Goal: Task Accomplishment & Management: Manage account settings

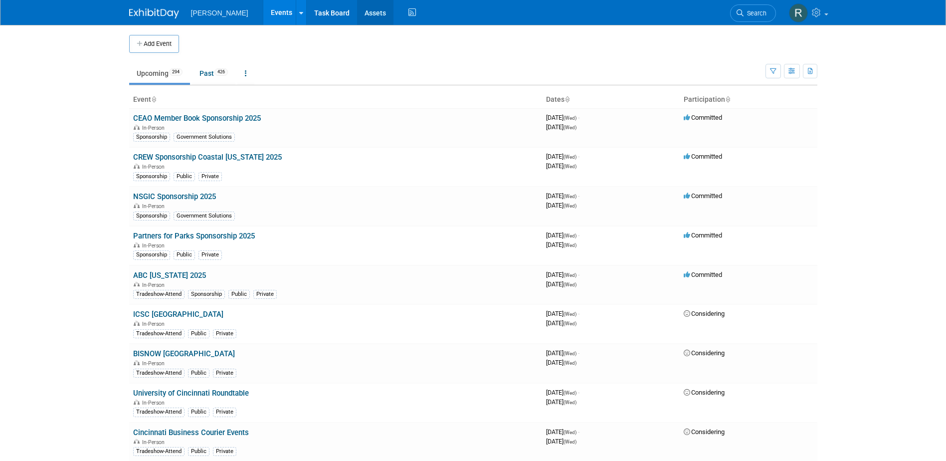
click at [359, 19] on link "Assets" at bounding box center [375, 12] width 36 height 25
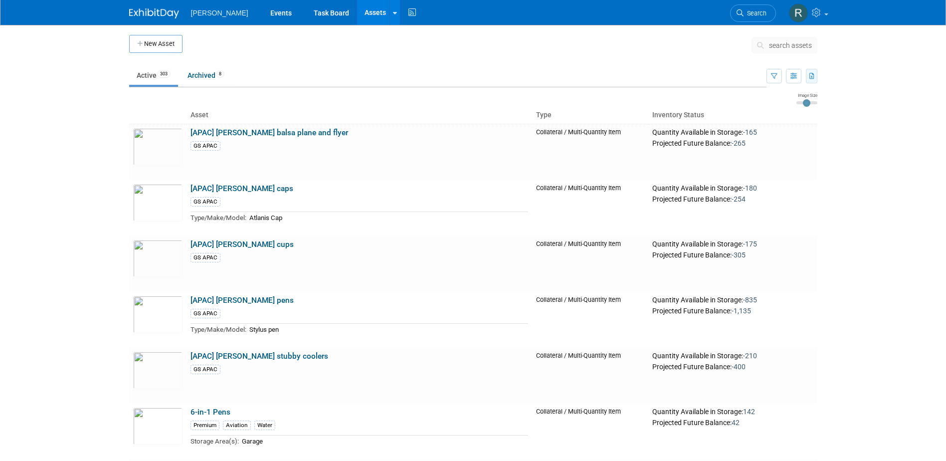
click at [813, 76] on icon "button" at bounding box center [812, 76] width 5 height 6
click at [742, 105] on link "Export Current View (303 Assets)" at bounding box center [754, 108] width 112 height 14
click at [914, 106] on body "Woolpert Events Task Board Assets New Asset Search Assets Bulk Upload Assets St…" at bounding box center [473, 230] width 946 height 461
click at [306, 17] on link "Task Board" at bounding box center [331, 12] width 50 height 25
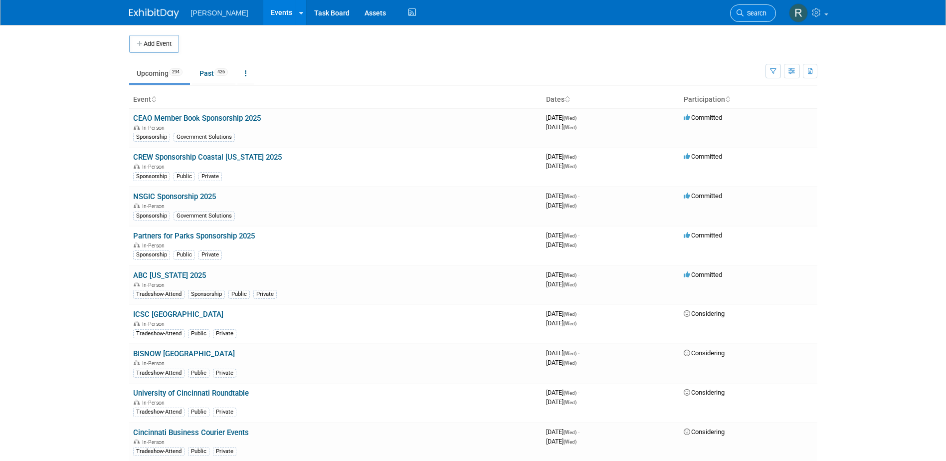
click at [752, 13] on span "Search" at bounding box center [755, 12] width 23 height 7
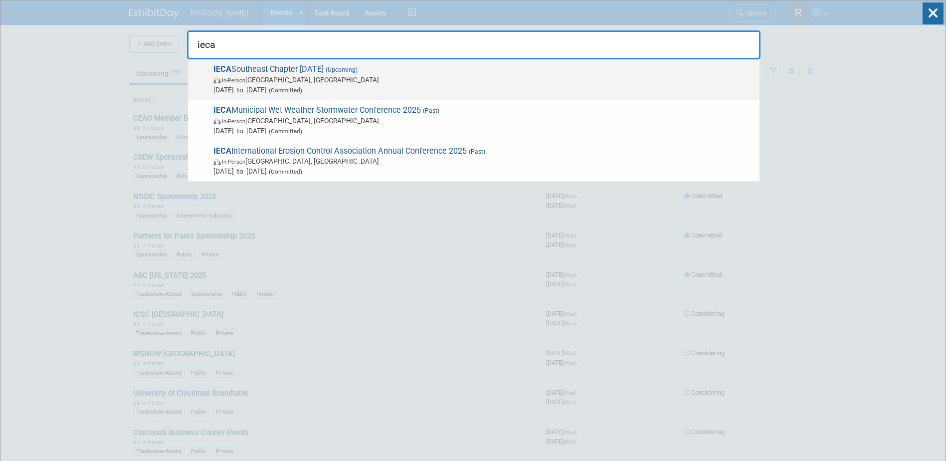
type input "ieca"
click at [290, 83] on span "In-Person Greenville, SC" at bounding box center [483, 80] width 541 height 10
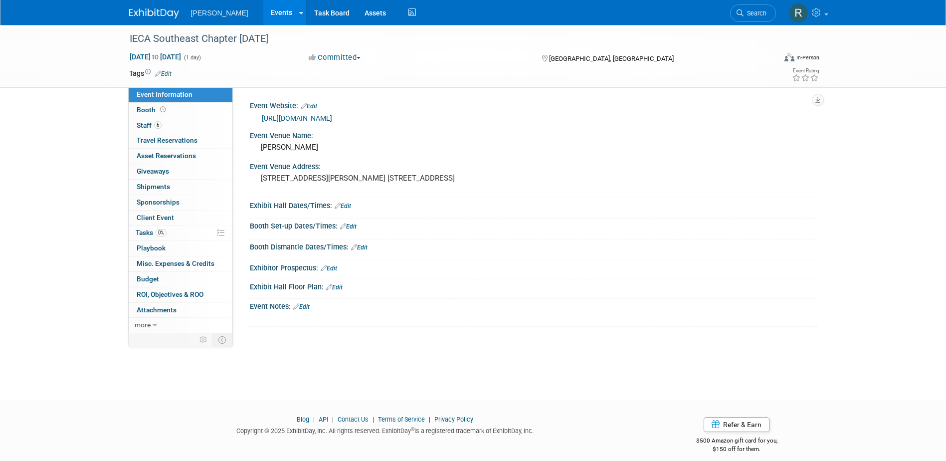
click at [282, 117] on link "https://lp.constantcontactpages.com/ev/reg/rjdwexg/lp/0d25836c-5790-4708-94c7-5…" at bounding box center [297, 118] width 70 height 8
click at [308, 45] on div "IECA Southeast Chapter [DATE]" at bounding box center [443, 39] width 635 height 18
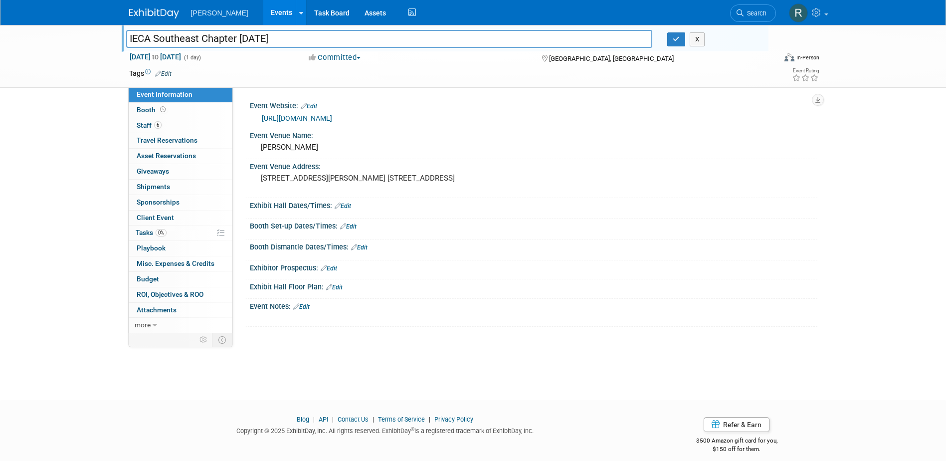
drag, startPoint x: 236, startPoint y: 36, endPoint x: 90, endPoint y: 31, distance: 146.7
click at [90, 31] on div "IECA Southeast Chapter Field Day 2025 IECA Southeast Chapter Field Day 2025 X N…" at bounding box center [473, 56] width 946 height 63
click at [676, 38] on icon "button" at bounding box center [676, 39] width 7 height 6
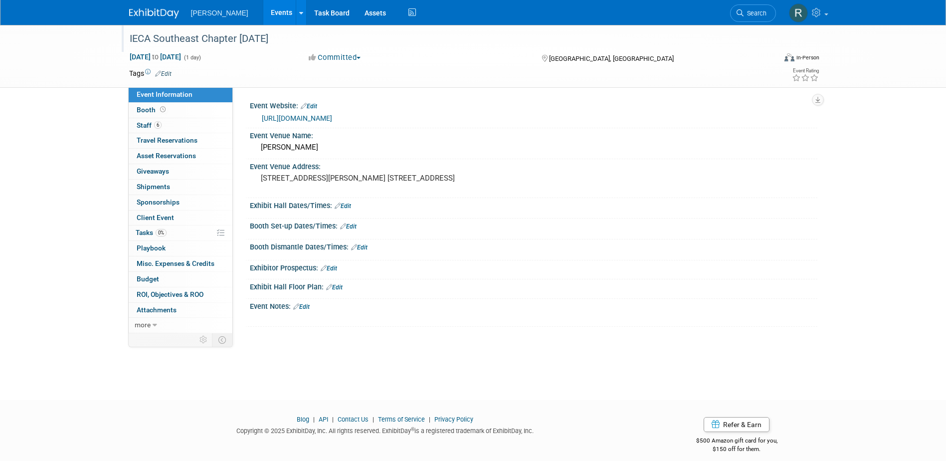
click at [303, 119] on link "https://lp.constantcontactpages.com/ev/reg/rjdwexg/lp/0d25836c-5790-4708-94c7-5…" at bounding box center [297, 118] width 70 height 8
click at [305, 115] on link "https://lp.constantcontactpages.com/ev/reg/rjdwexg/lp/0d25836c-5790-4708-94c7-5…" at bounding box center [297, 118] width 70 height 8
click at [282, 117] on link "https://lp.constantcontactpages.com/ev/reg/rjdwexg/lp/0d25836c-5790-4708-94c7-5…" at bounding box center [297, 118] width 70 height 8
click at [316, 120] on link "https://lp.constantcontactpages.com/ev/reg/rjdwexg/lp/0d25836c-5790-4708-94c7-5…" at bounding box center [297, 118] width 70 height 8
click at [311, 118] on link "https://lp.constantcontactpages.com/ev/reg/rjdwexg/lp/0d25836c-5790-4708-94c7-5…" at bounding box center [297, 118] width 70 height 8
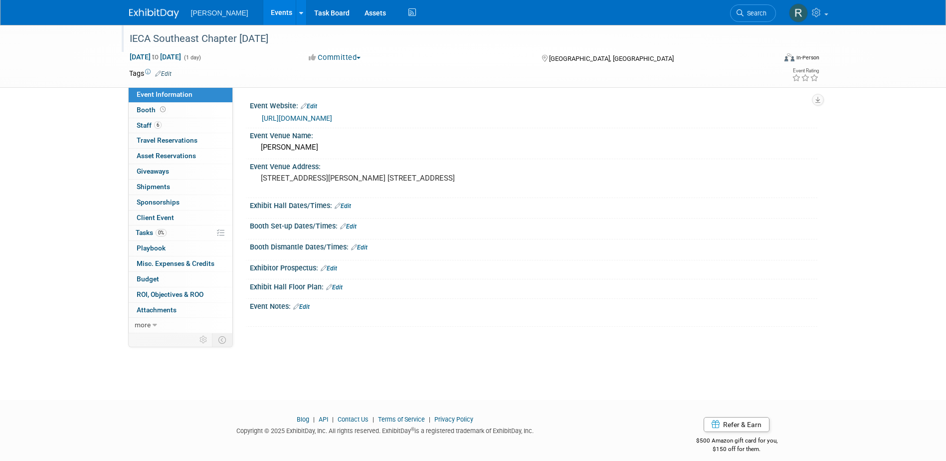
click at [300, 116] on link "https://lp.constantcontactpages.com/ev/reg/rjdwexg/lp/0d25836c-5790-4708-94c7-5…" at bounding box center [297, 118] width 70 height 8
click at [177, 122] on link "6 Staff 6" at bounding box center [181, 125] width 104 height 15
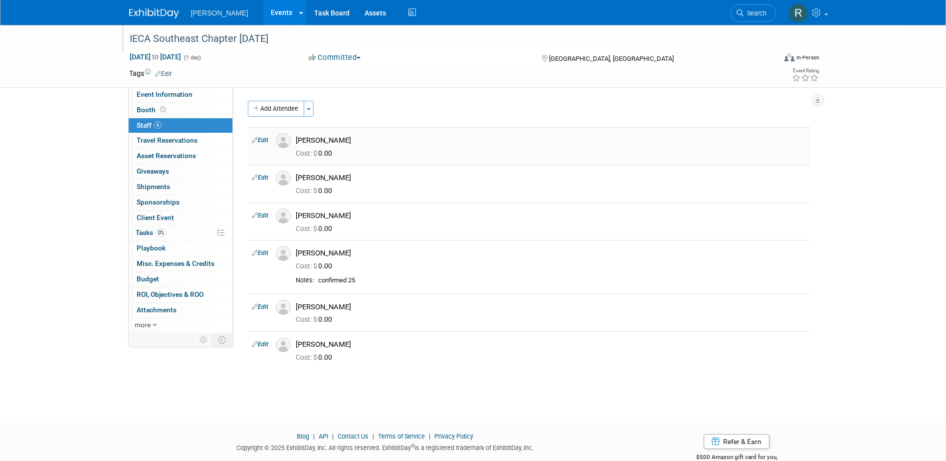
click at [264, 143] on link "Edit" at bounding box center [260, 140] width 16 height 7
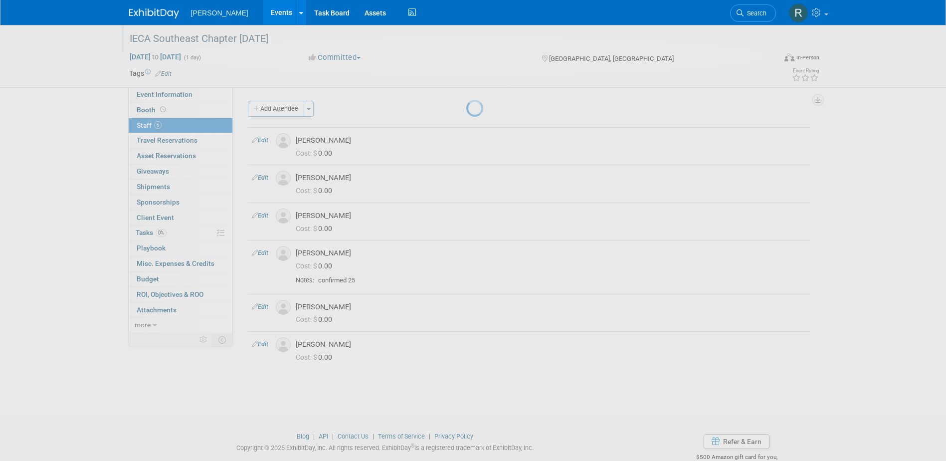
select select "68f5de79-13f0-4aad-90bd-4fc5a8c6a126"
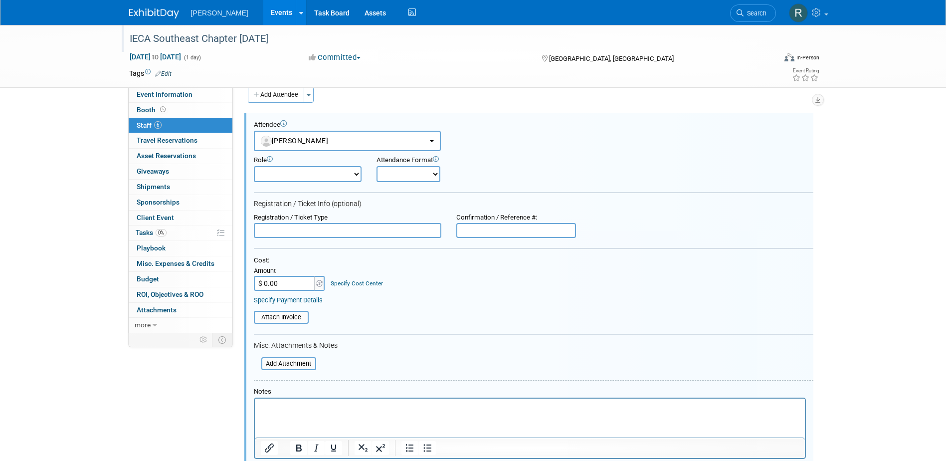
click at [308, 226] on input "text" at bounding box center [348, 230] width 188 height 15
click at [295, 233] on input "text" at bounding box center [348, 230] width 188 height 15
type input "Option B"
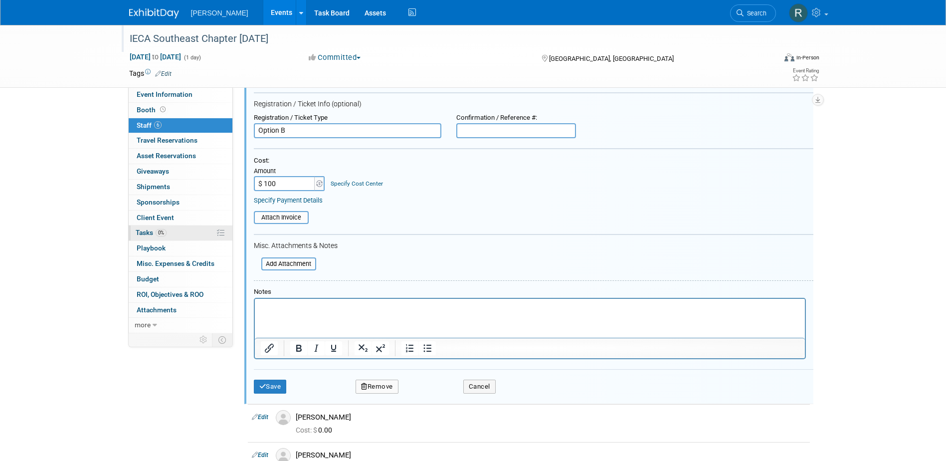
scroll to position [64, 0]
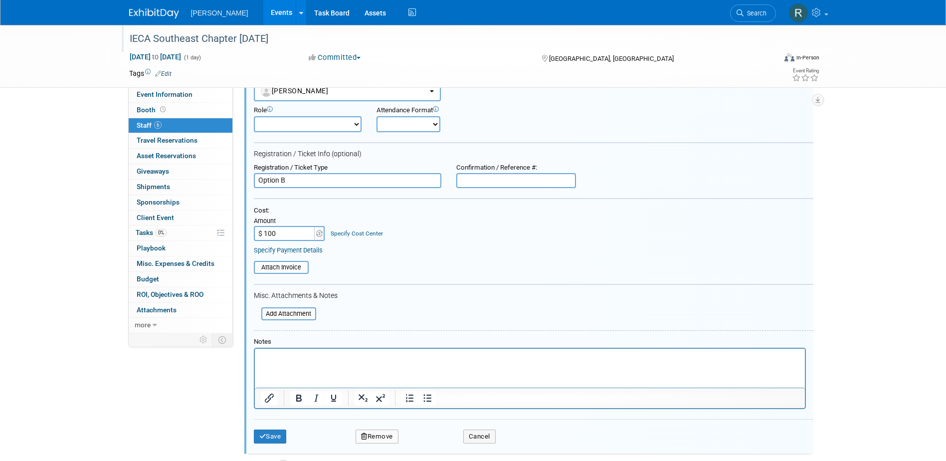
type input "$ 100.00"
click at [284, 248] on link "Specify Payment Details" at bounding box center [288, 249] width 69 height 7
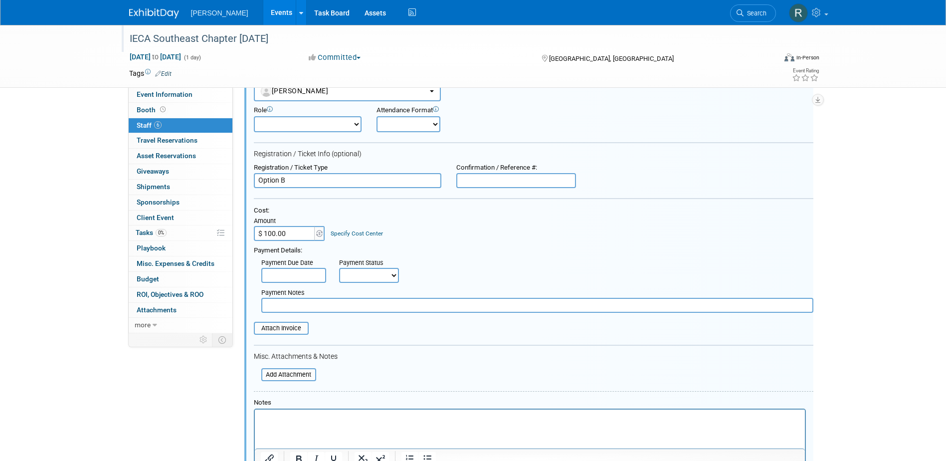
click at [293, 275] on input "text" at bounding box center [293, 275] width 65 height 15
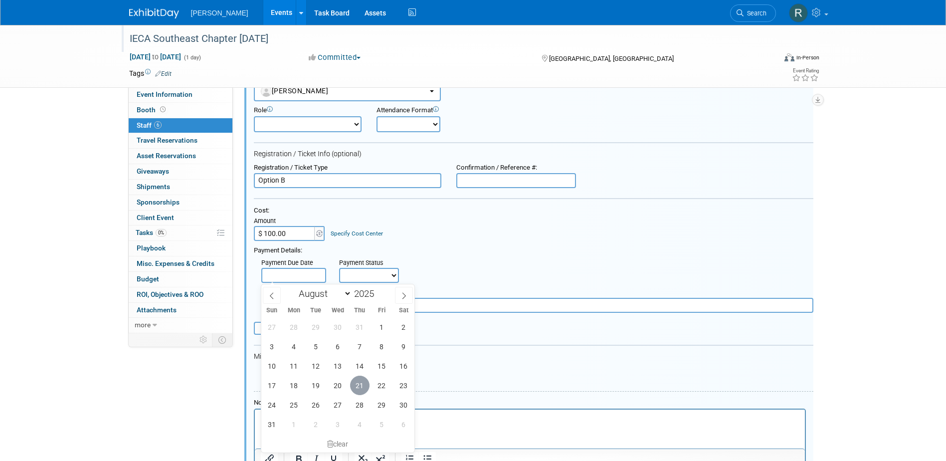
click at [357, 383] on span "21" at bounding box center [359, 385] width 19 height 19
type input "Aug 21, 2025"
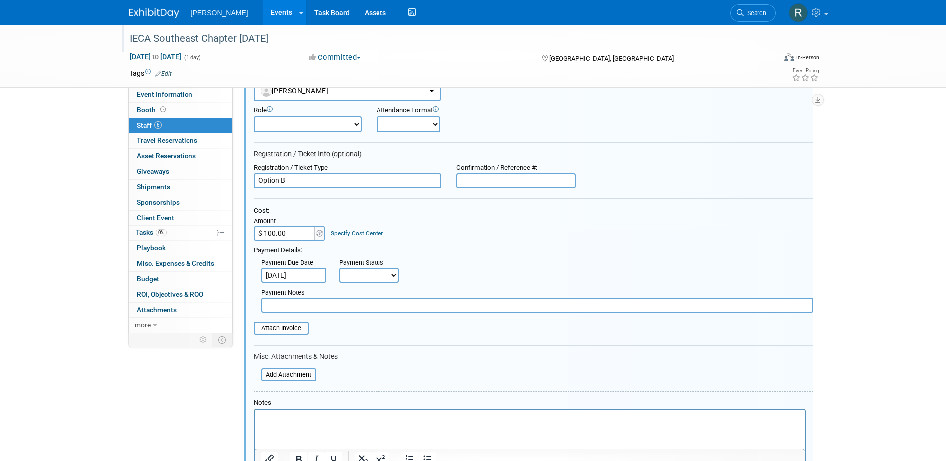
drag, startPoint x: 352, startPoint y: 273, endPoint x: 352, endPoint y: 283, distance: 9.5
click at [352, 273] on select "Not Paid Yet Partially Paid Paid in Full" at bounding box center [369, 275] width 60 height 15
select select "1"
click at [339, 268] on select "Not Paid Yet Partially Paid Paid in Full" at bounding box center [369, 275] width 60 height 15
click at [350, 305] on input "text" at bounding box center [537, 305] width 552 height 15
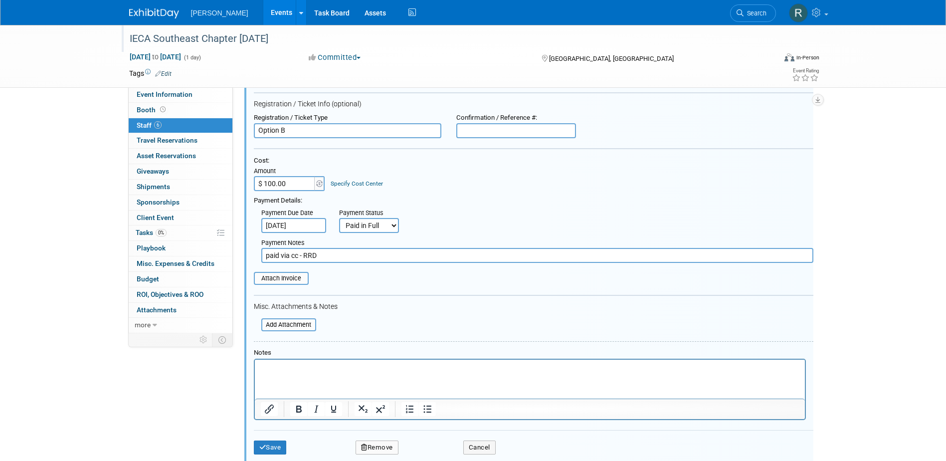
scroll to position [213, 0]
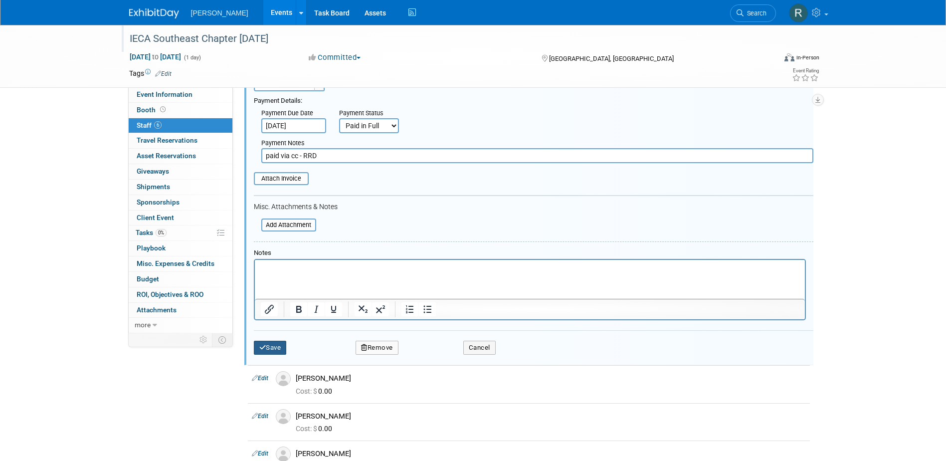
type input "paid via cc - RRD"
click at [272, 347] on button "Save" at bounding box center [270, 348] width 33 height 14
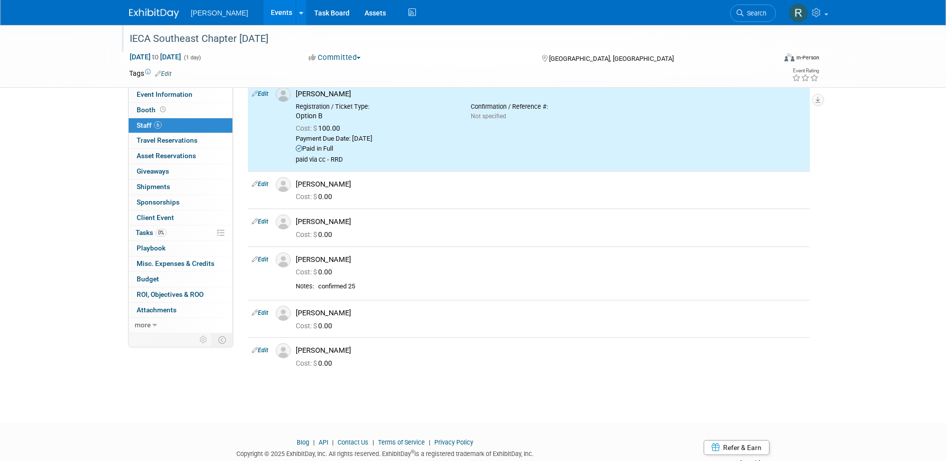
scroll to position [28, 0]
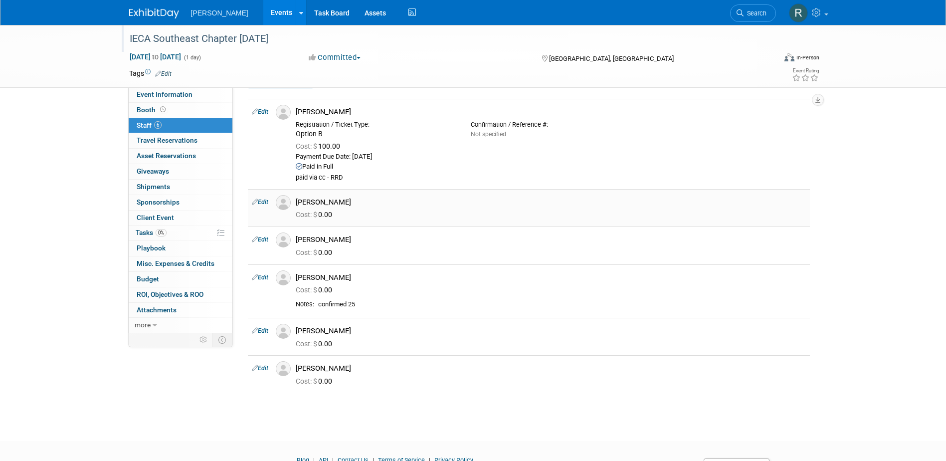
click at [266, 201] on link "Edit" at bounding box center [260, 202] width 16 height 7
select select "7"
select select "96d6cfc0-9881-4279-95a6-792d0654f997"
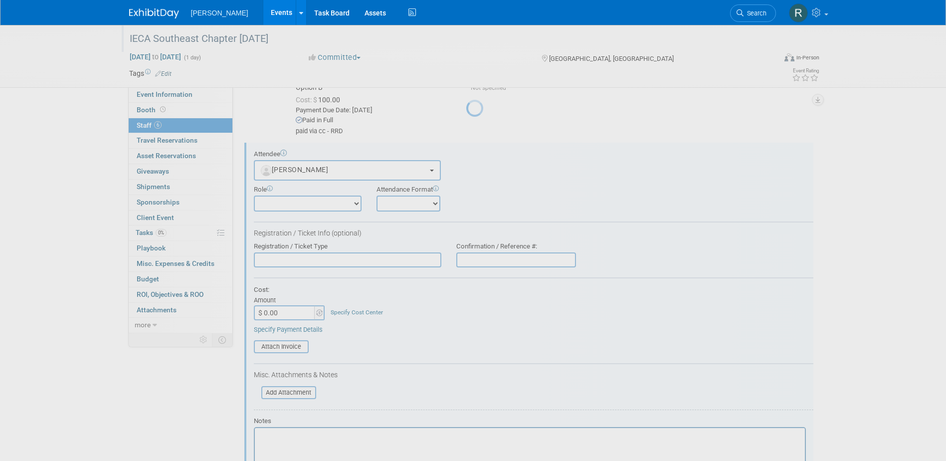
scroll to position [104, 0]
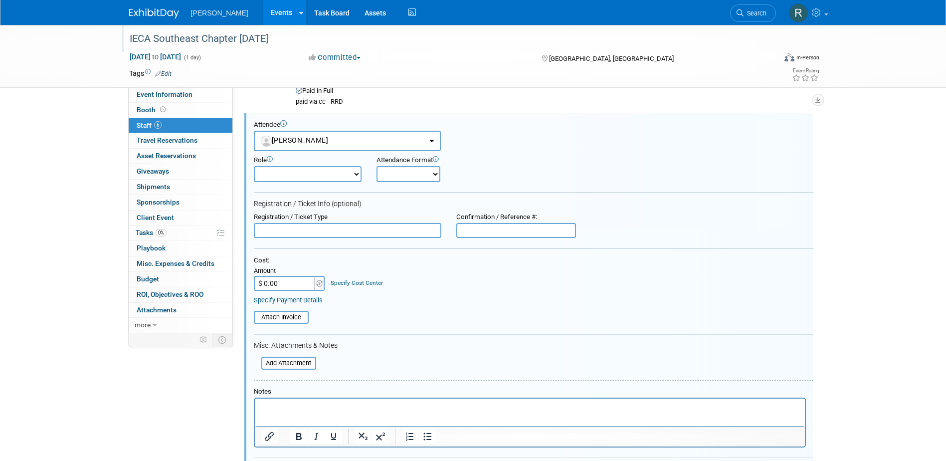
click at [313, 231] on input "text" at bounding box center [348, 230] width 188 height 15
type input "Option A"
click at [296, 289] on input "$ 0.00" at bounding box center [285, 283] width 62 height 15
type input "$ 100.00"
click at [294, 300] on link "Specify Payment Details" at bounding box center [288, 299] width 69 height 7
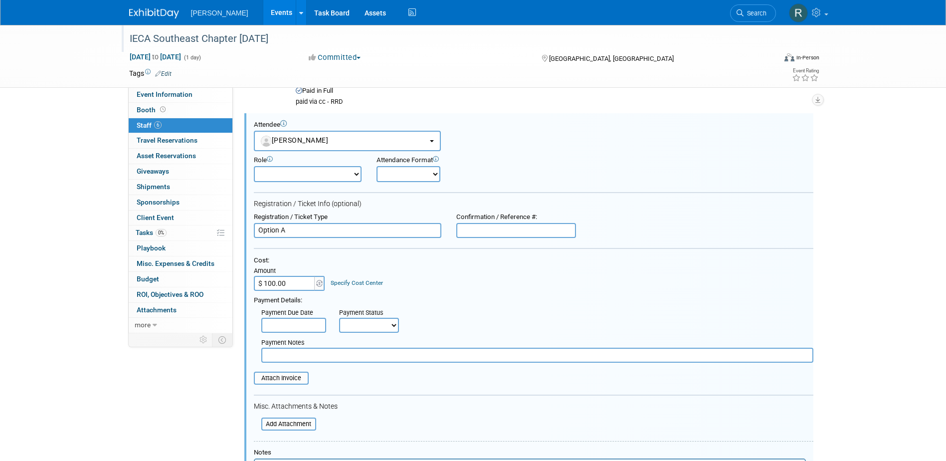
click at [302, 329] on input "text" at bounding box center [293, 325] width 65 height 15
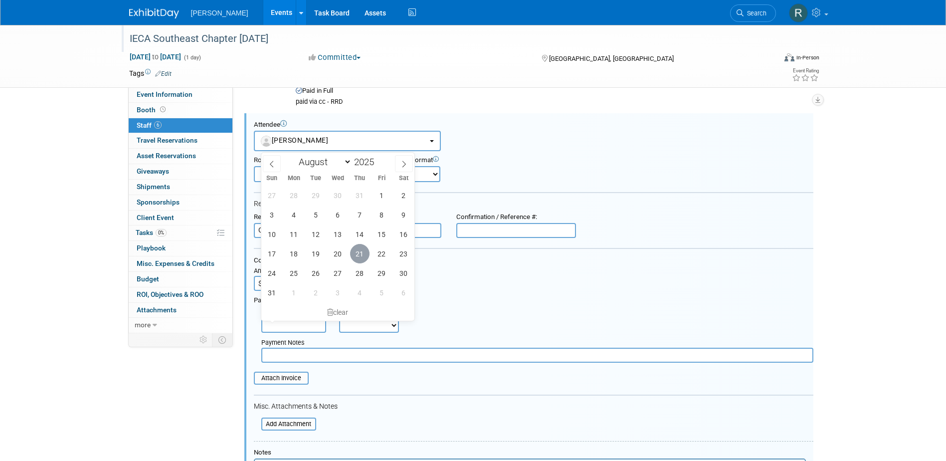
click at [356, 255] on span "21" at bounding box center [359, 253] width 19 height 19
type input "Aug 21, 2025"
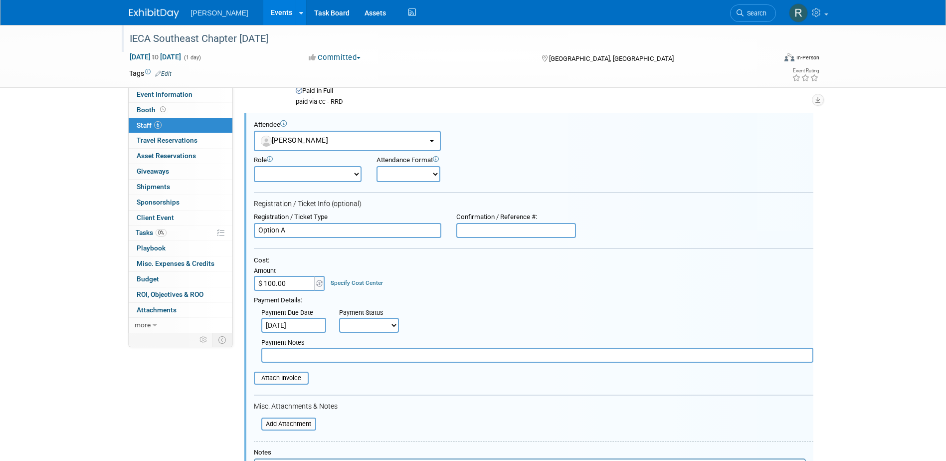
drag, startPoint x: 361, startPoint y: 321, endPoint x: 365, endPoint y: 334, distance: 13.4
click at [362, 321] on select "Not Paid Yet Partially Paid Paid in Full" at bounding box center [369, 325] width 60 height 15
select select "1"
click at [339, 318] on select "Not Paid Yet Partially Paid Paid in Full" at bounding box center [369, 325] width 60 height 15
click at [355, 360] on input "text" at bounding box center [537, 355] width 552 height 15
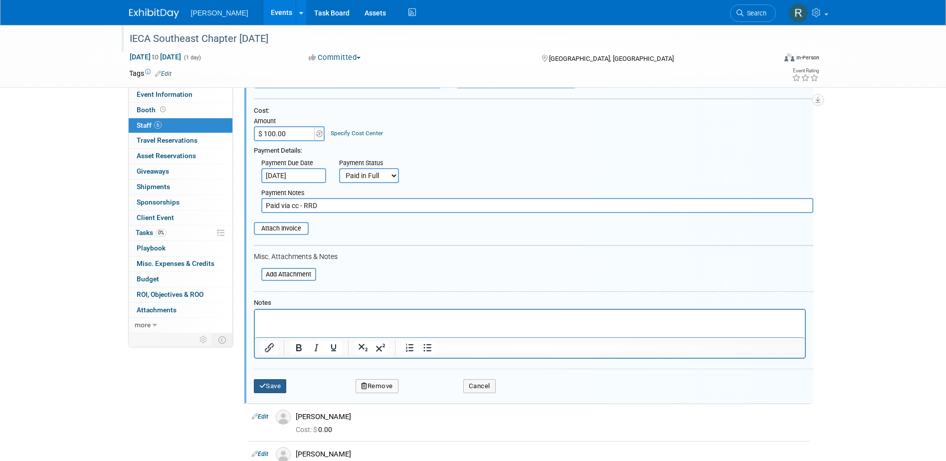
type input "Paid via cc - RRD"
click at [277, 384] on button "Save" at bounding box center [270, 386] width 33 height 14
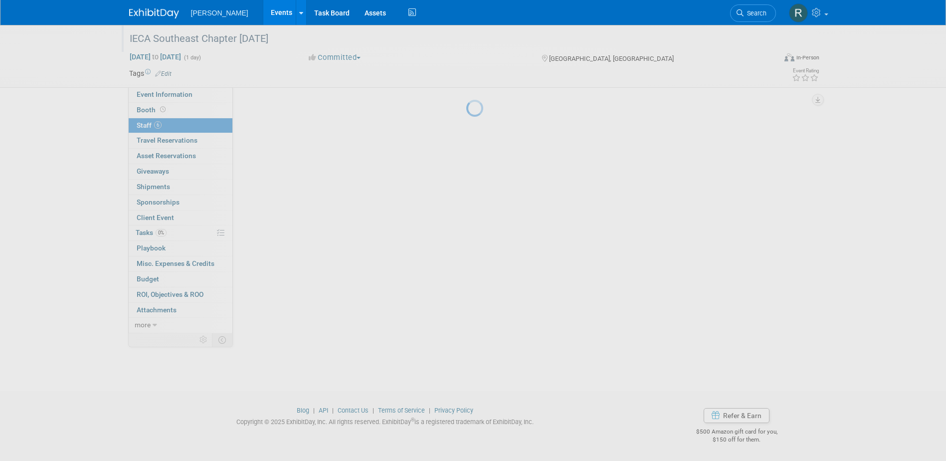
scroll to position [131, 0]
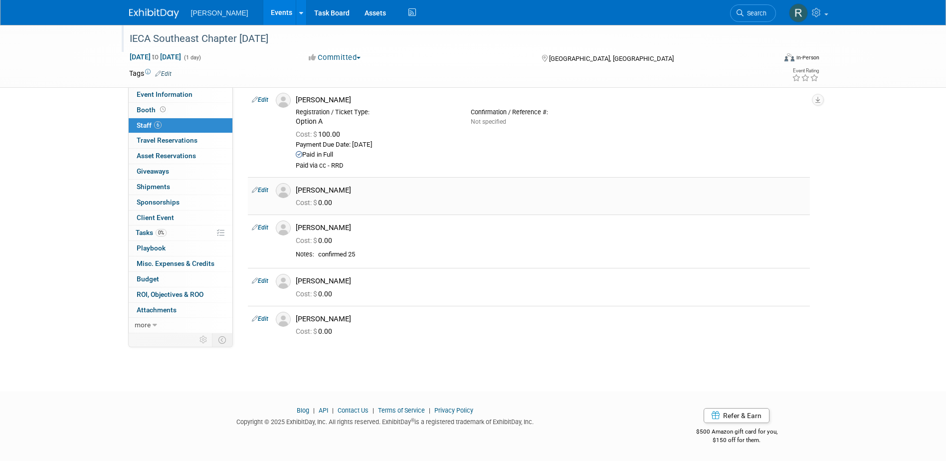
click at [264, 188] on link "Edit" at bounding box center [260, 190] width 16 height 7
select select "7"
select select "a17b04f6-ab97-4384-b11a-de59dbac870c"
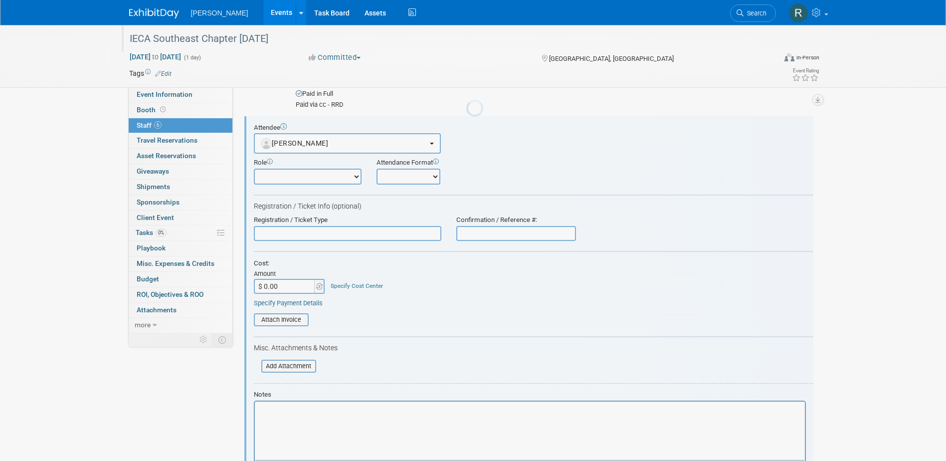
scroll to position [0, 0]
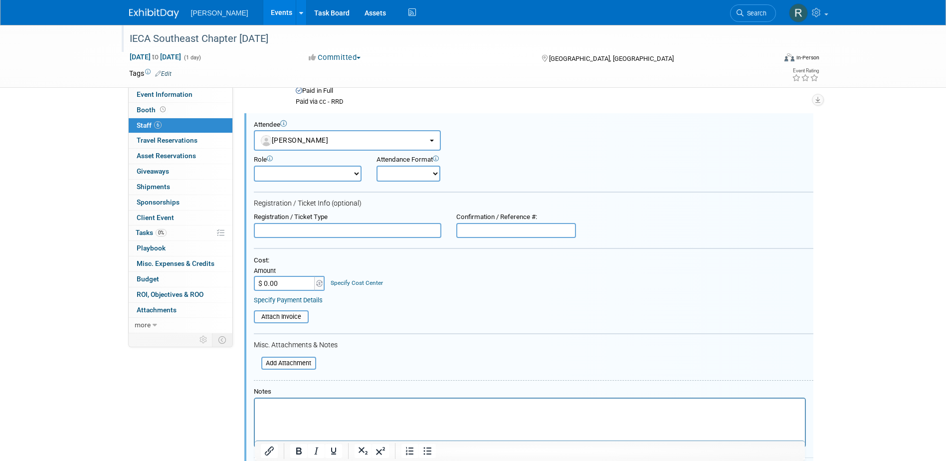
click at [289, 230] on input "text" at bounding box center [348, 230] width 188 height 15
type input "Option B"
type input "$ 100.00"
click at [302, 298] on link "Specify Payment Details" at bounding box center [288, 299] width 69 height 7
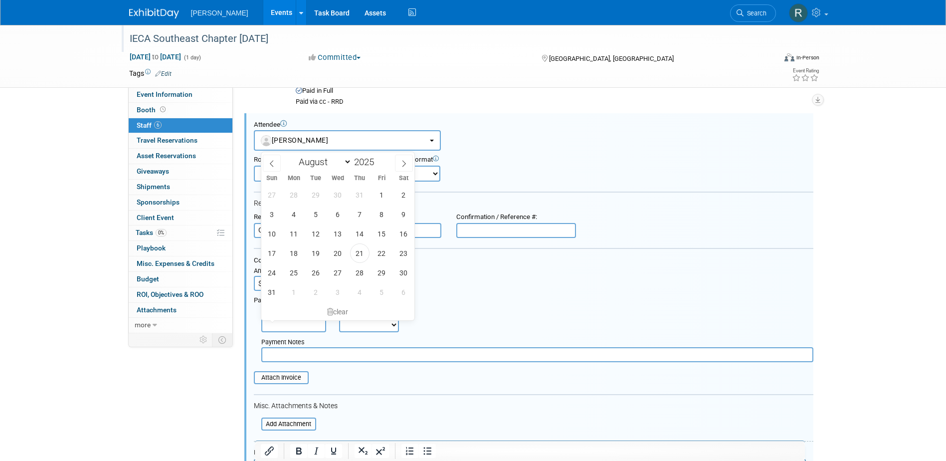
click at [294, 325] on input "text" at bounding box center [293, 324] width 65 height 15
click at [360, 252] on span "21" at bounding box center [359, 252] width 19 height 19
type input "Aug 21, 2025"
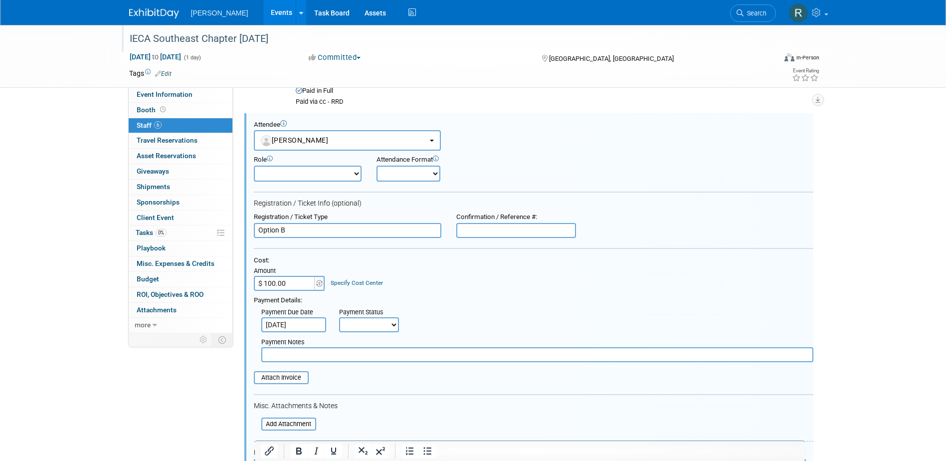
drag, startPoint x: 356, startPoint y: 318, endPoint x: 356, endPoint y: 328, distance: 10.0
click at [356, 318] on select "Not Paid Yet Partially Paid Paid in Full" at bounding box center [369, 324] width 60 height 15
select select "1"
click at [339, 318] on select "Not Paid Yet Partially Paid Paid in Full" at bounding box center [369, 324] width 60 height 15
click at [363, 357] on input "text" at bounding box center [537, 354] width 552 height 15
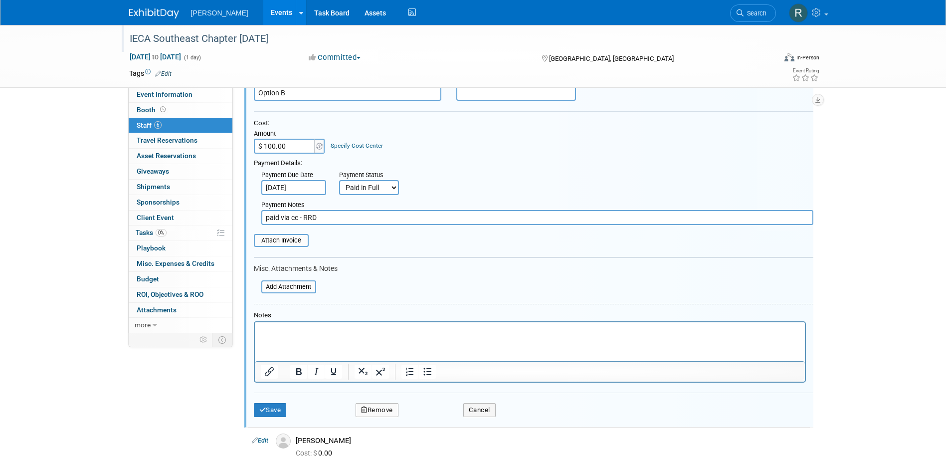
scroll to position [344, 0]
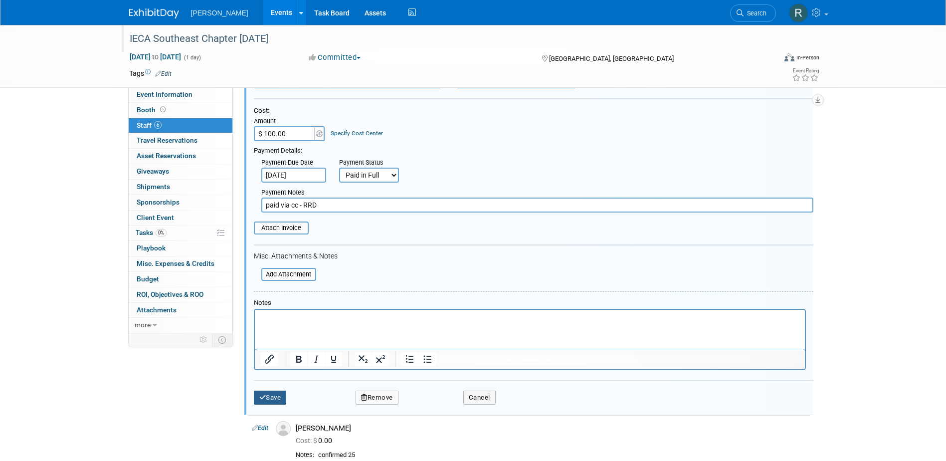
type input "paid via cc - RRD"
click at [262, 401] on icon "submit" at bounding box center [262, 397] width 7 height 6
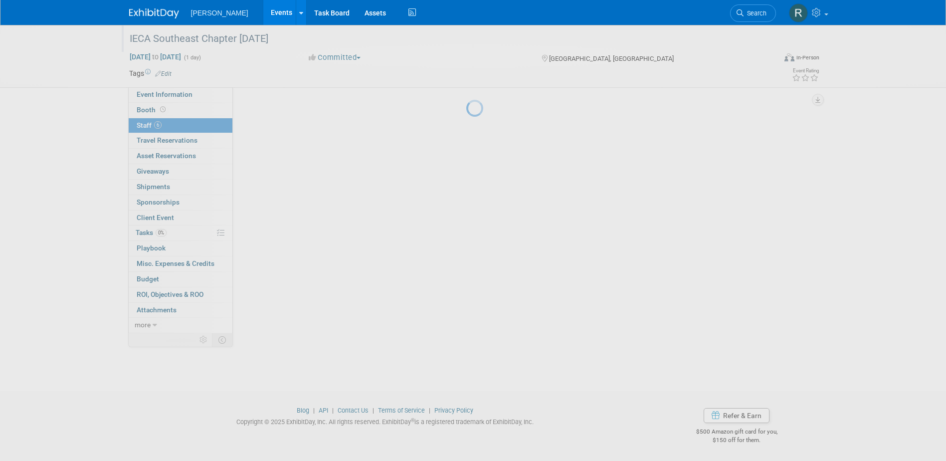
scroll to position [184, 0]
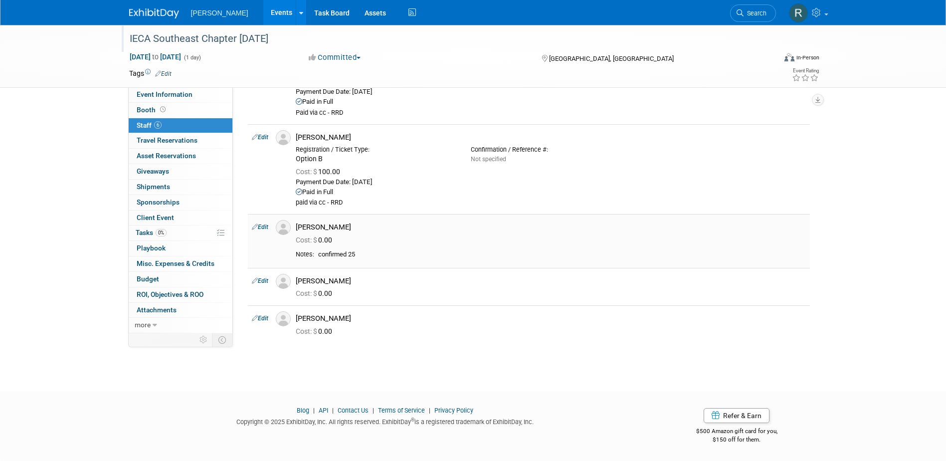
click at [265, 226] on link "Edit" at bounding box center [260, 226] width 16 height 7
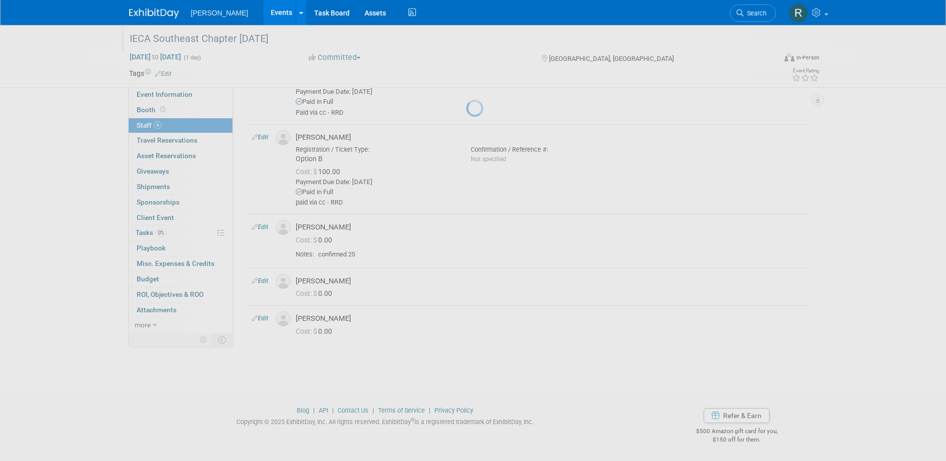
select select "ad111bce-23ff-43b3-9742-f69c4ae8dfd1"
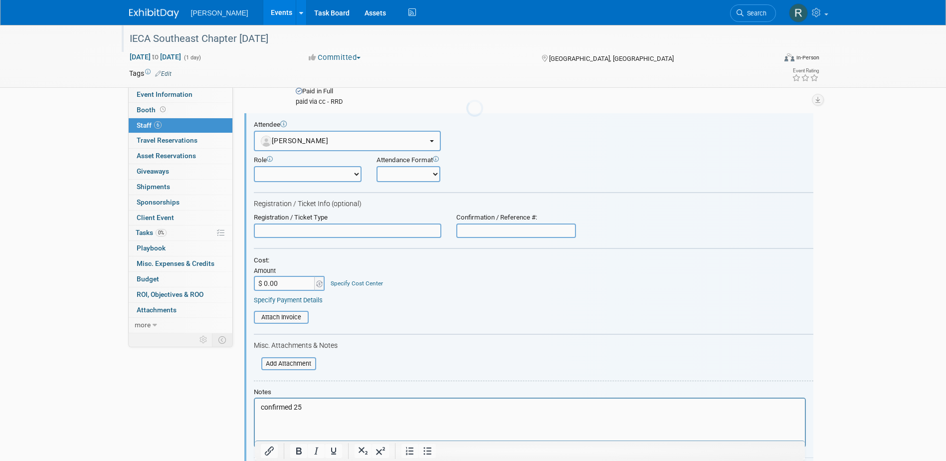
scroll to position [0, 0]
click at [297, 232] on input "text" at bounding box center [348, 230] width 188 height 15
type input "Option B"
type input "$ 100.00"
click at [283, 301] on link "Specify Payment Details" at bounding box center [288, 299] width 69 height 7
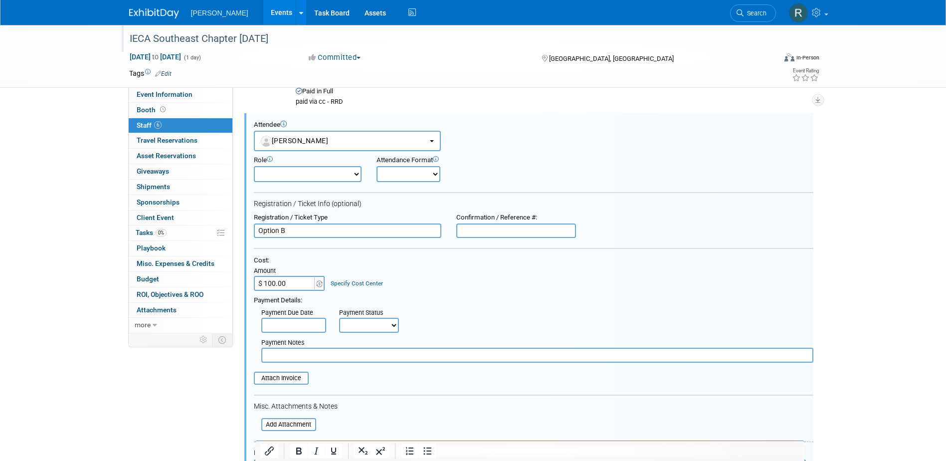
click at [276, 326] on input "text" at bounding box center [293, 325] width 65 height 15
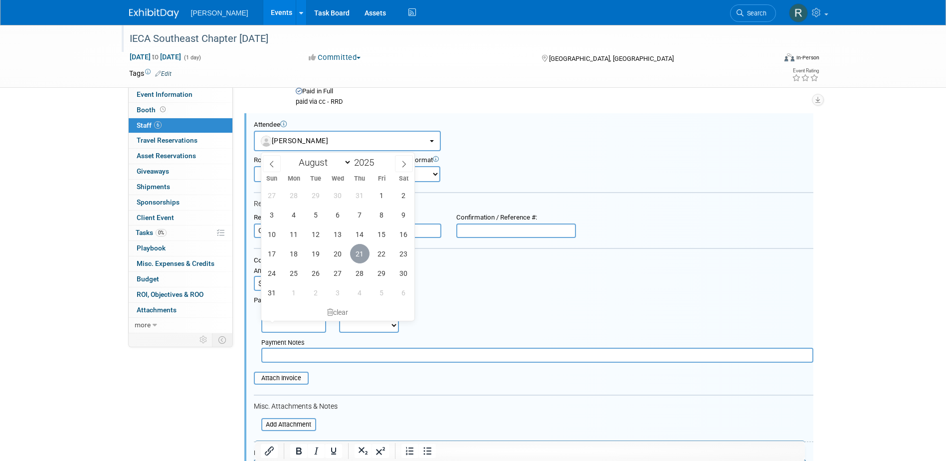
click at [364, 253] on span "21" at bounding box center [359, 253] width 19 height 19
type input "Aug 21, 2025"
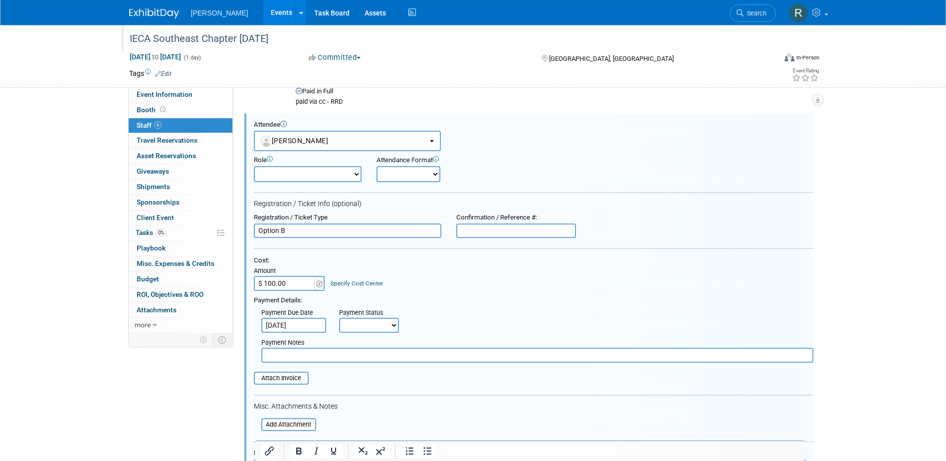
drag, startPoint x: 367, startPoint y: 325, endPoint x: 368, endPoint y: 332, distance: 7.5
click at [368, 325] on select "Not Paid Yet Partially Paid Paid in Full" at bounding box center [369, 325] width 60 height 15
select select "1"
click at [339, 318] on select "Not Paid Yet Partially Paid Paid in Full" at bounding box center [369, 325] width 60 height 15
click at [358, 353] on input "text" at bounding box center [537, 355] width 552 height 15
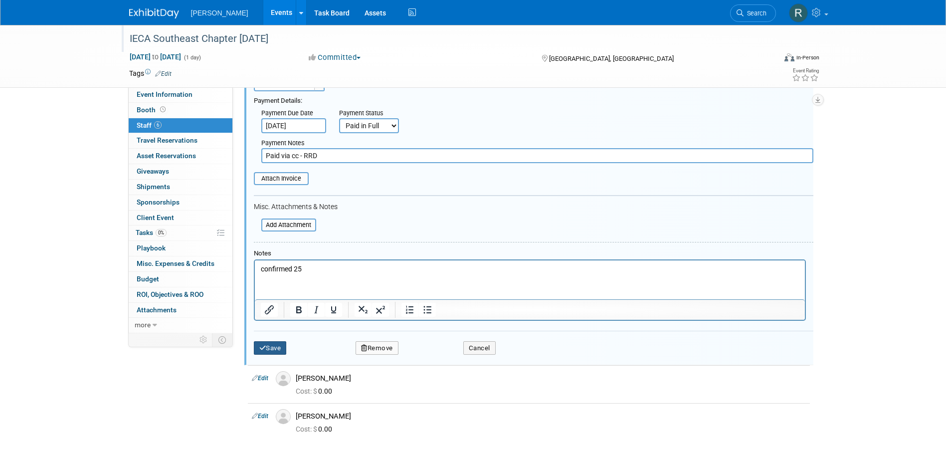
type input "Paid via cc - RRD"
click at [279, 345] on button "Save" at bounding box center [270, 348] width 33 height 14
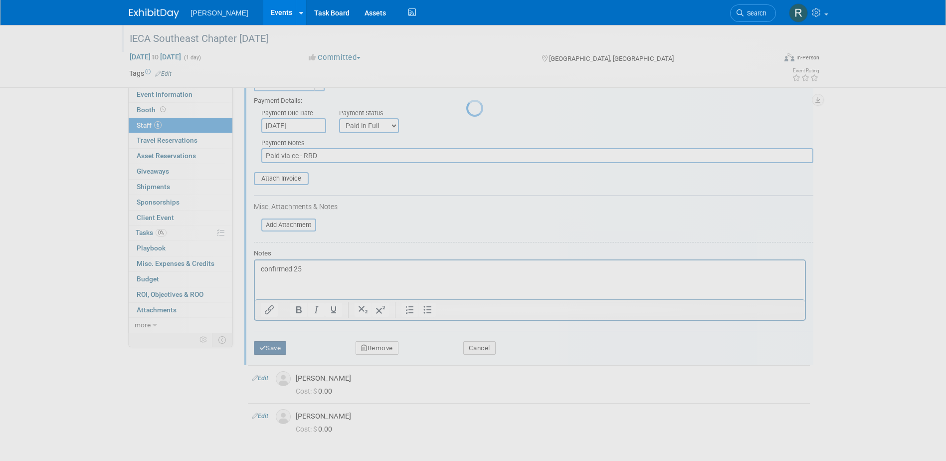
scroll to position [236, 0]
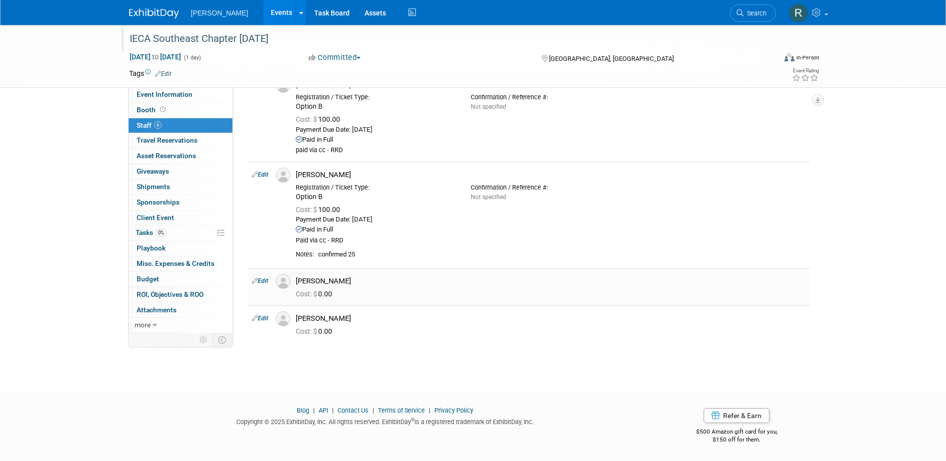
click at [261, 280] on link "Edit" at bounding box center [260, 280] width 16 height 7
select select "ff971e88-9ffc-4714-8b11-deef2ca3613b"
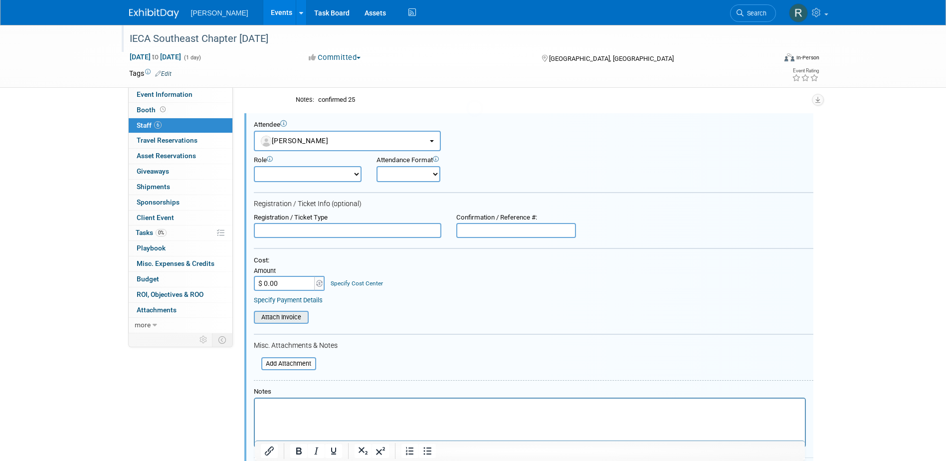
scroll to position [0, 0]
click at [278, 235] on input "text" at bounding box center [348, 230] width 188 height 15
type input "Option A"
type input "$ 100.00"
click at [276, 298] on link "Specify Payment Details" at bounding box center [288, 299] width 69 height 7
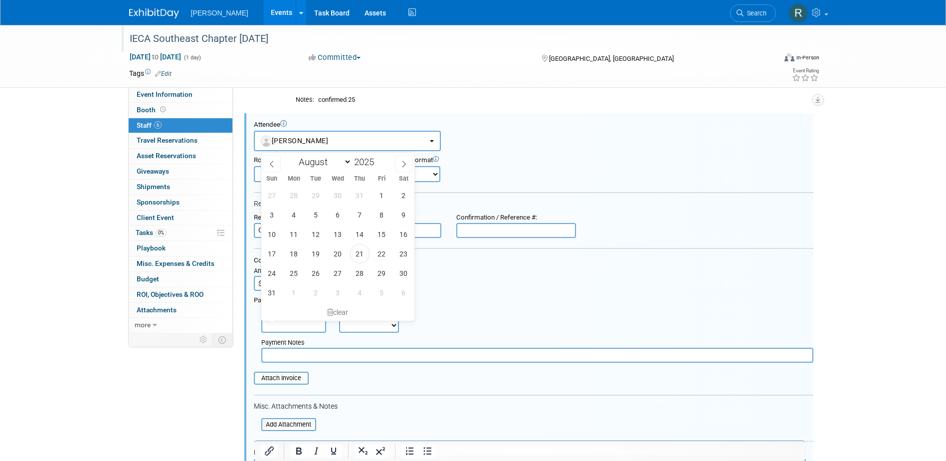
click at [295, 324] on input "text" at bounding box center [293, 325] width 65 height 15
click at [355, 256] on span "21" at bounding box center [359, 253] width 19 height 19
type input "Aug 21, 2025"
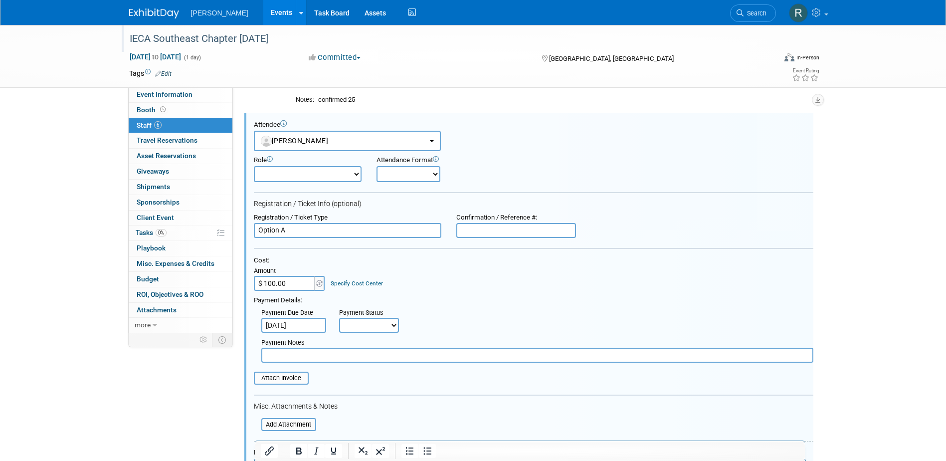
click at [356, 327] on select "Not Paid Yet Partially Paid Paid in Full" at bounding box center [369, 325] width 60 height 15
select select "1"
click at [339, 318] on select "Not Paid Yet Partially Paid Paid in Full" at bounding box center [369, 325] width 60 height 15
click at [358, 357] on input "text" at bounding box center [537, 355] width 552 height 15
paste input "paid via cc - RRD"
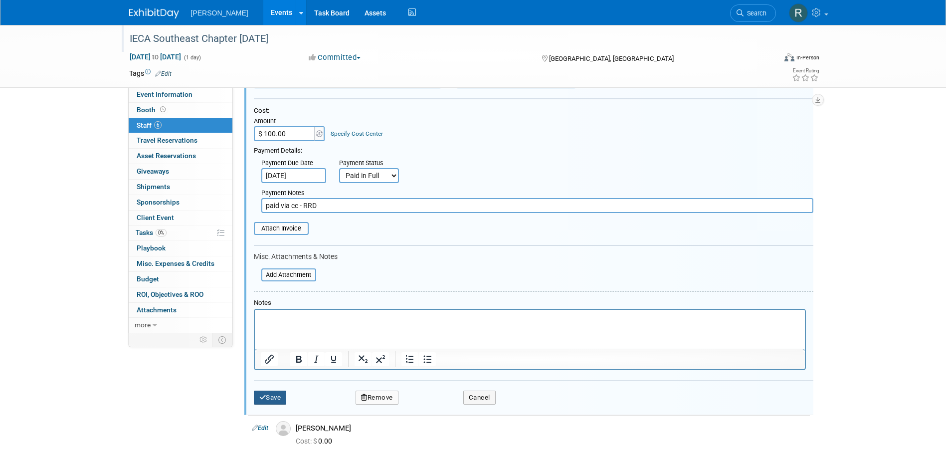
type input "paid via cc - RRD"
click at [276, 398] on button "Save" at bounding box center [270, 398] width 33 height 14
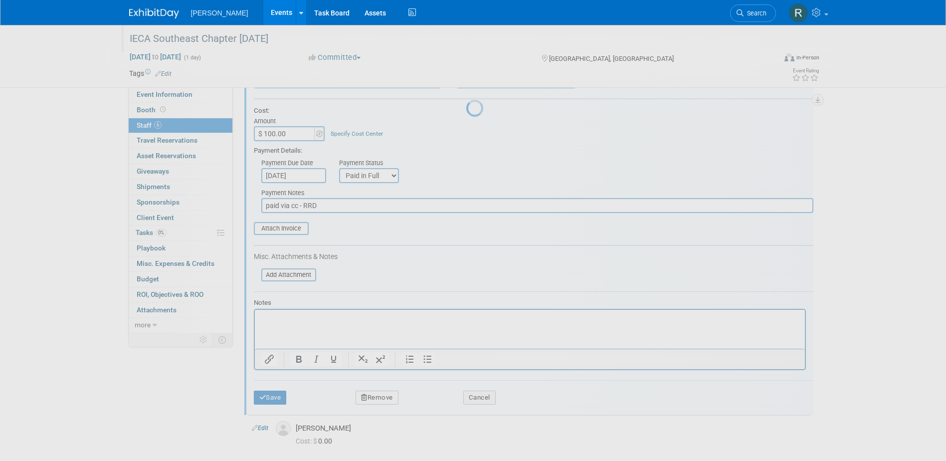
scroll to position [288, 0]
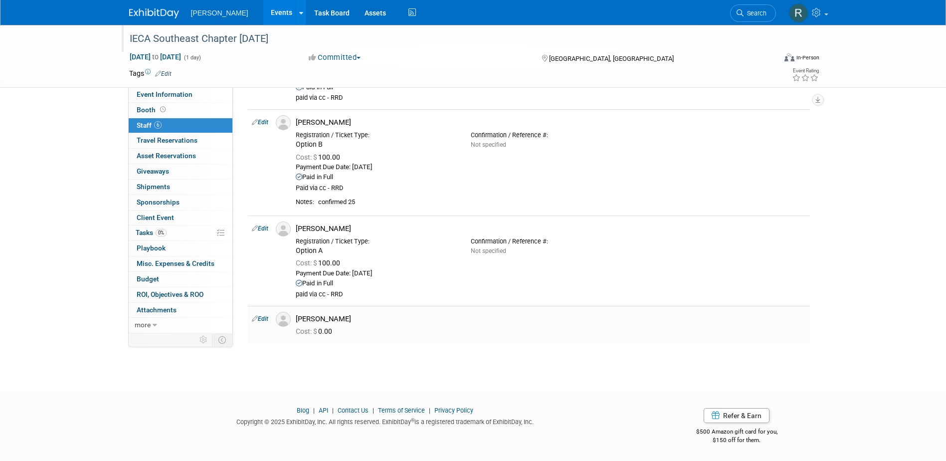
click at [265, 316] on link "Edit" at bounding box center [260, 318] width 16 height 7
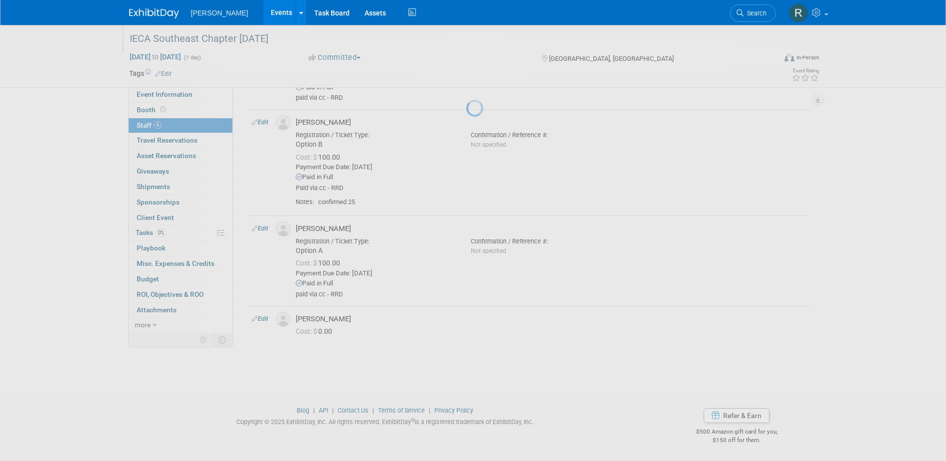
select select "2ad5a27e-da9d-4e0d-90e8-e69e86f4545f"
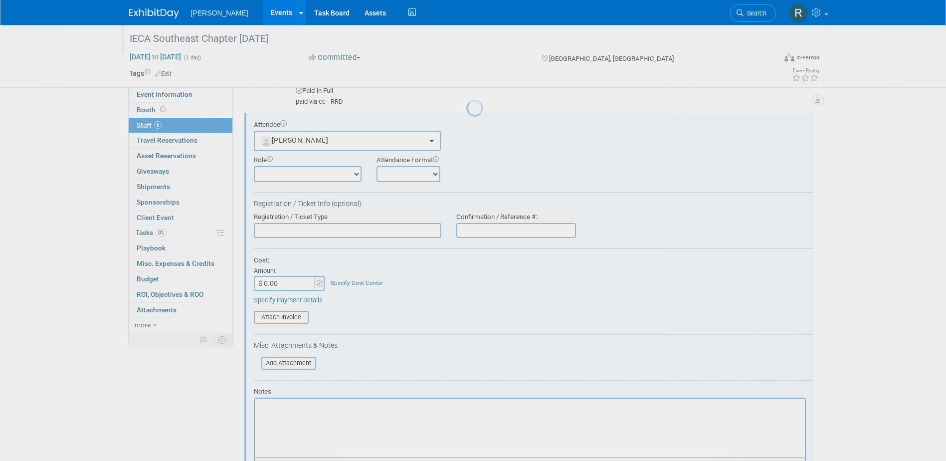
scroll to position [0, 0]
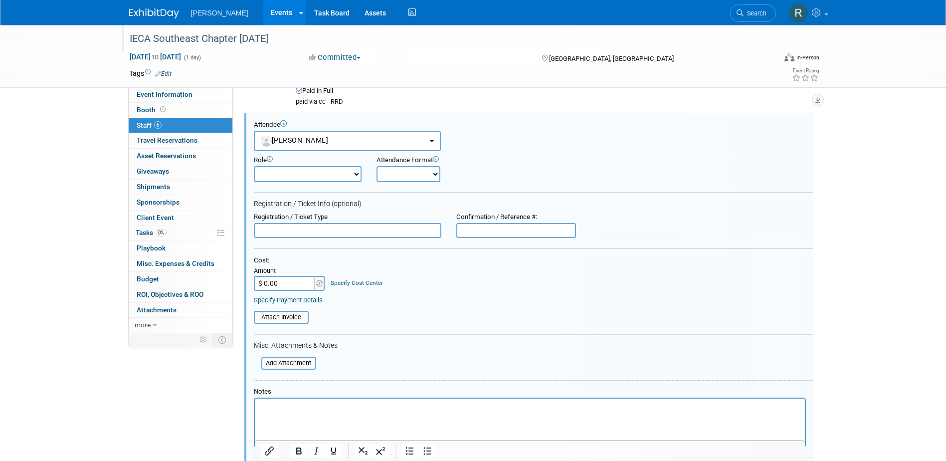
click at [281, 232] on input "text" at bounding box center [348, 230] width 188 height 15
type input "Option A"
type input "$ 100.00"
click at [287, 303] on link "Specify Payment Details" at bounding box center [288, 299] width 69 height 7
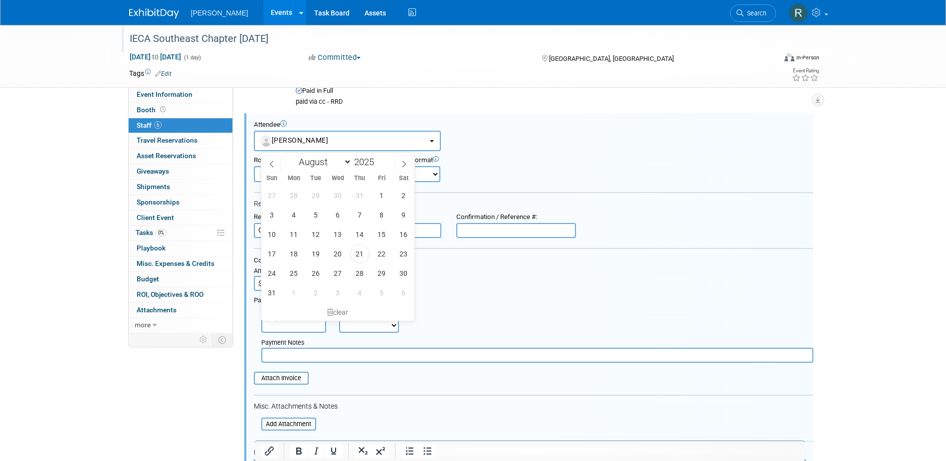
click at [363, 250] on span "21" at bounding box center [359, 253] width 19 height 19
type input "[DATE]"
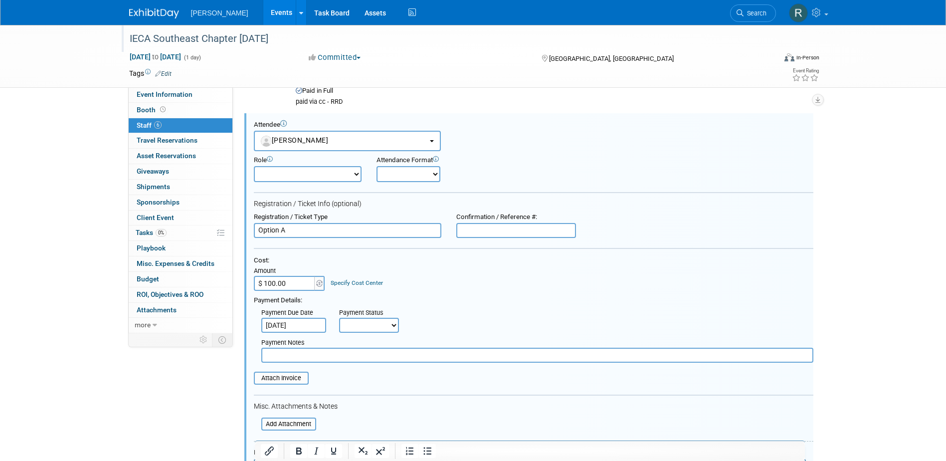
drag, startPoint x: 367, startPoint y: 326, endPoint x: 367, endPoint y: 333, distance: 7.5
click at [367, 326] on select "Not Paid Yet Partially Paid Paid in Full" at bounding box center [369, 325] width 60 height 15
select select "1"
click at [339, 318] on select "Not Paid Yet Partially Paid Paid in Full" at bounding box center [369, 325] width 60 height 15
click at [345, 361] on input "text" at bounding box center [537, 355] width 552 height 15
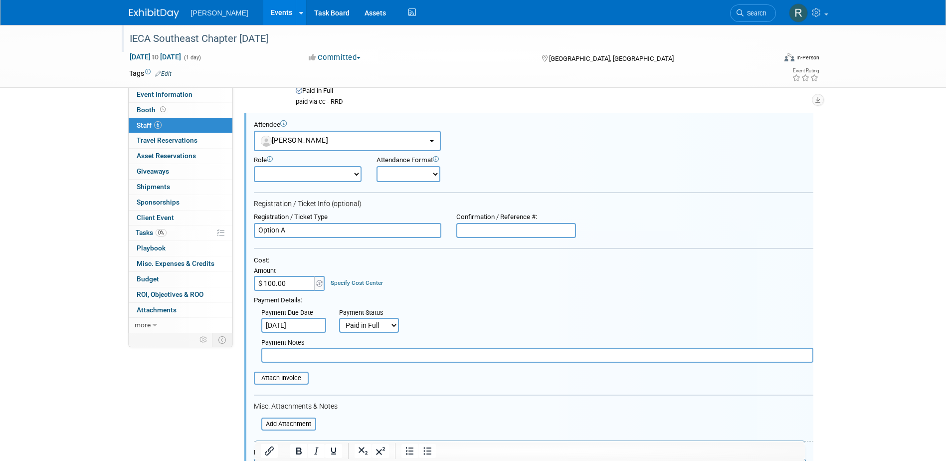
paste input "paid via cc - RRD"
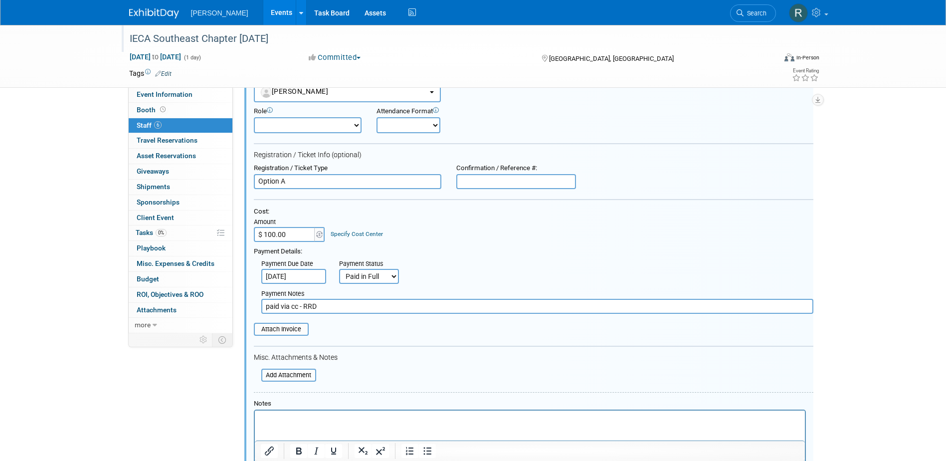
scroll to position [680, 0]
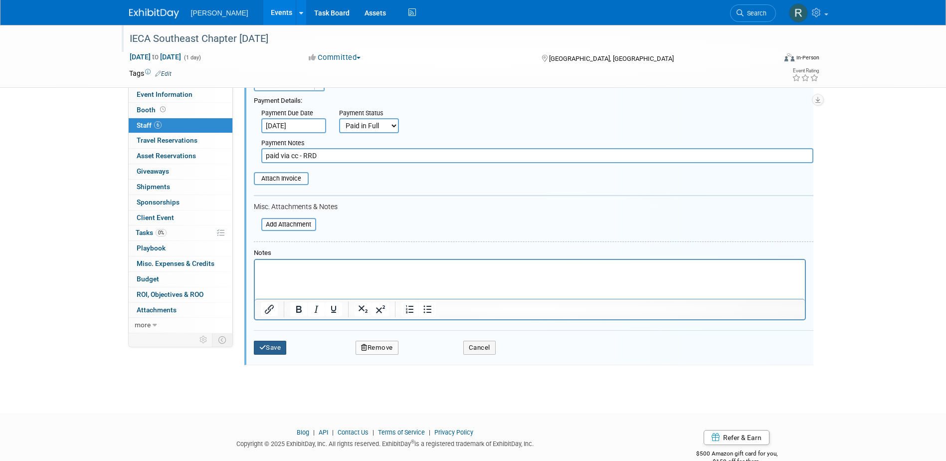
type input "paid via cc - RRD"
click at [276, 352] on button "Save" at bounding box center [270, 348] width 33 height 14
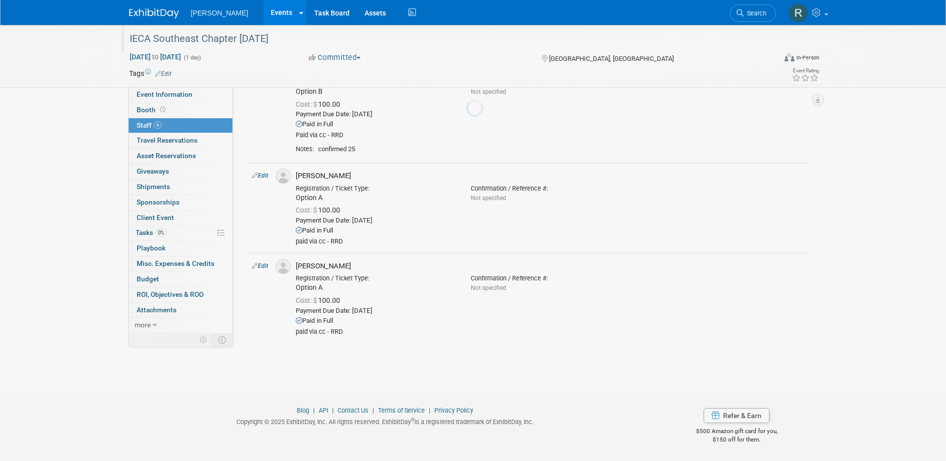
scroll to position [341, 0]
click at [187, 237] on link "0% Tasks 0%" at bounding box center [181, 232] width 104 height 15
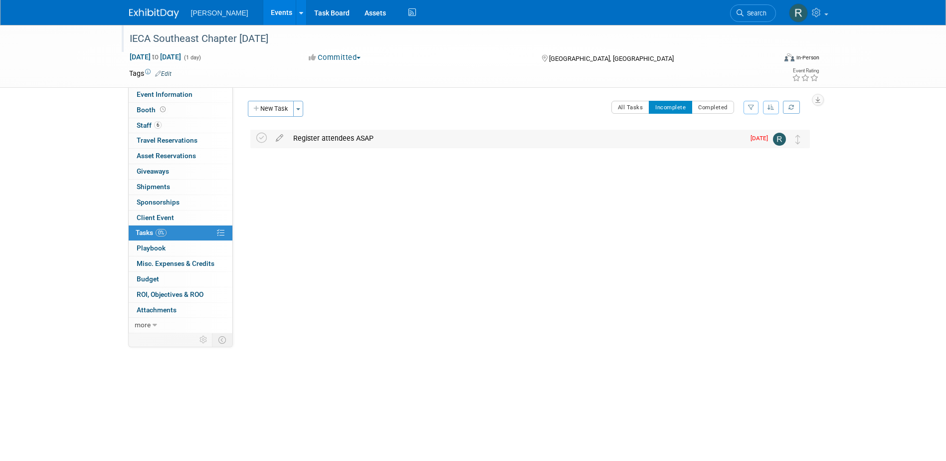
click at [327, 143] on div "Register attendees ASAP" at bounding box center [516, 138] width 456 height 17
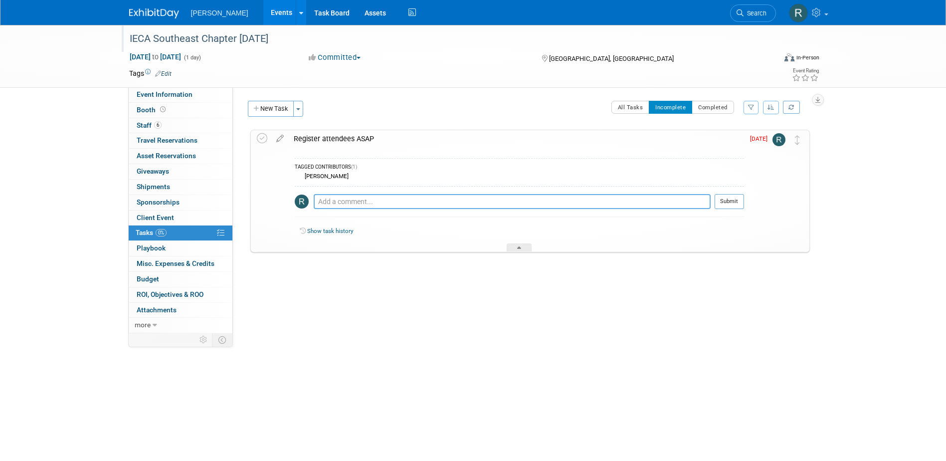
drag, startPoint x: 332, startPoint y: 196, endPoint x: 331, endPoint y: 201, distance: 5.5
click at [332, 197] on textarea at bounding box center [512, 201] width 397 height 15
type textarea "Hey Lindsey! What expense code should I use for this one? Please advise. Thank …"
drag, startPoint x: 384, startPoint y: 201, endPoint x: 366, endPoint y: 253, distance: 55.4
click at [366, 253] on div at bounding box center [527, 263] width 565 height 20
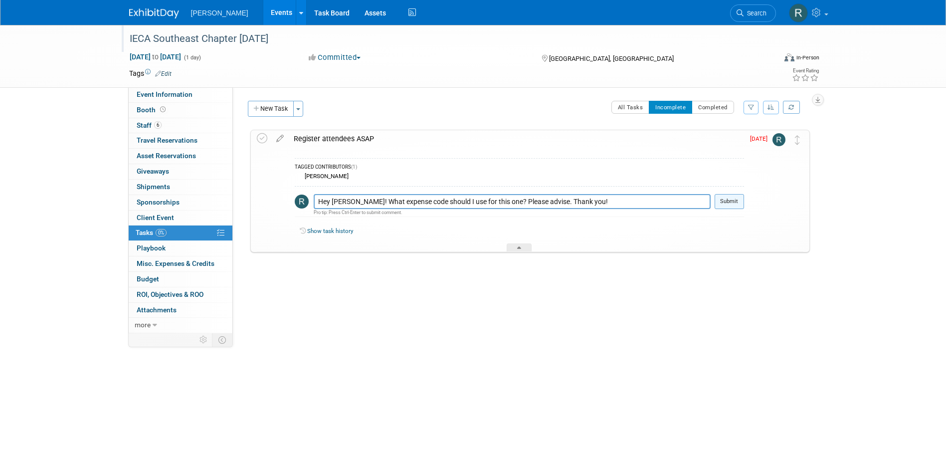
click at [729, 202] on button "Submit" at bounding box center [729, 201] width 29 height 15
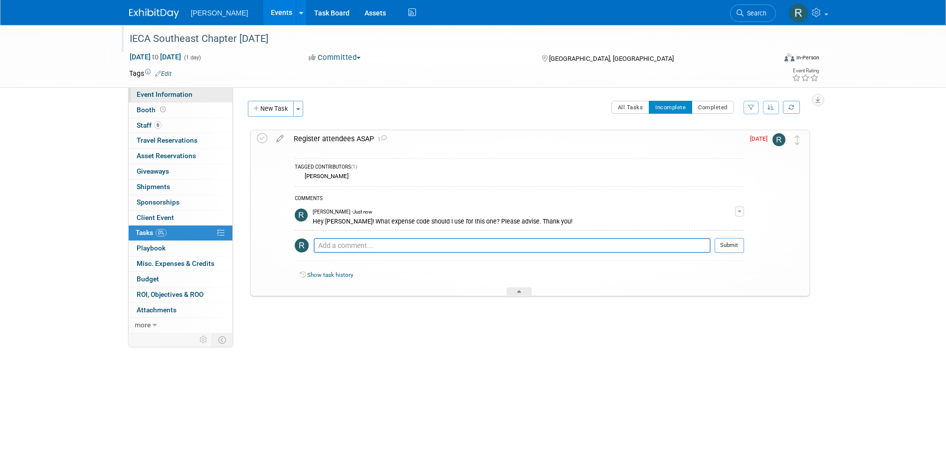
click at [162, 95] on span "Event Information" at bounding box center [165, 94] width 56 height 8
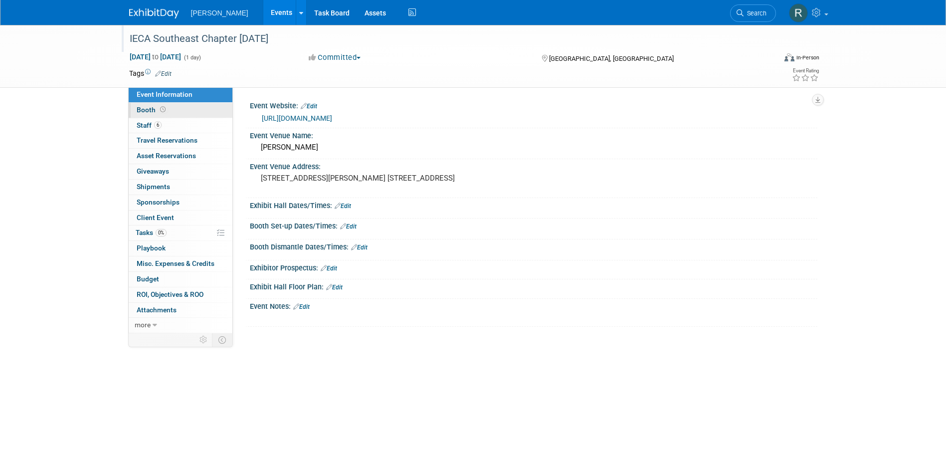
click at [160, 110] on icon at bounding box center [162, 109] width 5 height 5
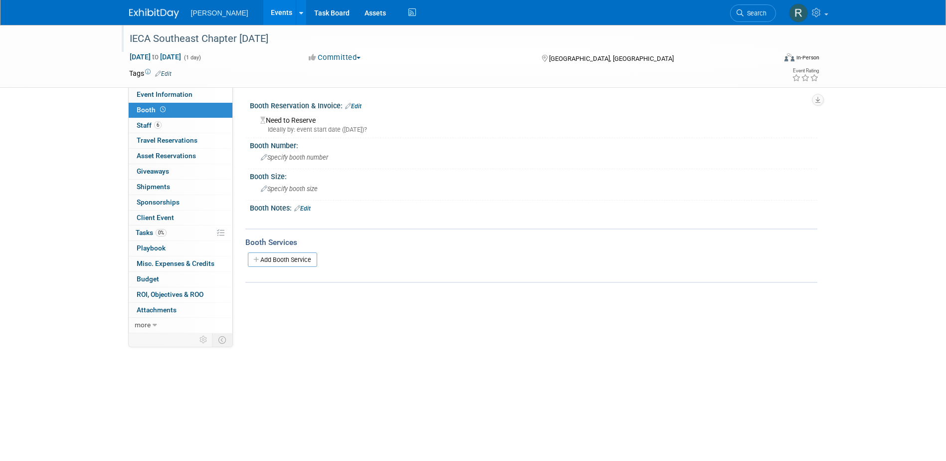
click at [358, 103] on link "Edit" at bounding box center [353, 106] width 16 height 7
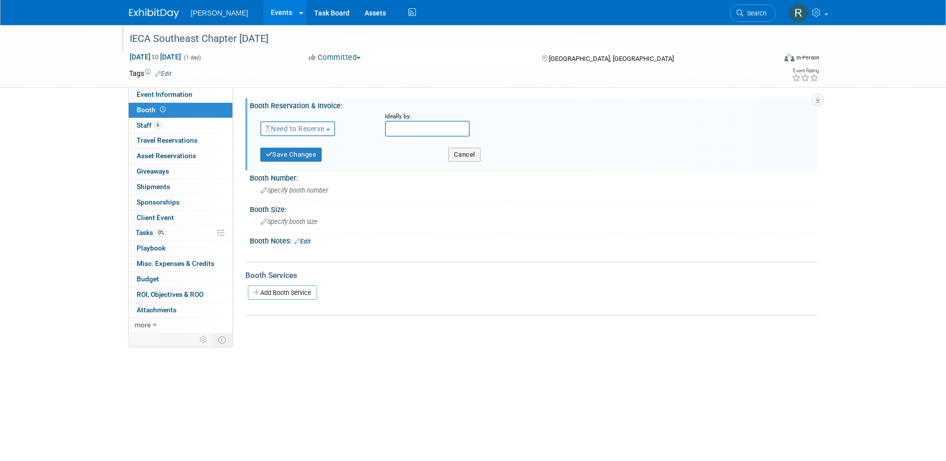
click at [296, 126] on span "Need to Reserve" at bounding box center [294, 129] width 59 height 8
click at [291, 170] on link "No Reservation Required" at bounding box center [314, 174] width 107 height 14
click at [293, 155] on button "Save Changes" at bounding box center [291, 155] width 62 height 14
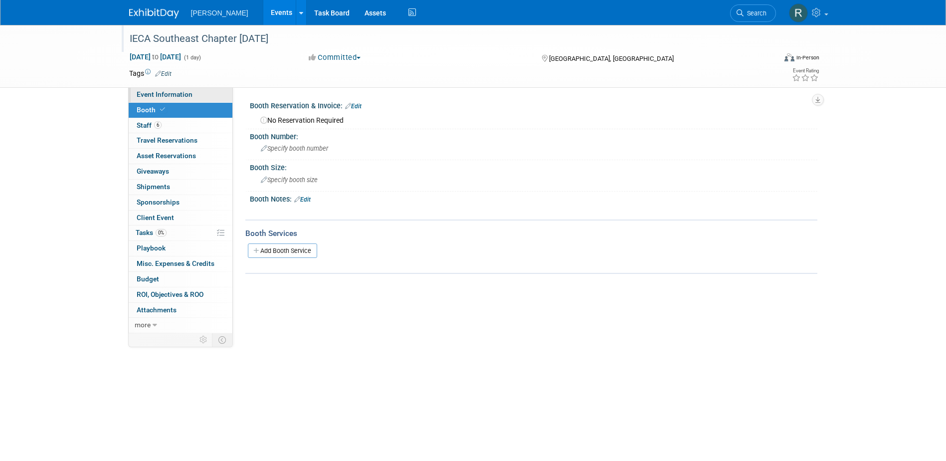
click at [166, 95] on span "Event Information" at bounding box center [165, 94] width 56 height 8
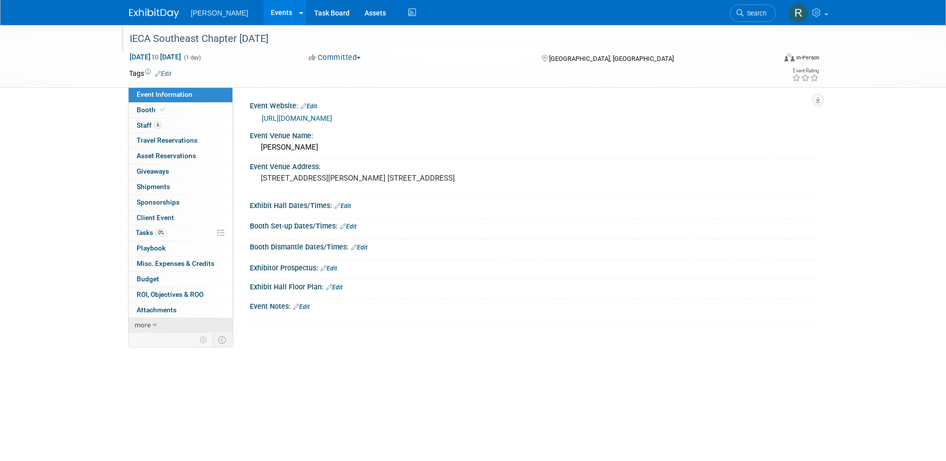
click at [156, 325] on icon at bounding box center [155, 325] width 4 height 7
click at [156, 325] on link "less" at bounding box center [181, 325] width 104 height 15
drag, startPoint x: 152, startPoint y: 123, endPoint x: 156, endPoint y: 139, distance: 16.5
click at [152, 123] on span "Staff 6" at bounding box center [149, 125] width 25 height 8
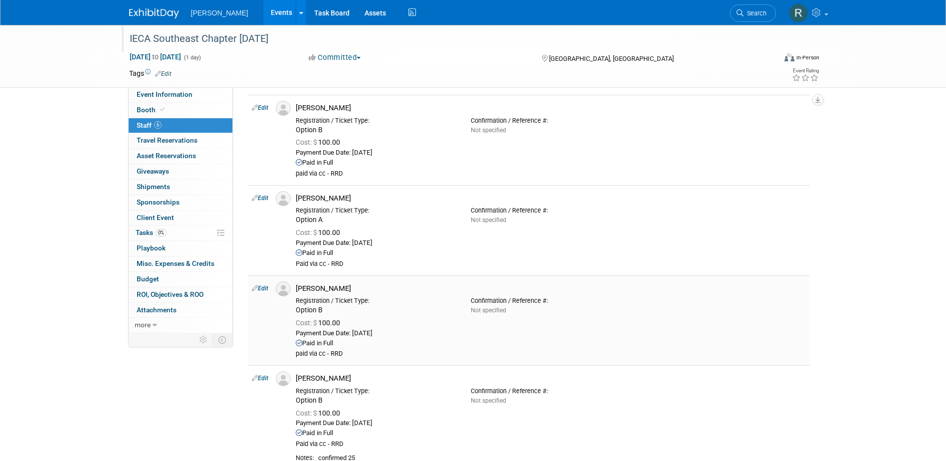
scroll to position [50, 0]
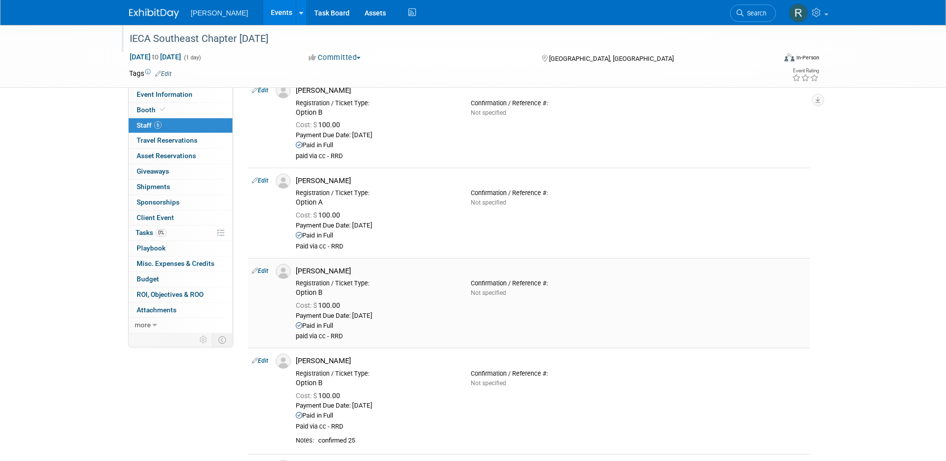
click at [265, 270] on link "Edit" at bounding box center [260, 270] width 16 height 7
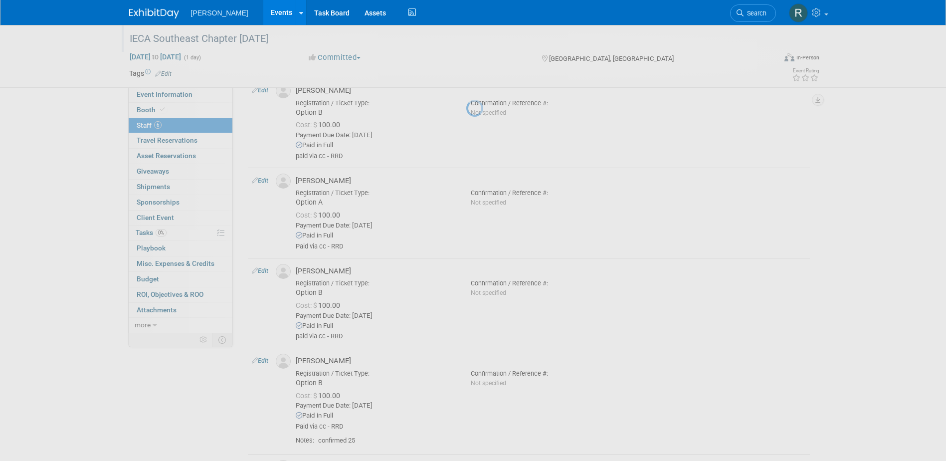
select select "a17b04f6-ab97-4384-b11a-de59dbac870c"
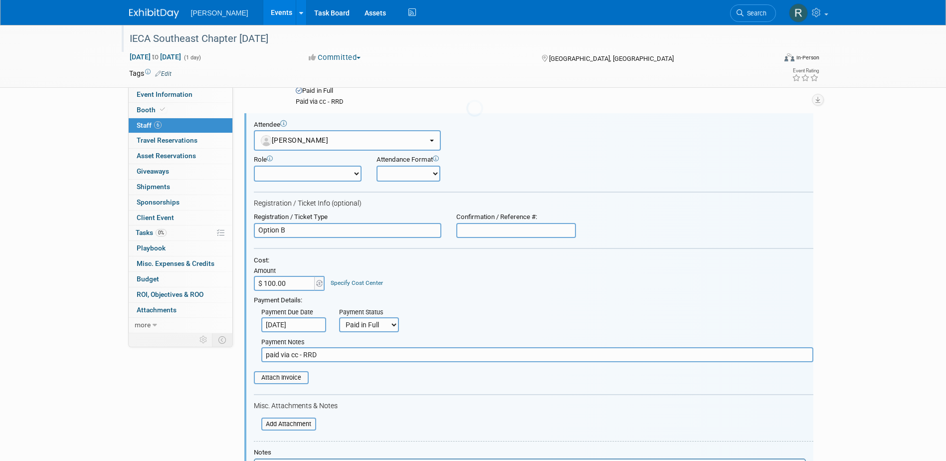
scroll to position [0, 0]
click at [501, 229] on input "text" at bounding box center [516, 230] width 120 height 15
paste input "gBKbkhrE89"
type input "gBKbkhrE89"
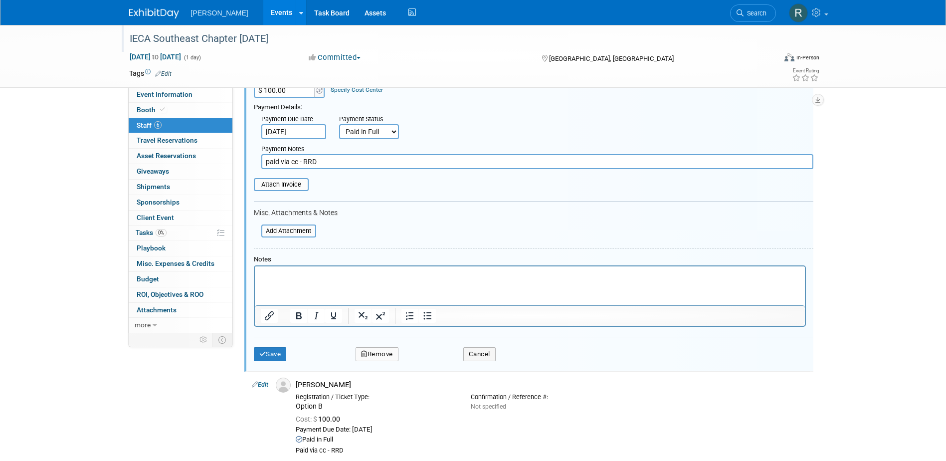
scroll to position [394, 0]
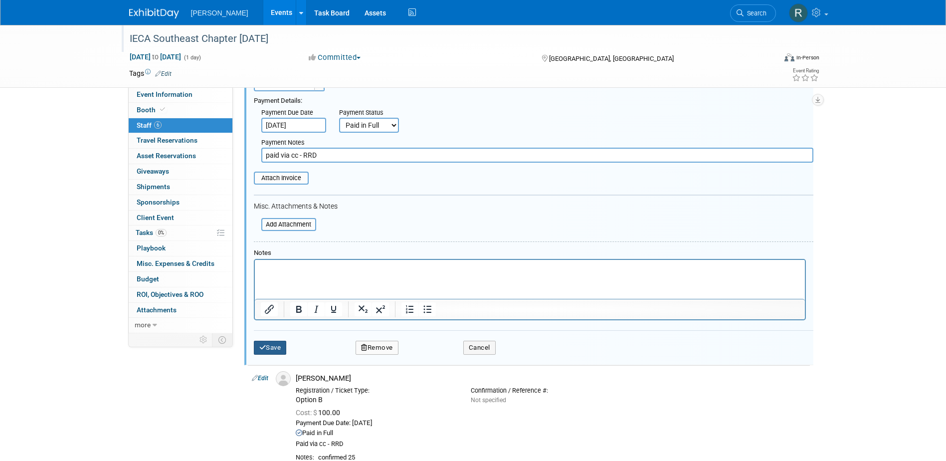
click at [269, 346] on button "Save" at bounding box center [270, 348] width 33 height 14
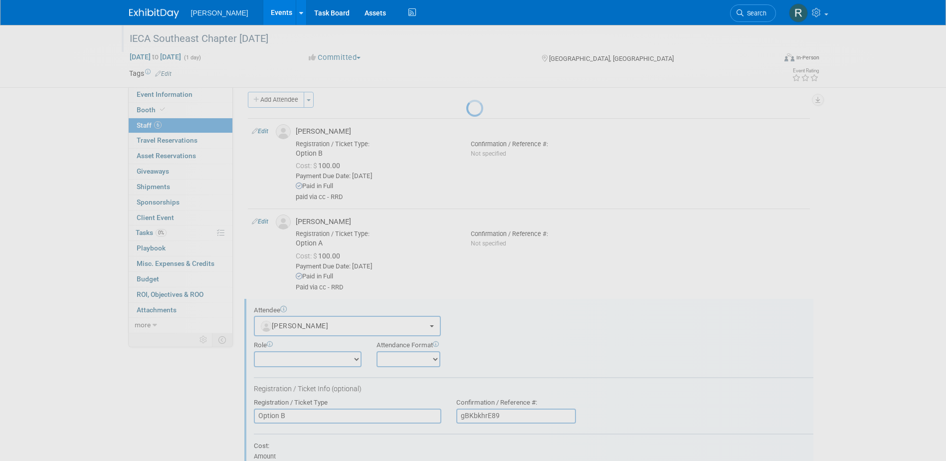
scroll to position [341, 0]
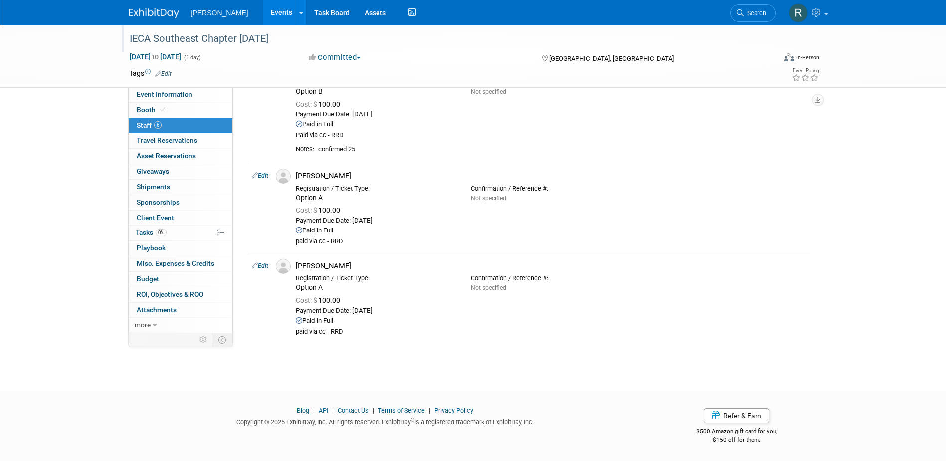
click at [758, 11] on span "Search" at bounding box center [755, 12] width 23 height 7
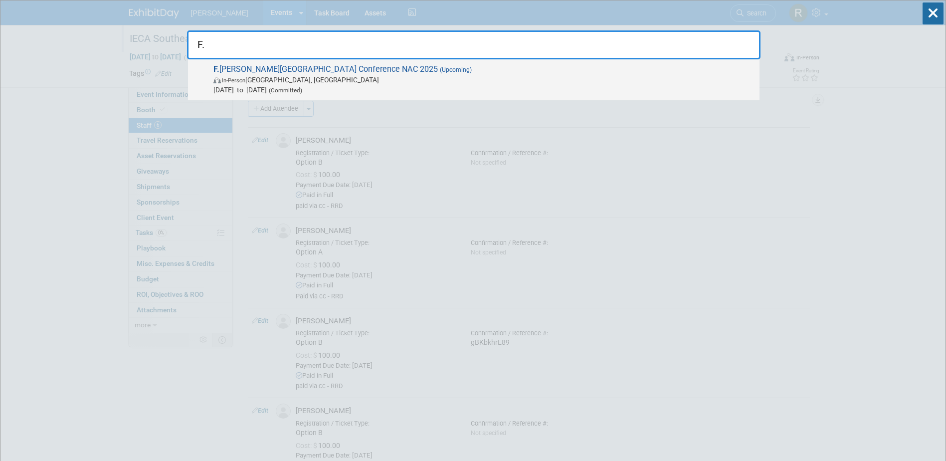
type input "F."
click at [383, 71] on span "F. Russell Hoyt National Airports Conference NAC 2025 (Upcoming) In-Person Salt…" at bounding box center [482, 79] width 544 height 30
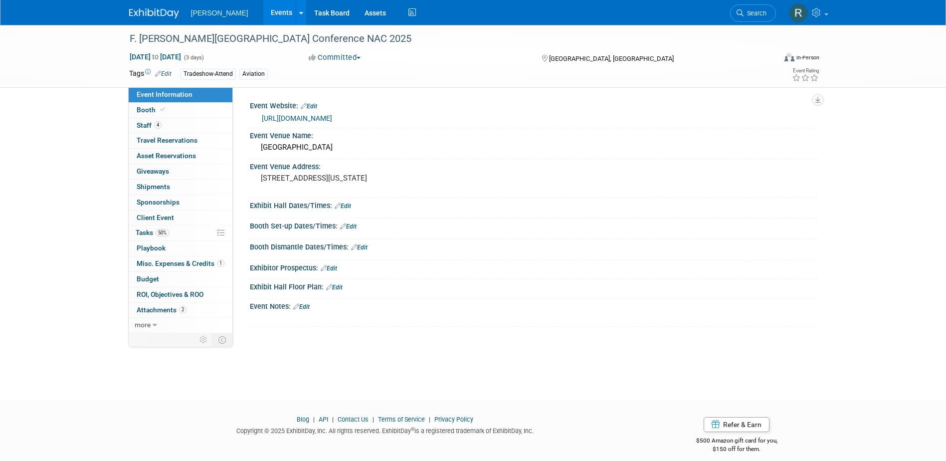
click at [313, 119] on link "[URL][DOMAIN_NAME]" at bounding box center [297, 118] width 70 height 8
click at [170, 126] on link "4 Staff 4" at bounding box center [181, 125] width 104 height 15
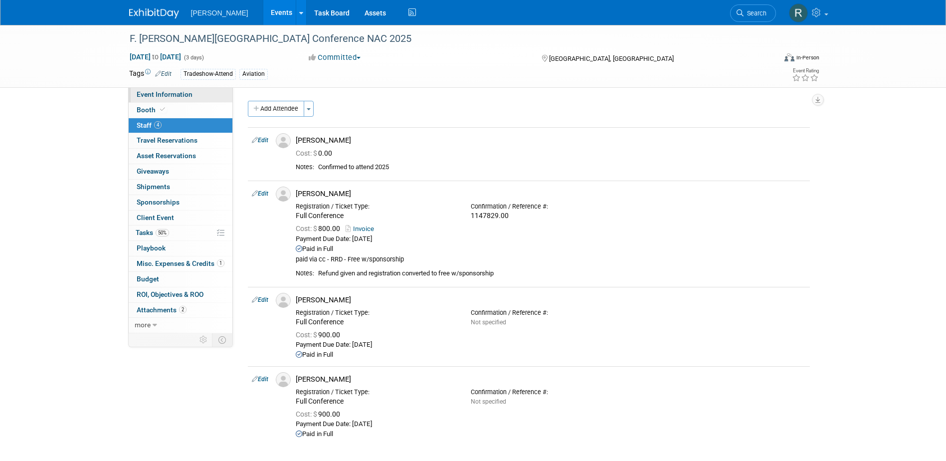
click at [183, 88] on link "Event Information" at bounding box center [181, 94] width 104 height 15
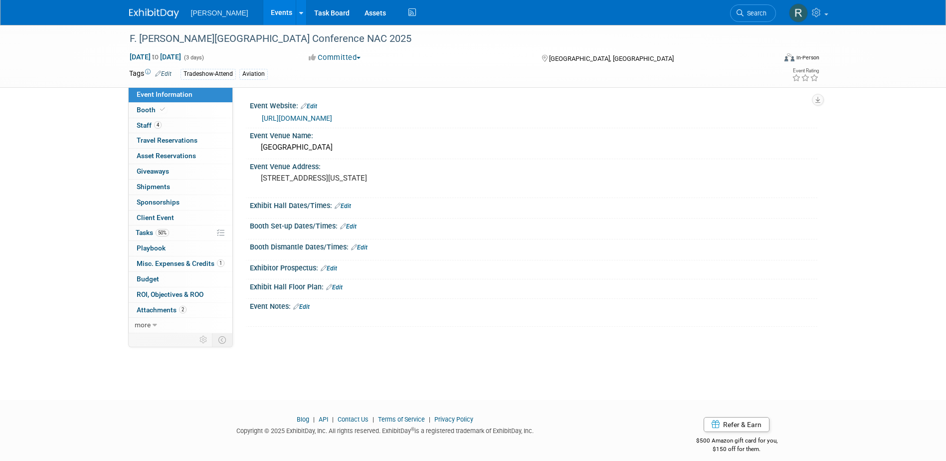
click at [290, 117] on link "https://aaae.org/nac" at bounding box center [297, 118] width 70 height 8
click at [173, 124] on link "4 Staff 4" at bounding box center [181, 125] width 104 height 15
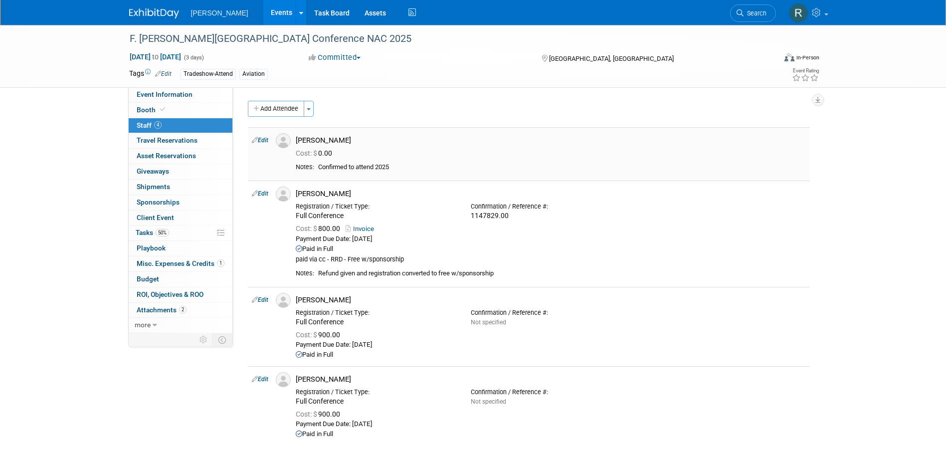
click at [266, 141] on link "Edit" at bounding box center [260, 140] width 16 height 7
select select "15e7850e-6c2f-41d6-8007-fa1d5e91a1da"
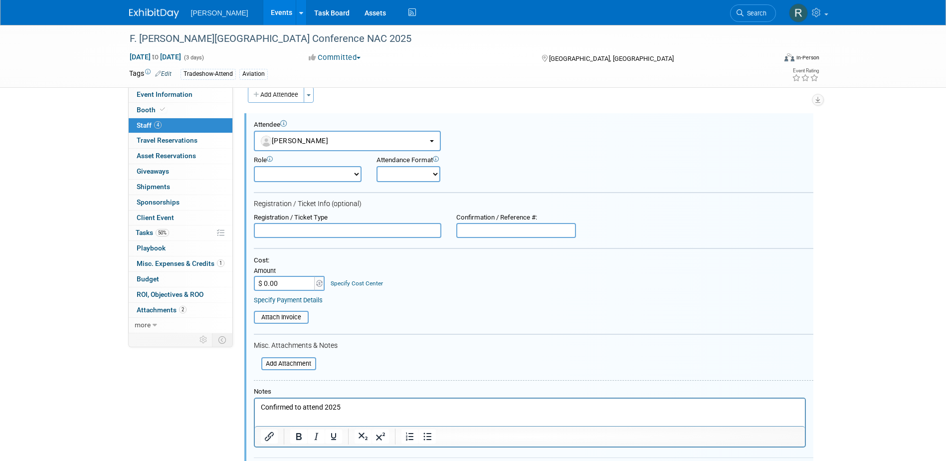
click at [351, 232] on input "text" at bounding box center [348, 230] width 188 height 15
type input "Full Conference w/Airport Tour"
type input "1151354.00"
type input "$ 1,050.00"
click at [357, 285] on link "Specify Cost Center" at bounding box center [357, 283] width 52 height 7
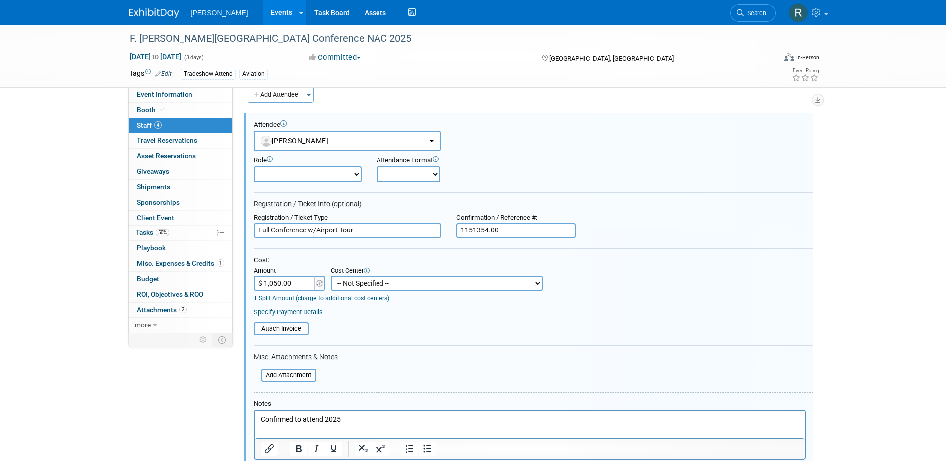
click at [359, 288] on select "-- Not Specified -- Advisory Services - Expenses_1001.502 Aerial Acquisition - …" at bounding box center [437, 283] width 212 height 15
select select "18966233"
click at [331, 276] on select "-- Not Specified -- Advisory Services - Expenses_1001.502 Aerial Acquisition - …" at bounding box center [437, 283] width 212 height 15
click at [291, 313] on link "Specify Payment Details" at bounding box center [288, 311] width 69 height 7
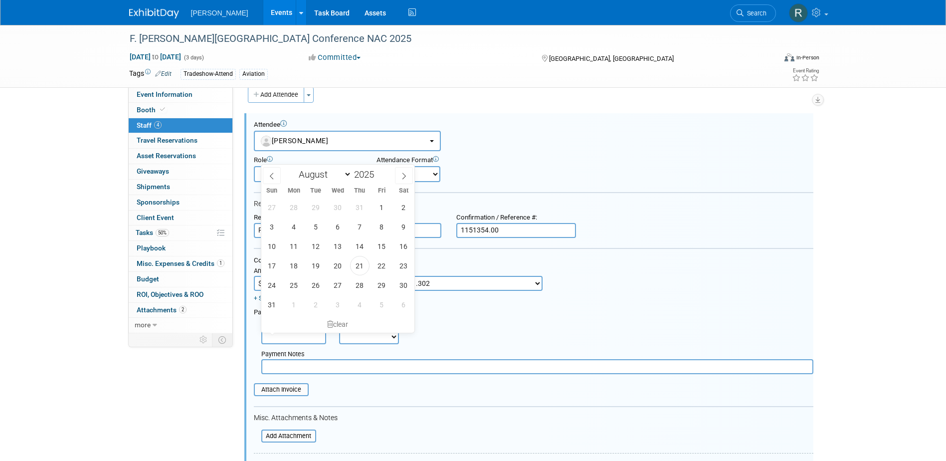
click at [306, 339] on input "text" at bounding box center [293, 336] width 65 height 15
click at [359, 269] on span "21" at bounding box center [359, 265] width 19 height 19
type input "Aug 21, 2025"
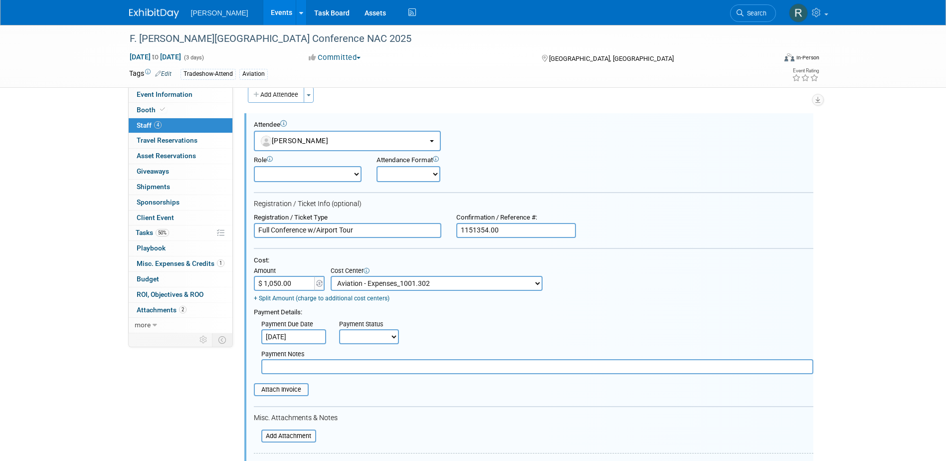
click at [365, 336] on select "Not Paid Yet Partially Paid Paid in Full" at bounding box center [369, 336] width 60 height 15
select select "1"
click at [339, 330] on select "Not Paid Yet Partially Paid Paid in Full" at bounding box center [369, 336] width 60 height 15
click at [374, 372] on input "text" at bounding box center [537, 366] width 552 height 15
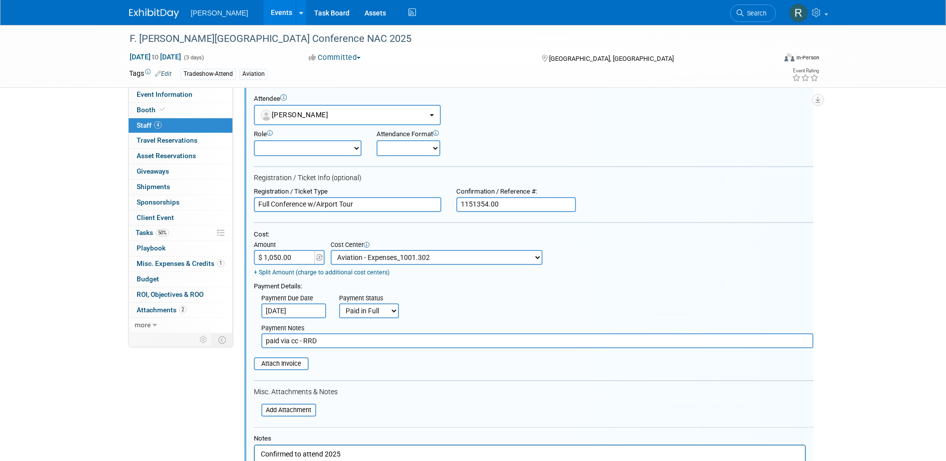
scroll to position [64, 0]
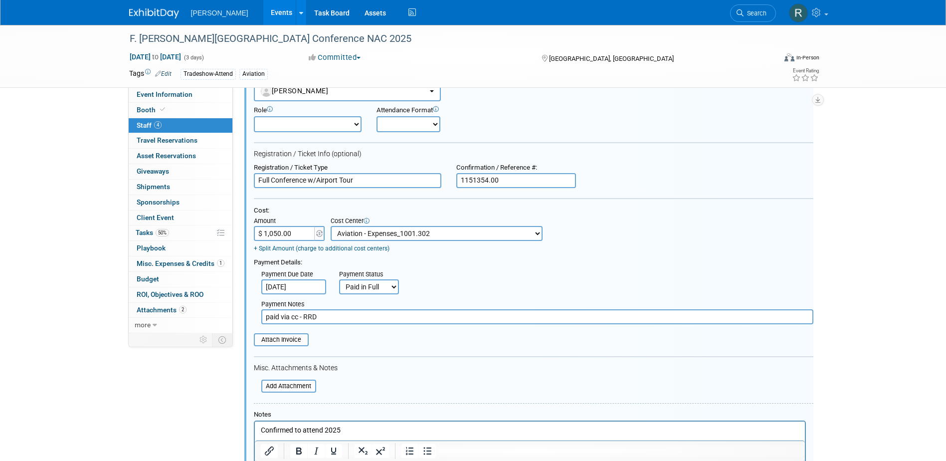
type input "paid via cc - RRD"
click at [363, 427] on p "Confirmed to attend 2025" at bounding box center [529, 430] width 539 height 10
drag, startPoint x: 361, startPoint y: 429, endPoint x: 453, endPoint y: 847, distance: 427.6
click at [254, 424] on html "Confirmed to attend 2025" at bounding box center [529, 428] width 550 height 14
click at [292, 343] on input "file" at bounding box center [248, 339] width 119 height 11
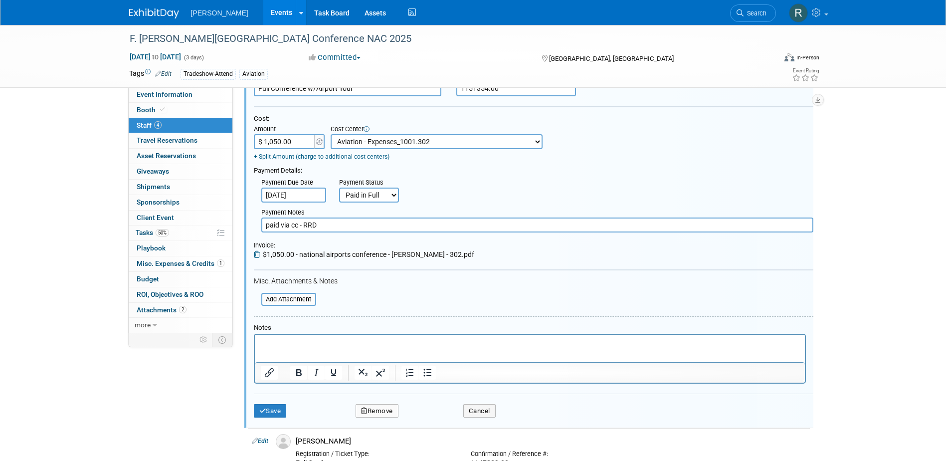
scroll to position [164, 0]
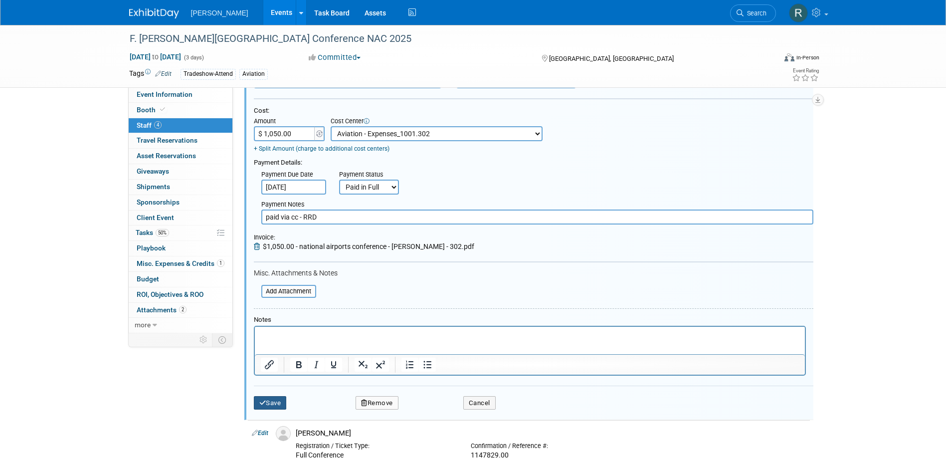
click at [266, 405] on button "Save" at bounding box center [270, 403] width 33 height 14
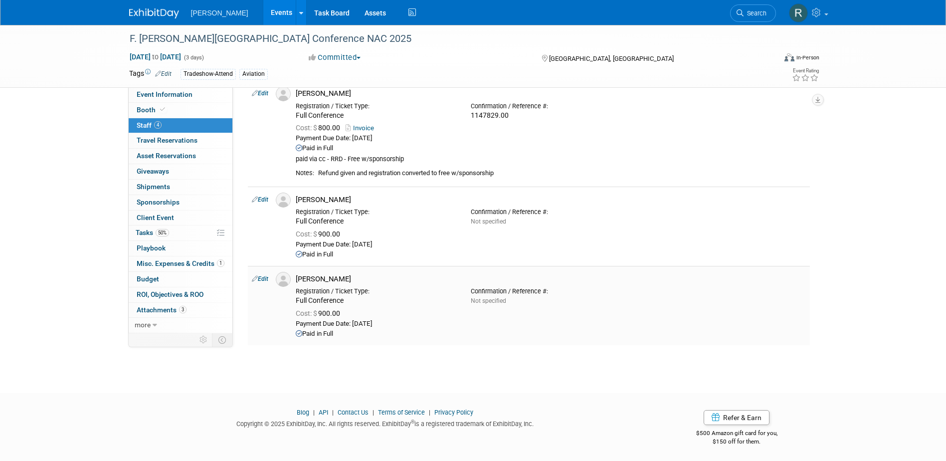
scroll to position [139, 0]
drag, startPoint x: 150, startPoint y: 228, endPoint x: 162, endPoint y: 220, distance: 14.4
click at [150, 229] on span "Tasks 50%" at bounding box center [152, 232] width 33 height 8
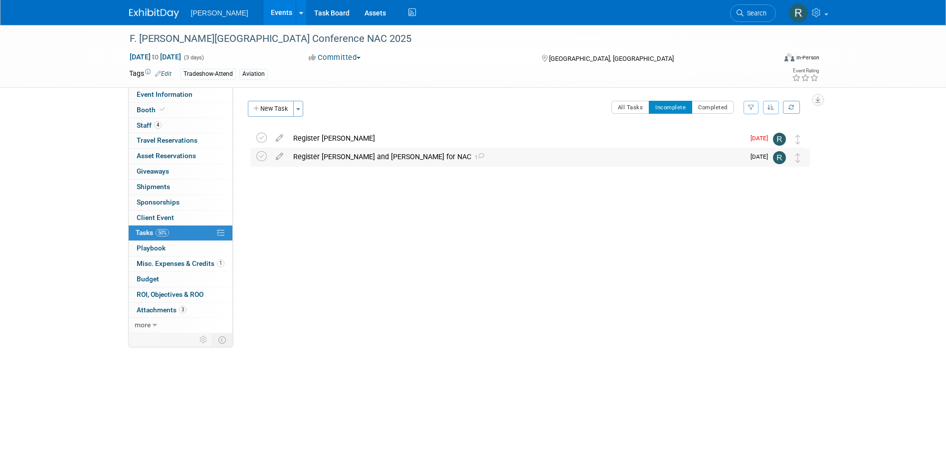
click at [314, 154] on div "Register Jeffery and Mark for NAC 1" at bounding box center [516, 156] width 456 height 17
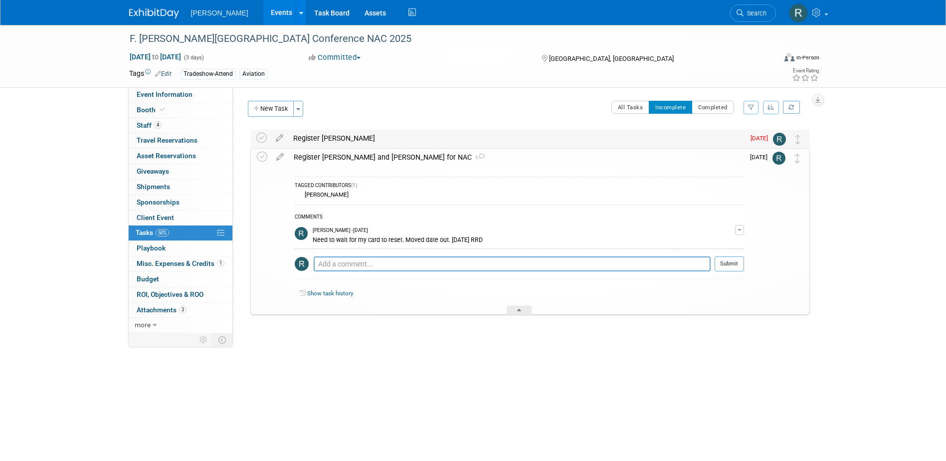
click at [309, 138] on div "Register Chris Snyder" at bounding box center [516, 138] width 456 height 17
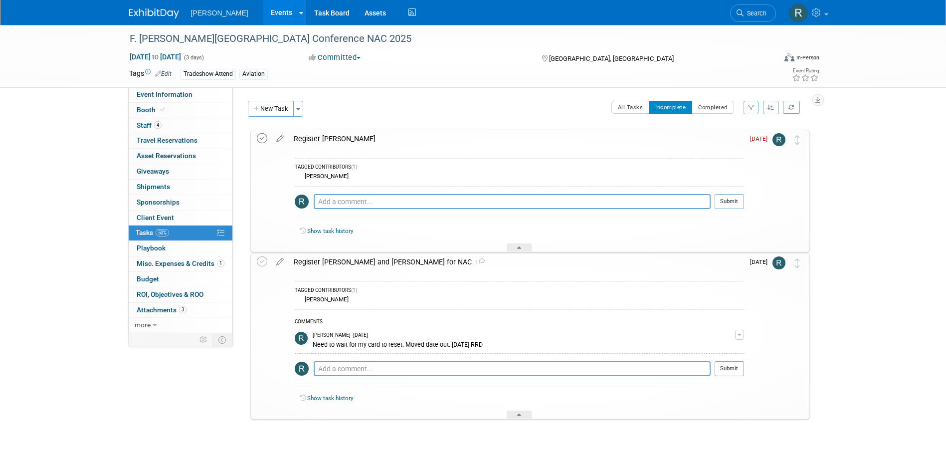
click at [262, 135] on icon at bounding box center [262, 138] width 10 height 10
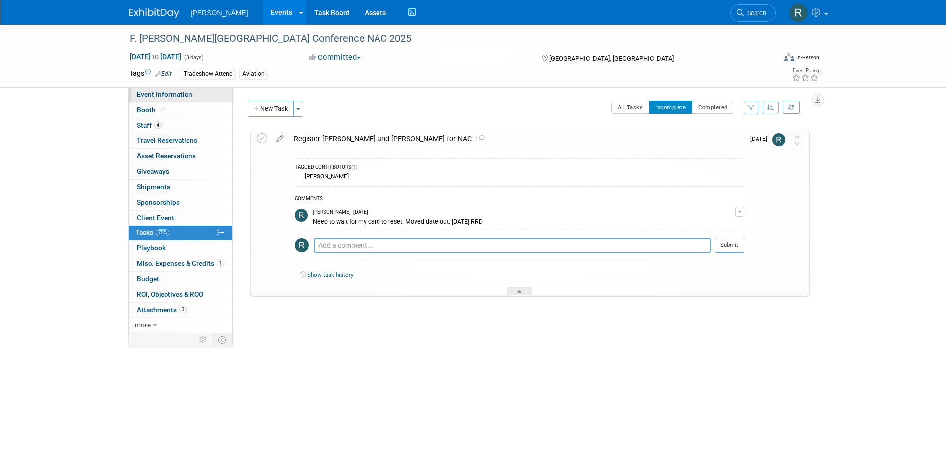
click at [188, 95] on span "Event Information" at bounding box center [165, 94] width 56 height 8
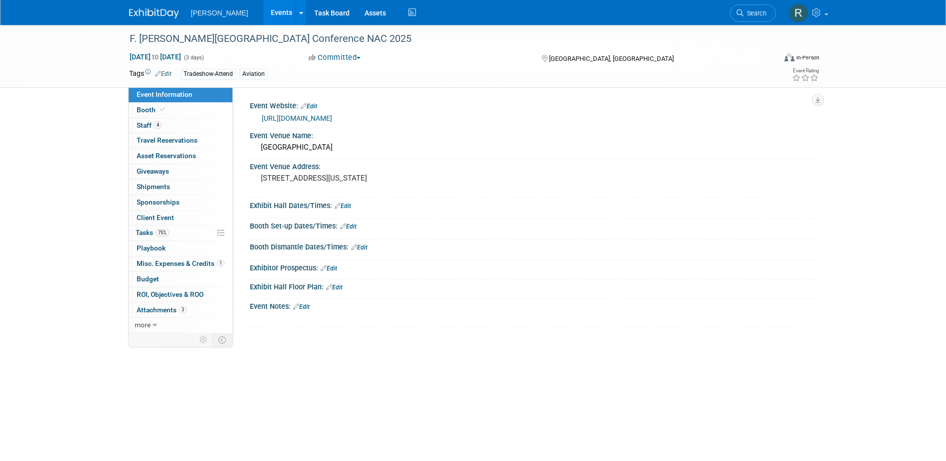
click at [309, 118] on link "https://aaae.org/nac" at bounding box center [297, 118] width 70 height 8
drag, startPoint x: 172, startPoint y: 125, endPoint x: 194, endPoint y: 142, distance: 27.7
click at [172, 125] on link "4 Staff 4" at bounding box center [181, 125] width 104 height 15
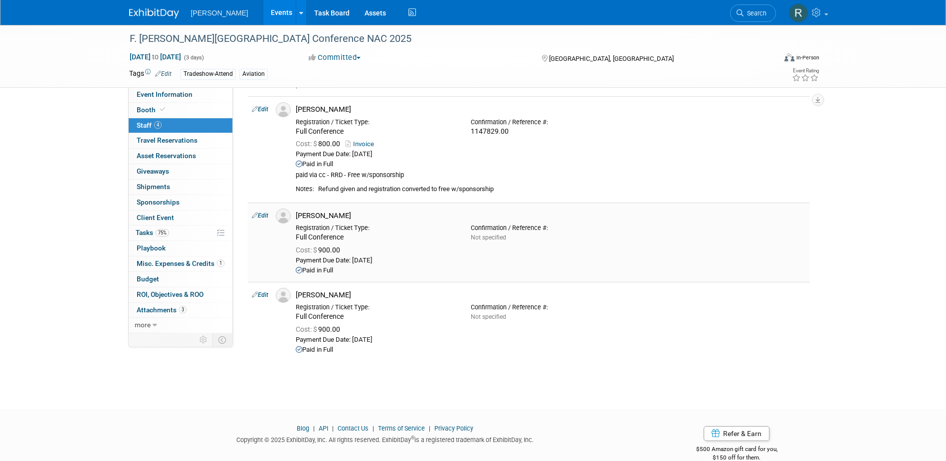
scroll to position [139, 0]
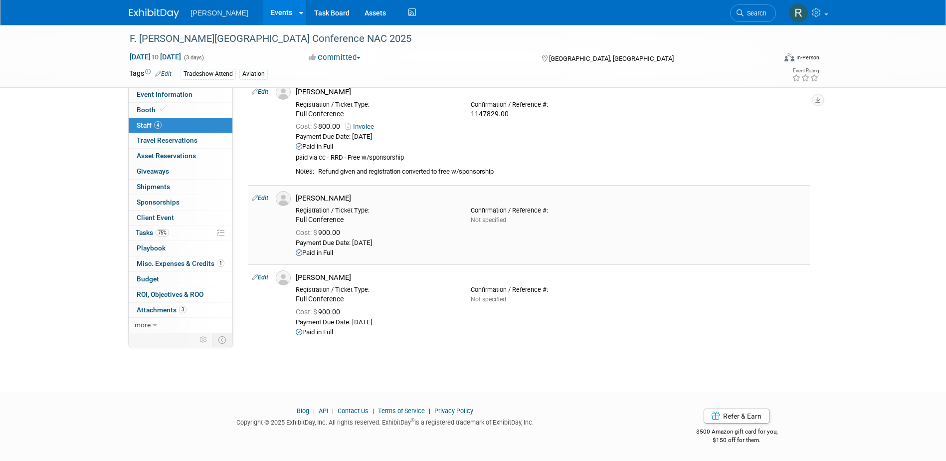
click at [268, 201] on link "Edit" at bounding box center [260, 198] width 16 height 7
select select "b9603013-97bf-46ac-867d-e1d7e80ddee9"
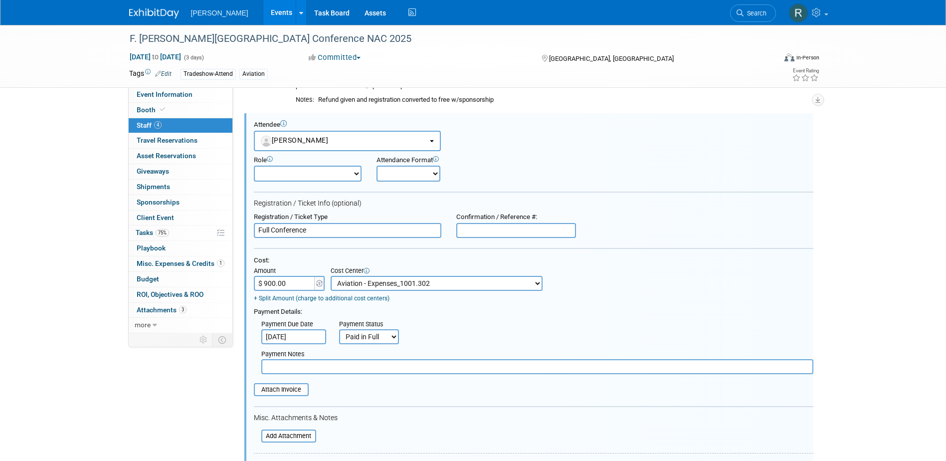
scroll to position [0, 0]
click at [385, 343] on select "Not Paid Yet Partially Paid Paid in Full" at bounding box center [369, 336] width 60 height 15
select select "3"
click at [339, 330] on select "Not Paid Yet Partially Paid Paid in Full" at bounding box center [369, 336] width 60 height 15
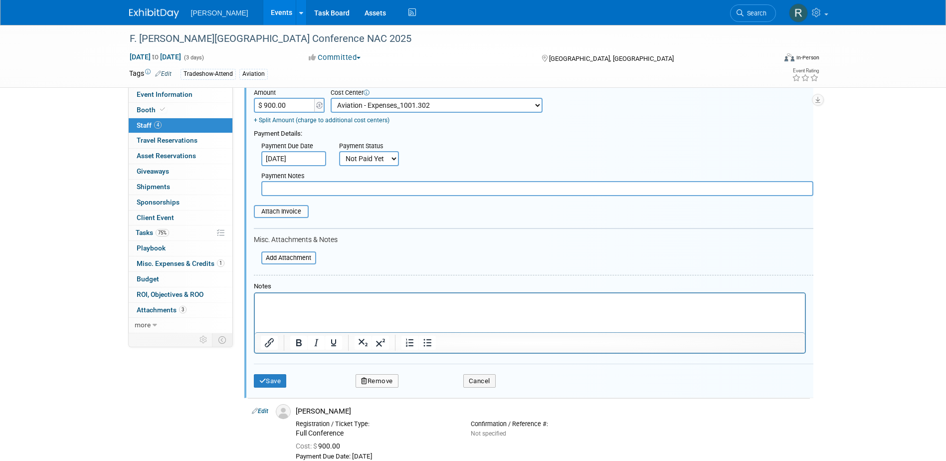
scroll to position [410, 0]
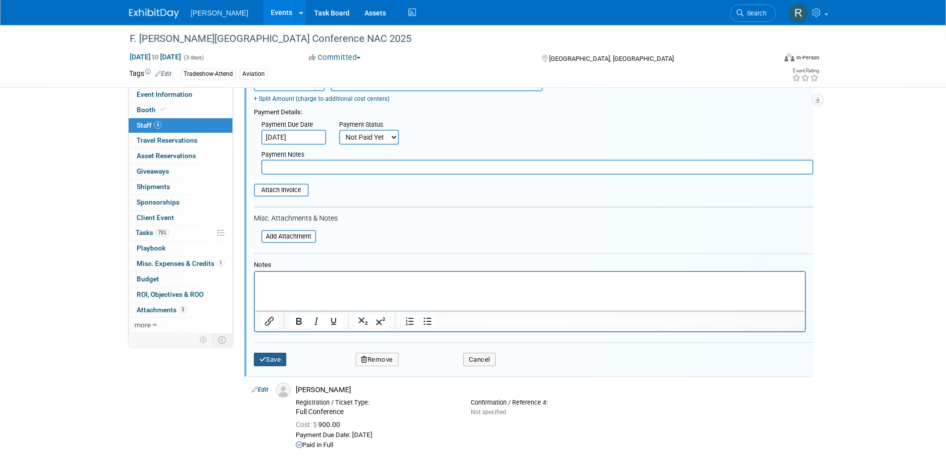
click at [280, 357] on button "Save" at bounding box center [270, 360] width 33 height 14
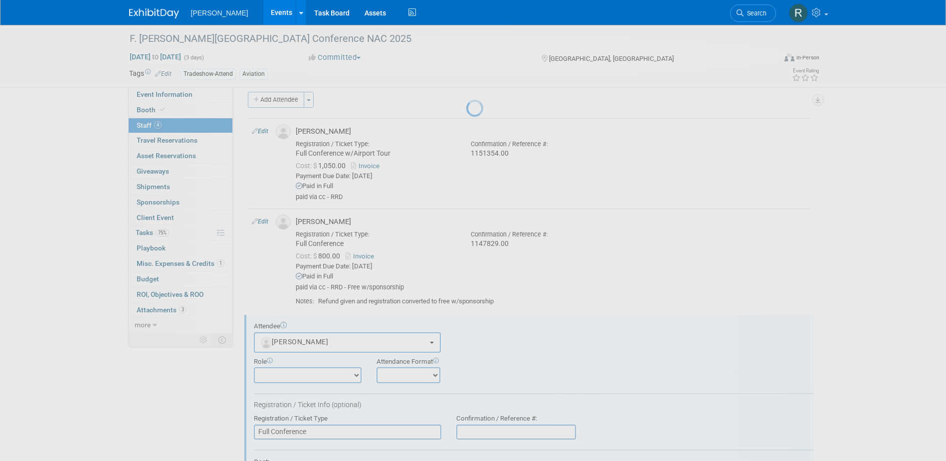
scroll to position [139, 0]
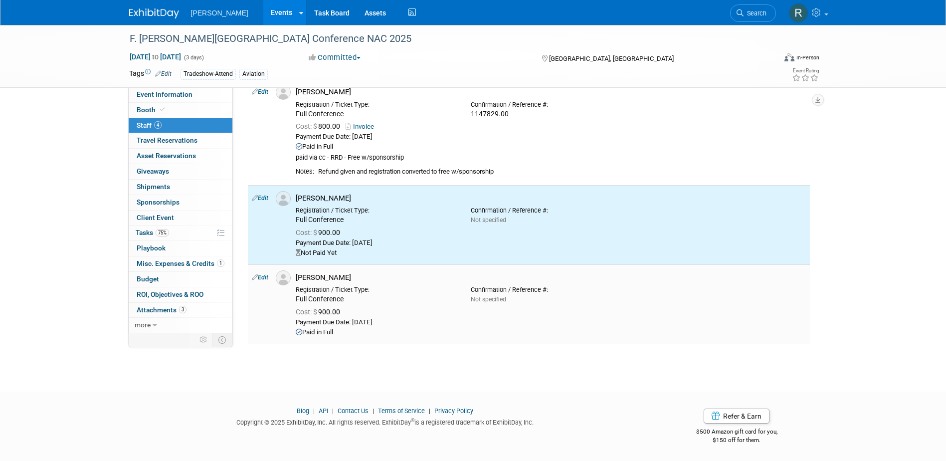
click at [265, 280] on link "Edit" at bounding box center [260, 277] width 16 height 7
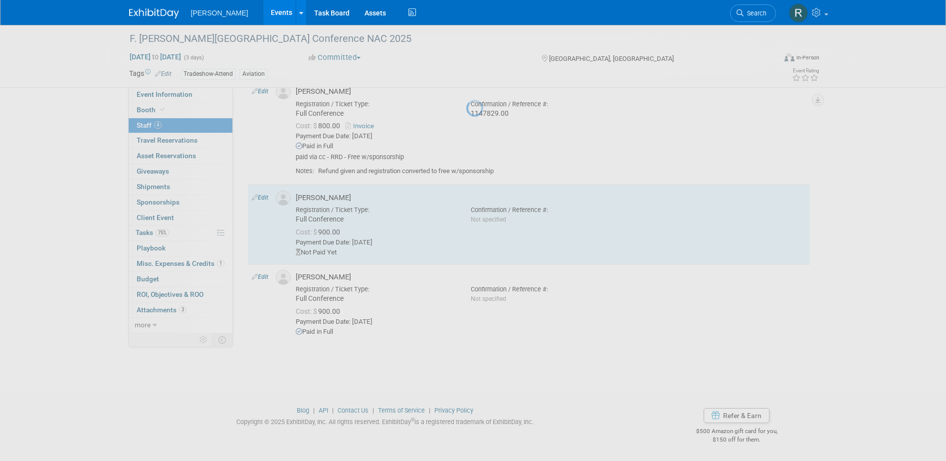
select select "2106e83c-0e6b-4e24-bb8c-b033d94a885c"
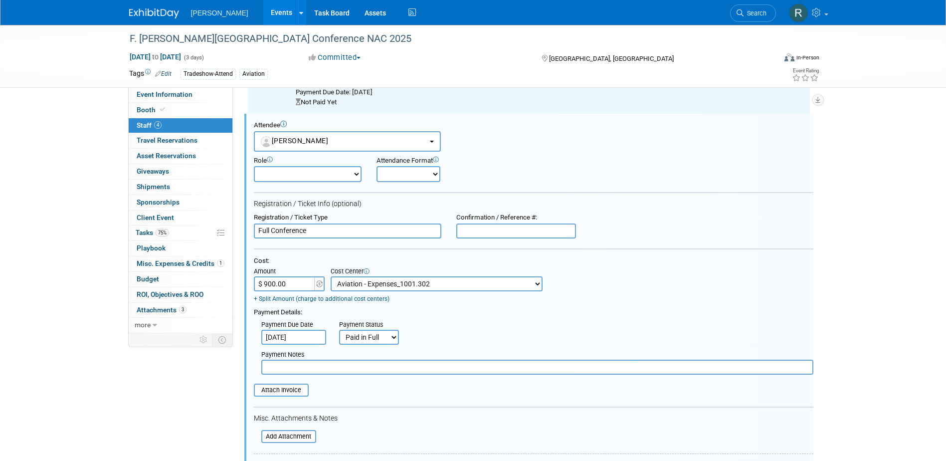
scroll to position [0, 0]
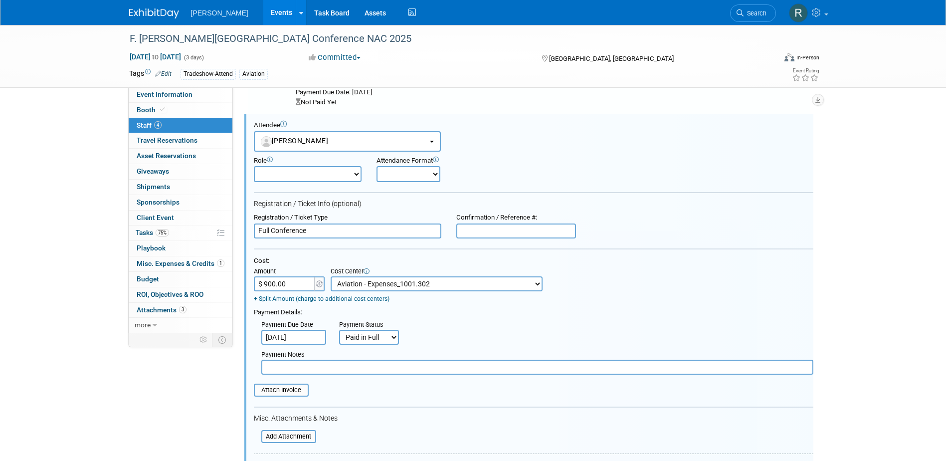
drag, startPoint x: 378, startPoint y: 341, endPoint x: 378, endPoint y: 348, distance: 6.5
click at [378, 341] on select "Not Paid Yet Partially Paid Paid in Full" at bounding box center [369, 337] width 60 height 15
select select "3"
click at [339, 330] on select "Not Paid Yet Partially Paid Paid in Full" at bounding box center [369, 337] width 60 height 15
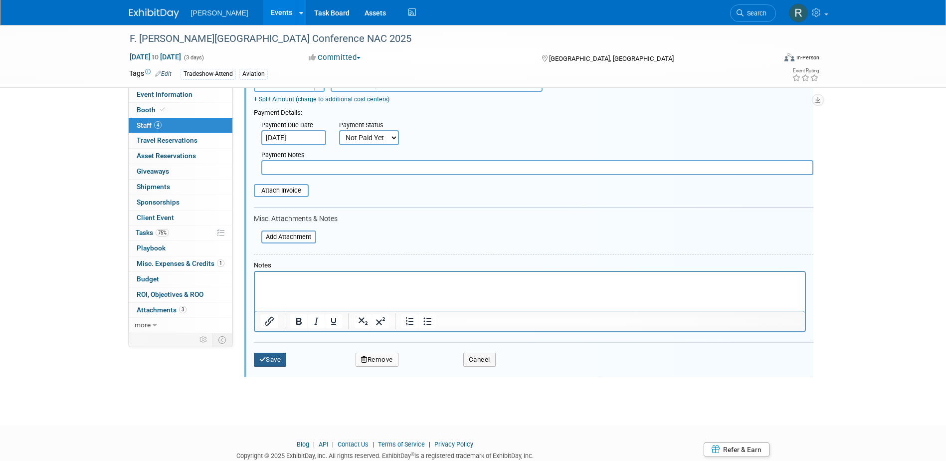
click at [270, 366] on button "Save" at bounding box center [270, 360] width 33 height 14
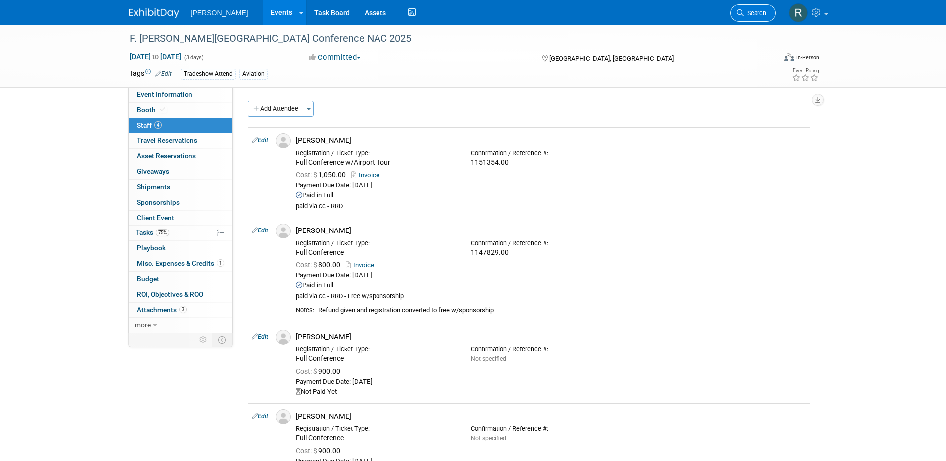
click at [752, 16] on span "Search" at bounding box center [755, 12] width 23 height 7
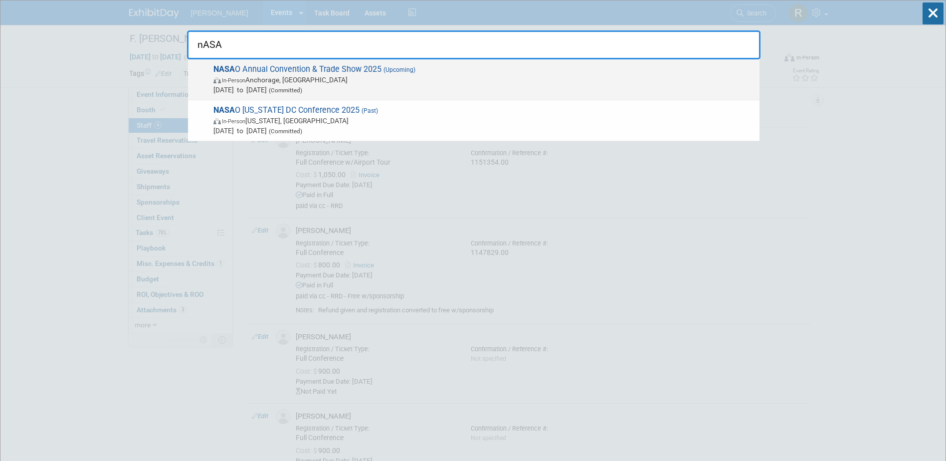
type input "nASA"
click at [447, 67] on span "NASA O Annual Convention & Trade Show 2025 (Upcoming) In-Person Anchorage, AK S…" at bounding box center [482, 79] width 544 height 30
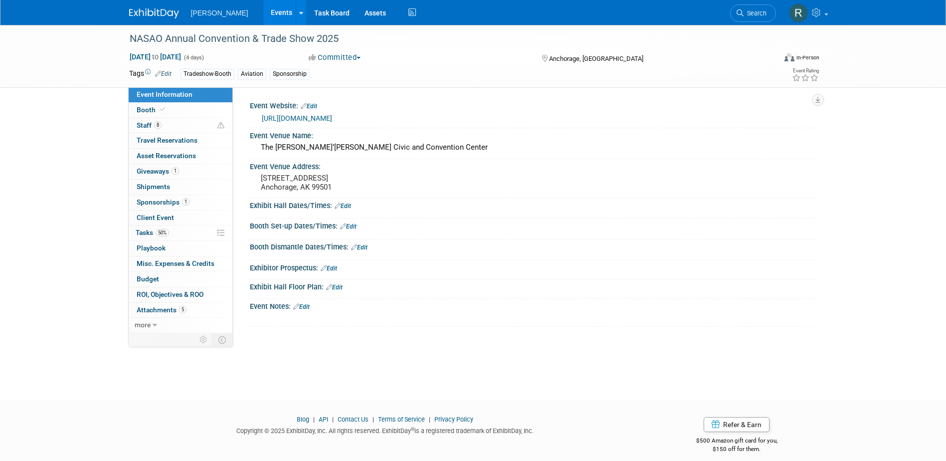
click at [310, 118] on link "https://nasao2025.com/" at bounding box center [297, 118] width 70 height 8
click at [157, 234] on span "50%" at bounding box center [162, 232] width 13 height 7
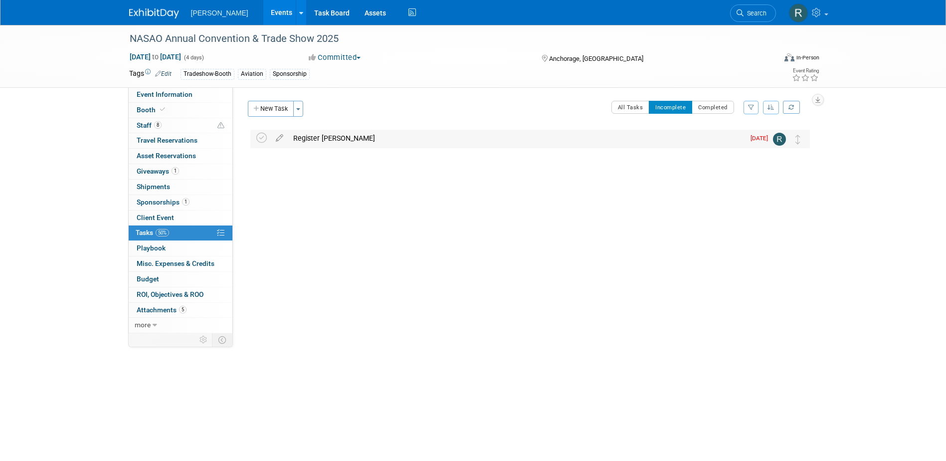
click at [357, 140] on div "Register John Bauer" at bounding box center [516, 138] width 456 height 17
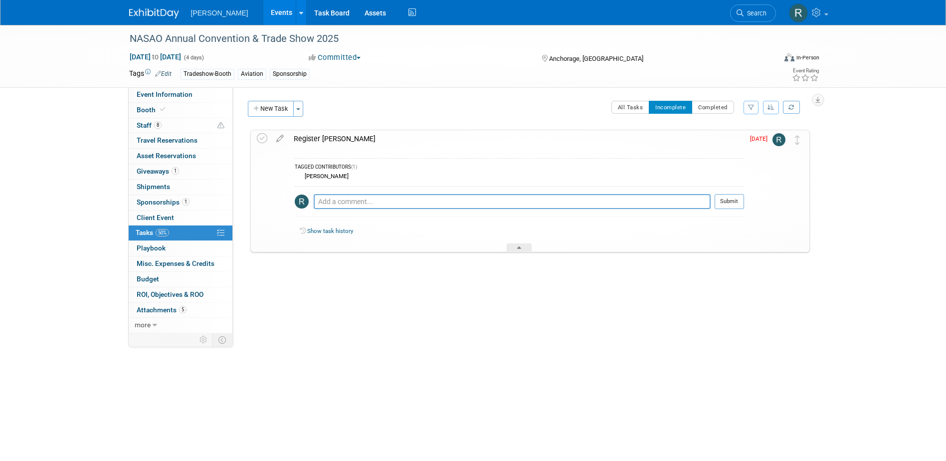
click at [357, 140] on div "Register John Bauer" at bounding box center [516, 138] width 455 height 17
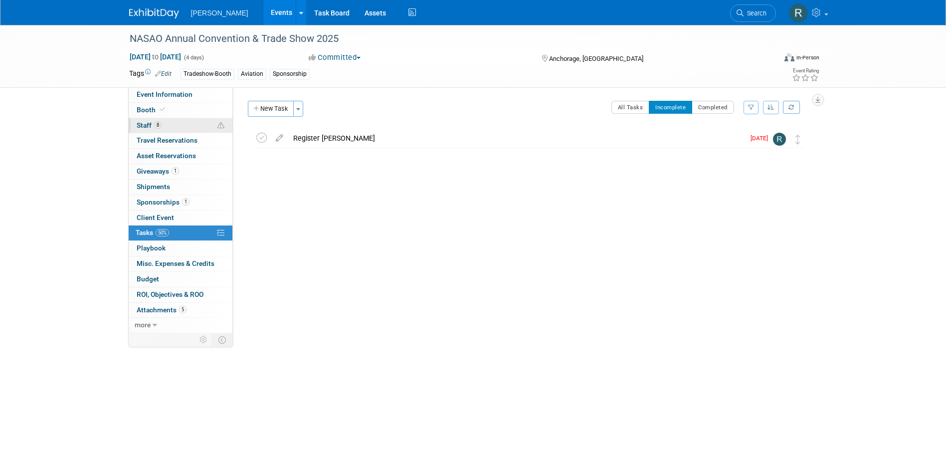
click at [184, 129] on link "8 Staff 8" at bounding box center [181, 125] width 104 height 15
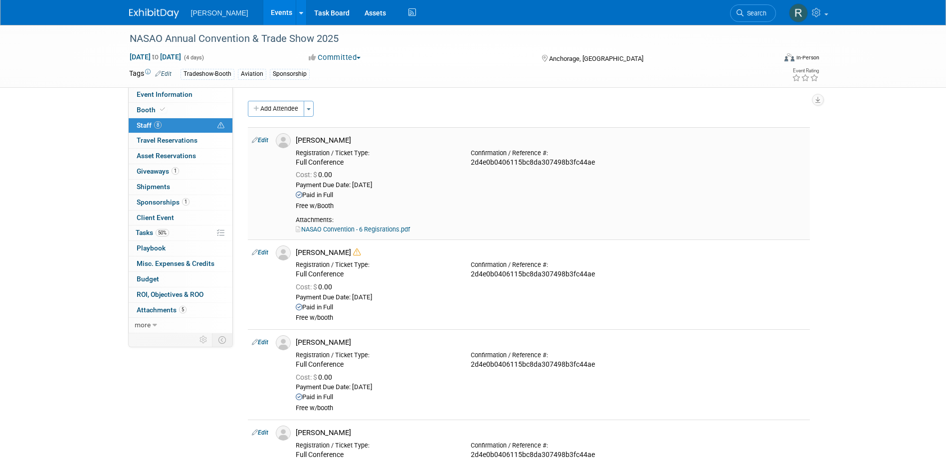
click at [368, 232] on link "NASAO Convention - 6 Regisrations.pdf" at bounding box center [353, 228] width 114 height 7
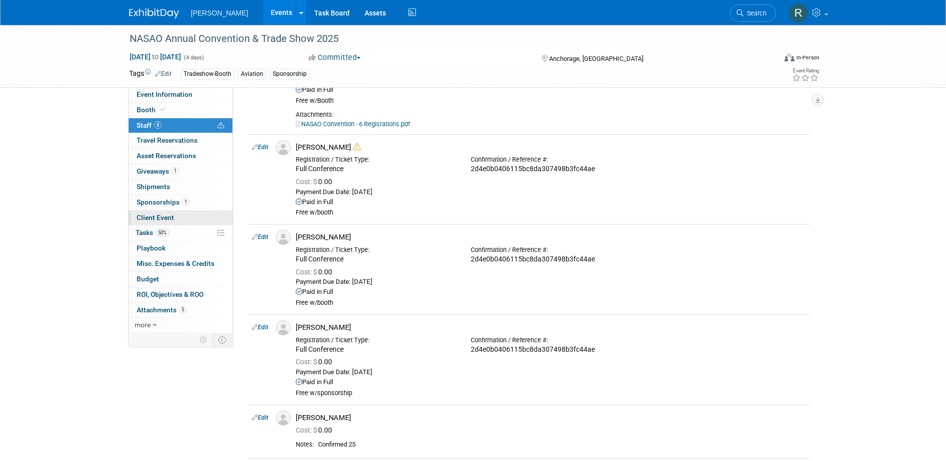
scroll to position [100, 0]
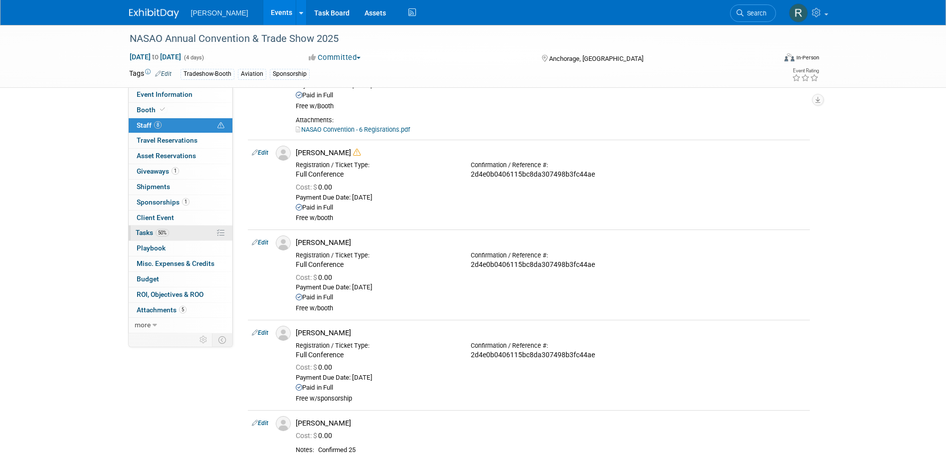
click at [143, 232] on span "Tasks 50%" at bounding box center [152, 232] width 33 height 8
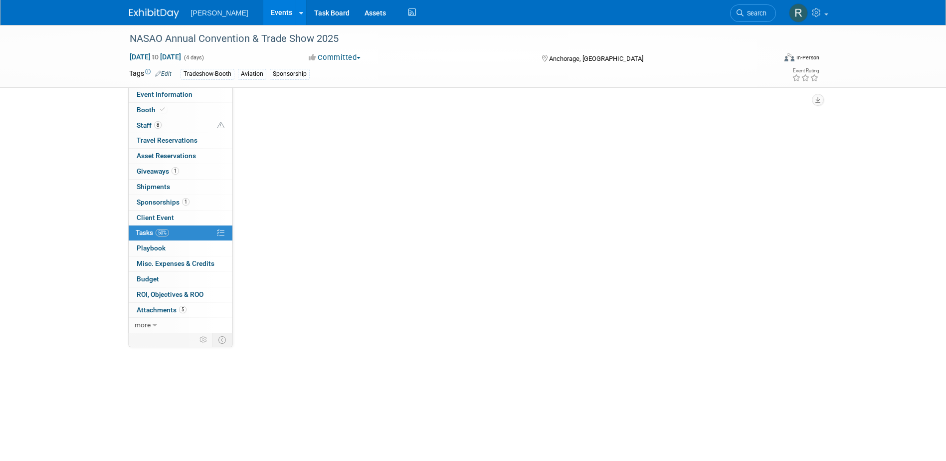
scroll to position [0, 0]
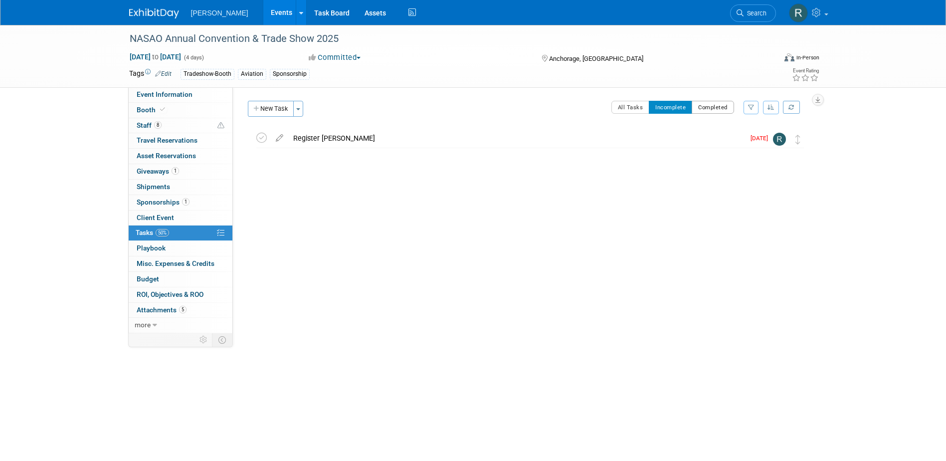
click at [716, 110] on button "Completed" at bounding box center [713, 107] width 42 height 13
click at [375, 135] on div "NASAO ANNUAL Secure registrations" at bounding box center [520, 135] width 465 height 17
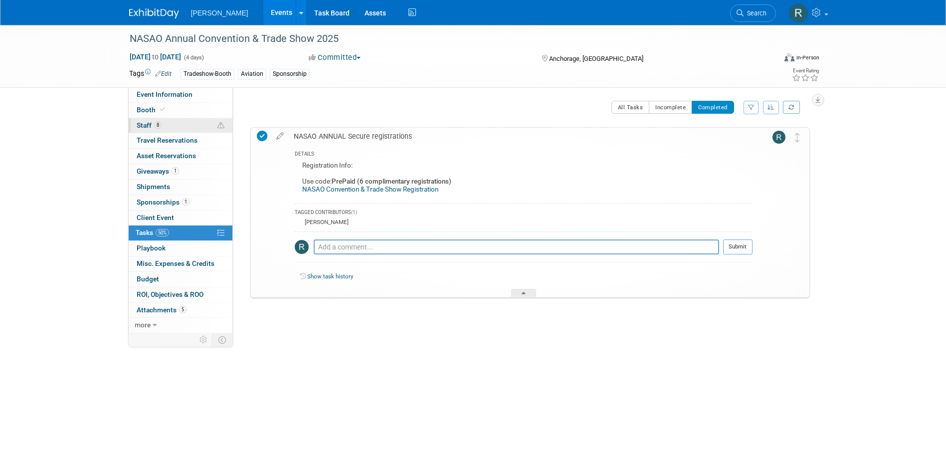
click at [160, 127] on span "8" at bounding box center [157, 124] width 7 height 7
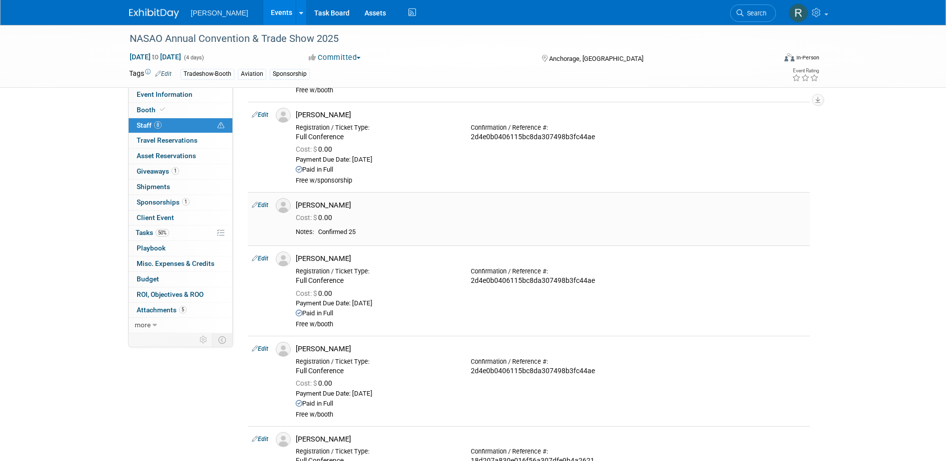
scroll to position [349, 0]
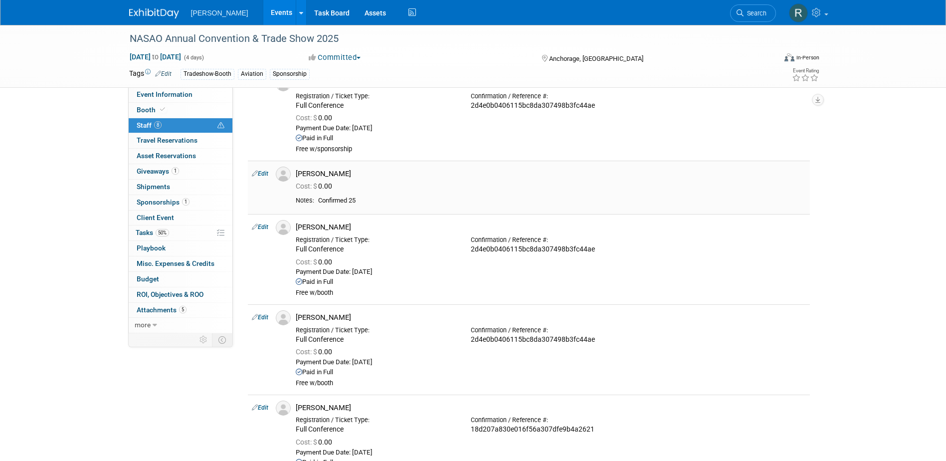
click at [263, 172] on link "Edit" at bounding box center [260, 173] width 16 height 7
select select "69e2922e-b422-4cc4-87a0-5d88de7149f8"
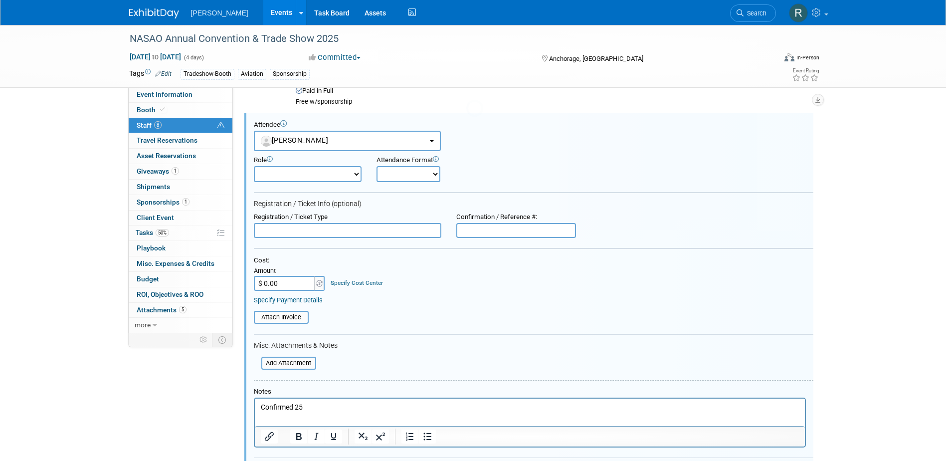
scroll to position [0, 0]
click at [502, 228] on input "text" at bounding box center [516, 230] width 120 height 15
paste input "c74123d07c23c81ef7829a75cc4d1d2b"
type input "c74123d07c23c81ef7829a75cc4d1d2b"
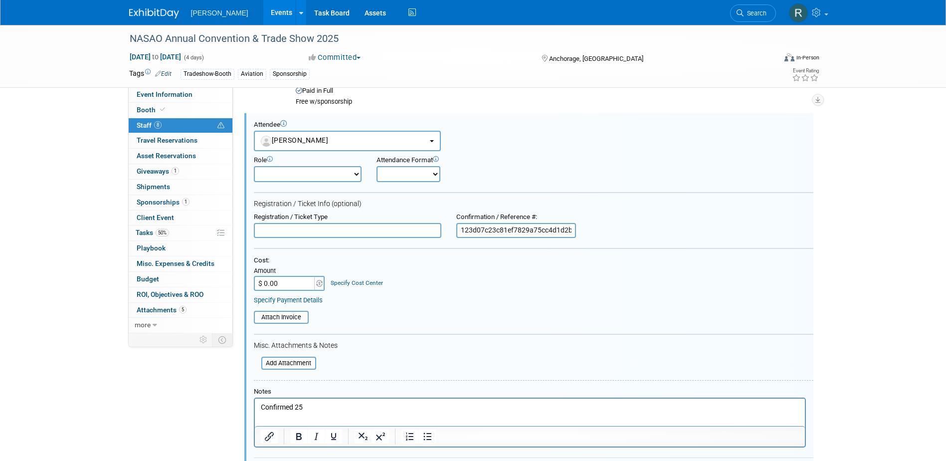
click at [408, 231] on input "text" at bounding box center [348, 230] width 188 height 15
type input "F"
type input "Non Member Full (Late)"
click at [311, 301] on link "Specify Payment Details" at bounding box center [288, 299] width 69 height 7
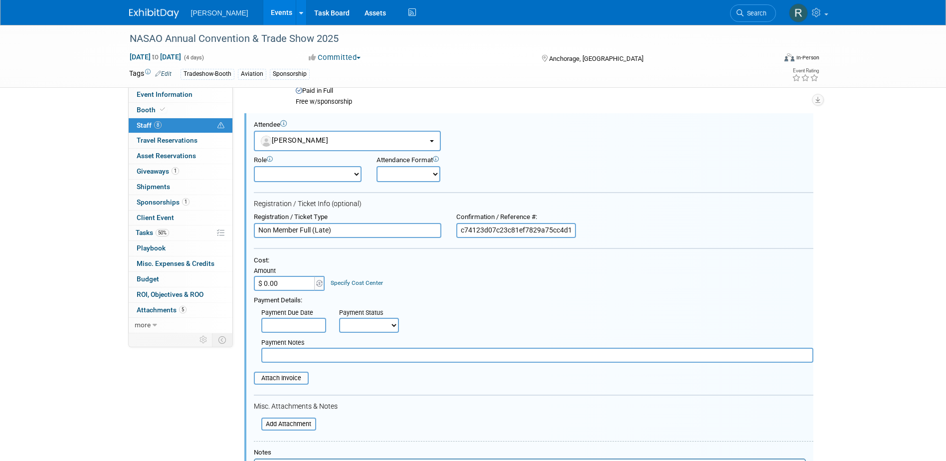
click at [307, 326] on input "text" at bounding box center [293, 325] width 65 height 15
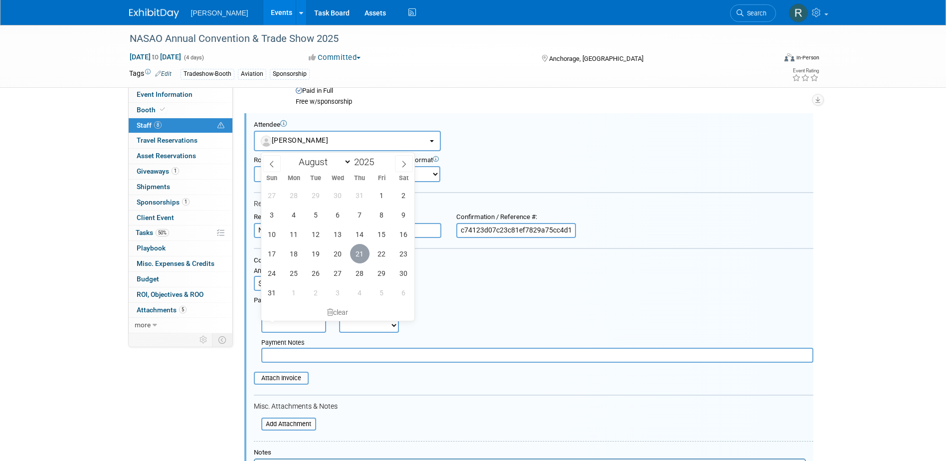
click at [356, 255] on span "21" at bounding box center [359, 253] width 19 height 19
type input "Aug 21, 2025"
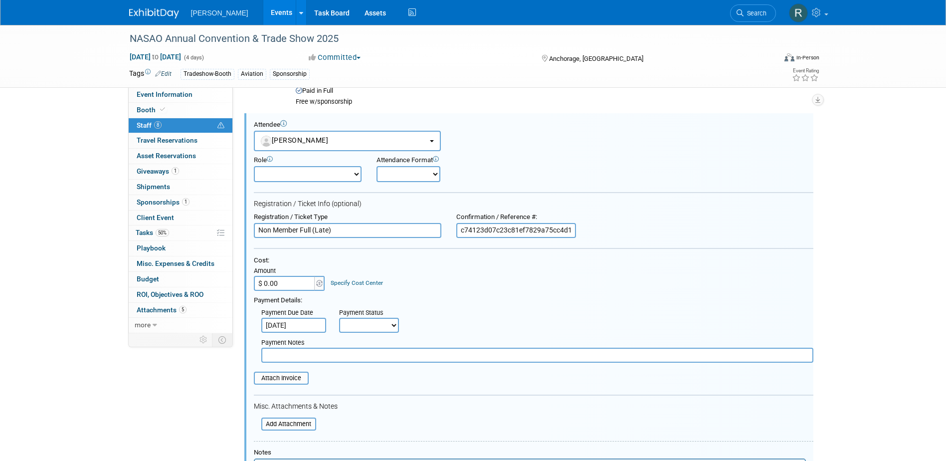
drag, startPoint x: 362, startPoint y: 324, endPoint x: 358, endPoint y: 335, distance: 12.1
click at [362, 324] on select "Not Paid Yet Partially Paid Paid in Full" at bounding box center [369, 325] width 60 height 15
select select "1"
click at [339, 318] on select "Not Paid Yet Partially Paid Paid in Full" at bounding box center [369, 325] width 60 height 15
click at [358, 358] on input "text" at bounding box center [537, 355] width 552 height 15
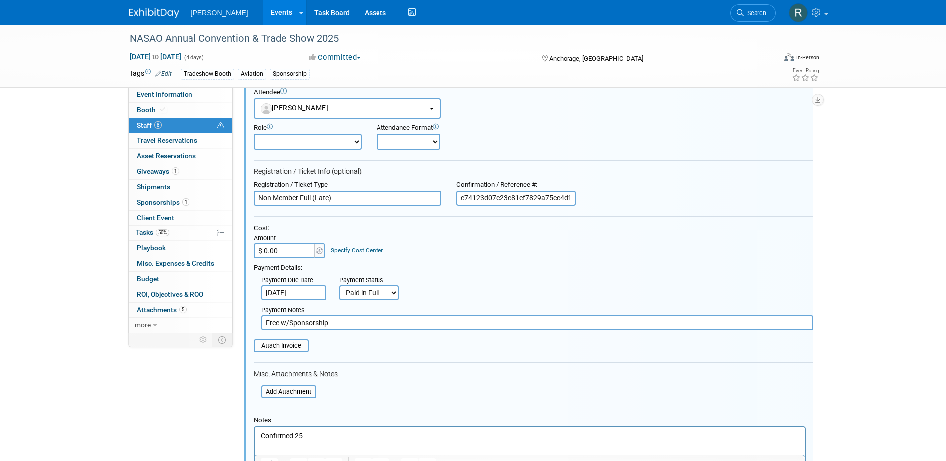
scroll to position [446, 0]
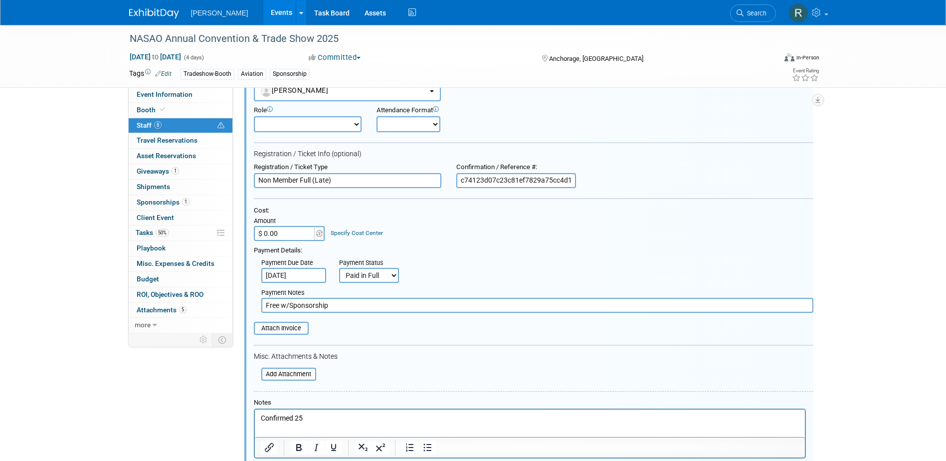
type input "Free w/Sponsorship"
click at [266, 329] on input "file" at bounding box center [248, 328] width 119 height 11
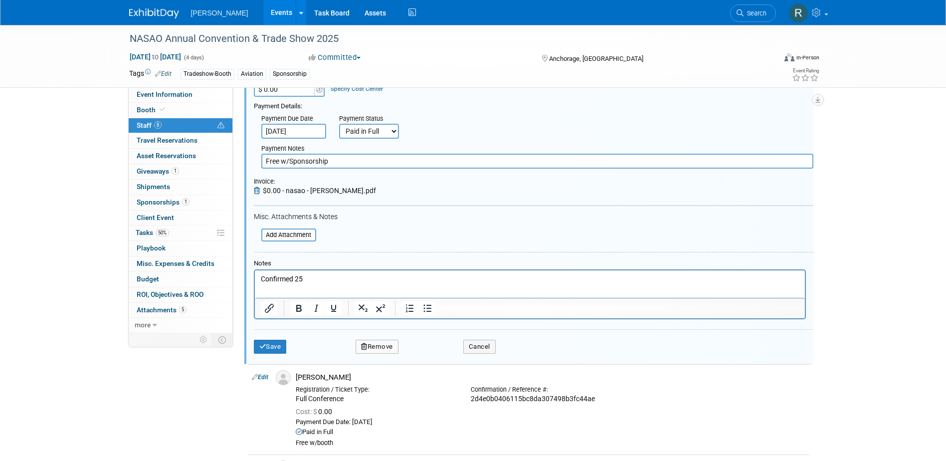
scroll to position [596, 0]
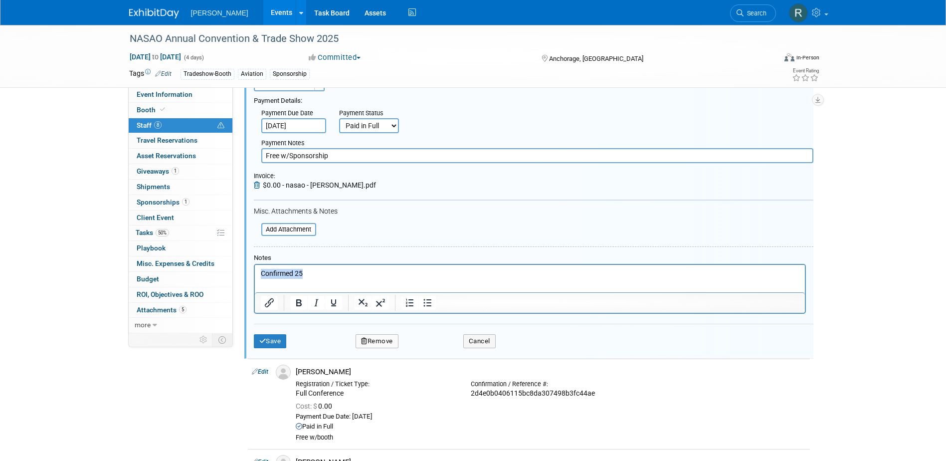
drag, startPoint x: 313, startPoint y: 271, endPoint x: 234, endPoint y: 272, distance: 78.8
click at [254, 272] on html "Confirmed 25" at bounding box center [529, 271] width 550 height 14
click at [268, 338] on button "Save" at bounding box center [270, 341] width 33 height 14
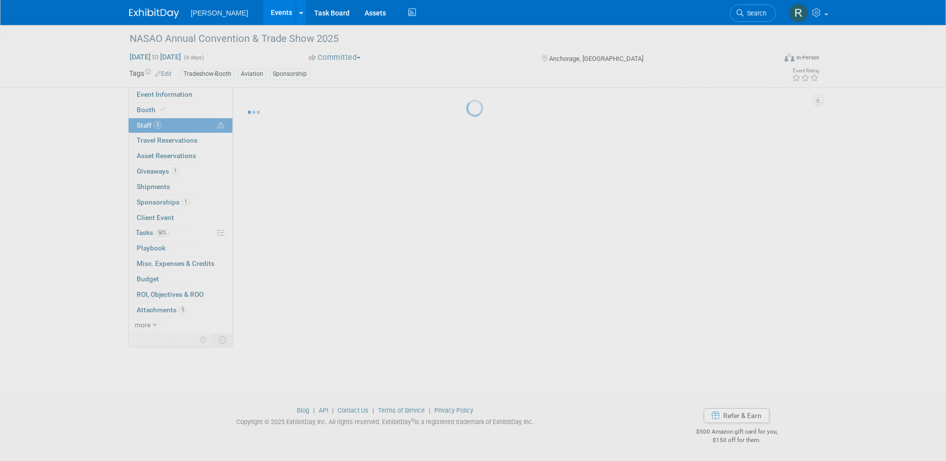
scroll to position [549, 0]
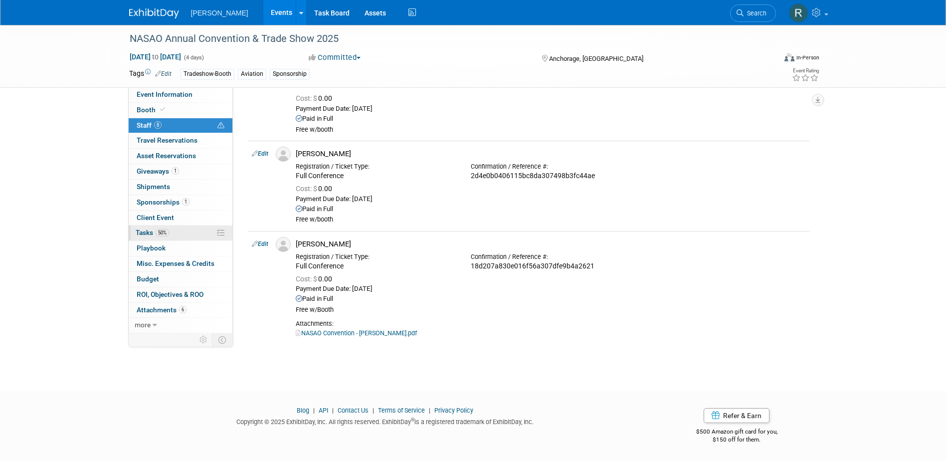
drag, startPoint x: 149, startPoint y: 235, endPoint x: 157, endPoint y: 234, distance: 7.5
click at [149, 235] on span "Tasks 50%" at bounding box center [152, 232] width 33 height 8
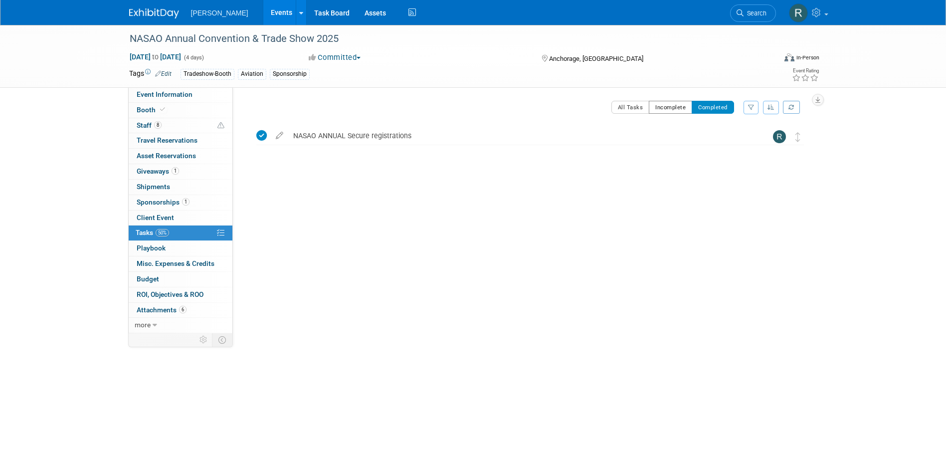
drag, startPoint x: 663, startPoint y: 105, endPoint x: 496, endPoint y: 133, distance: 169.4
click at [663, 104] on button "Incomplete" at bounding box center [670, 107] width 43 height 13
click at [315, 137] on div "Register John Bauer" at bounding box center [516, 138] width 456 height 17
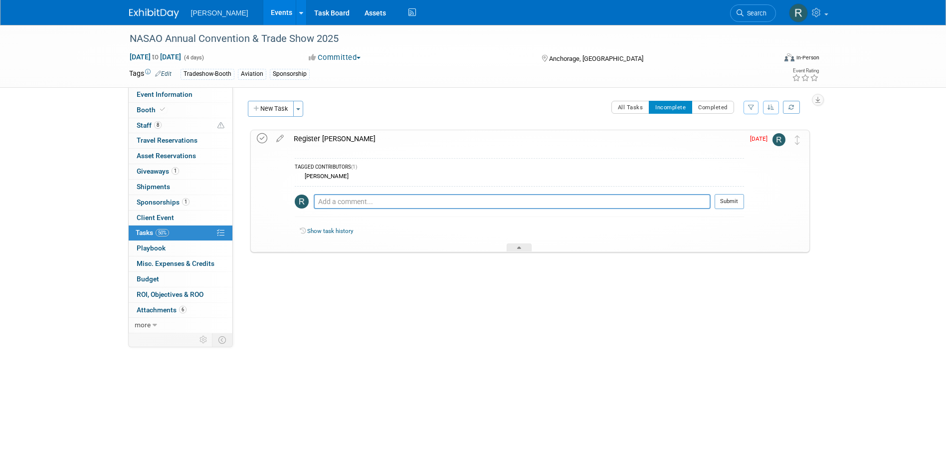
click at [260, 138] on icon at bounding box center [262, 138] width 10 height 10
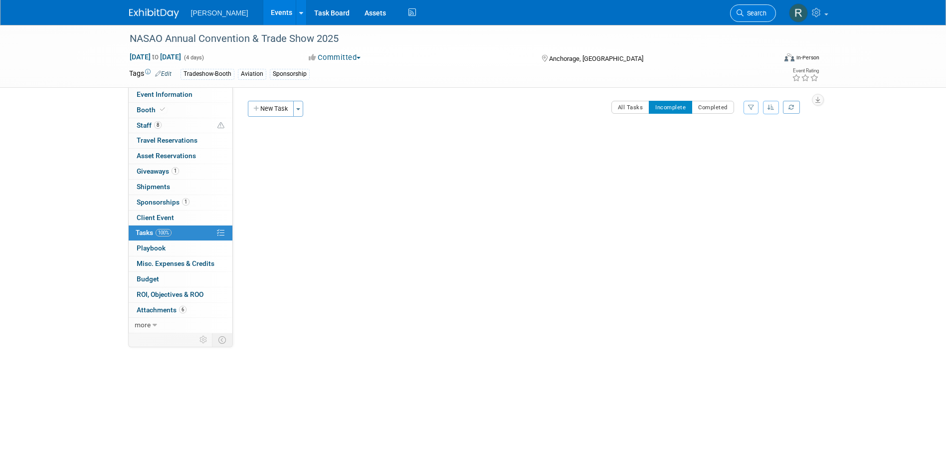
click at [752, 16] on span "Search" at bounding box center [755, 12] width 23 height 7
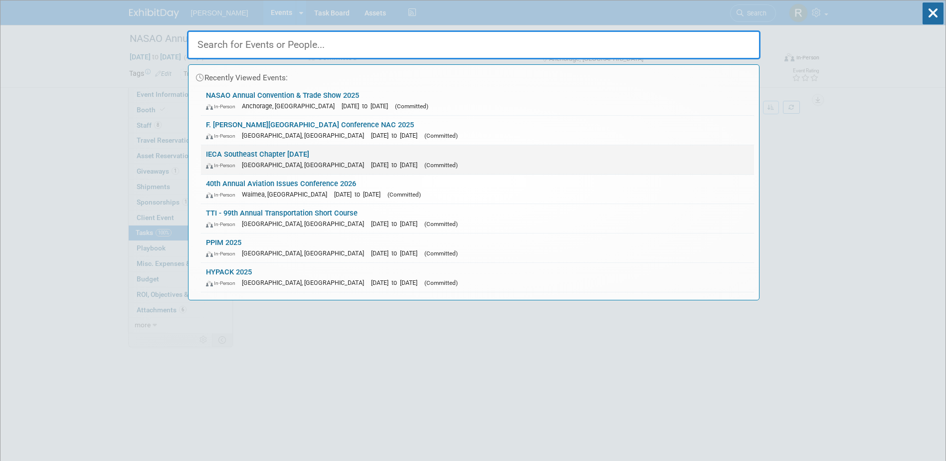
click at [286, 161] on div "In-Person Greenville, SC Nov 12, 2025 to Nov 12, 2025 (Committed)" at bounding box center [477, 165] width 543 height 10
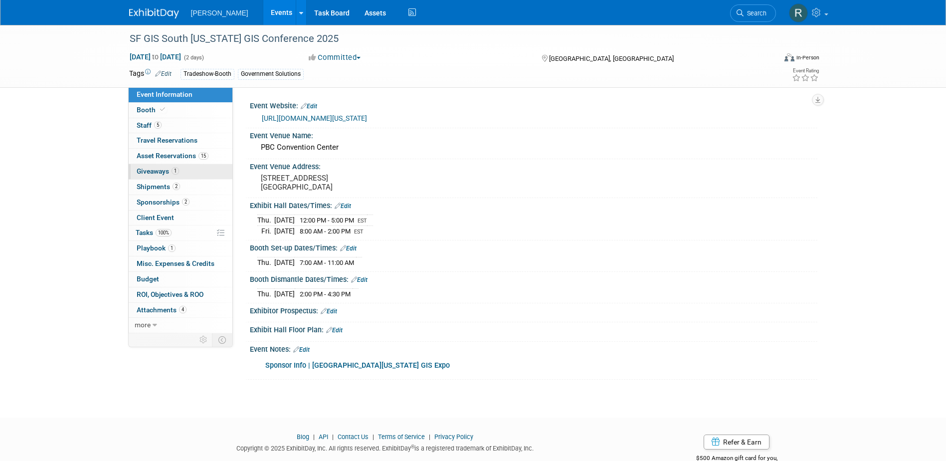
click at [161, 169] on span "Giveaways 1" at bounding box center [158, 171] width 42 height 8
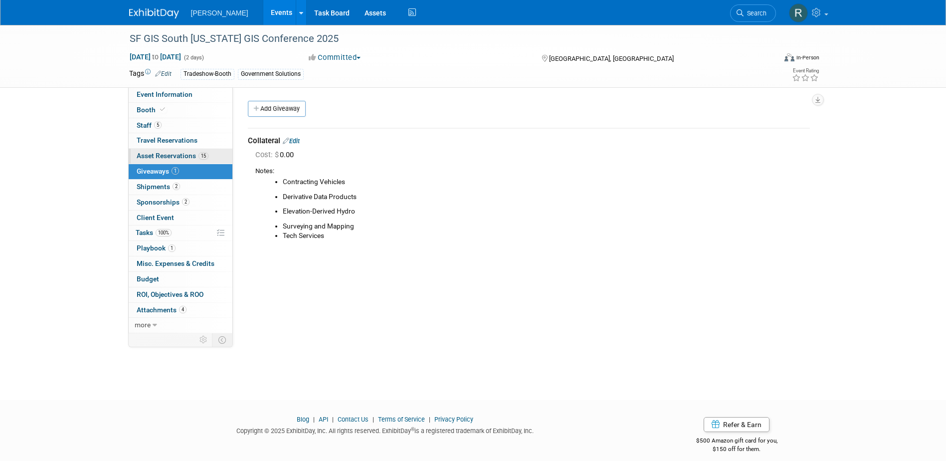
click at [172, 156] on span "Asset Reservations 15" at bounding box center [173, 156] width 72 height 8
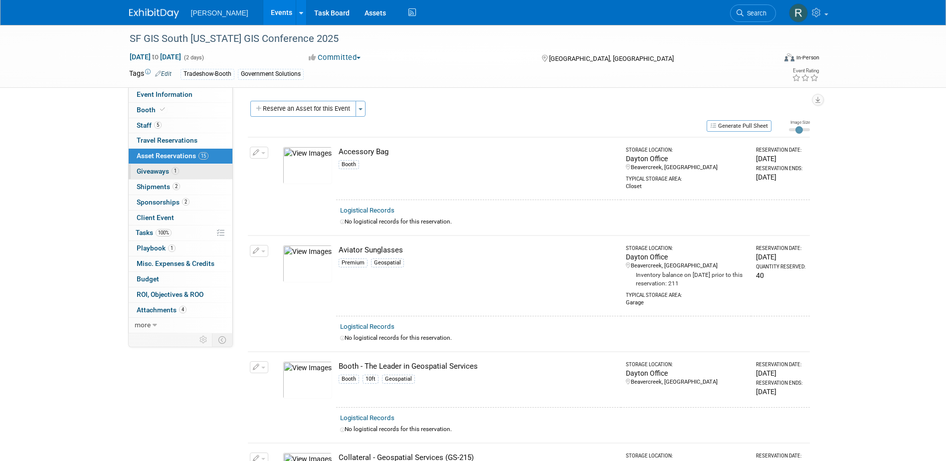
click at [160, 171] on span "Giveaways 1" at bounding box center [158, 171] width 42 height 8
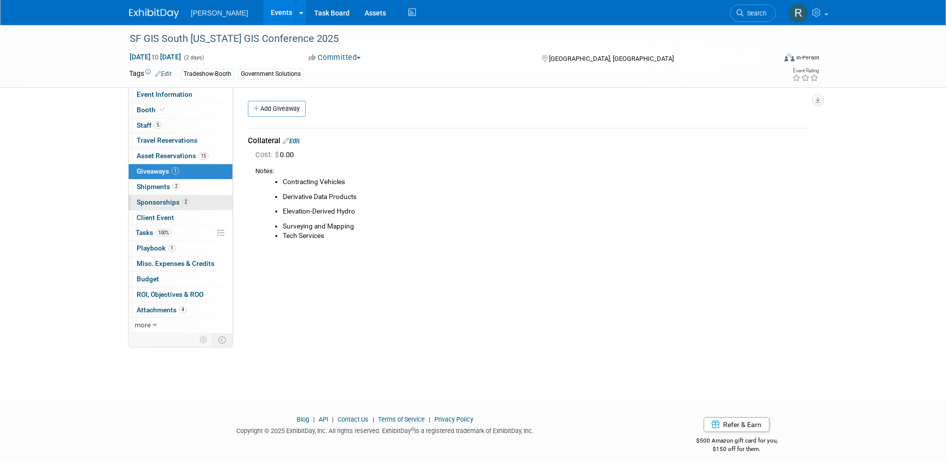
click at [176, 200] on span "Sponsorships 2" at bounding box center [163, 202] width 53 height 8
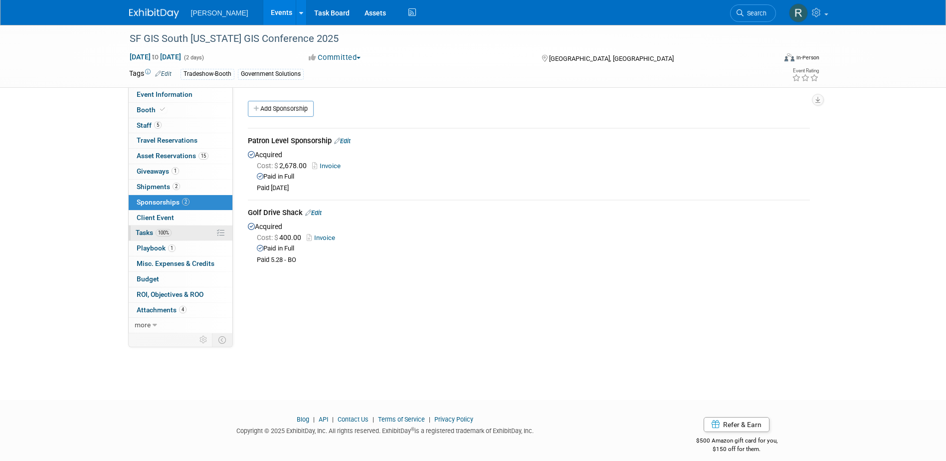
click at [170, 230] on span "100%" at bounding box center [164, 232] width 16 height 7
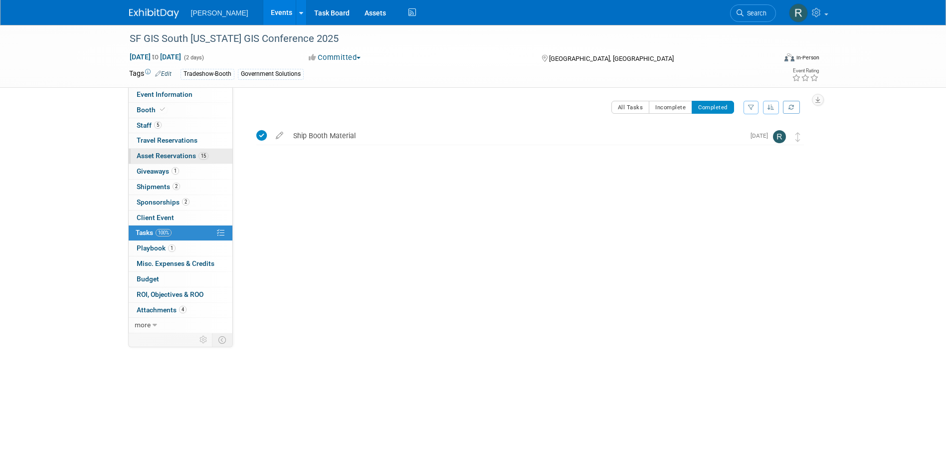
click at [178, 155] on span "Asset Reservations 15" at bounding box center [173, 156] width 72 height 8
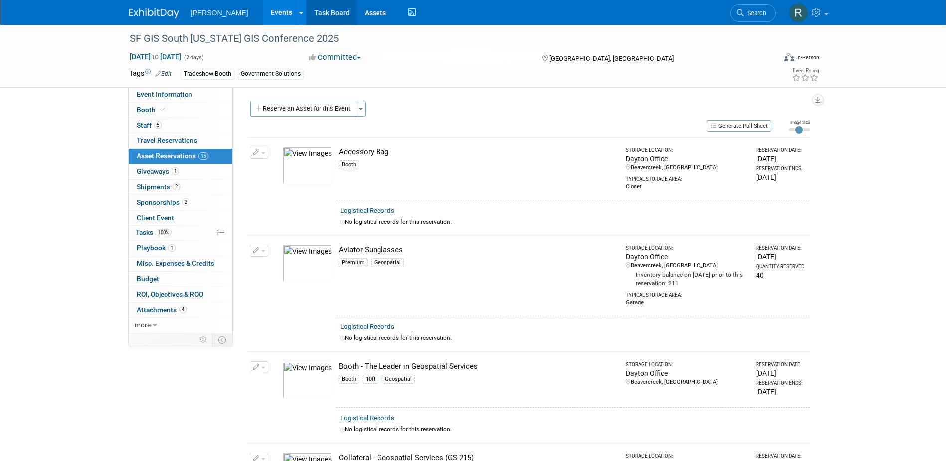
click at [309, 16] on link "Task Board" at bounding box center [332, 12] width 50 height 25
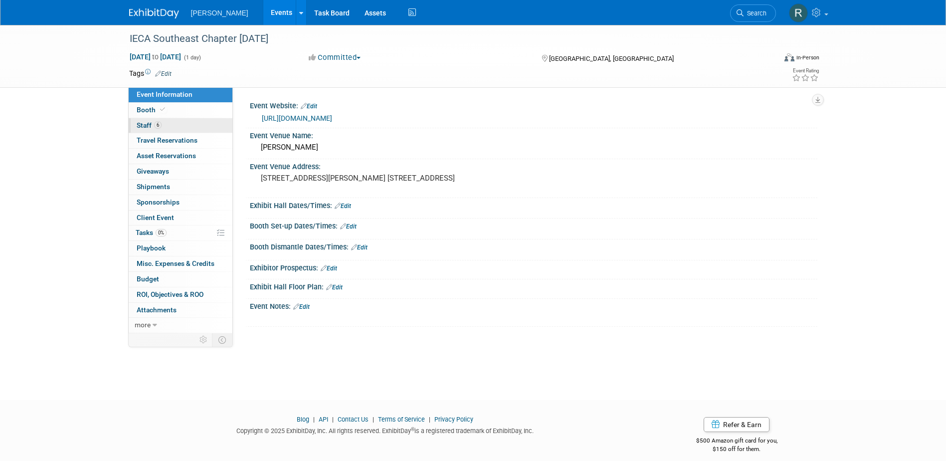
click at [168, 124] on link "6 Staff 6" at bounding box center [181, 125] width 104 height 15
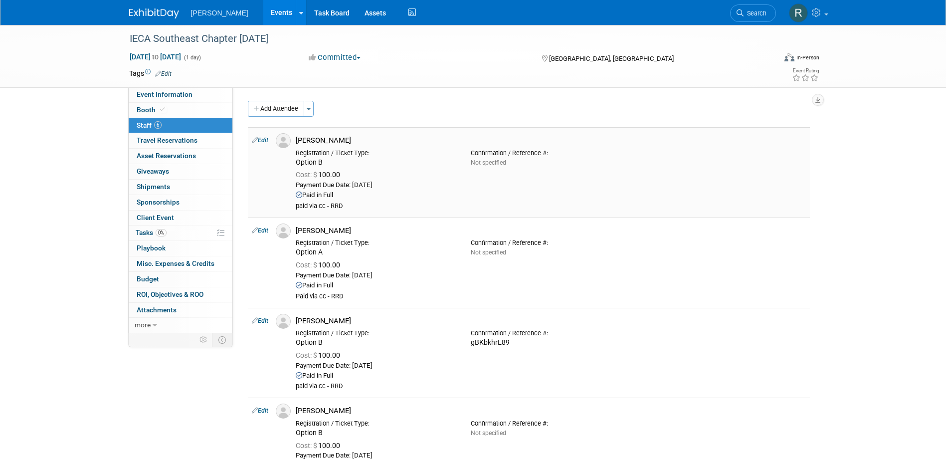
click at [259, 139] on link "Edit" at bounding box center [260, 140] width 16 height 7
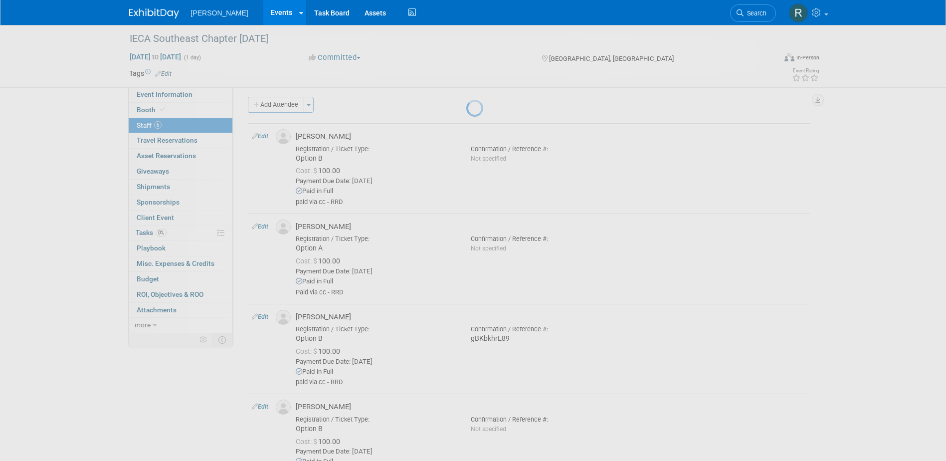
select select "68f5de79-13f0-4aad-90bd-4fc5a8c6a126"
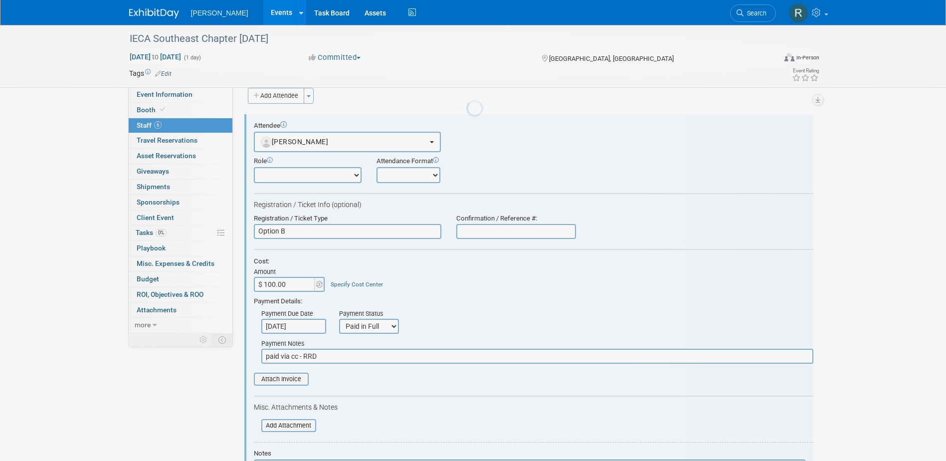
scroll to position [14, 0]
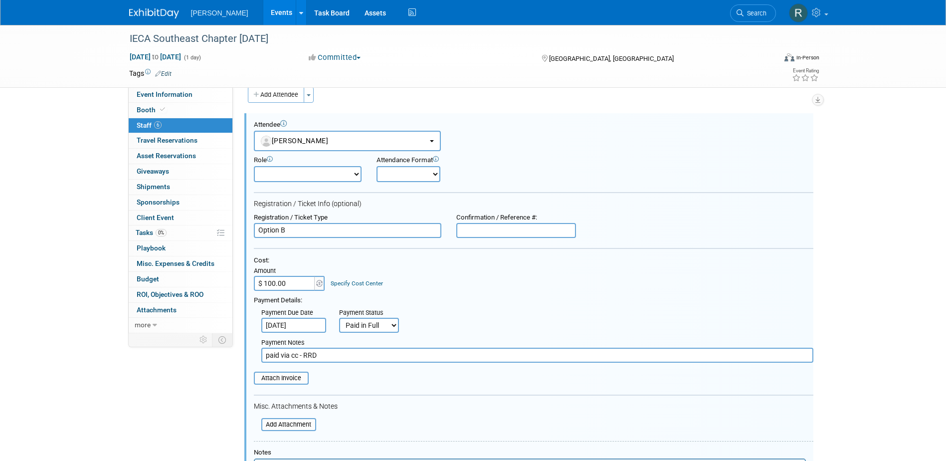
click at [483, 227] on input "text" at bounding box center [516, 230] width 120 height 15
paste input "wtERaW369y"
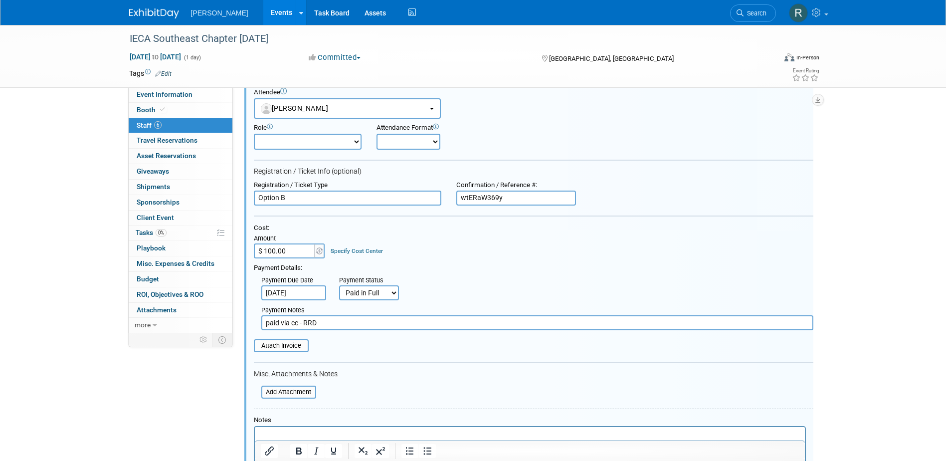
scroll to position [64, 0]
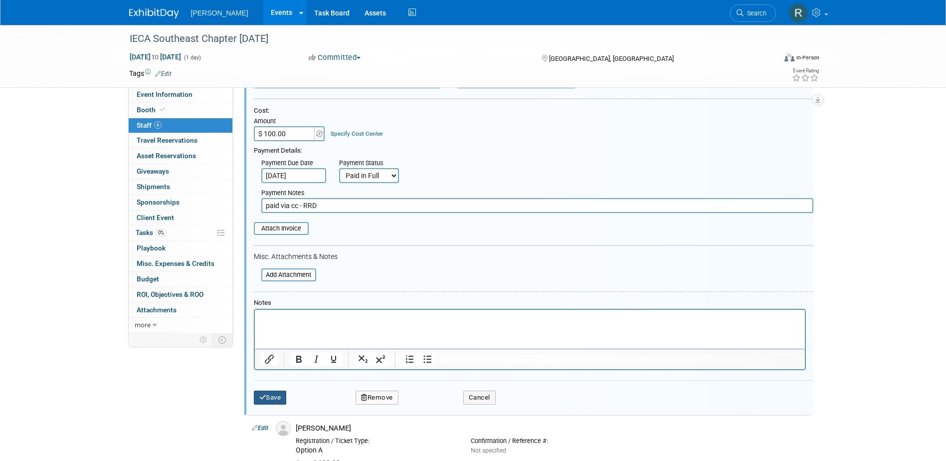
type input "wtERaW369y"
click at [262, 394] on button "Save" at bounding box center [270, 398] width 33 height 14
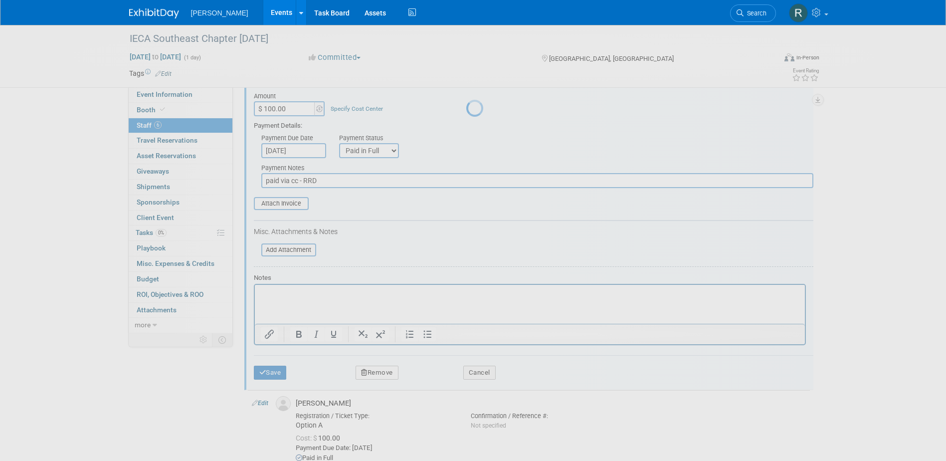
scroll to position [164, 0]
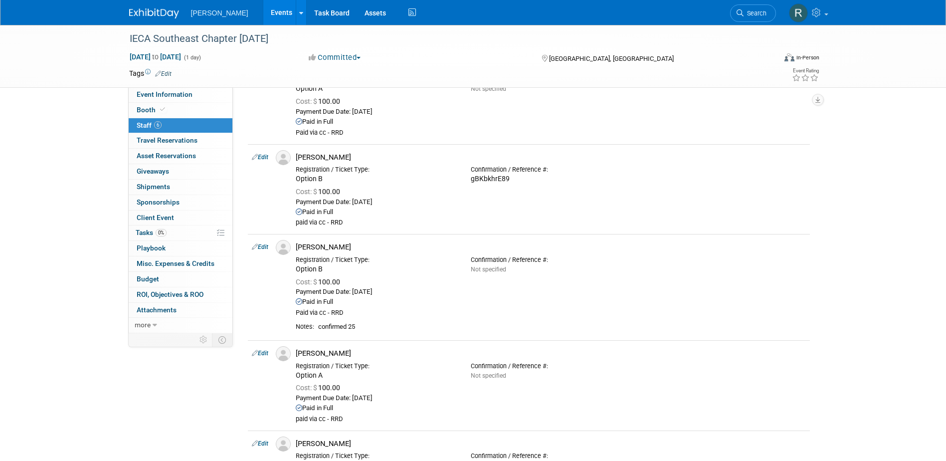
click at [765, 9] on link "Search" at bounding box center [753, 12] width 46 height 17
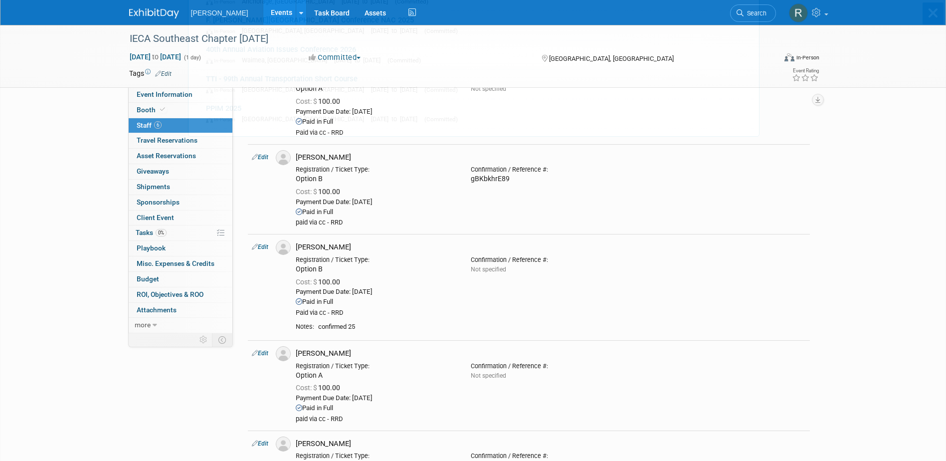
scroll to position [0, 0]
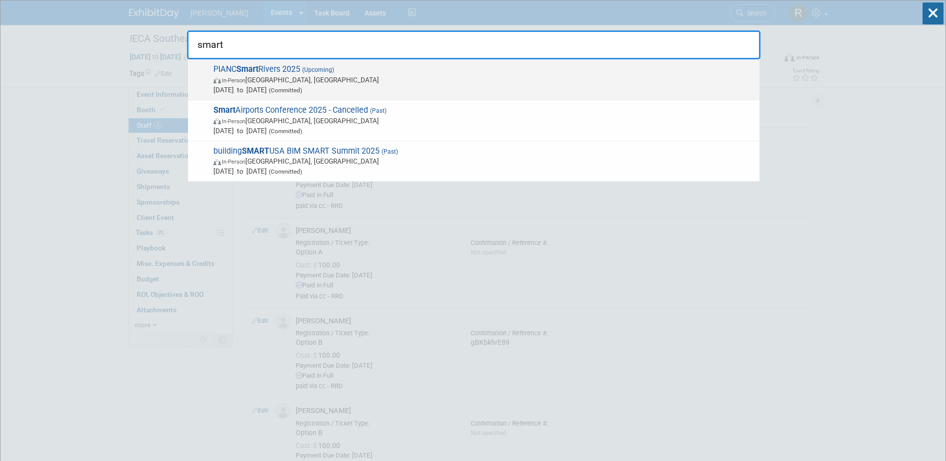
type input "smart"
click at [372, 75] on span "In-Person [GEOGRAPHIC_DATA], [GEOGRAPHIC_DATA]" at bounding box center [483, 80] width 541 height 10
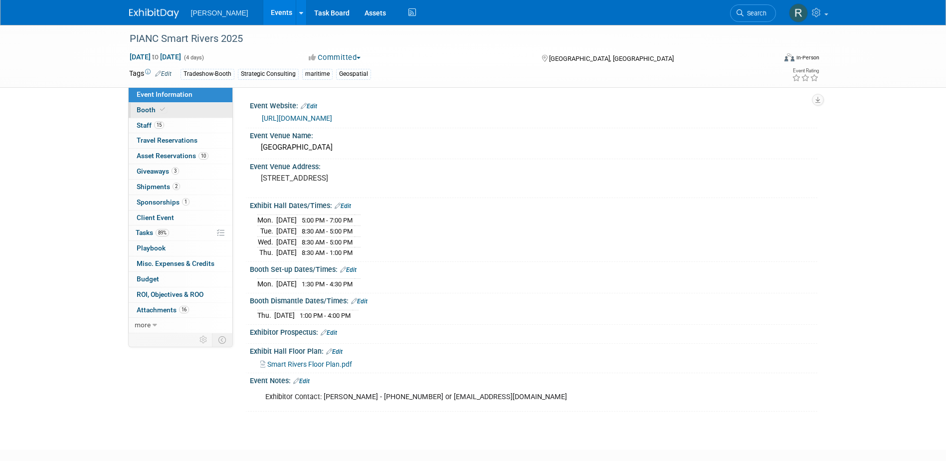
click at [166, 111] on span at bounding box center [162, 109] width 9 height 7
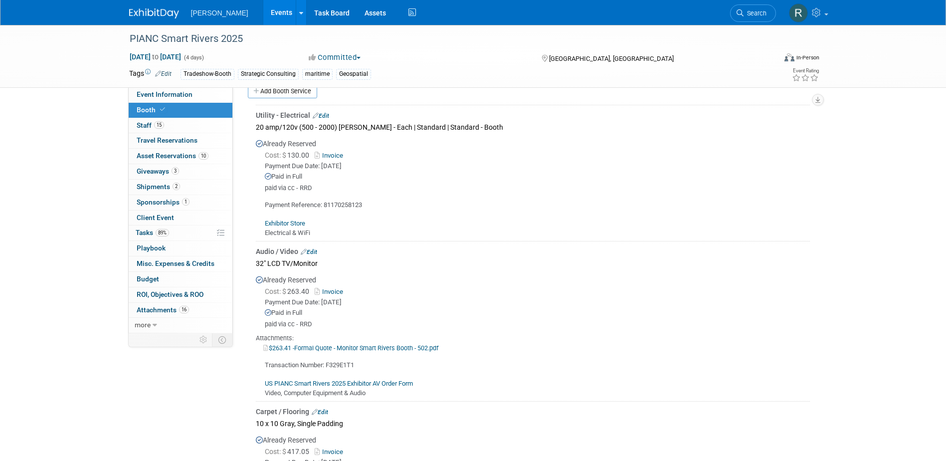
scroll to position [299, 0]
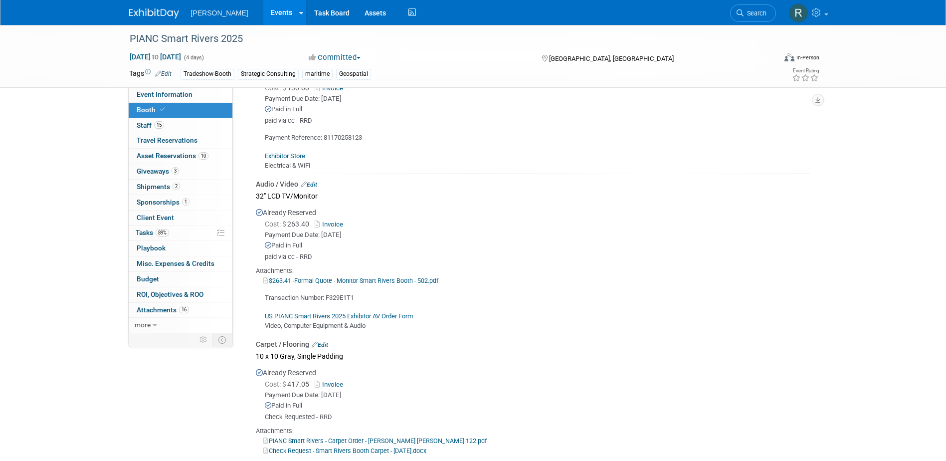
click at [316, 183] on link "Edit" at bounding box center [309, 184] width 16 height 7
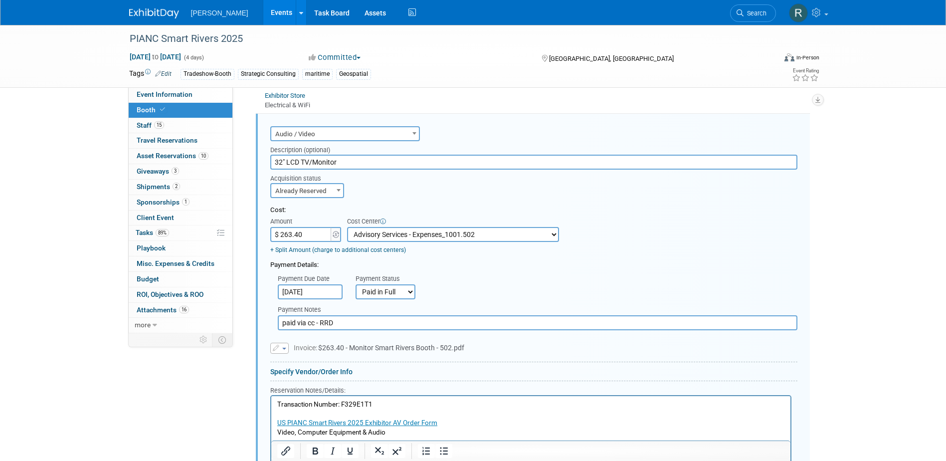
scroll to position [0, 0]
click at [309, 233] on input "$ 263.40" at bounding box center [301, 234] width 62 height 15
type input "$ 395.11"
click at [709, 117] on div "Audio / Video Carpet / Flooring Catering / Food / Beverage Floral / Decorative …" at bounding box center [533, 343] width 554 height 458
click at [279, 347] on icon "button" at bounding box center [277, 348] width 8 height 6
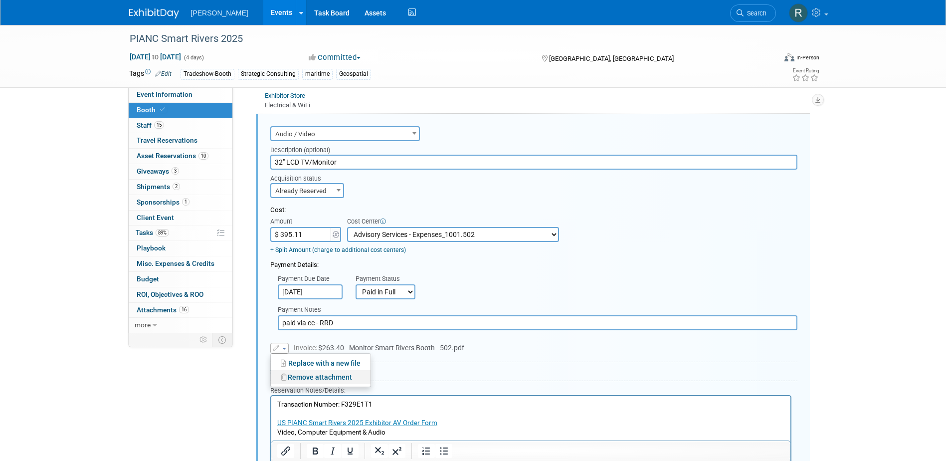
click at [297, 379] on link "Remove attachment" at bounding box center [321, 377] width 100 height 14
click at [288, 347] on input "file" at bounding box center [265, 347] width 119 height 12
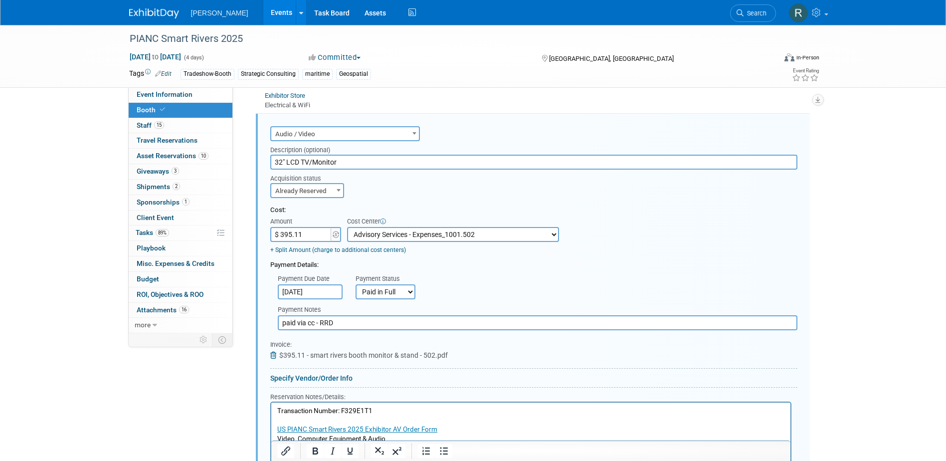
scroll to position [410, 0]
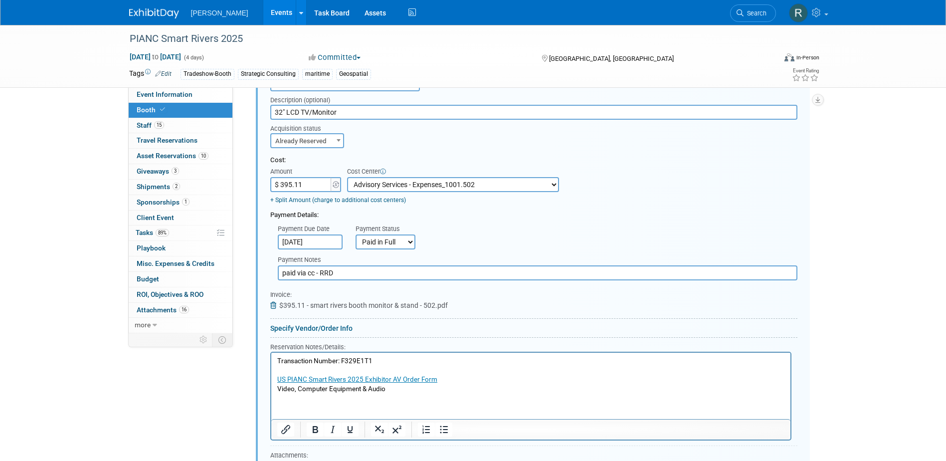
click at [275, 359] on html "Transaction Number: F329E1T1 US PIANC Smart Rivers 2025 Exhibitor AV Order Form…" at bounding box center [530, 372] width 519 height 41
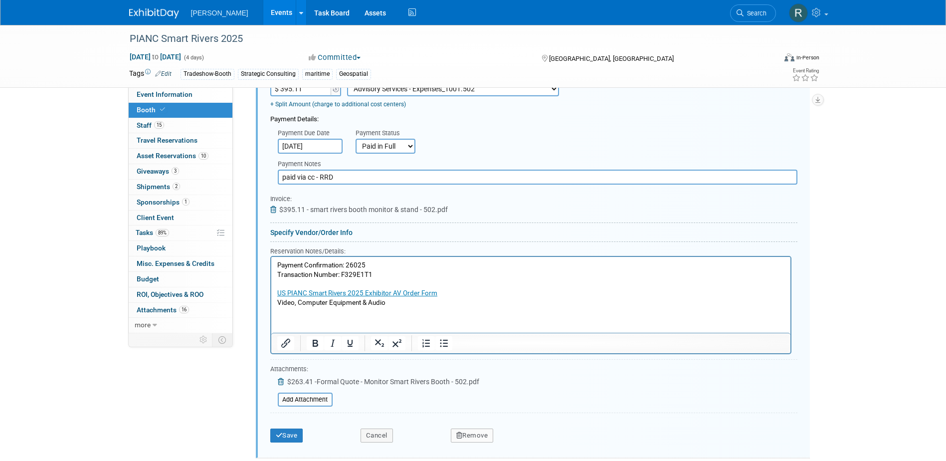
scroll to position [509, 0]
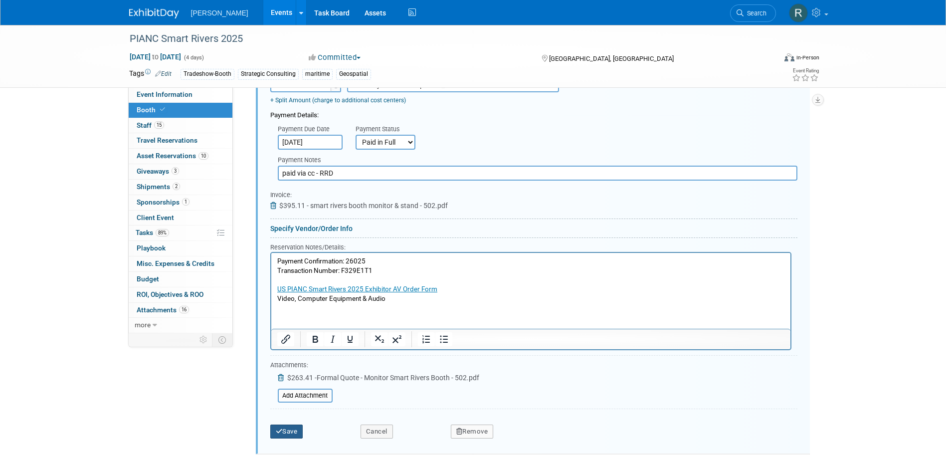
click at [286, 434] on button "Save" at bounding box center [286, 431] width 33 height 14
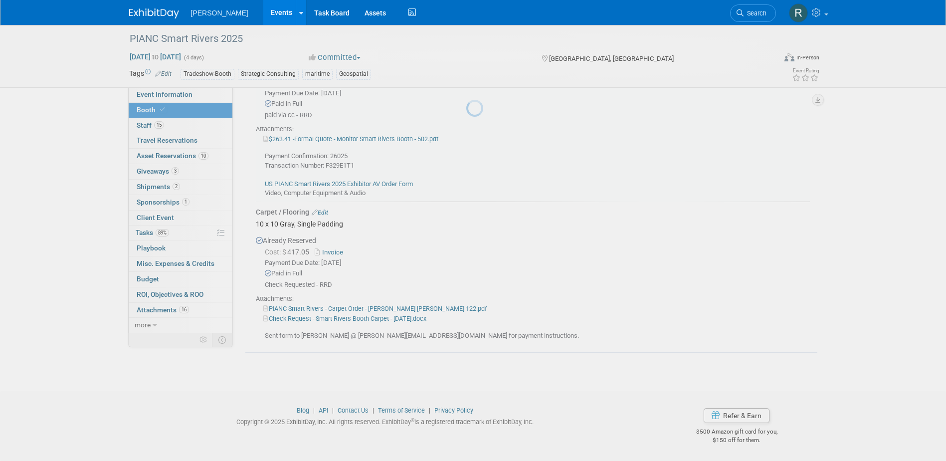
scroll to position [360, 0]
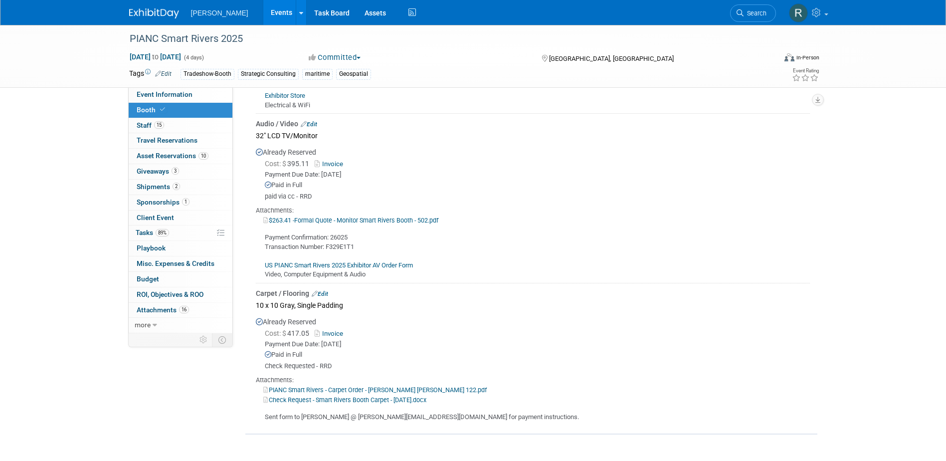
click at [749, 7] on link "Search" at bounding box center [753, 12] width 46 height 17
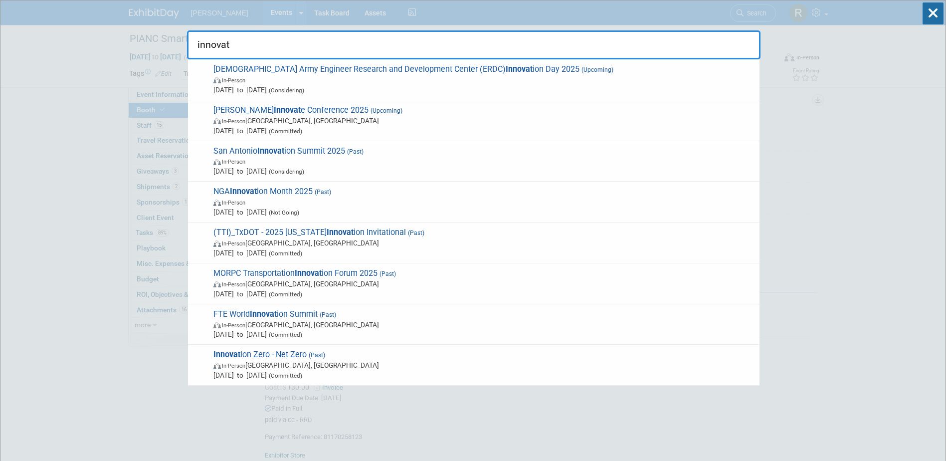
type input "innovate"
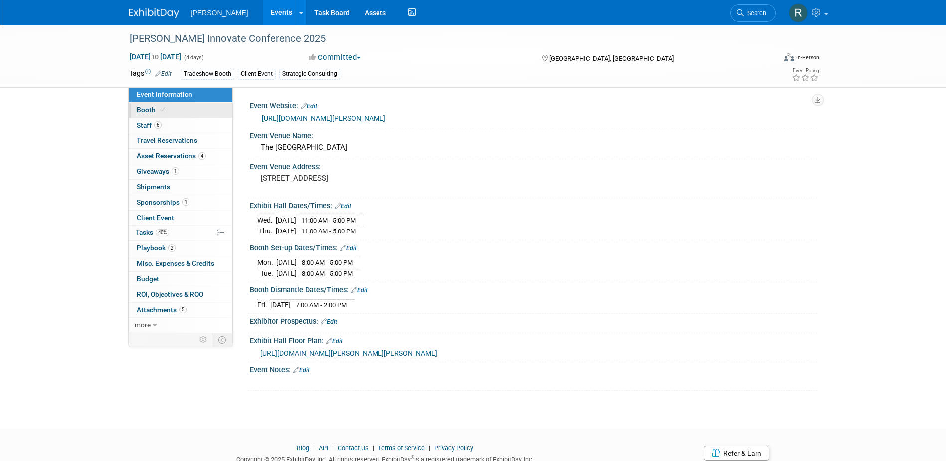
click at [188, 112] on link "Booth" at bounding box center [181, 110] width 104 height 15
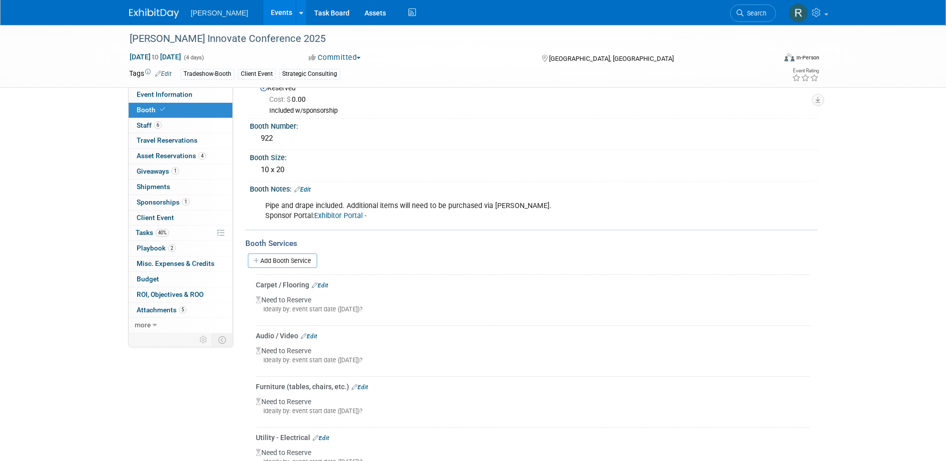
scroll to position [50, 0]
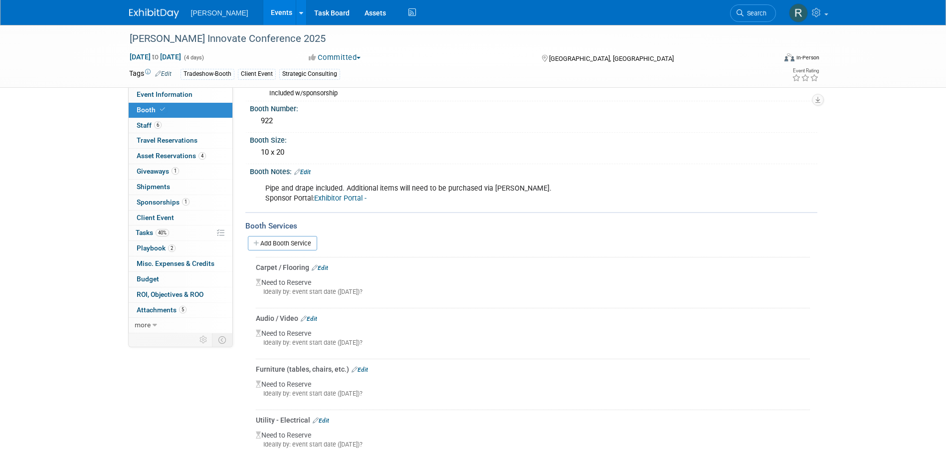
click at [326, 265] on link "Edit" at bounding box center [320, 267] width 16 height 7
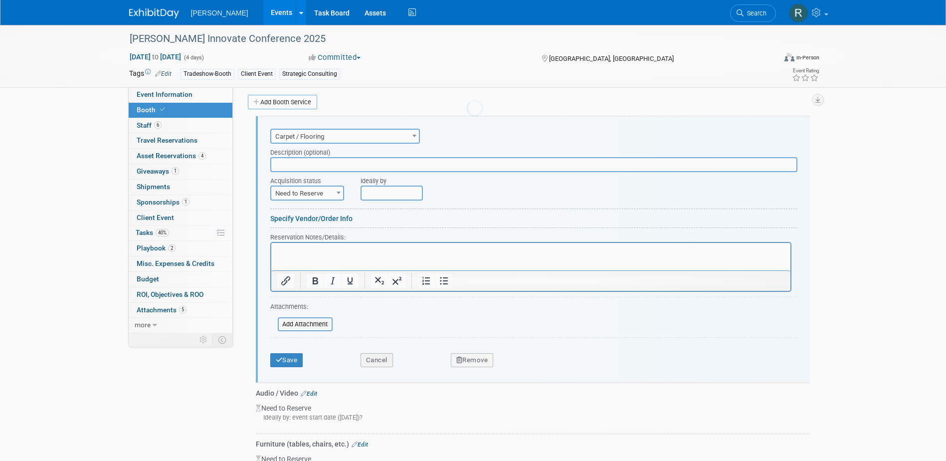
scroll to position [0, 0]
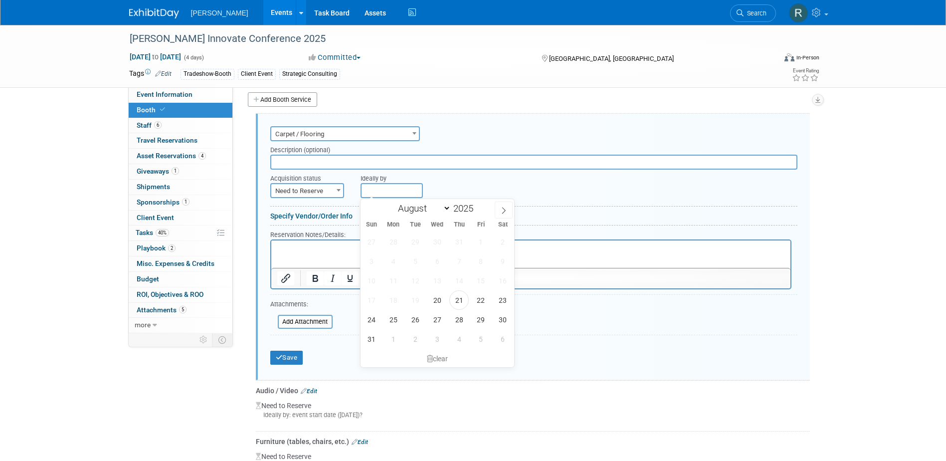
click at [376, 195] on body "[PERSON_NAME] Events Add Event Bulk Upload Events Shareable Event Boards Recent…" at bounding box center [473, 36] width 946 height 461
click at [508, 213] on span at bounding box center [504, 210] width 18 height 17
select select "8"
click at [393, 281] on span "15" at bounding box center [393, 280] width 19 height 19
type input "Sep 15, 2025"
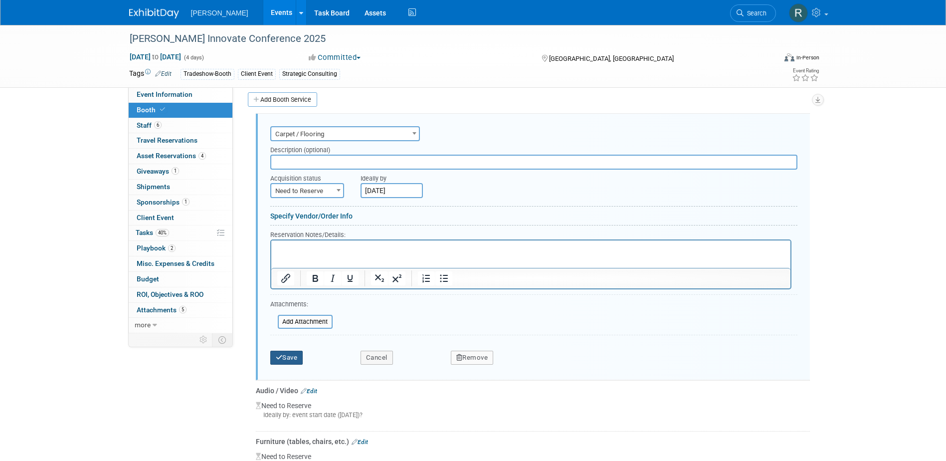
click at [292, 355] on button "Save" at bounding box center [286, 358] width 33 height 14
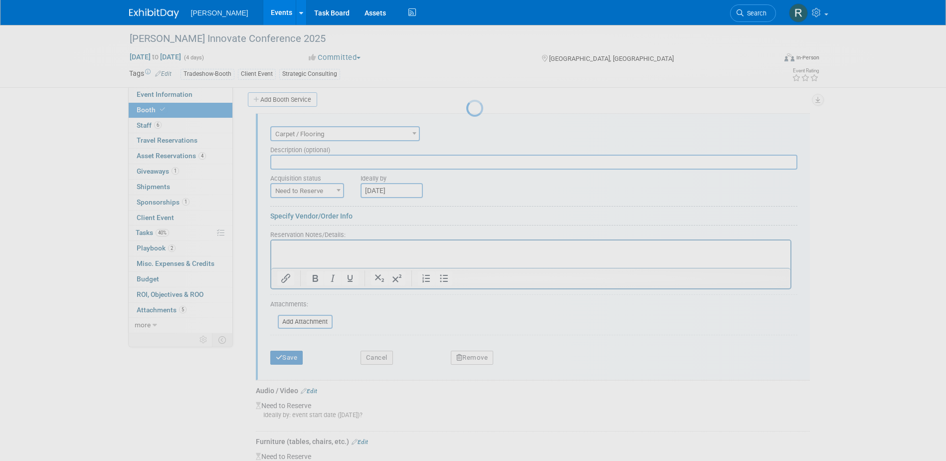
scroll to position [167, 0]
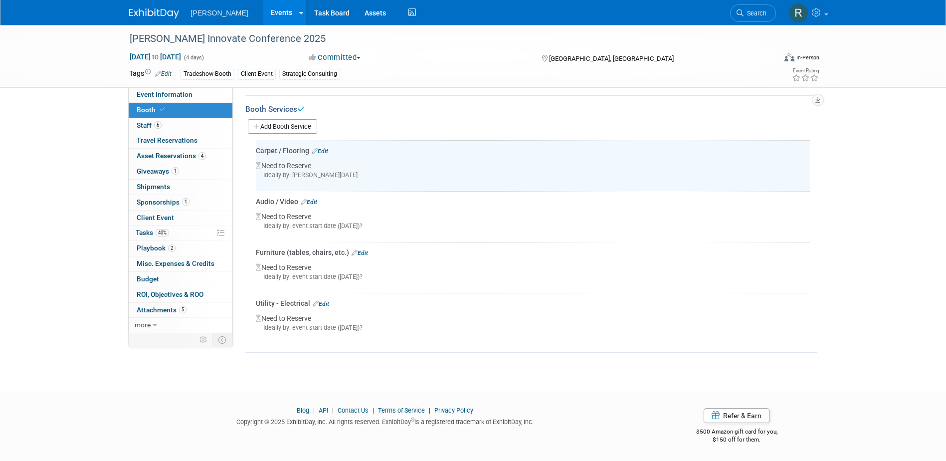
click at [314, 204] on link "Edit" at bounding box center [309, 202] width 16 height 7
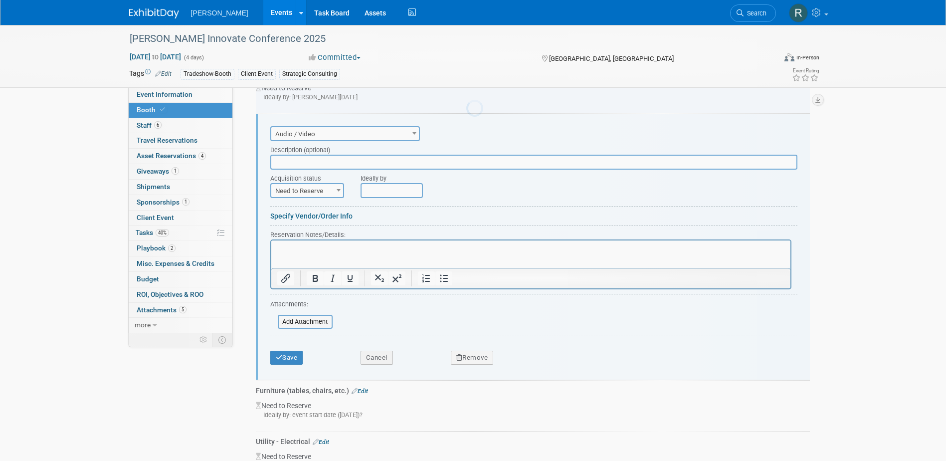
scroll to position [0, 0]
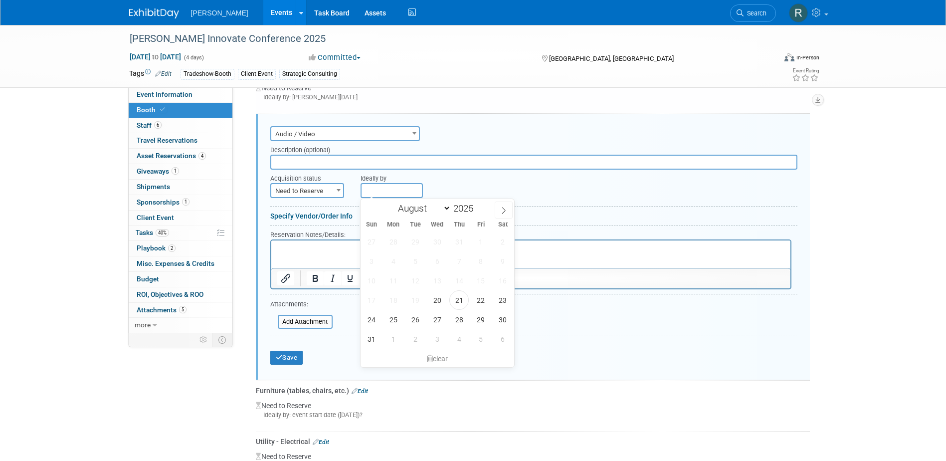
click at [507, 211] on span at bounding box center [504, 210] width 18 height 17
select select "8"
click at [394, 280] on span "15" at bounding box center [393, 280] width 19 height 19
type input "Sep 15, 2025"
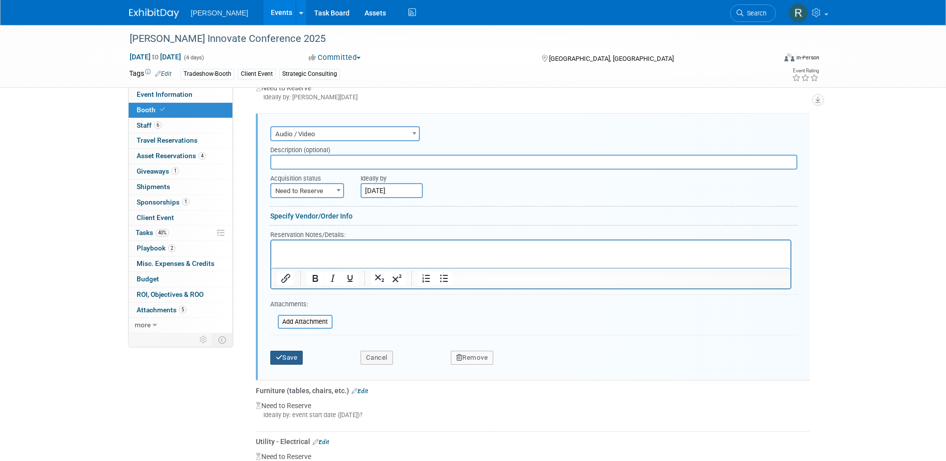
click at [290, 354] on button "Save" at bounding box center [286, 358] width 33 height 14
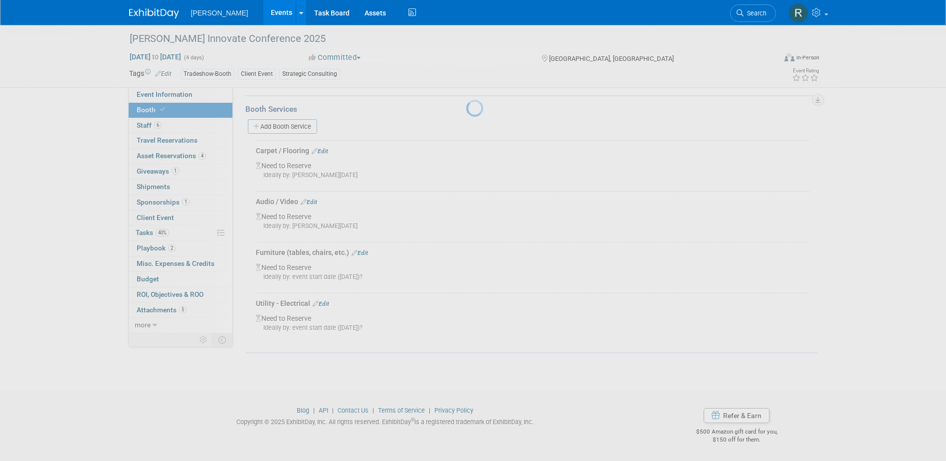
scroll to position [167, 0]
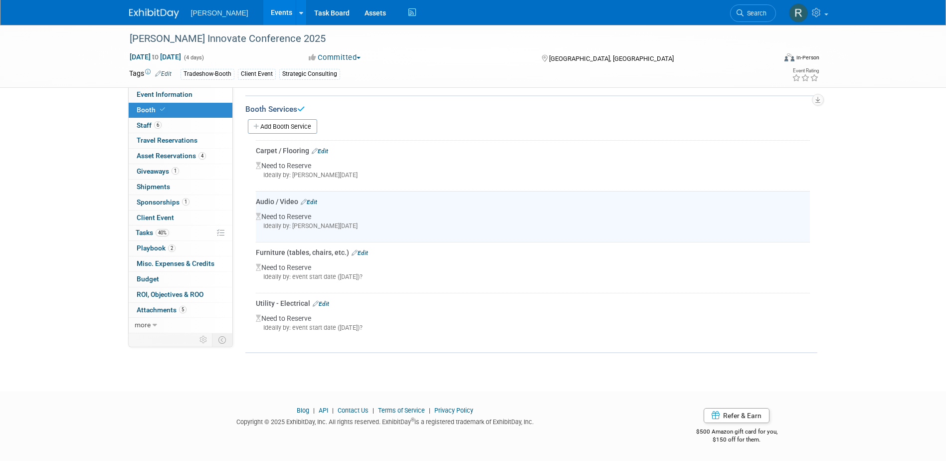
click at [361, 252] on link "Edit" at bounding box center [360, 252] width 16 height 7
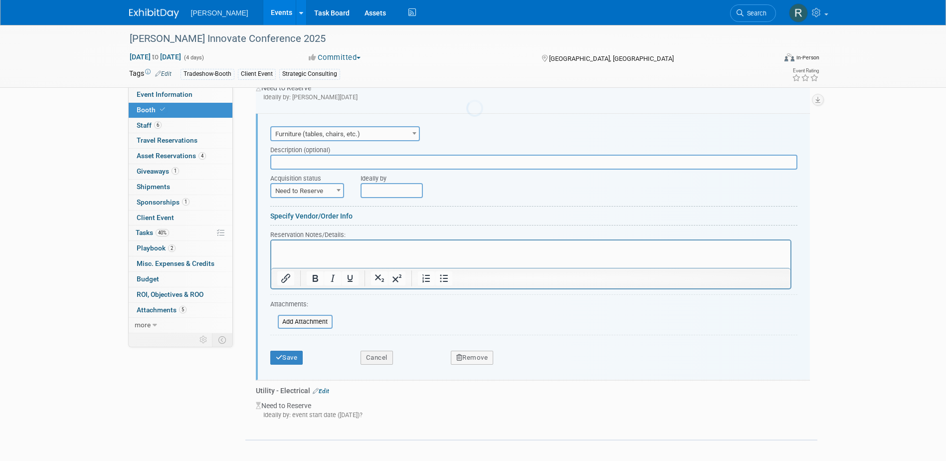
scroll to position [0, 0]
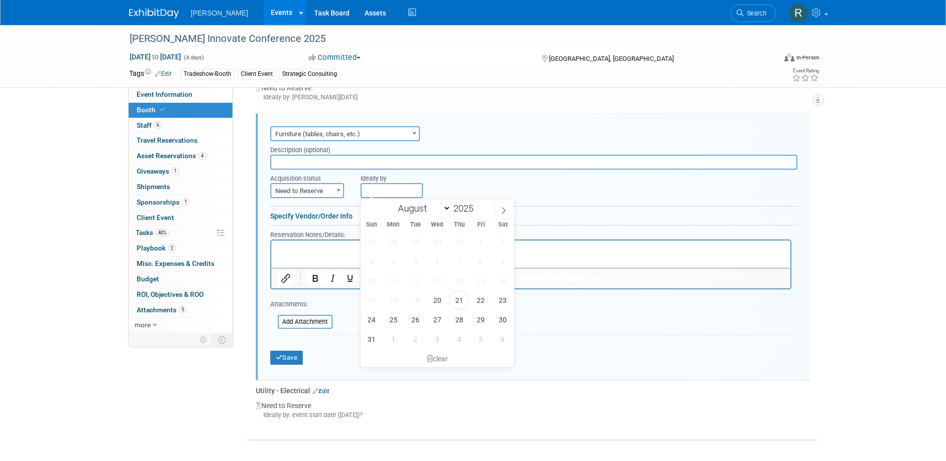
click at [388, 194] on input "text" at bounding box center [392, 190] width 62 height 15
click at [506, 211] on icon at bounding box center [503, 210] width 7 height 7
select select "8"
click at [393, 279] on span "15" at bounding box center [393, 280] width 19 height 19
type input "Sep 15, 2025"
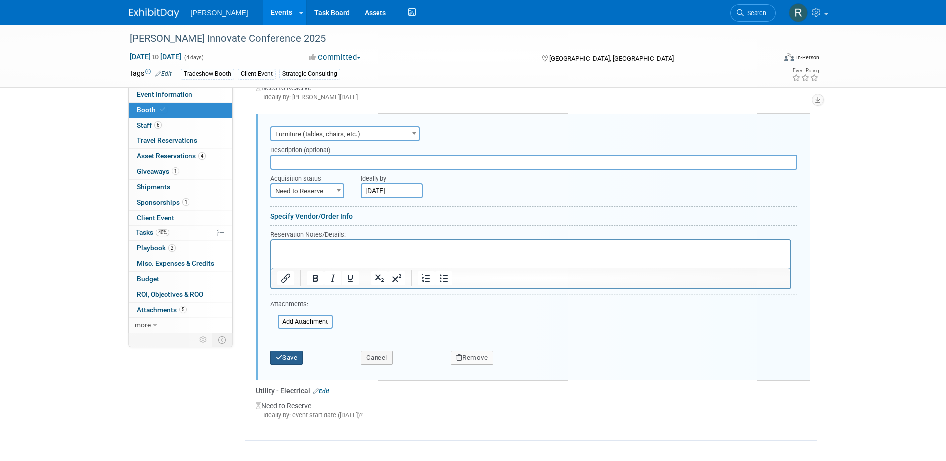
click at [295, 362] on button "Save" at bounding box center [286, 358] width 33 height 14
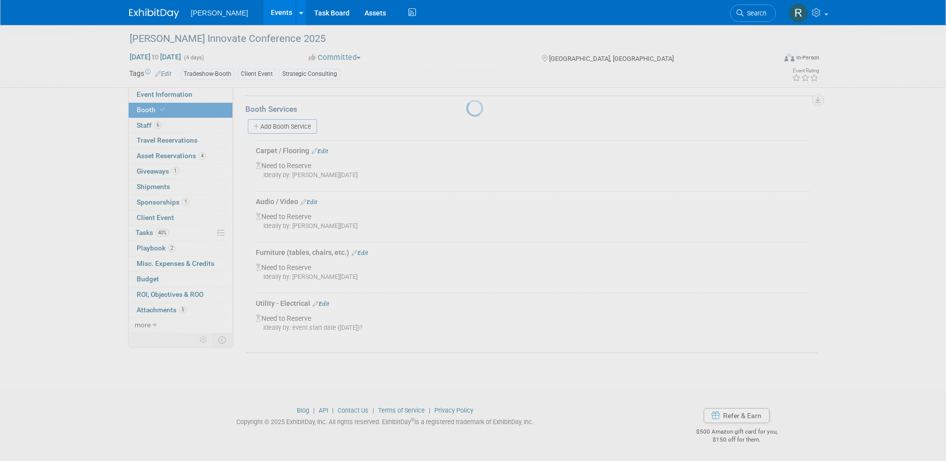
scroll to position [167, 0]
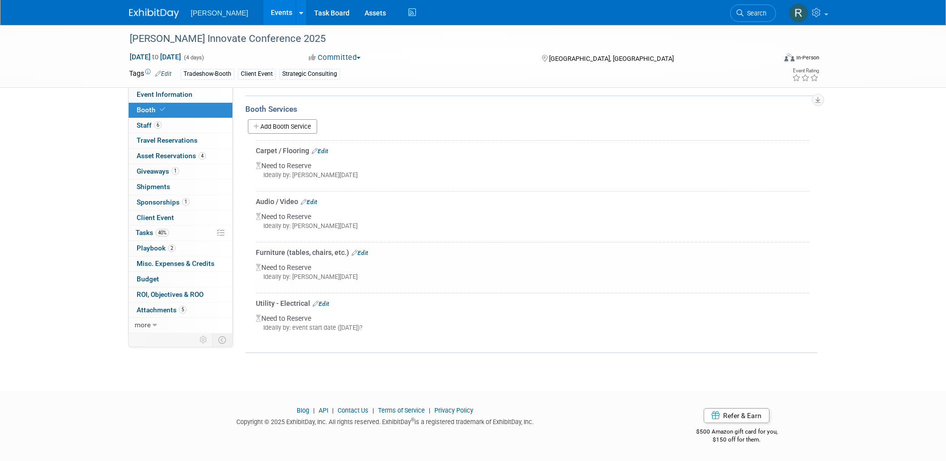
click at [325, 300] on link "Edit" at bounding box center [321, 303] width 16 height 7
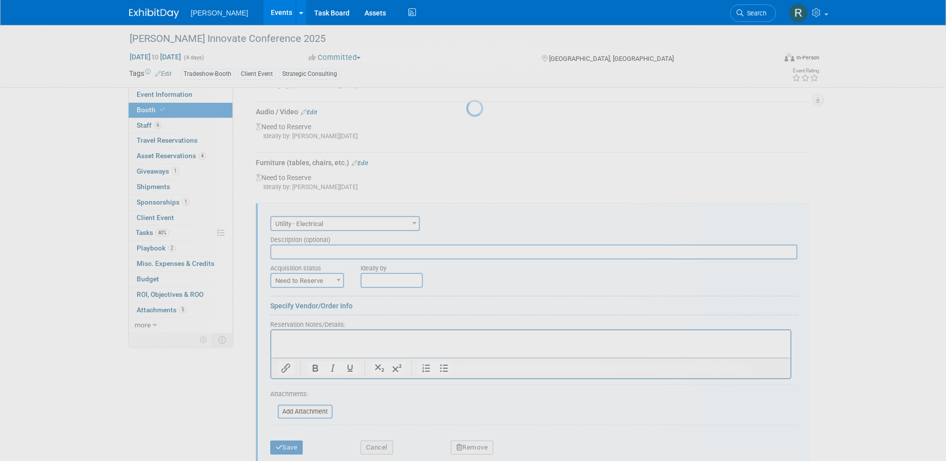
scroll to position [346, 0]
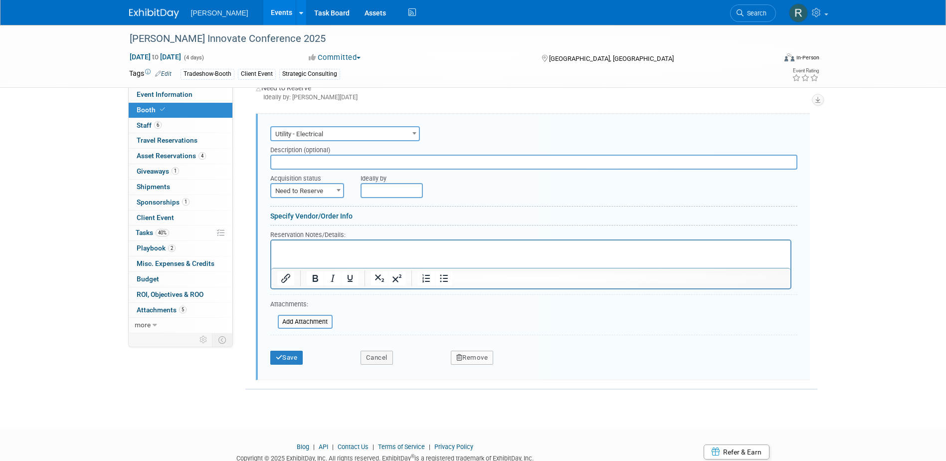
click at [418, 194] on input "text" at bounding box center [392, 190] width 62 height 15
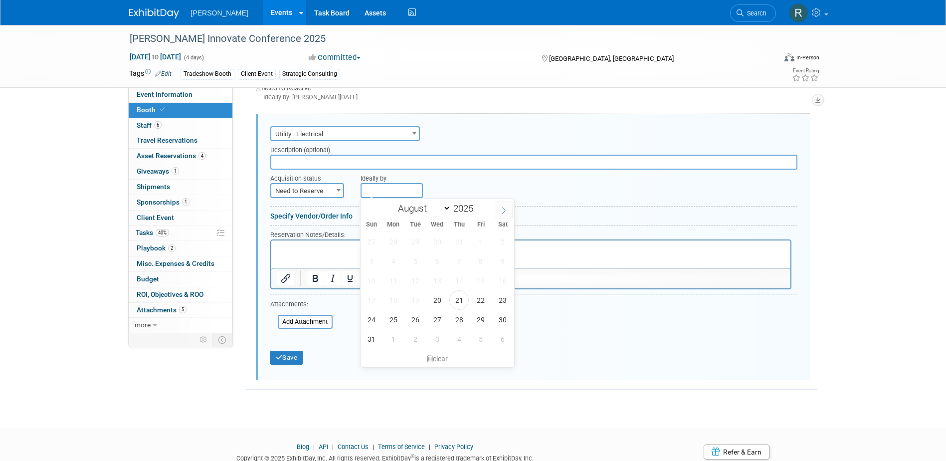
click at [506, 210] on icon at bounding box center [503, 210] width 7 height 7
select select "8"
click at [394, 281] on span "15" at bounding box center [393, 280] width 19 height 19
type input "Sep 15, 2025"
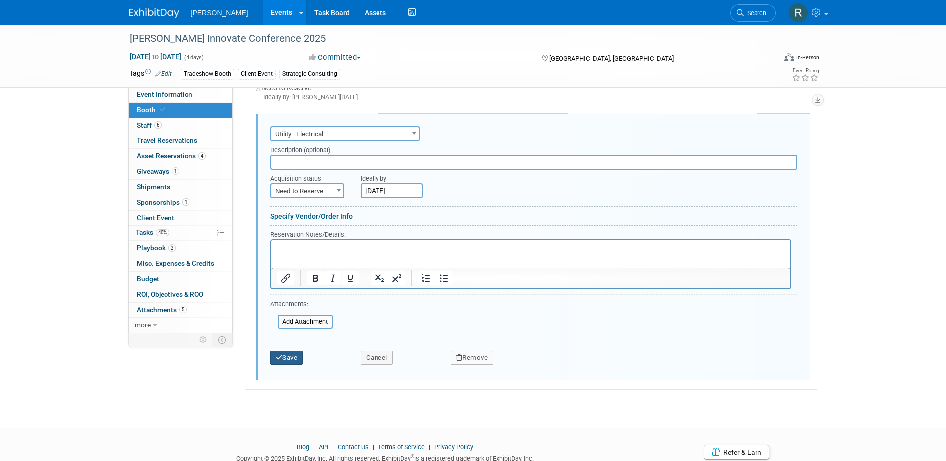
click at [289, 354] on button "Save" at bounding box center [286, 358] width 33 height 14
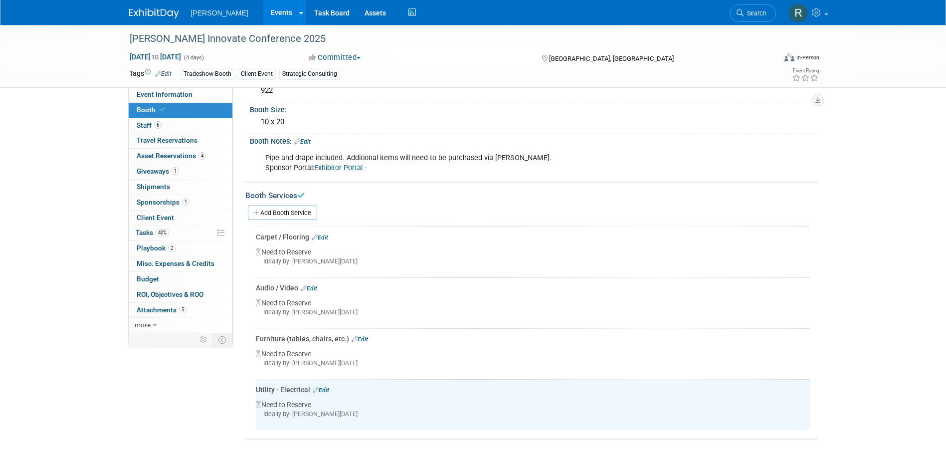
scroll to position [67, 0]
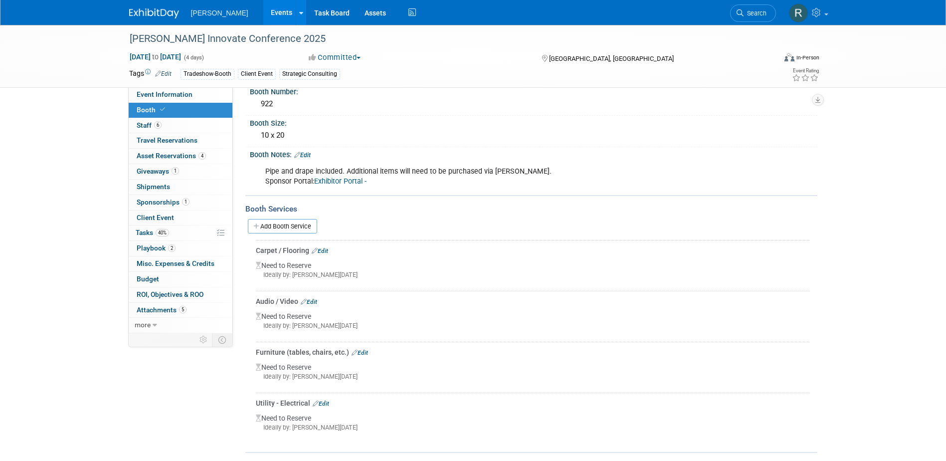
click at [323, 250] on link "Edit" at bounding box center [320, 250] width 16 height 7
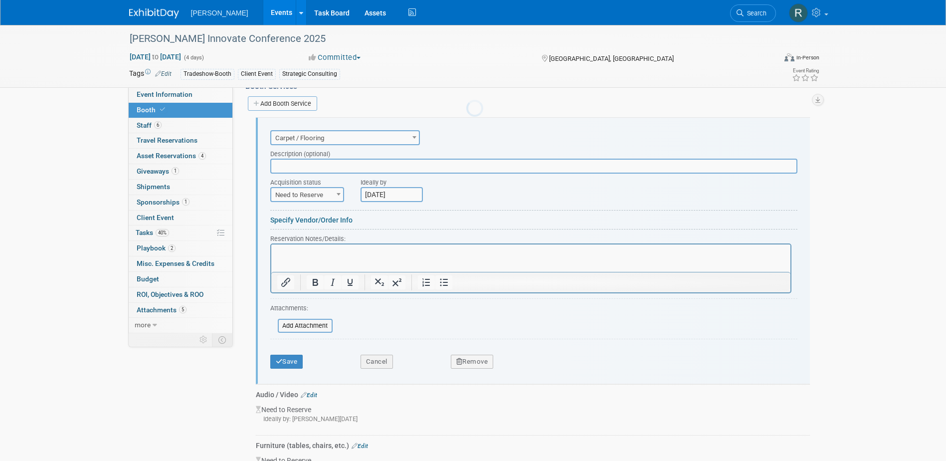
scroll to position [194, 0]
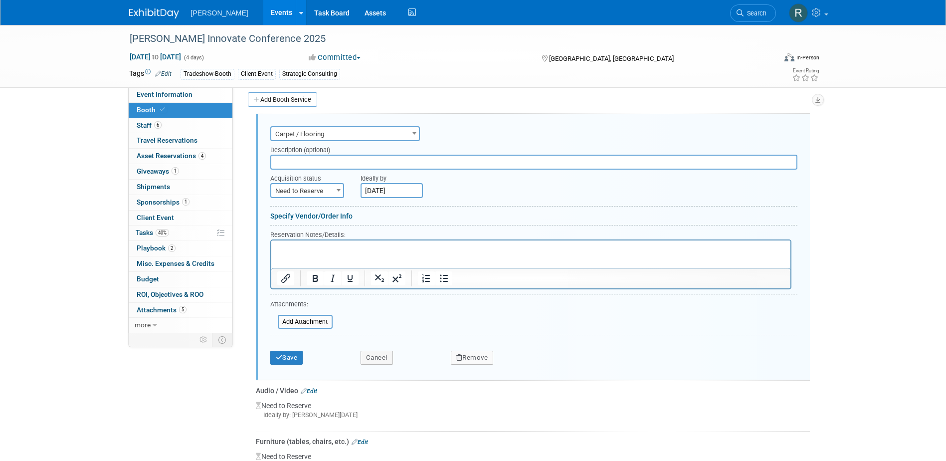
click at [313, 253] on html at bounding box center [530, 246] width 519 height 13
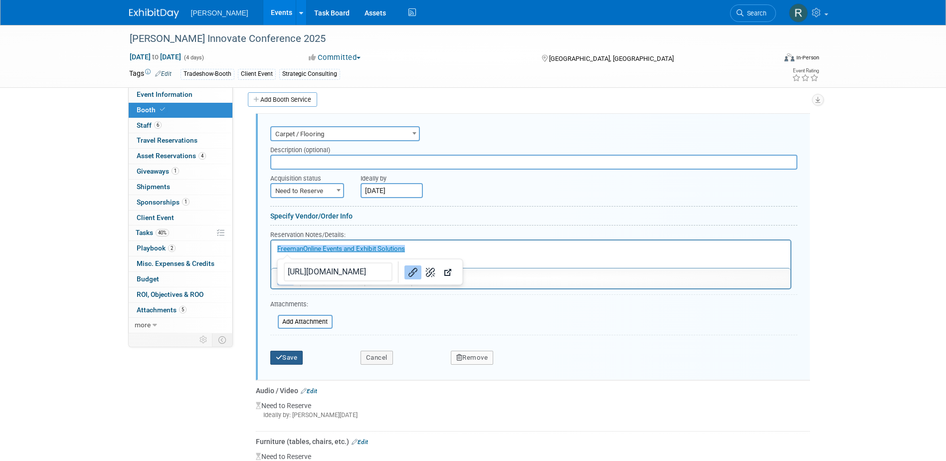
click at [291, 359] on button "Save" at bounding box center [286, 358] width 33 height 14
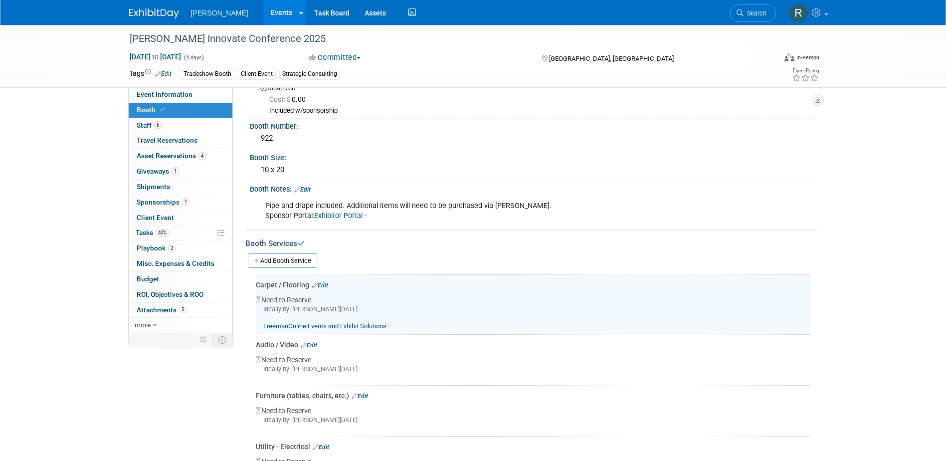
scroll to position [0, 0]
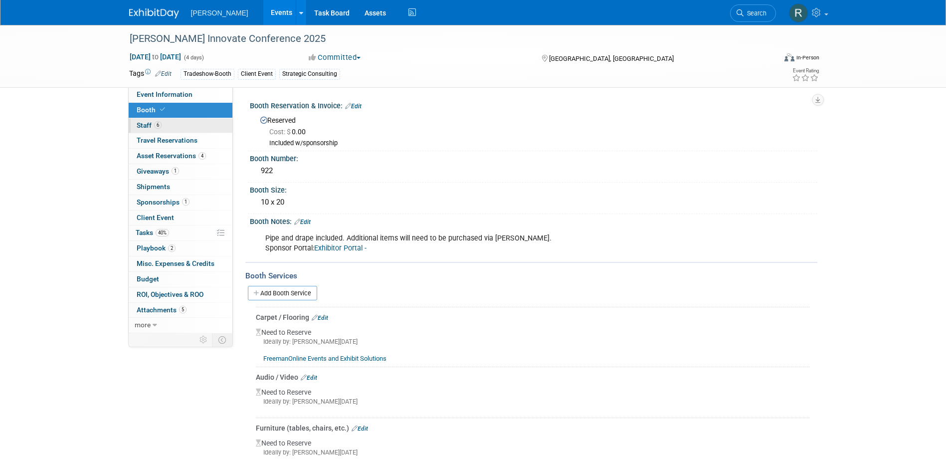
click at [146, 126] on span "Staff 6" at bounding box center [149, 125] width 25 height 8
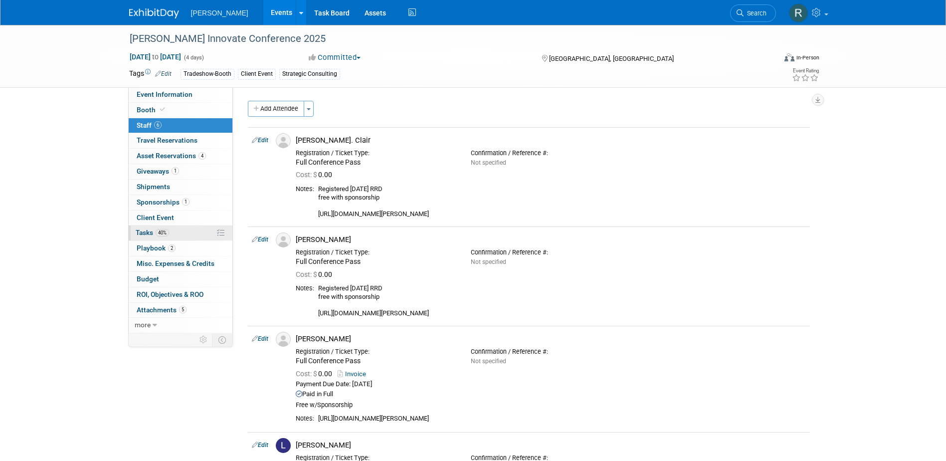
click at [153, 232] on span "Tasks 40%" at bounding box center [152, 232] width 33 height 8
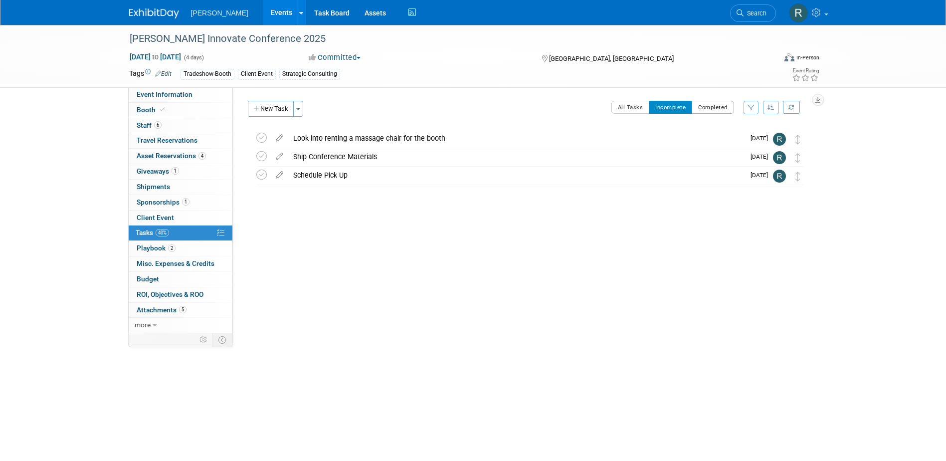
click at [711, 104] on button "Completed" at bounding box center [713, 107] width 42 height 13
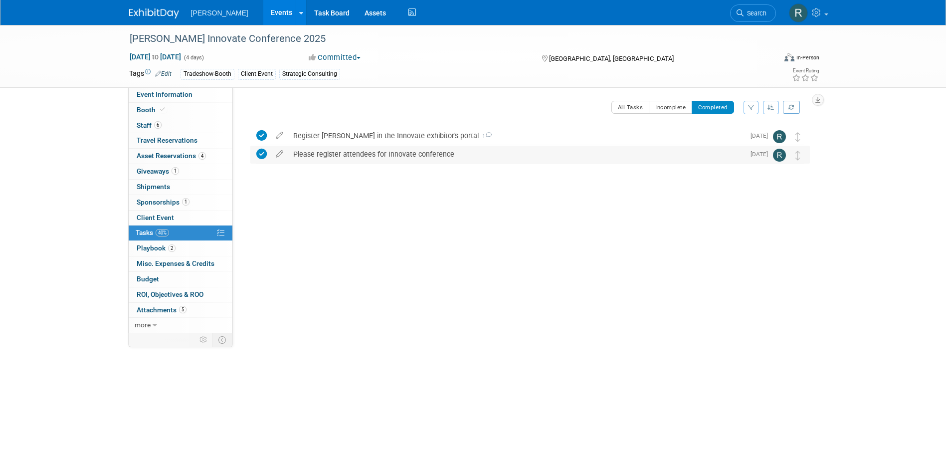
click at [366, 154] on div "Please register attendees for Innovate conference" at bounding box center [516, 154] width 456 height 17
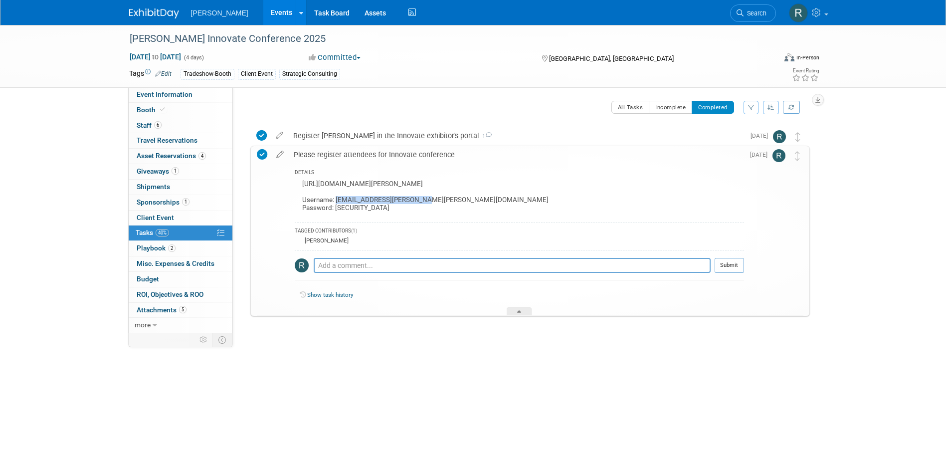
drag, startPoint x: 335, startPoint y: 201, endPoint x: 419, endPoint y: 201, distance: 84.3
click at [419, 201] on div "https://reg.rainfocus.com/flow/trimble/innovate25/ExhibitorPortal/login Usernam…" at bounding box center [519, 197] width 449 height 39
copy div "latice.spann@woolpert.com"
click at [352, 209] on div "https://reg.rainfocus.com/flow/trimble/innovate25/ExhibitorPortal/login Usernam…" at bounding box center [519, 197] width 449 height 39
drag, startPoint x: 335, startPoint y: 210, endPoint x: 385, endPoint y: 214, distance: 49.5
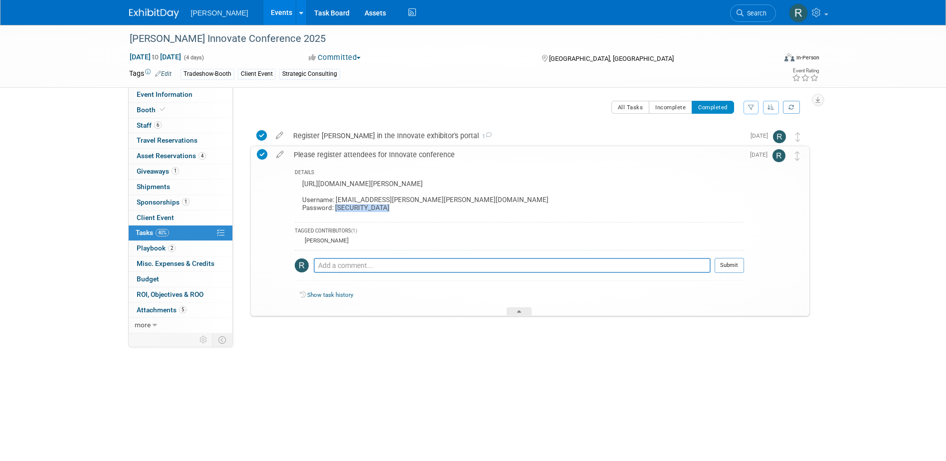
click at [385, 214] on div "https://reg.rainfocus.com/flow/trimble/innovate25/ExhibitorPortal/login Usernam…" at bounding box center [519, 197] width 449 height 39
copy div "4454IdeaCenter!"
click at [166, 96] on span "Event Information" at bounding box center [165, 94] width 56 height 8
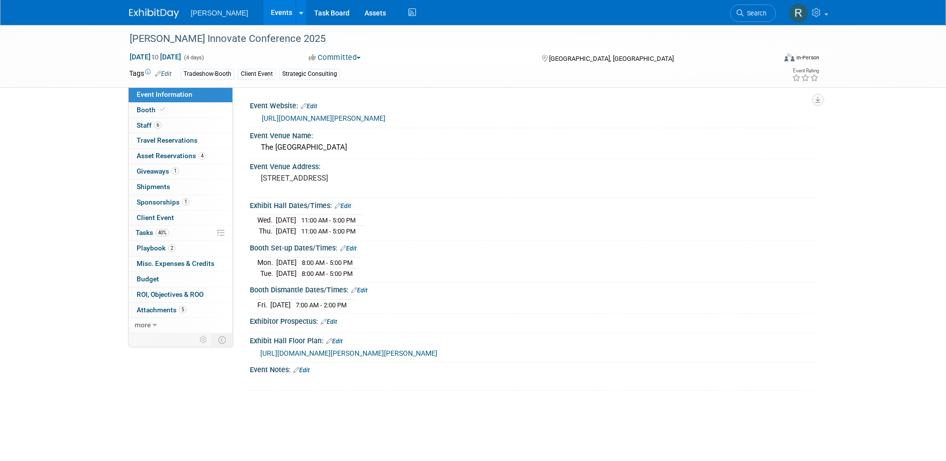
click at [348, 206] on link "Edit" at bounding box center [343, 206] width 16 height 7
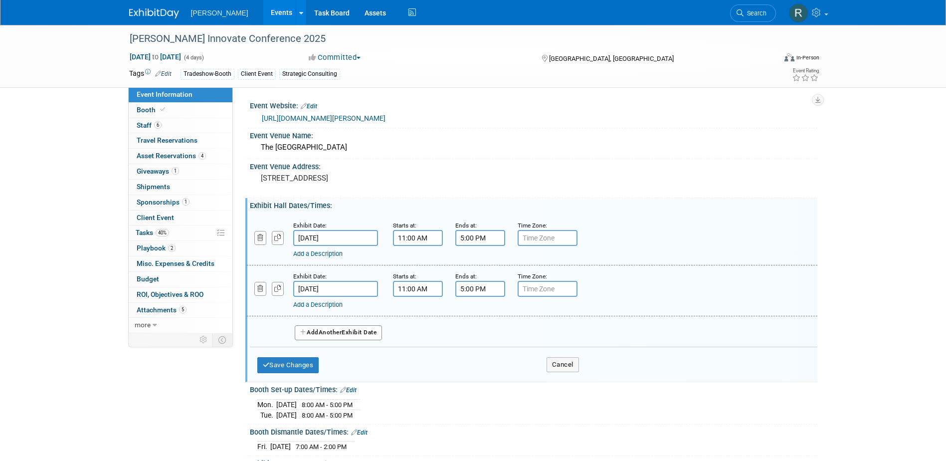
click at [309, 334] on button "Add Another Exhibit Date" at bounding box center [339, 332] width 88 height 15
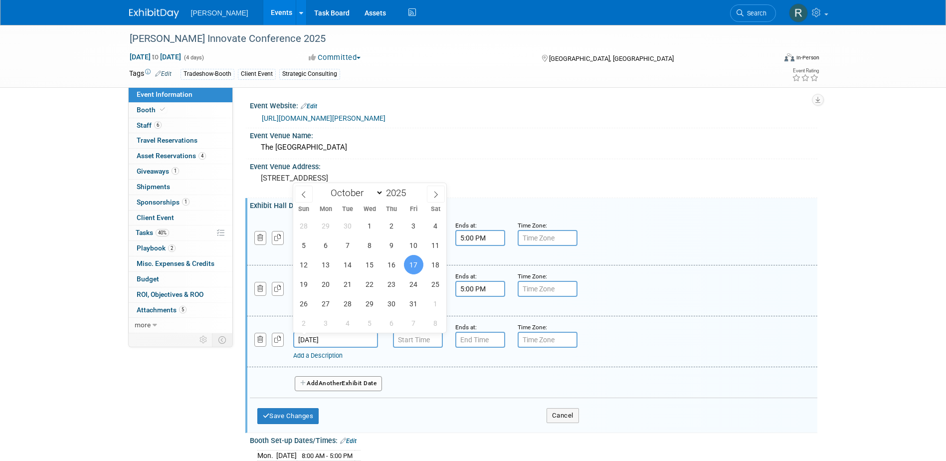
click at [332, 338] on input "Oct 17, 2025" at bounding box center [335, 340] width 85 height 16
click at [344, 263] on span "14" at bounding box center [347, 264] width 19 height 19
type input "Oct 14, 2025"
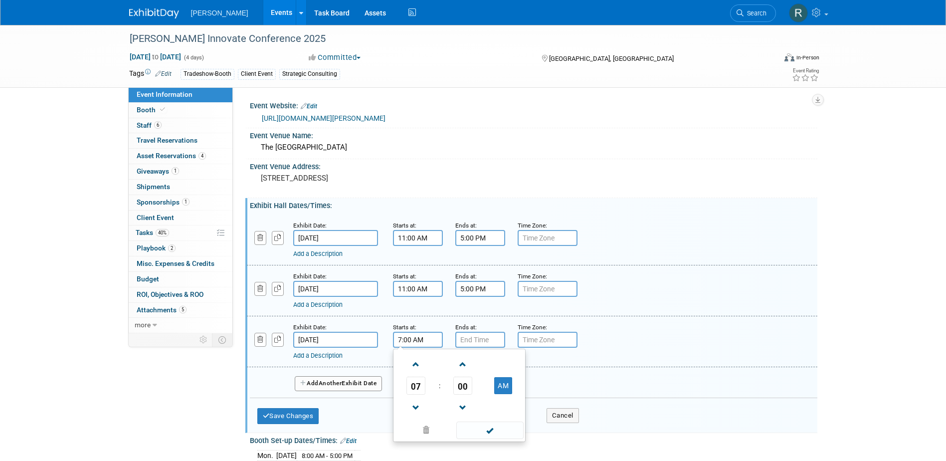
click at [428, 338] on input "7:00 AM" at bounding box center [418, 340] width 50 height 16
click at [417, 402] on span at bounding box center [416, 407] width 17 height 17
click at [413, 357] on span at bounding box center [416, 364] width 17 height 17
click at [415, 361] on span at bounding box center [416, 364] width 17 height 17
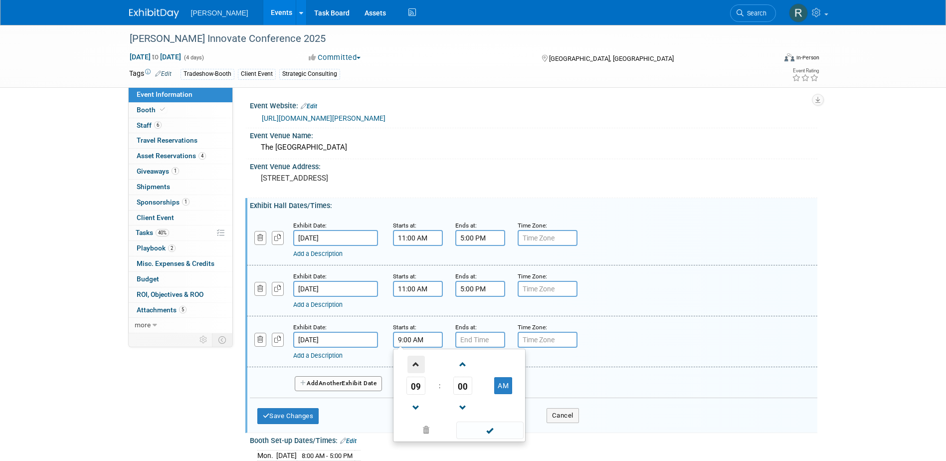
click at [415, 361] on span at bounding box center [416, 364] width 17 height 17
click at [414, 364] on span at bounding box center [416, 364] width 17 height 17
type input "11:00 AM"
click at [494, 431] on span at bounding box center [489, 429] width 67 height 17
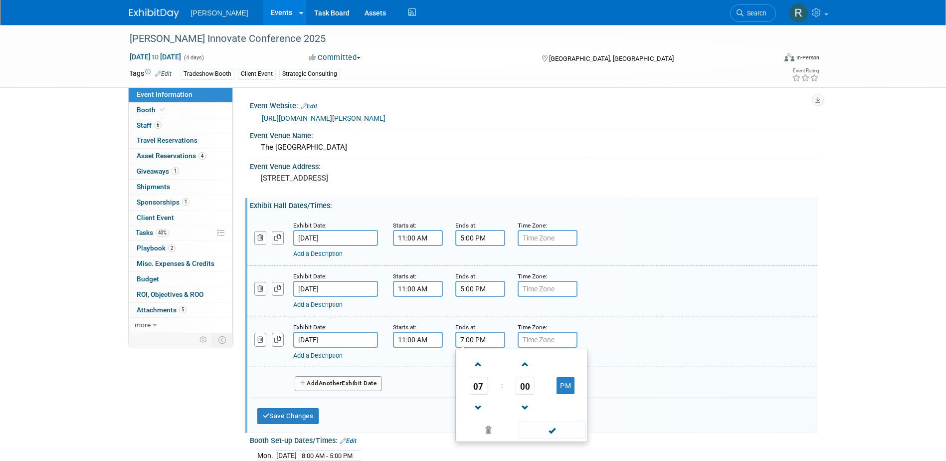
click at [476, 344] on input "7:00 PM" at bounding box center [480, 340] width 50 height 16
click at [479, 405] on span at bounding box center [478, 407] width 17 height 17
type input "5:00 PM"
drag, startPoint x: 550, startPoint y: 430, endPoint x: 530, endPoint y: 414, distance: 26.3
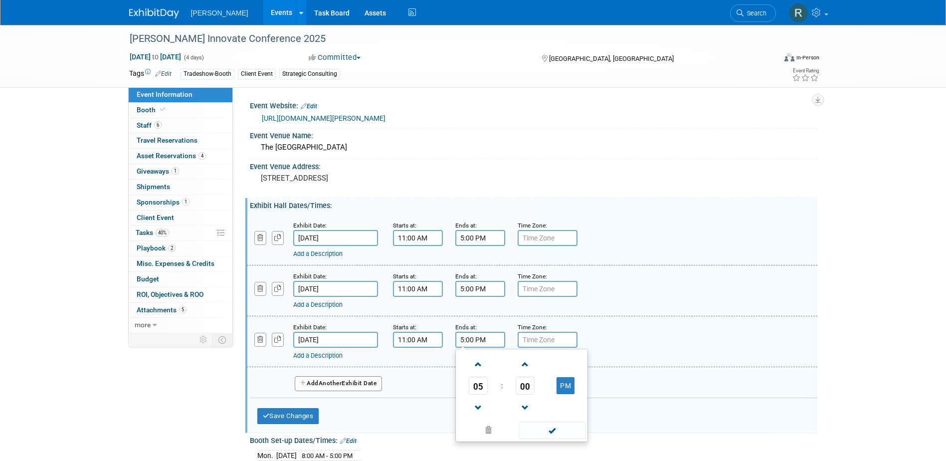
click at [550, 430] on span at bounding box center [552, 429] width 67 height 17
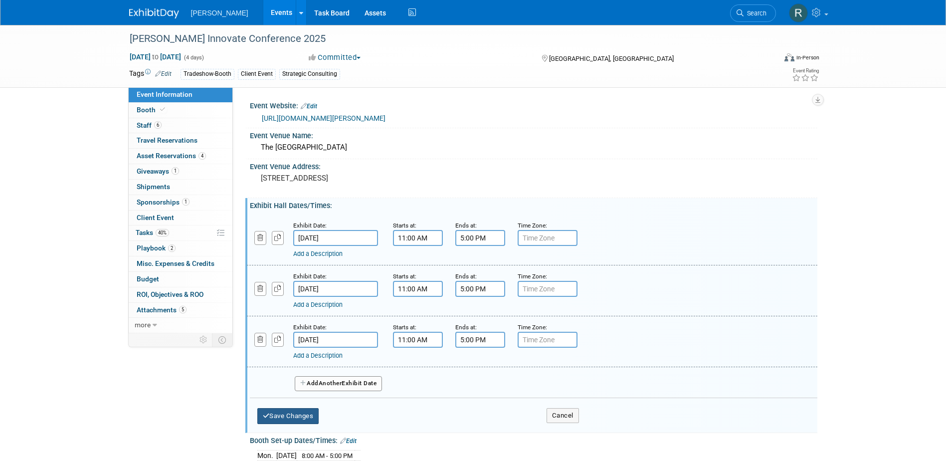
click at [300, 414] on button "Save Changes" at bounding box center [288, 416] width 62 height 16
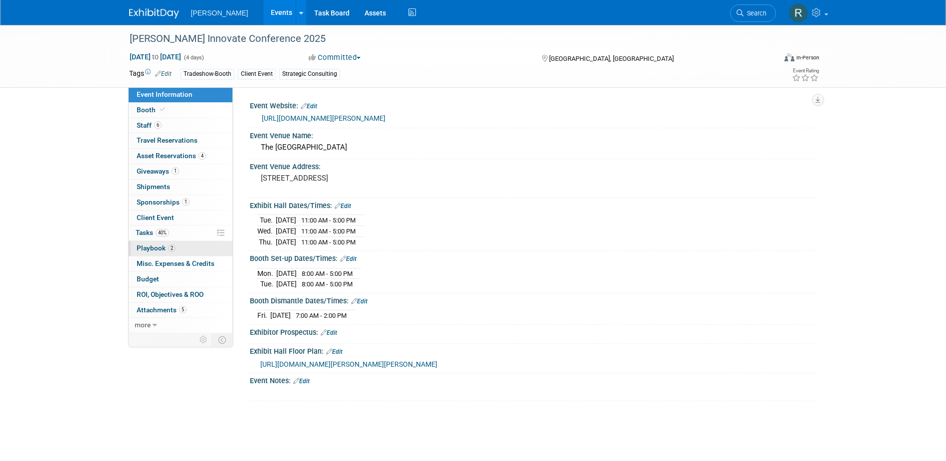
click at [161, 251] on span "Playbook 2" at bounding box center [156, 248] width 39 height 8
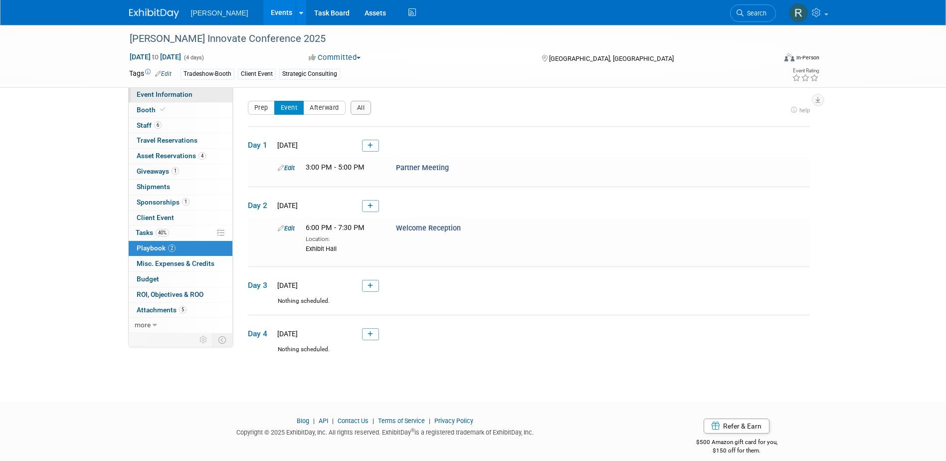
click at [191, 100] on link "Event Information" at bounding box center [181, 94] width 104 height 15
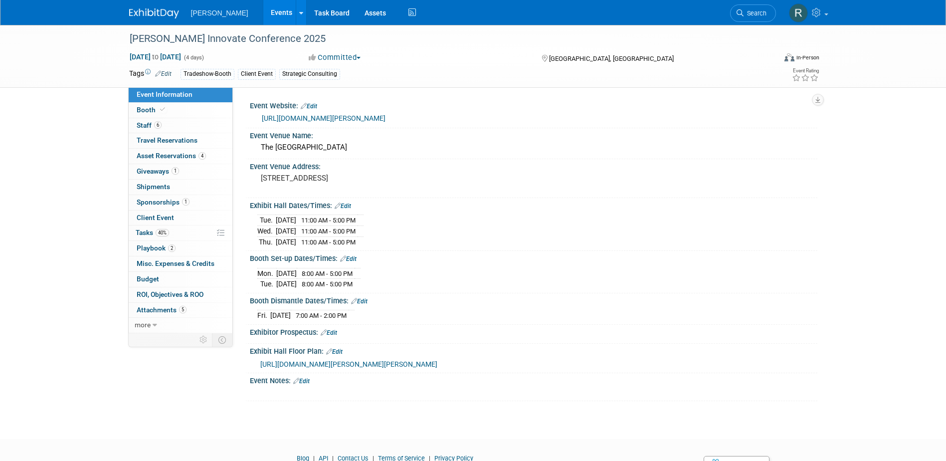
click at [310, 379] on link "Edit" at bounding box center [301, 381] width 16 height 7
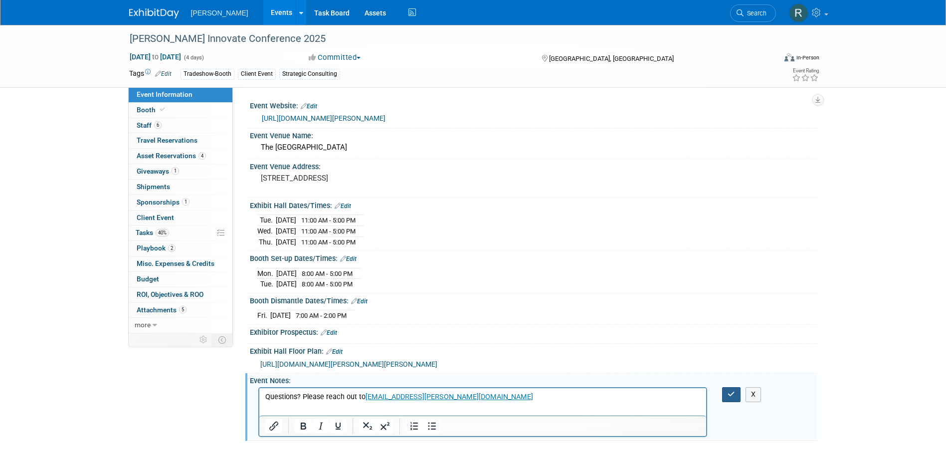
click at [730, 391] on icon "button" at bounding box center [731, 394] width 7 height 7
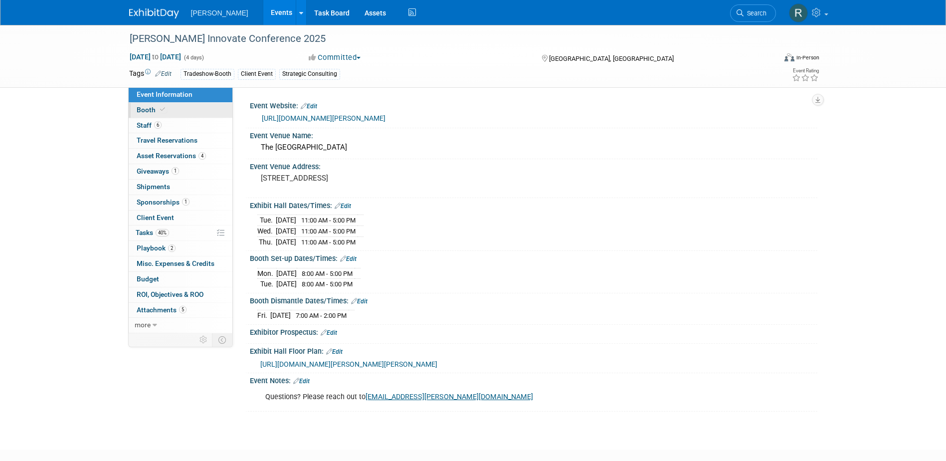
click at [180, 110] on link "Booth" at bounding box center [181, 110] width 104 height 15
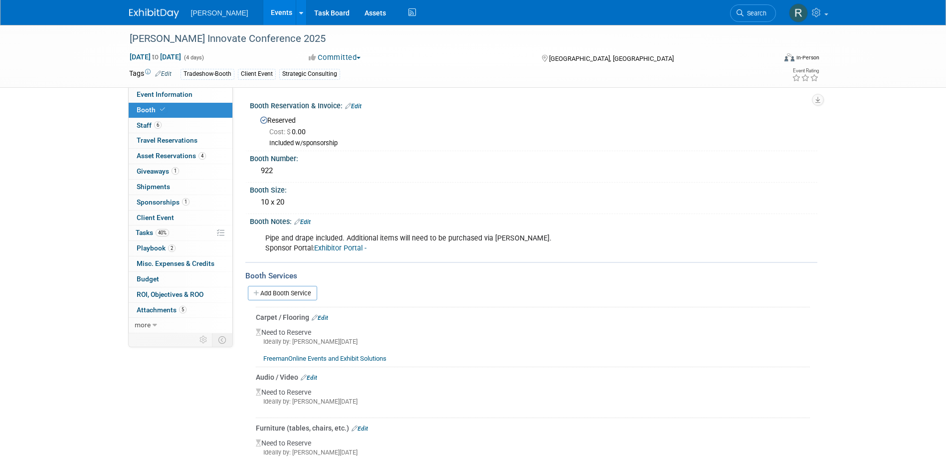
click at [307, 218] on link "Edit" at bounding box center [302, 221] width 16 height 7
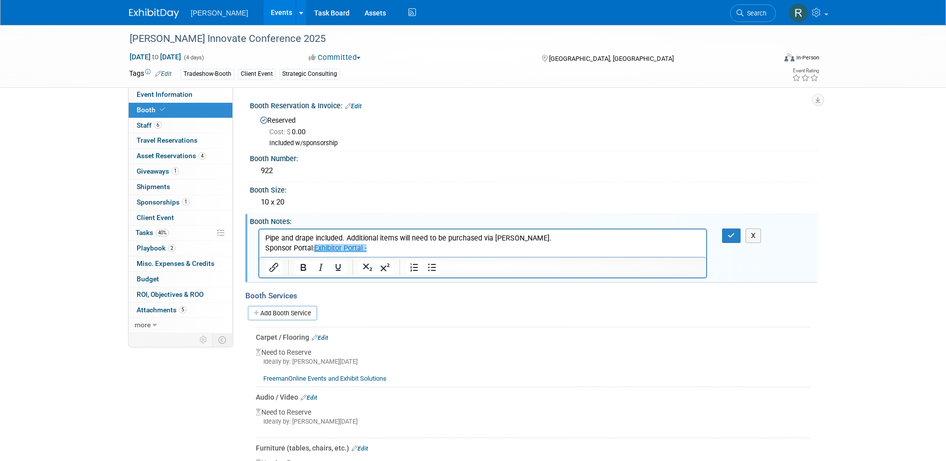
click at [390, 246] on p "Pipe and drape included. Additional items will need to be purchased via Freeman…" at bounding box center [483, 243] width 436 height 20
click at [500, 250] on p "Pipe and drape included. Additional items will need to be purchased via Freeman…" at bounding box center [483, 243] width 436 height 20
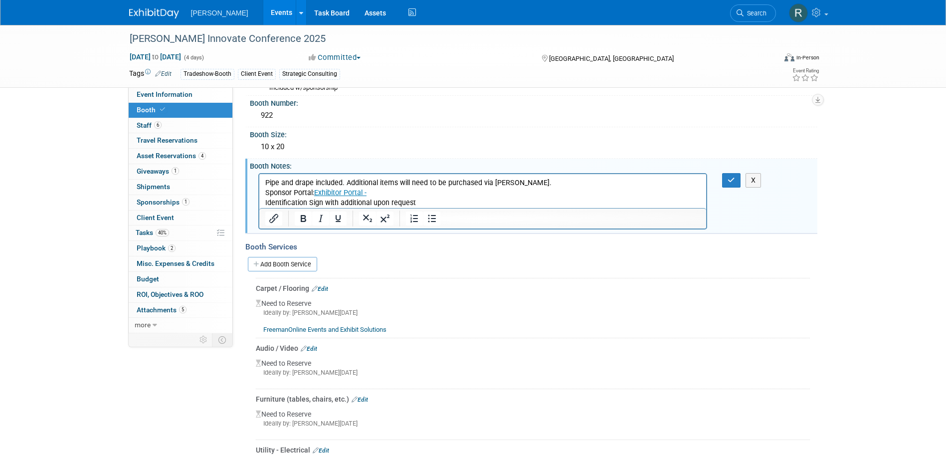
scroll to position [50, 0]
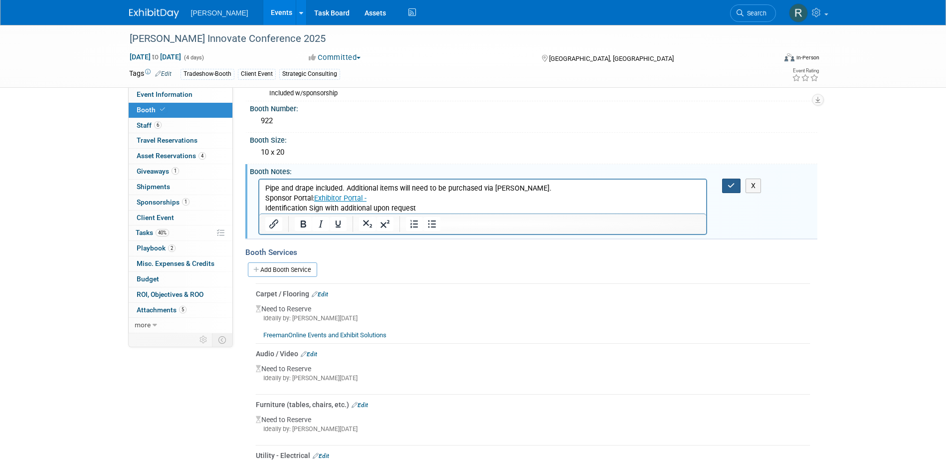
click at [731, 186] on icon "button" at bounding box center [731, 185] width 7 height 7
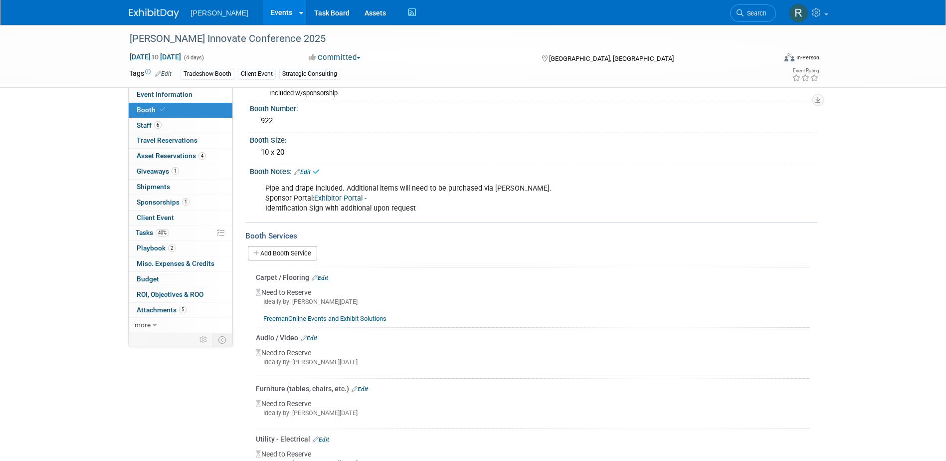
click at [328, 277] on link "Edit" at bounding box center [320, 277] width 16 height 7
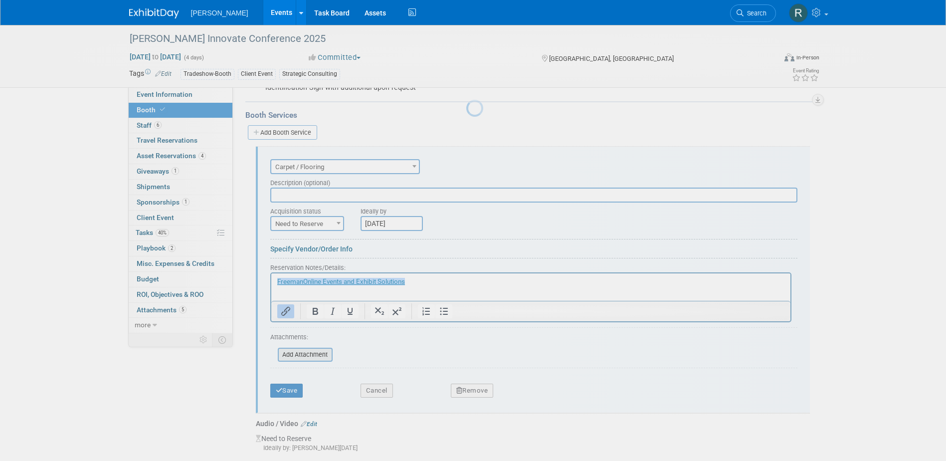
scroll to position [204, 0]
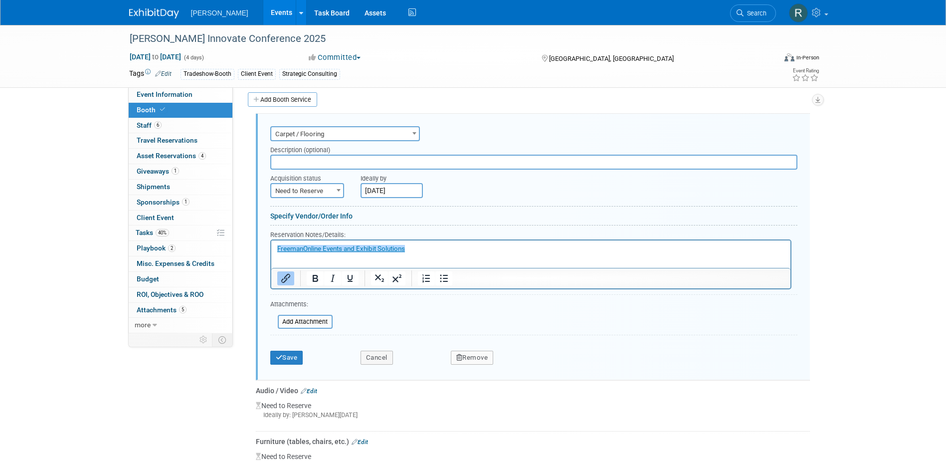
click at [423, 251] on p "﻿FreemanOnline Events and Exhibit Solutions" at bounding box center [531, 248] width 508 height 9
click at [291, 360] on button "Save" at bounding box center [286, 358] width 33 height 14
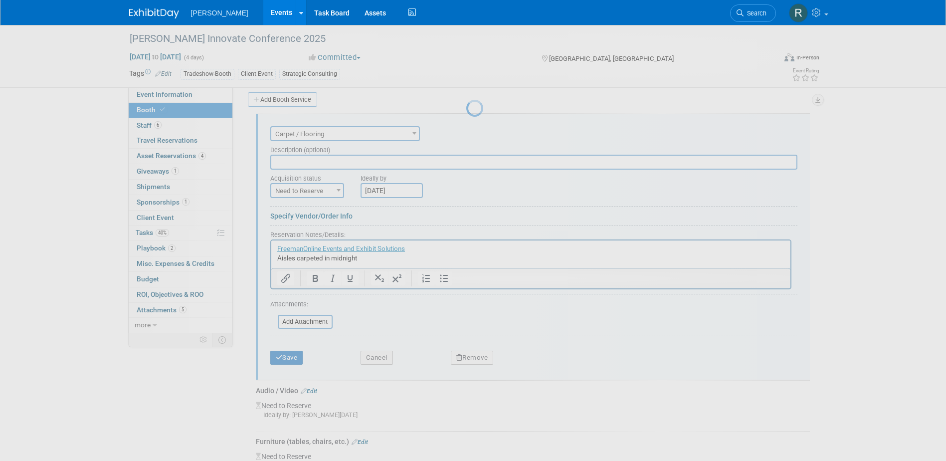
scroll to position [195, 0]
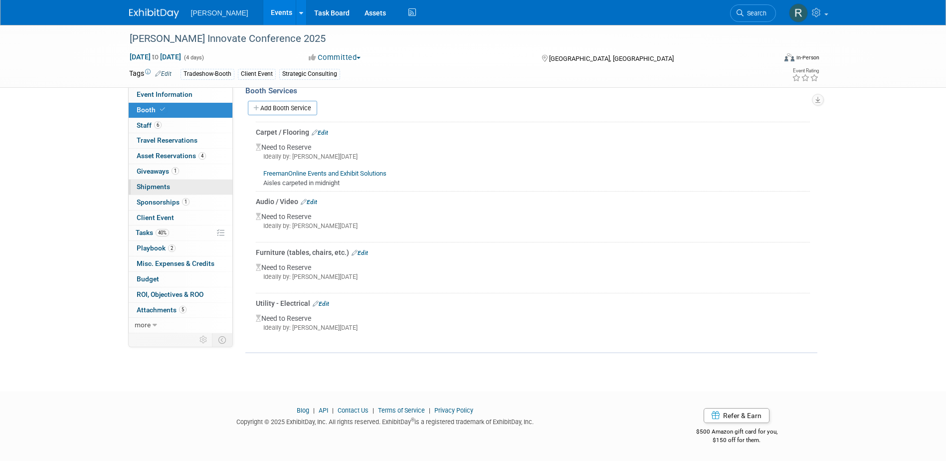
drag, startPoint x: 170, startPoint y: 183, endPoint x: 175, endPoint y: 181, distance: 5.8
click at [170, 183] on link "0 Shipments 0" at bounding box center [181, 187] width 104 height 15
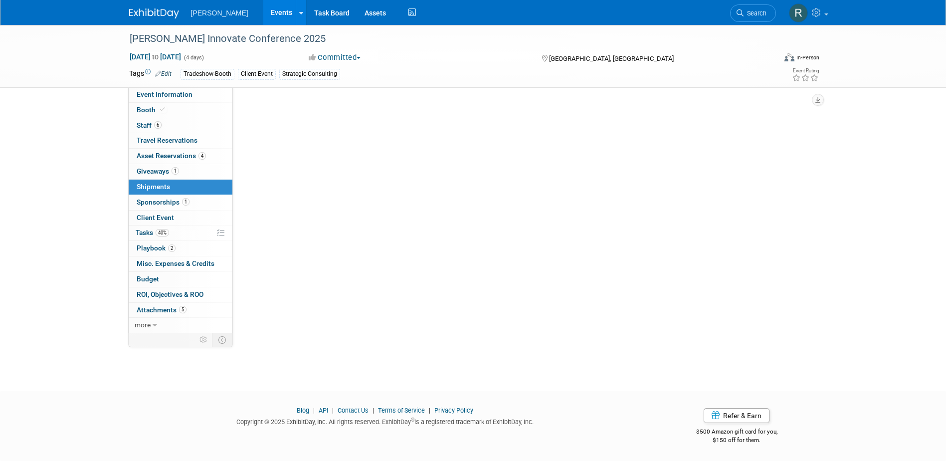
scroll to position [0, 0]
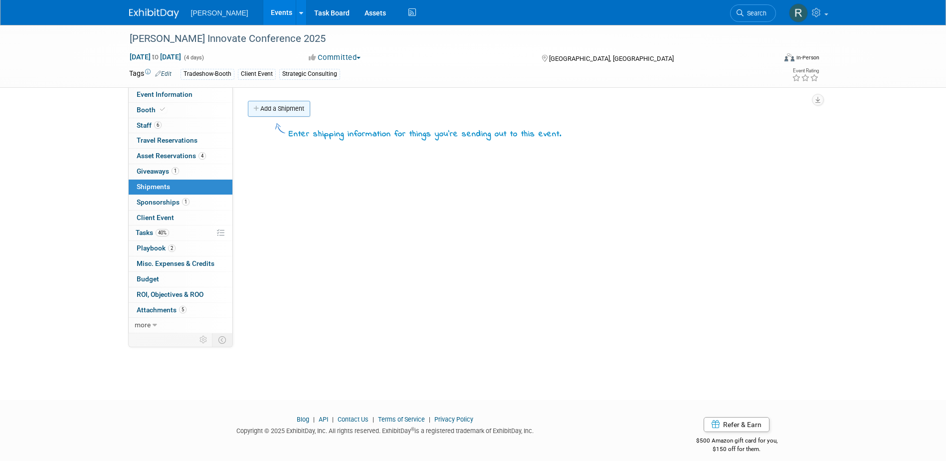
click at [289, 111] on link "Add a Shipment" at bounding box center [279, 109] width 62 height 16
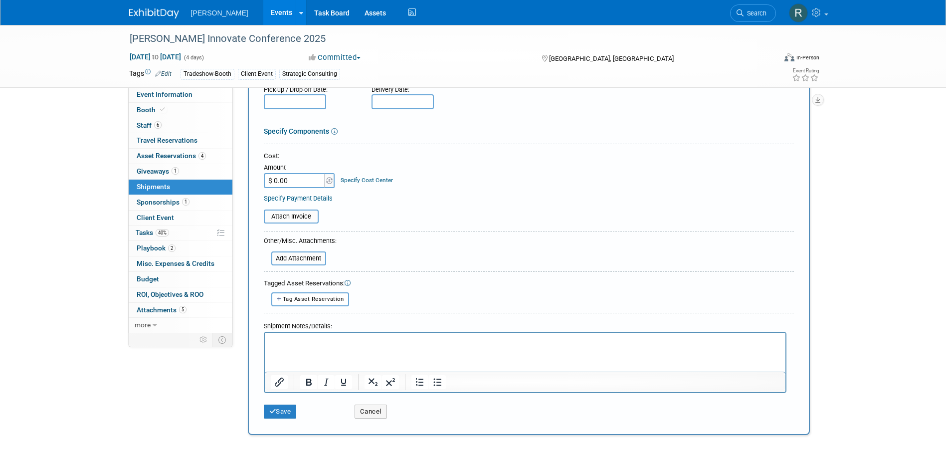
scroll to position [150, 0]
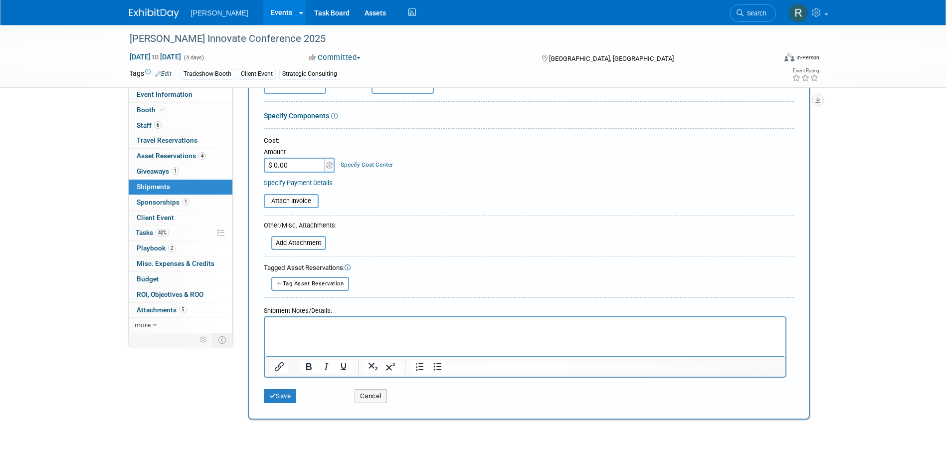
type input "Booth Material"
click at [357, 324] on p "Rich Text Area. Press ALT-0 for help." at bounding box center [524, 326] width 509 height 10
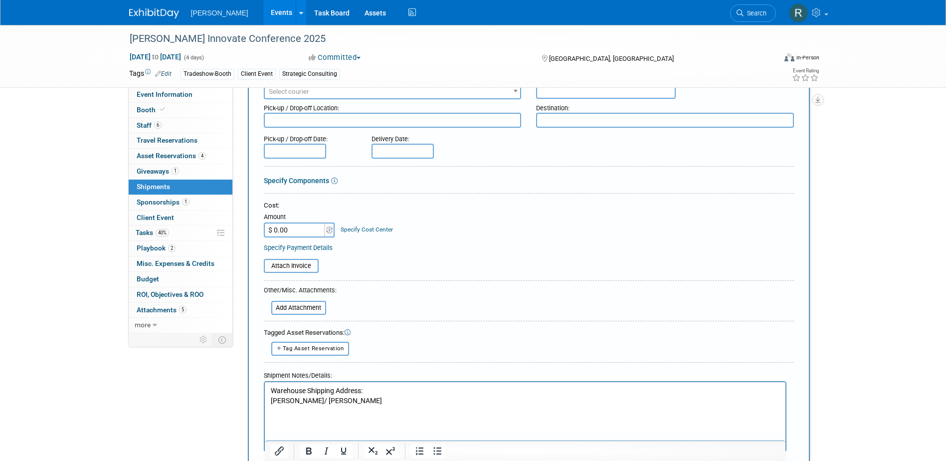
scroll to position [0, 0]
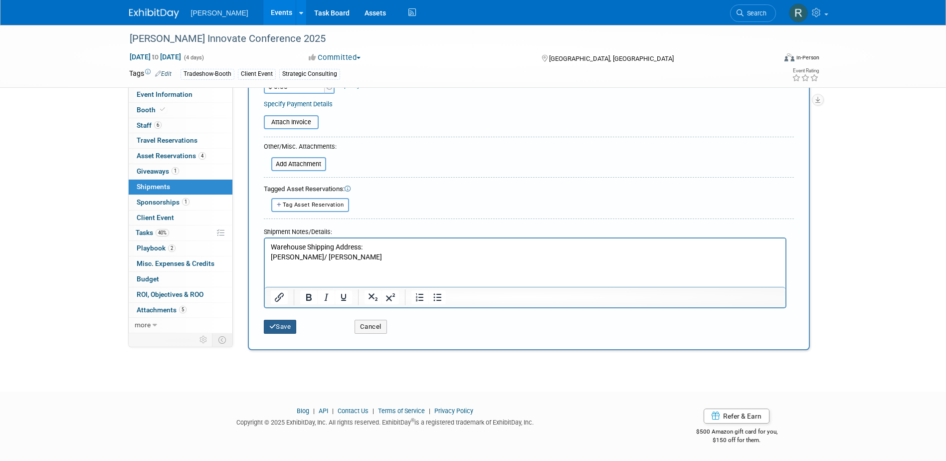
click at [289, 327] on button "Save" at bounding box center [280, 327] width 33 height 14
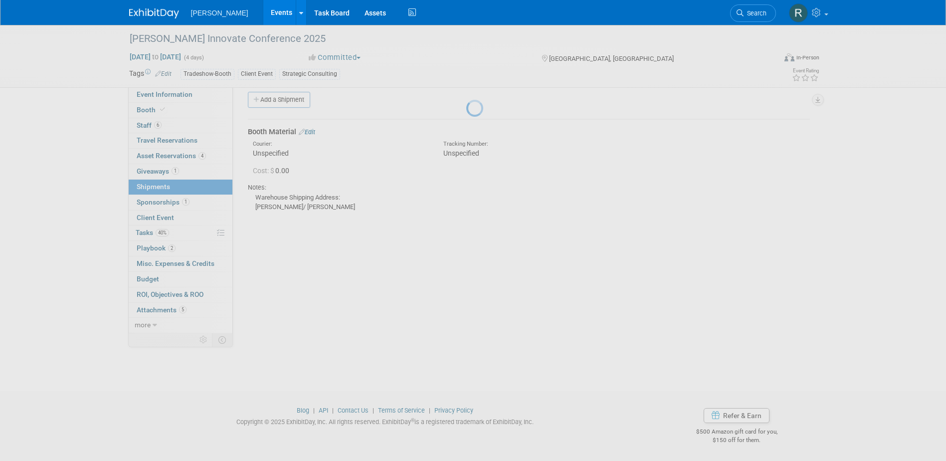
scroll to position [9, 0]
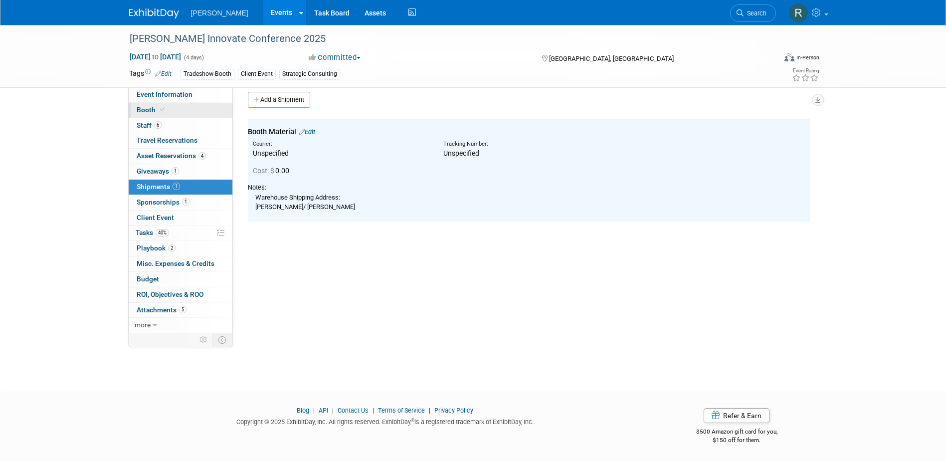
click at [172, 108] on link "Booth" at bounding box center [181, 110] width 104 height 15
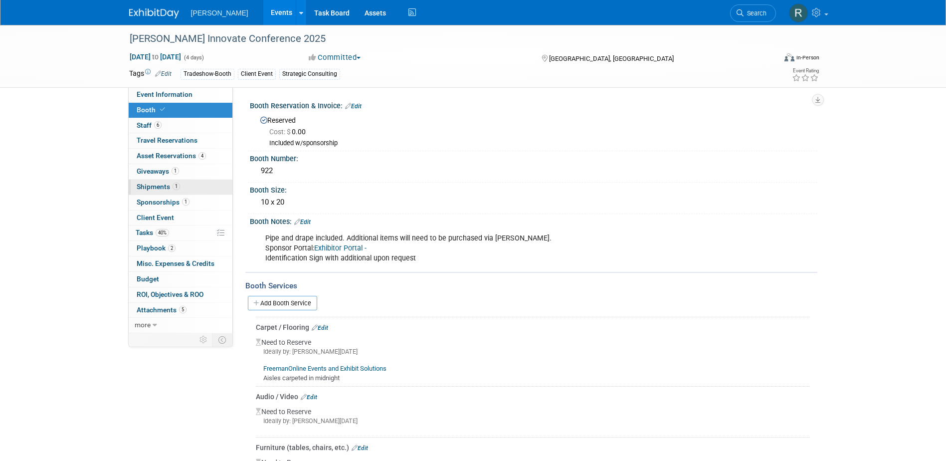
click at [158, 188] on span "Shipments 1" at bounding box center [158, 187] width 43 height 8
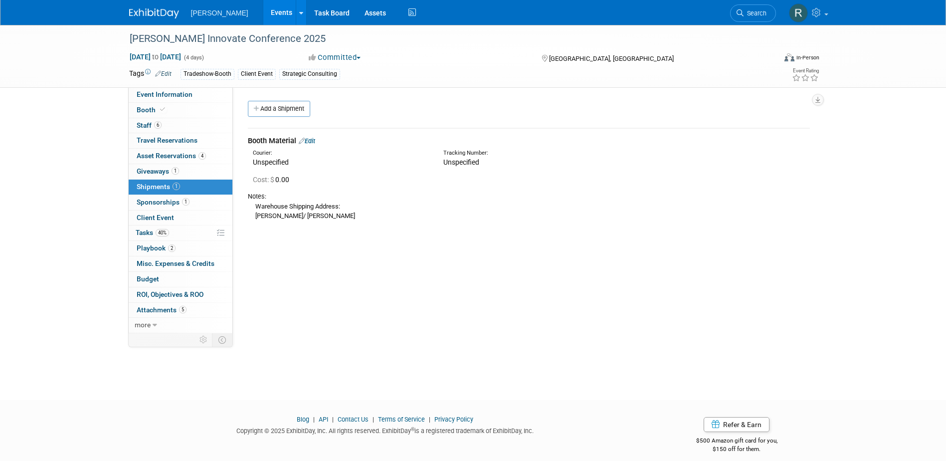
click at [313, 136] on div "Booth Material Edit" at bounding box center [529, 141] width 562 height 10
click at [312, 141] on link "Edit" at bounding box center [307, 140] width 16 height 7
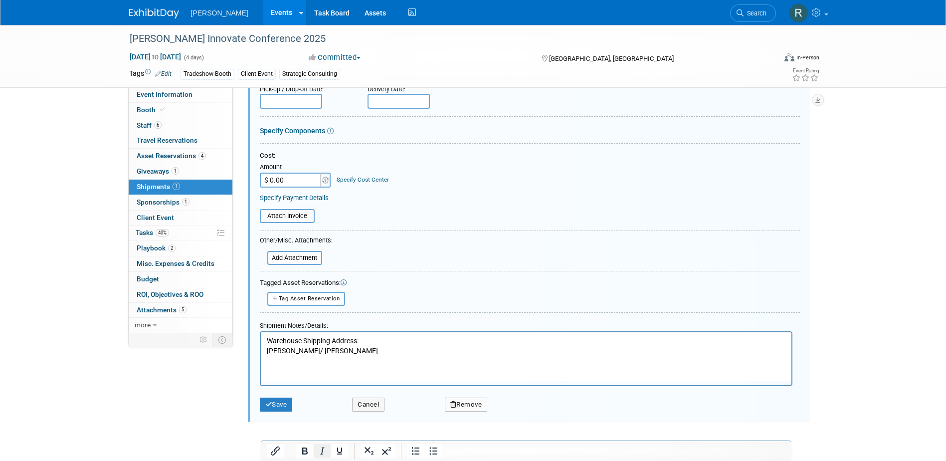
scroll to position [165, 0]
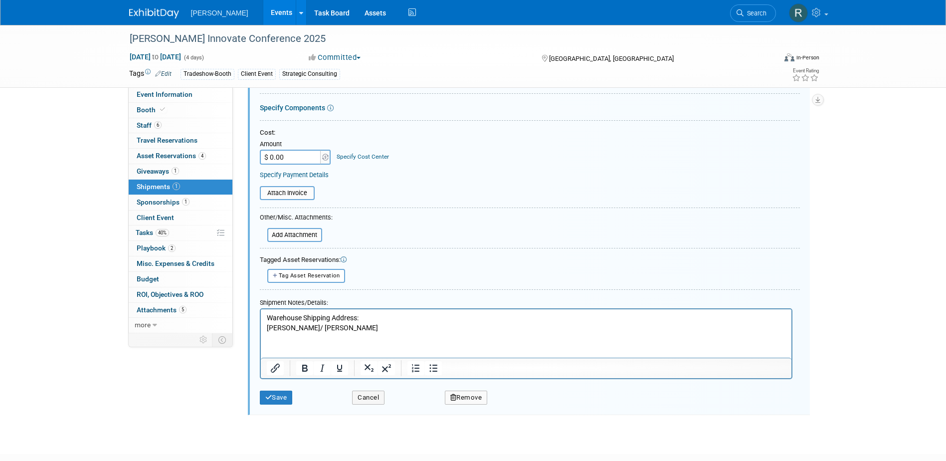
click at [329, 328] on p "Warehouse Shipping Address: Woolpert/ Booth" at bounding box center [525, 322] width 519 height 19
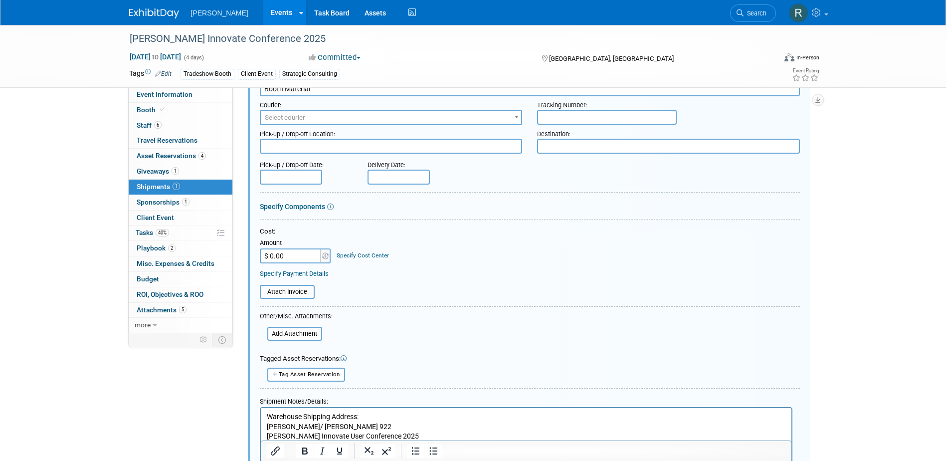
scroll to position [65, 0]
click at [385, 175] on input "text" at bounding box center [399, 178] width 62 height 15
click at [485, 230] on span "3" at bounding box center [487, 228] width 19 height 19
type input "Oct 3, 2025"
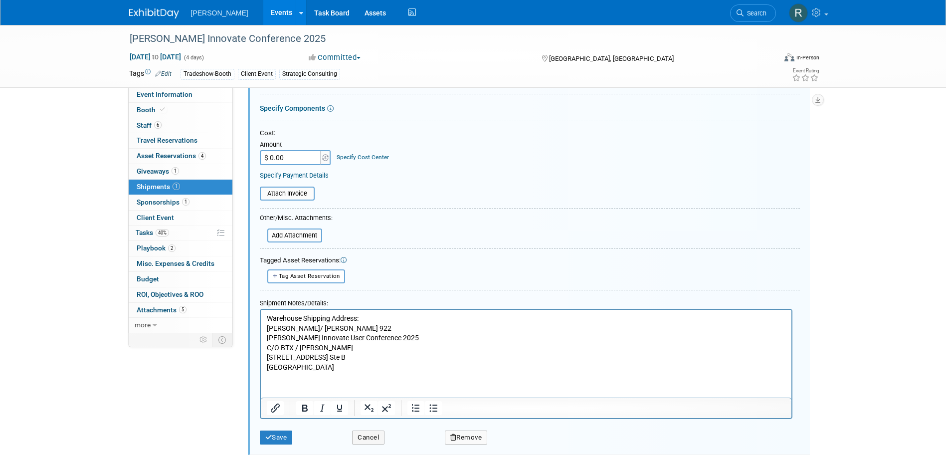
scroll to position [165, 0]
click at [267, 314] on p "Warehouse Shipping Address: Woolpert/ Booth 922" at bounding box center [525, 322] width 519 height 19
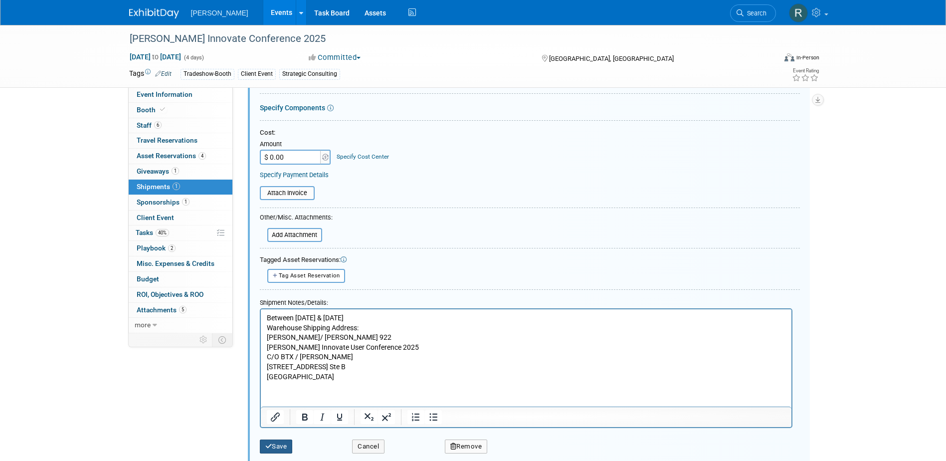
click at [280, 443] on button "Save" at bounding box center [276, 446] width 33 height 14
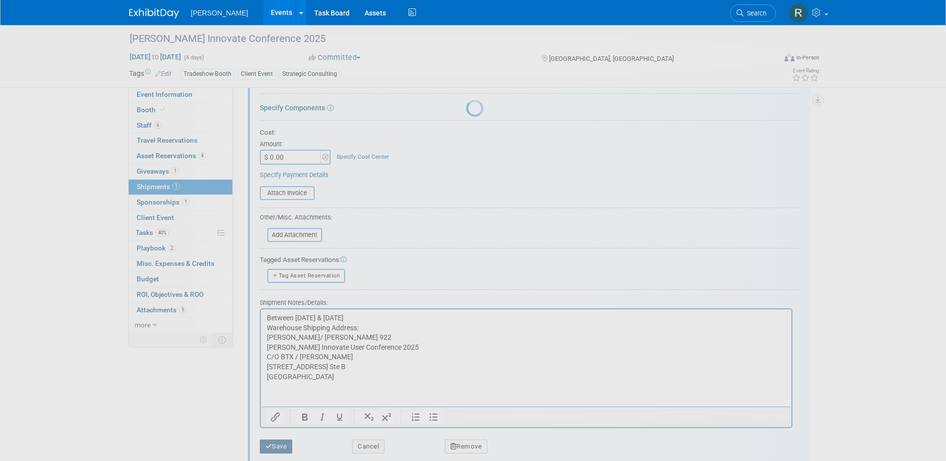
scroll to position [9, 0]
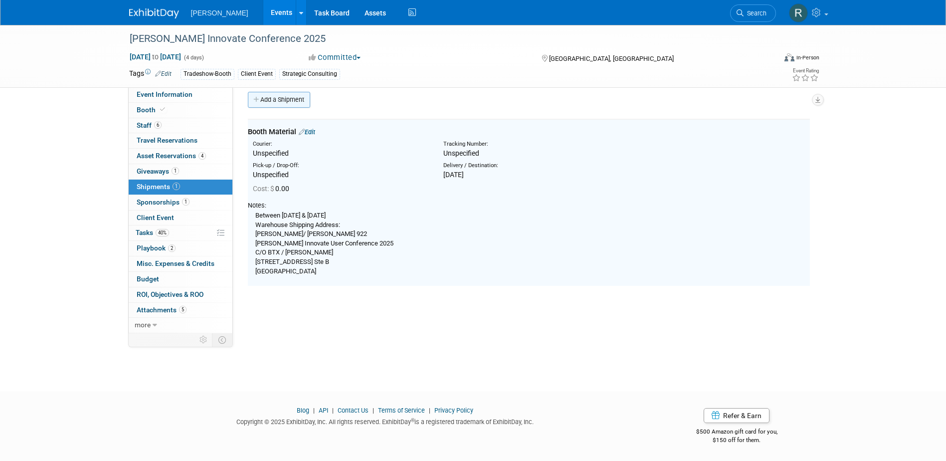
click at [294, 100] on link "Add a Shipment" at bounding box center [279, 100] width 62 height 16
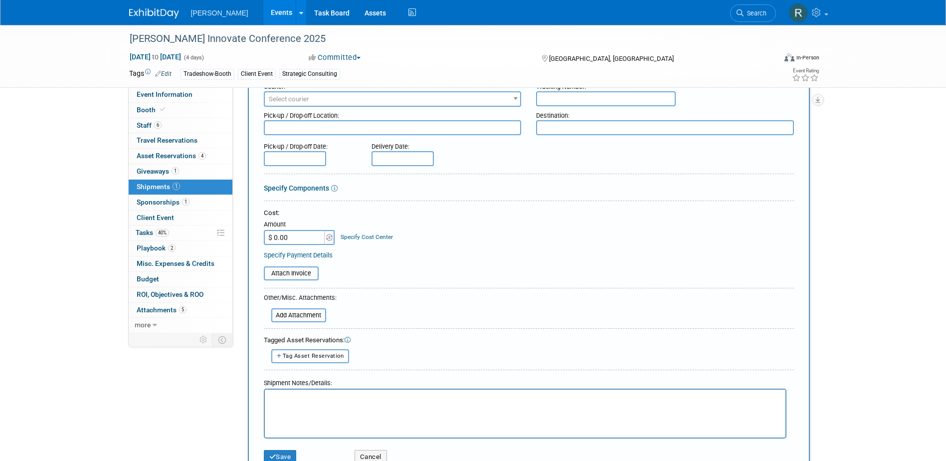
scroll to position [208, 0]
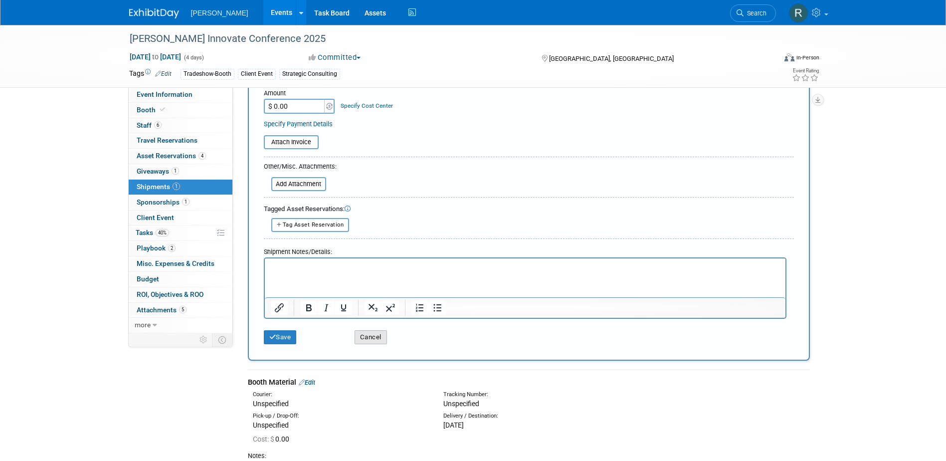
click at [383, 335] on button "Cancel" at bounding box center [371, 337] width 32 height 14
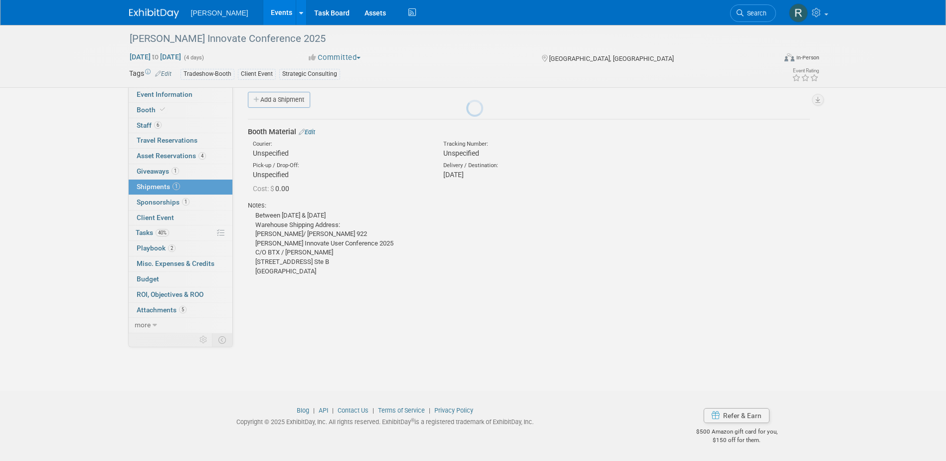
scroll to position [0, 0]
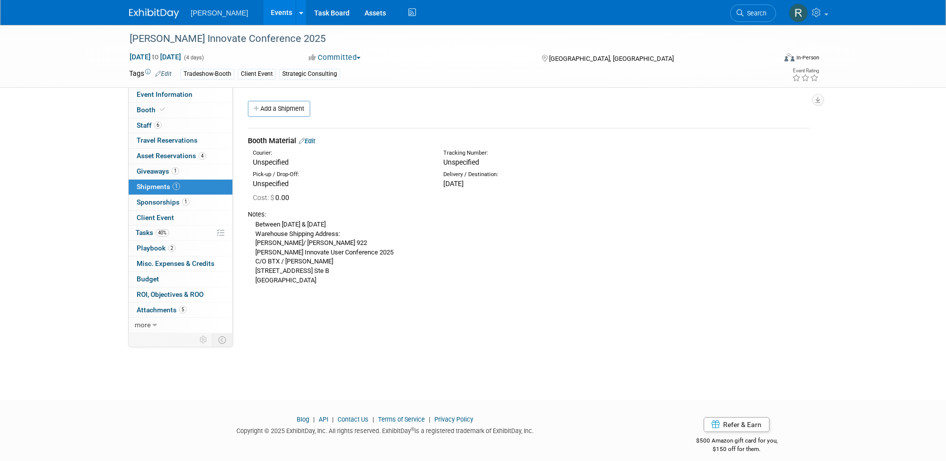
click at [313, 141] on link "Edit" at bounding box center [307, 140] width 16 height 7
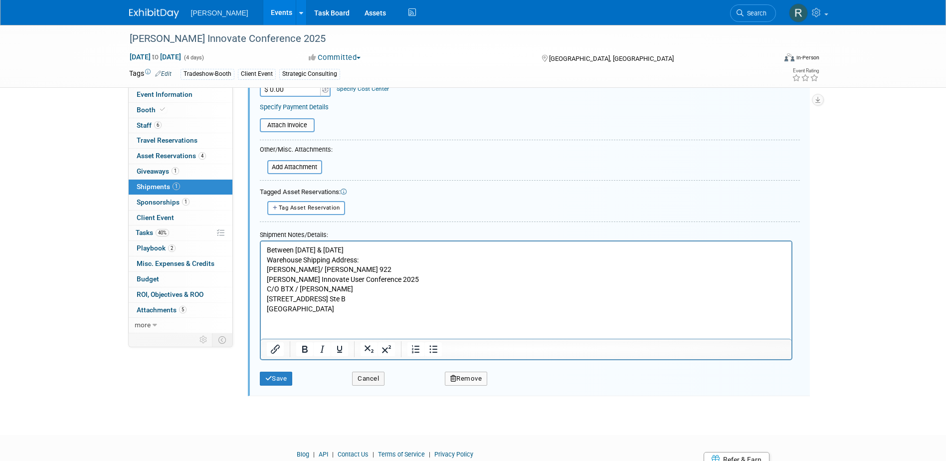
scroll to position [260, 0]
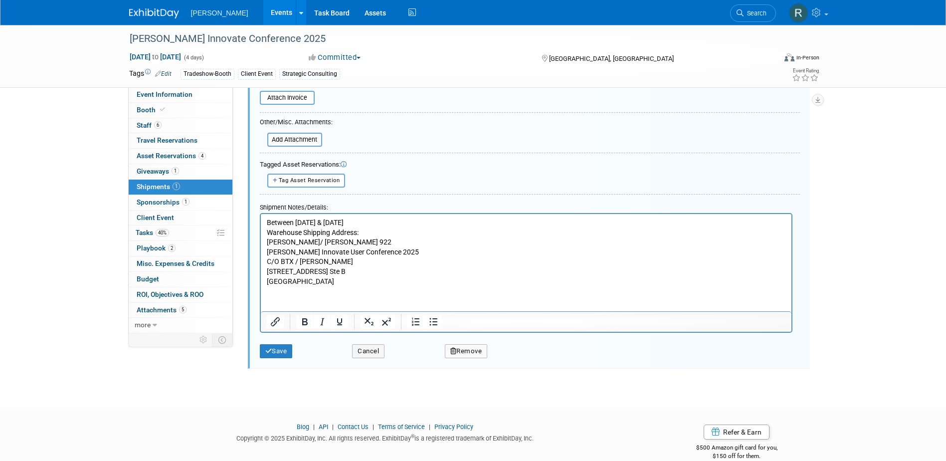
click at [348, 280] on p "Between 9.15.25 & 10.6.25 Warehouse Shipping Address: Woolpert/ Booth 922 Trimb…" at bounding box center [525, 251] width 519 height 68
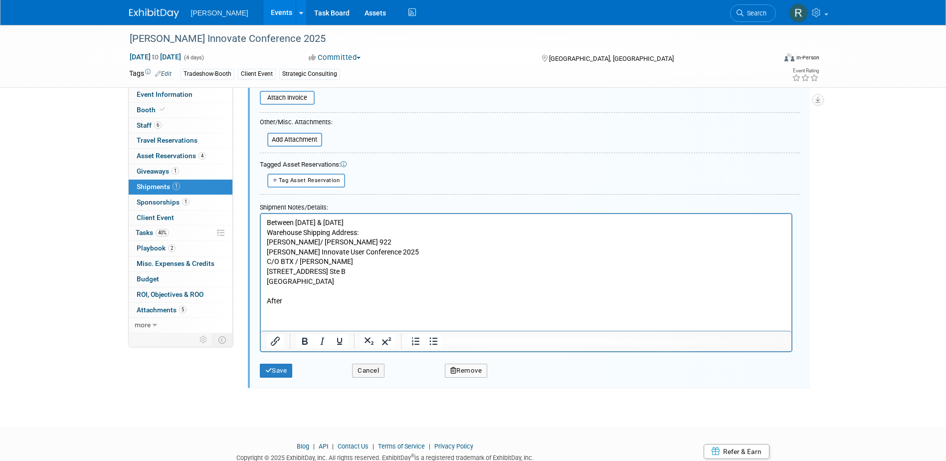
click at [355, 220] on p "Between 9.15.25 & 10.6.25 Warehouse Shipping Address: Woolpert/ Booth 922 Trimb…" at bounding box center [525, 251] width 519 height 68
click at [292, 298] on p "After" at bounding box center [525, 301] width 519 height 10
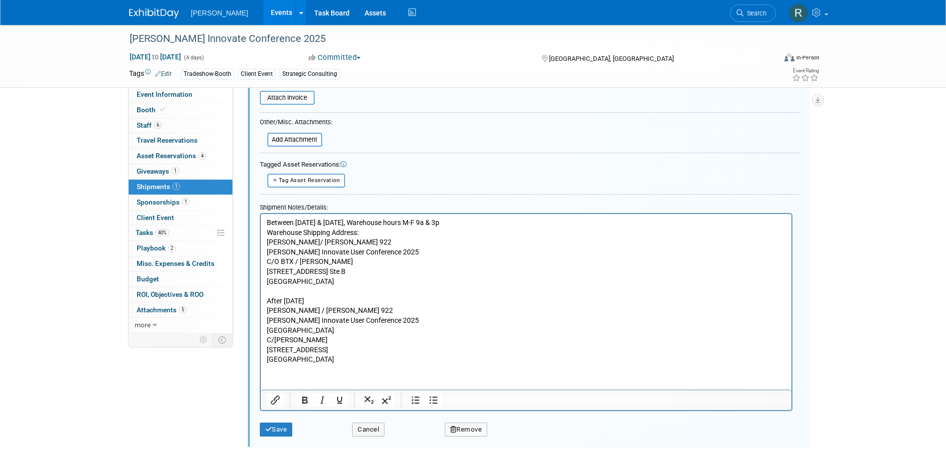
click at [338, 364] on html "Between 9.15.25 & 10.6.25, Warehouse hours M-F 9a & 3p Warehouse Shipping Addre…" at bounding box center [525, 288] width 531 height 151
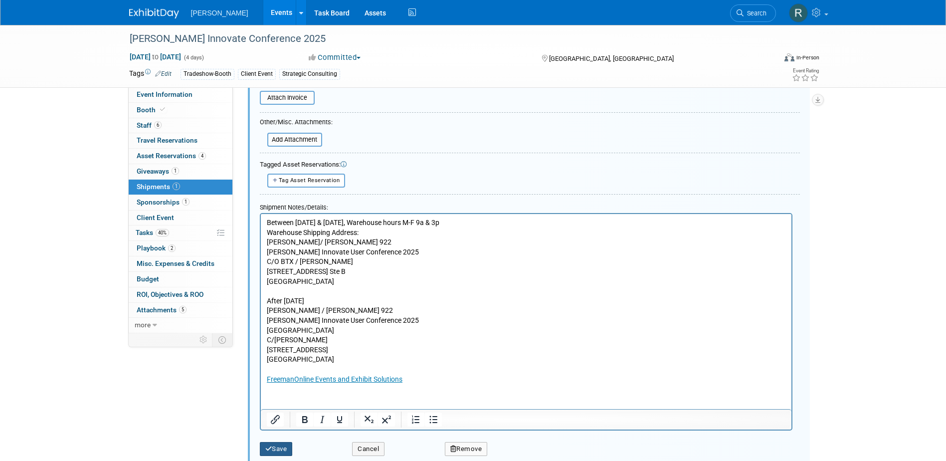
click at [288, 449] on button "Save" at bounding box center [276, 449] width 33 height 14
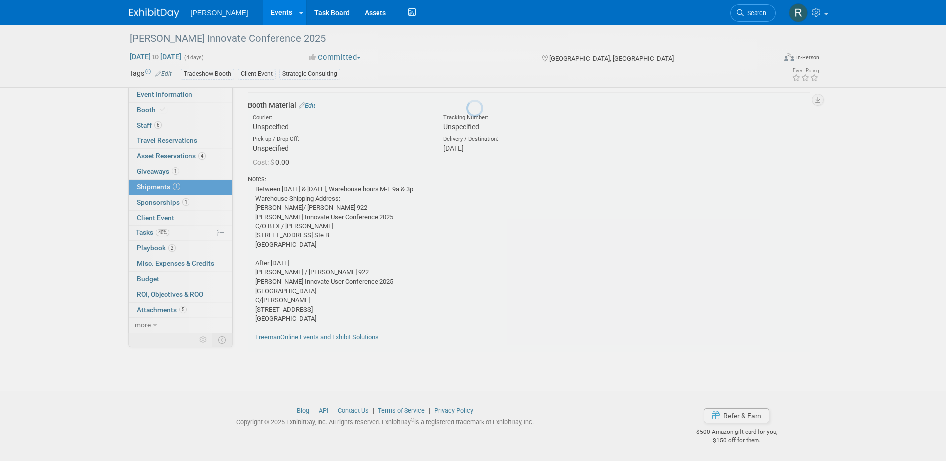
scroll to position [15, 0]
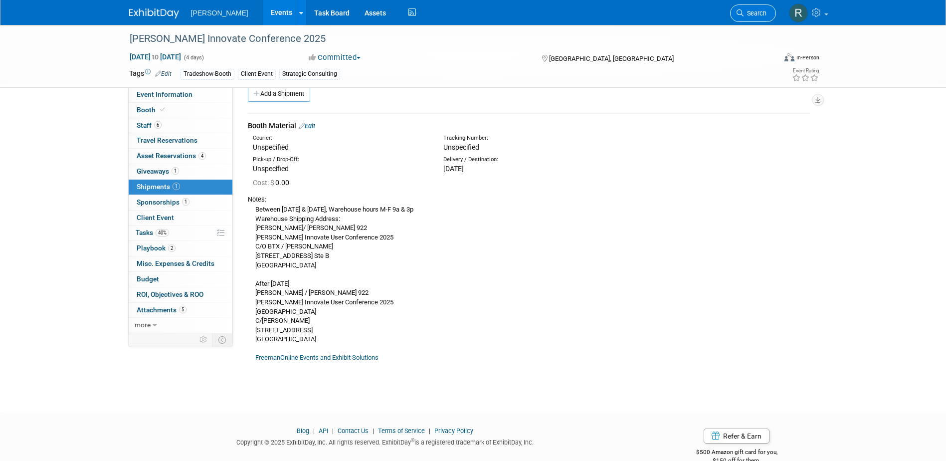
click at [748, 13] on span "Search" at bounding box center [755, 12] width 23 height 7
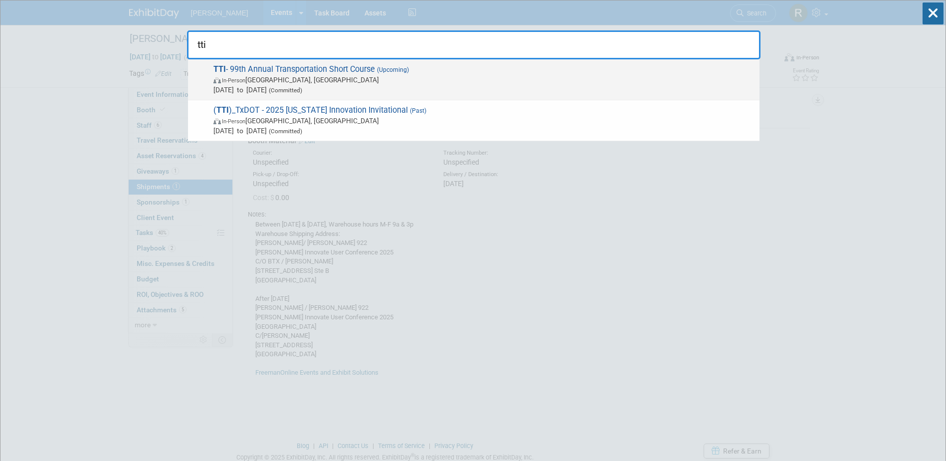
type input "tti"
click at [289, 75] on span "In-Person College Station, TX" at bounding box center [483, 80] width 541 height 10
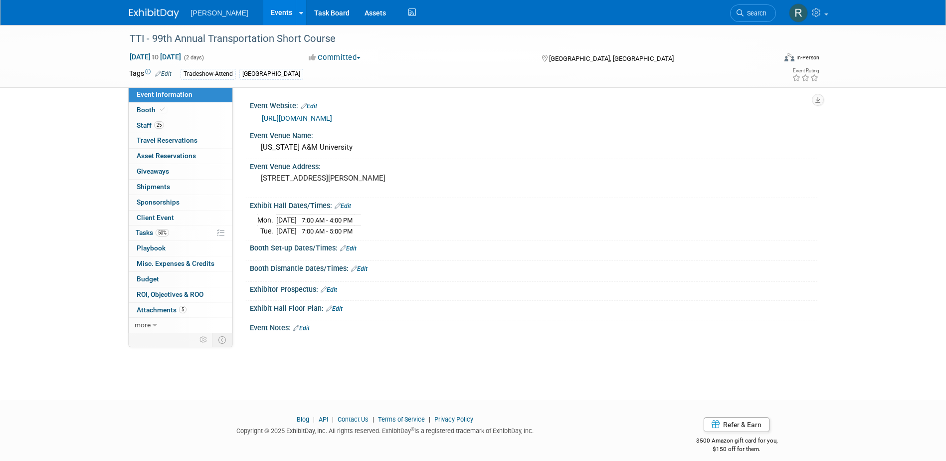
click at [320, 117] on link "[URL][DOMAIN_NAME]" at bounding box center [297, 118] width 70 height 8
click at [143, 230] on span "Tasks 50%" at bounding box center [152, 232] width 33 height 8
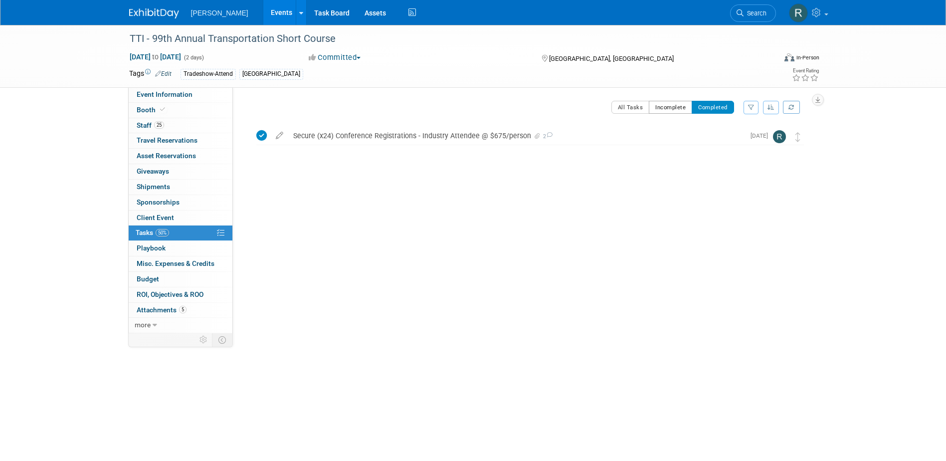
click at [672, 101] on button "Incomplete" at bounding box center [670, 107] width 43 height 13
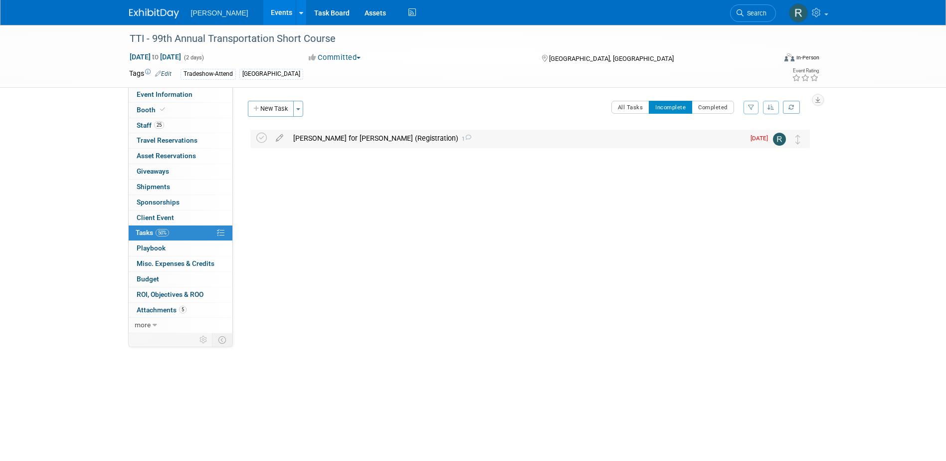
click at [352, 139] on div "[PERSON_NAME] for [PERSON_NAME] (Registration) 1" at bounding box center [516, 138] width 456 height 17
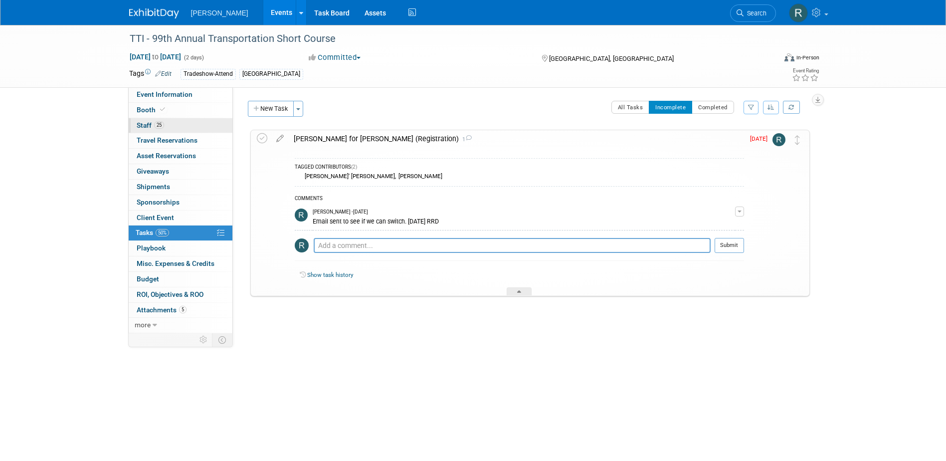
click at [171, 124] on link "25 Staff 25" at bounding box center [181, 125] width 104 height 15
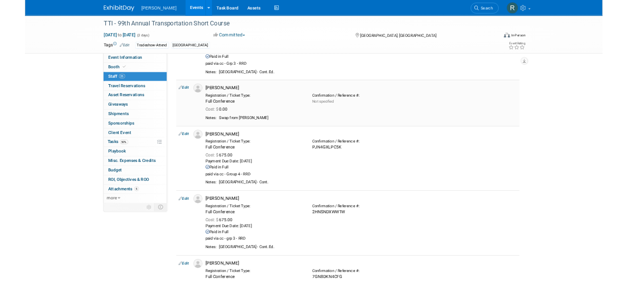
scroll to position [299, 0]
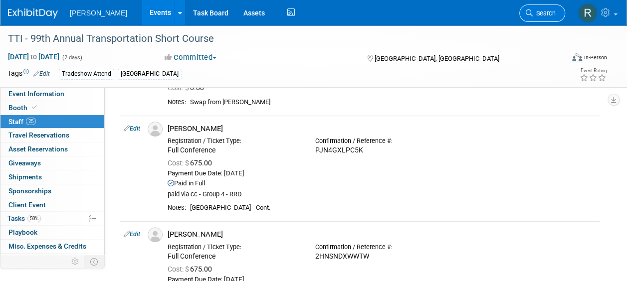
click at [544, 13] on span "Search" at bounding box center [544, 12] width 23 height 7
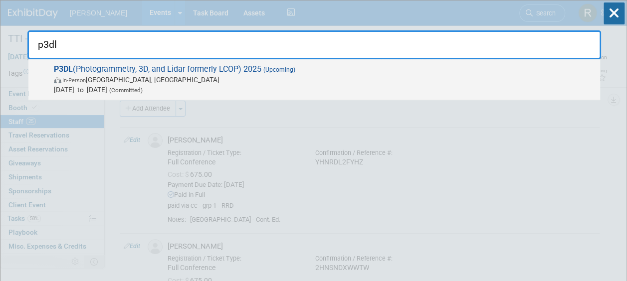
type input "p3dl"
click at [271, 74] on span "P3DL (Photogrammetry, 3D, and Lidar formerly LCOP) 2025 (Upcoming) In-Person [G…" at bounding box center [323, 79] width 544 height 30
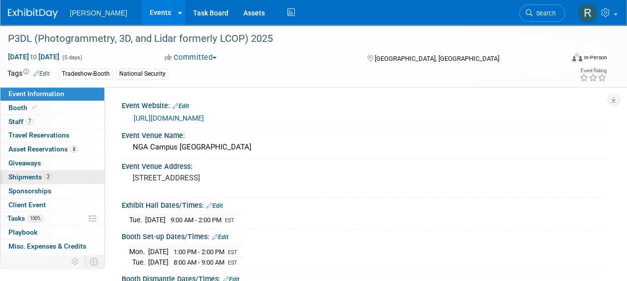
click at [39, 177] on span "Shipments 2" at bounding box center [29, 177] width 43 height 8
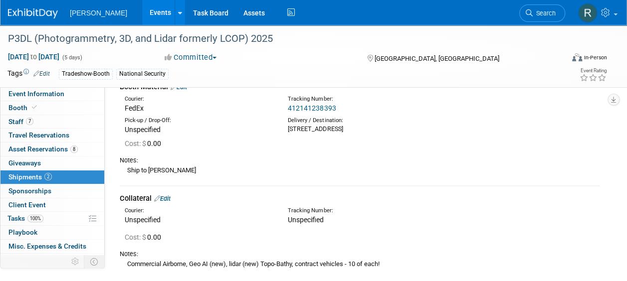
scroll to position [50, 0]
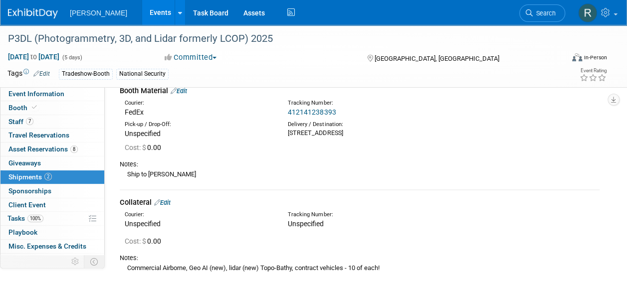
click at [289, 137] on div "[STREET_ADDRESS]" at bounding box center [362, 133] width 148 height 9
drag, startPoint x: 288, startPoint y: 133, endPoint x: 405, endPoint y: 136, distance: 116.7
click at [405, 136] on div "[STREET_ADDRESS]" at bounding box center [362, 133] width 148 height 9
copy div "[STREET_ADDRESS]"
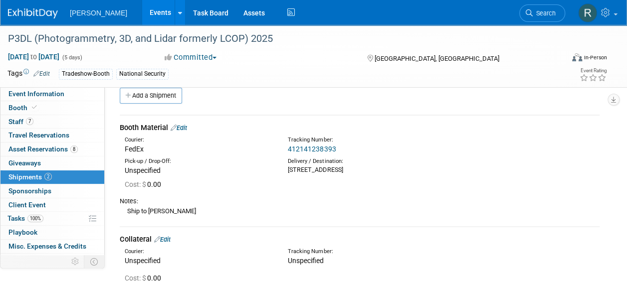
scroll to position [0, 0]
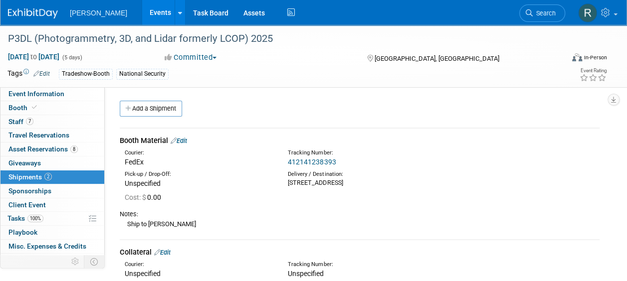
click at [187, 141] on link "Edit" at bounding box center [179, 140] width 16 height 7
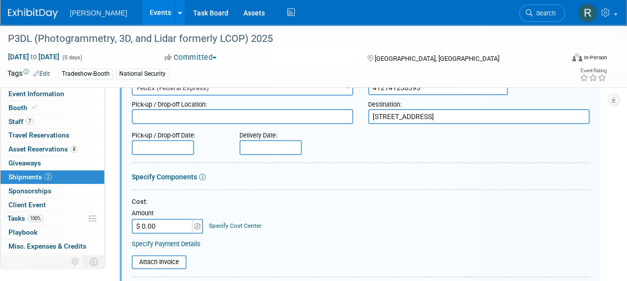
scroll to position [114, 0]
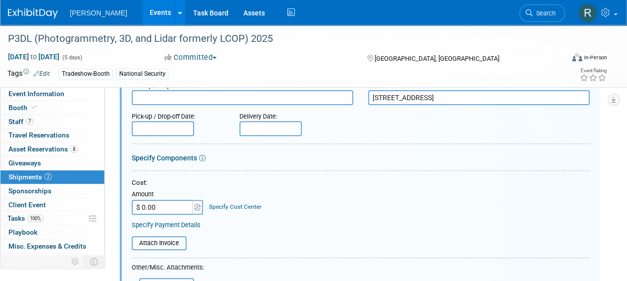
click at [253, 205] on link "Specify Cost Center" at bounding box center [235, 207] width 52 height 7
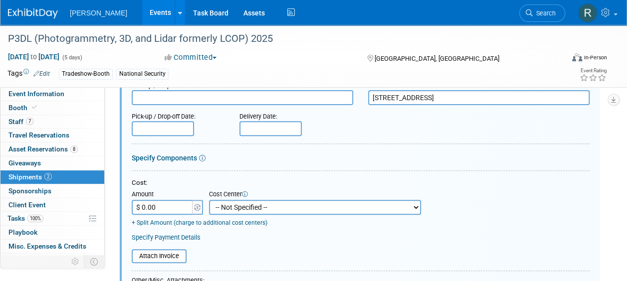
click at [279, 206] on select "-- Not Specified -- Advisory Services - Expenses_1001.502 Aerial Acquisition - …" at bounding box center [315, 207] width 212 height 15
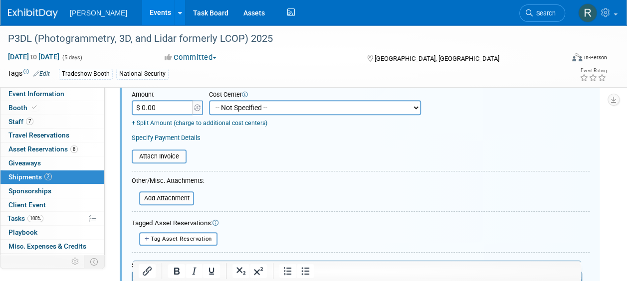
scroll to position [413, 0]
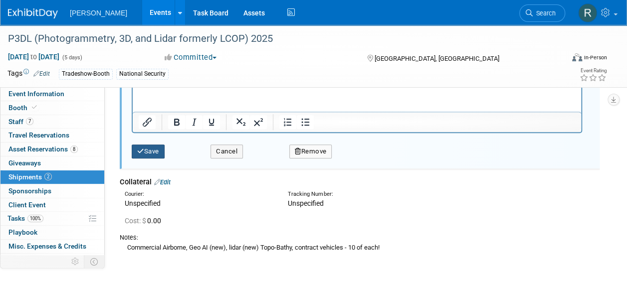
click at [141, 154] on button "Save" at bounding box center [148, 152] width 33 height 14
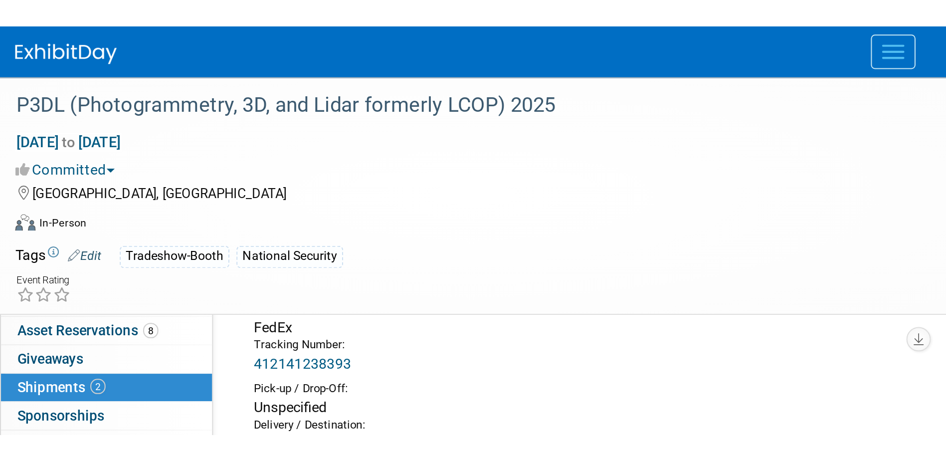
scroll to position [9, 0]
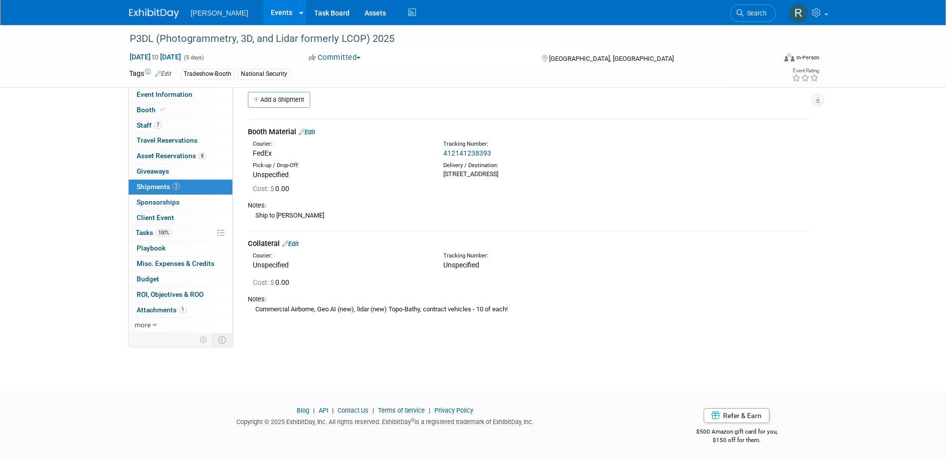
click at [295, 243] on link "Edit" at bounding box center [290, 243] width 16 height 7
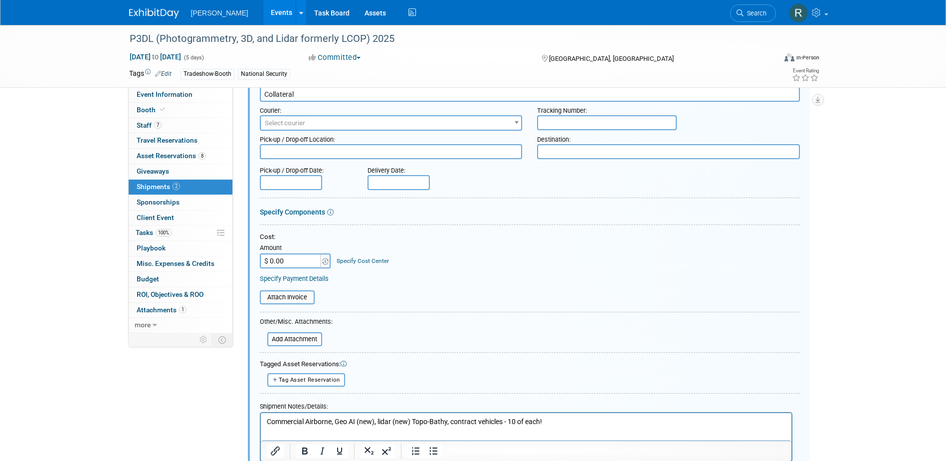
scroll to position [177, 0]
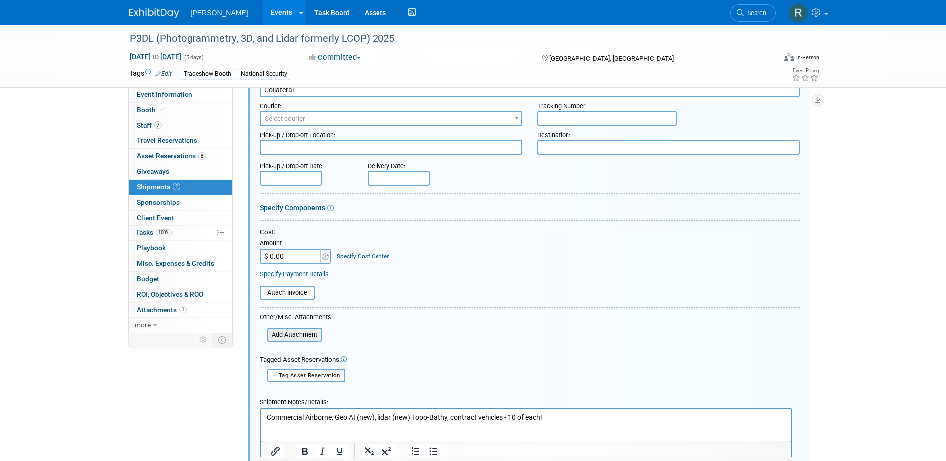
click at [292, 281] on input "file" at bounding box center [262, 335] width 119 height 12
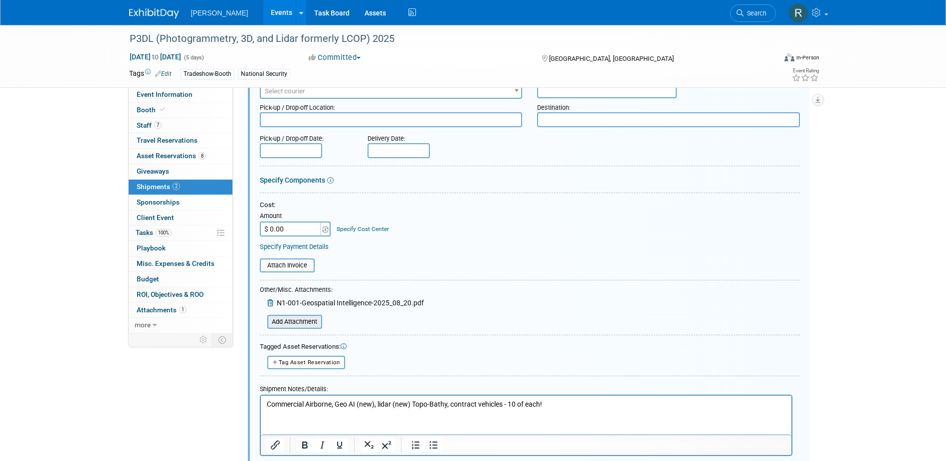
scroll to position [226, 0]
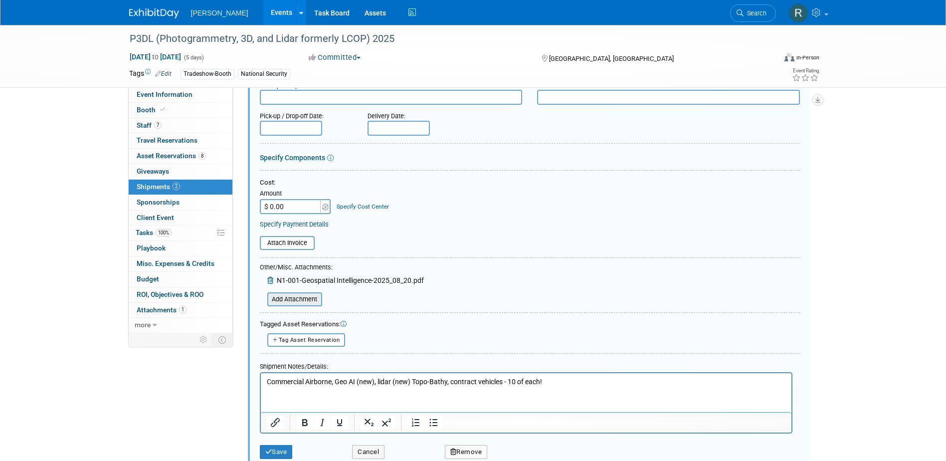
click at [290, 281] on input "file" at bounding box center [262, 299] width 119 height 12
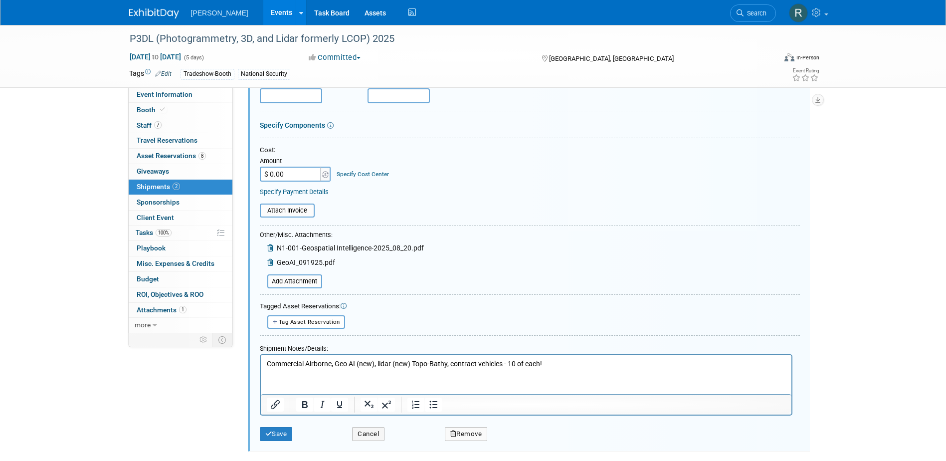
scroll to position [276, 0]
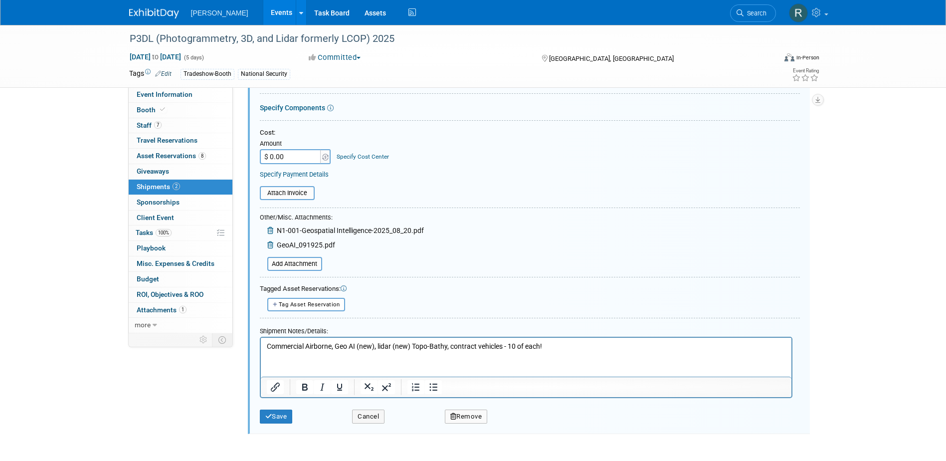
click at [560, 281] on p "Commercial Airborne, Geo AI (new), lidar (new) Topo-Bathy, contract vehicles - …" at bounding box center [525, 347] width 519 height 10
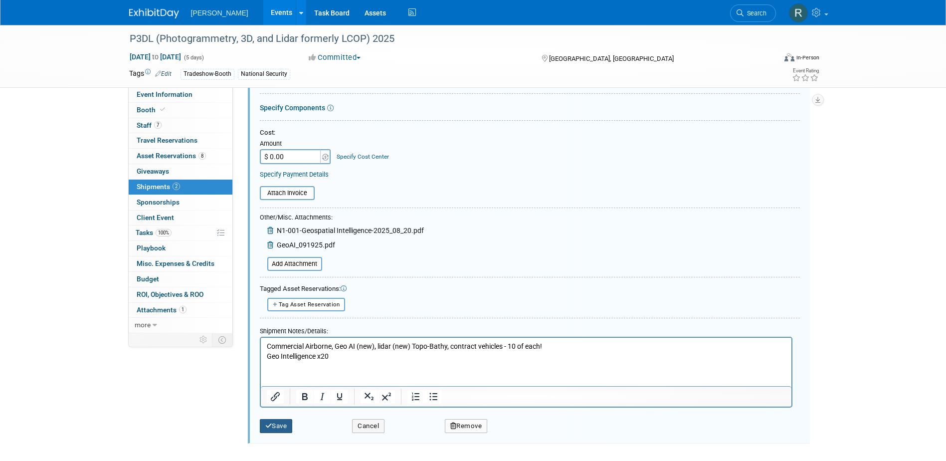
click at [277, 281] on button "Save" at bounding box center [276, 426] width 33 height 14
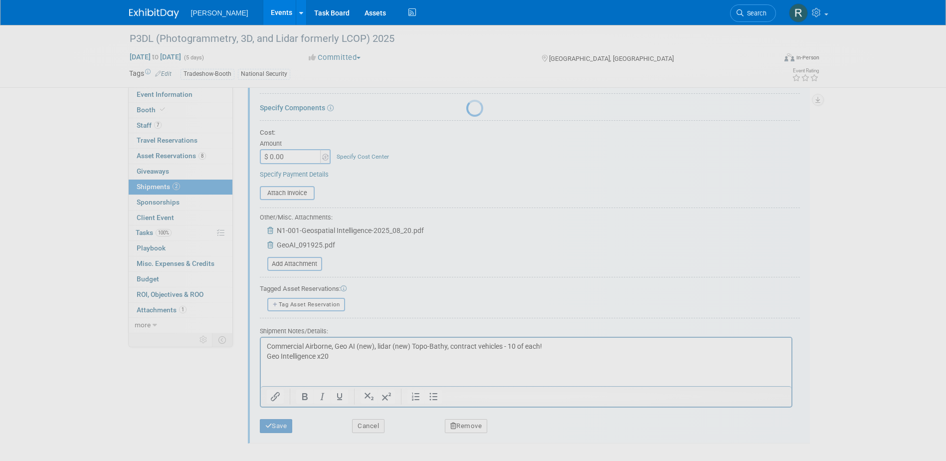
scroll to position [24, 0]
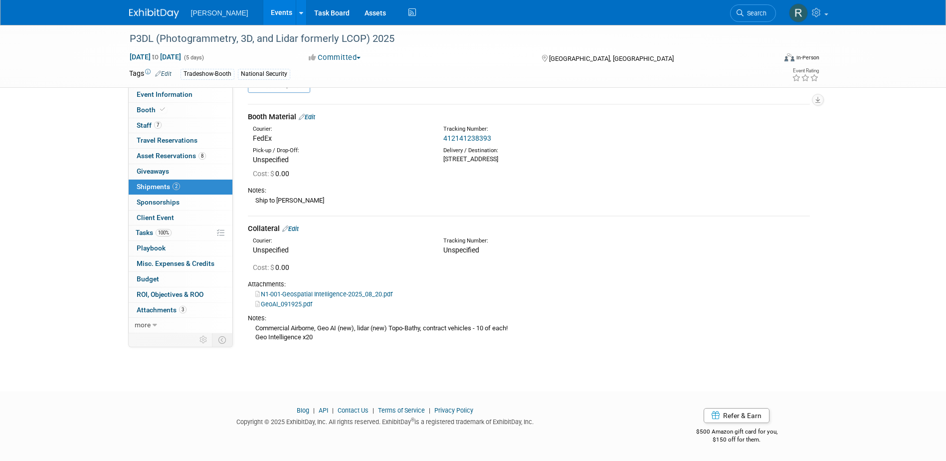
drag, startPoint x: 763, startPoint y: 12, endPoint x: 754, endPoint y: 16, distance: 10.5
click at [626, 12] on span "Search" at bounding box center [755, 12] width 23 height 7
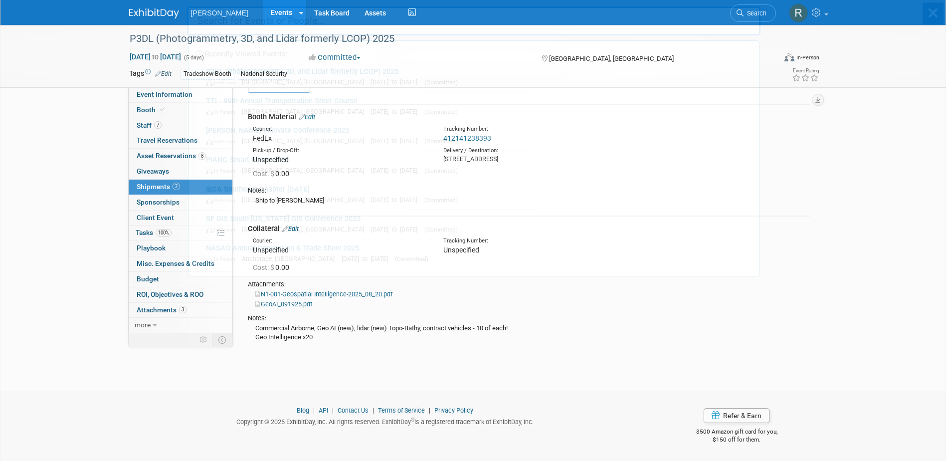
scroll to position [0, 0]
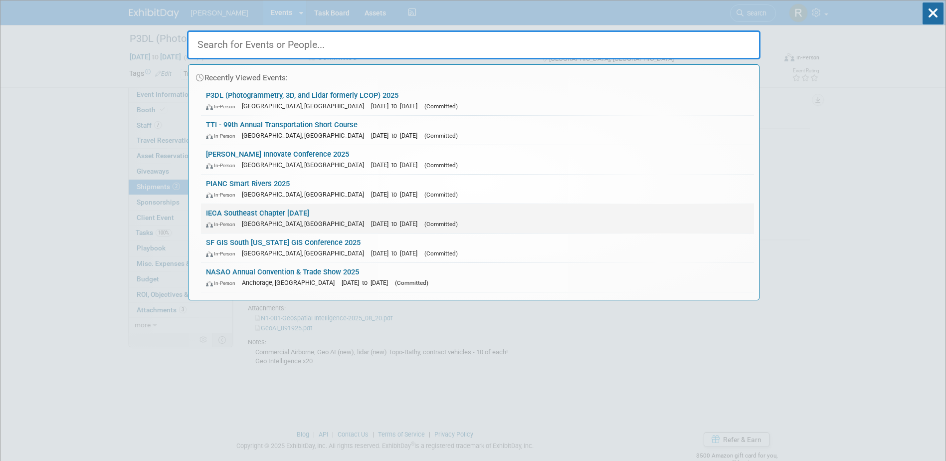
click at [268, 219] on div "In-Person Greenville, SC Nov 12, 2025 to Nov 12, 2025 (Committed)" at bounding box center [477, 223] width 543 height 10
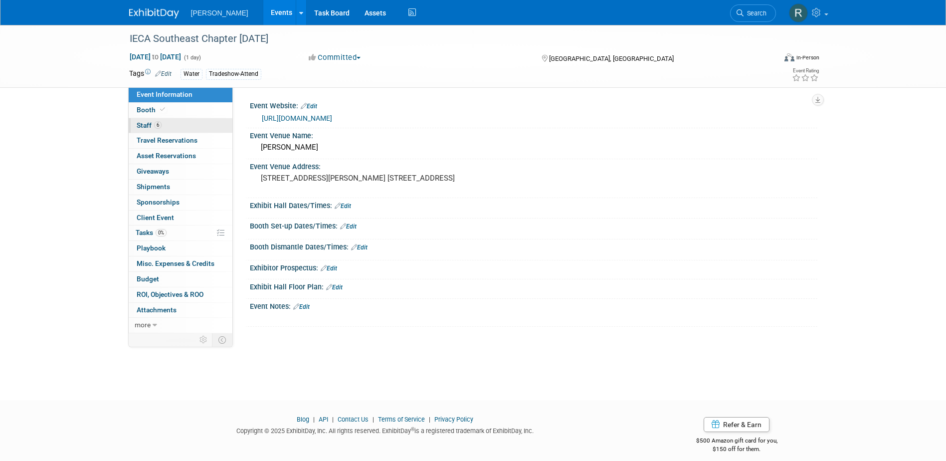
drag, startPoint x: 151, startPoint y: 123, endPoint x: 138, endPoint y: 127, distance: 13.7
click at [151, 123] on span "Staff 6" at bounding box center [149, 125] width 25 height 8
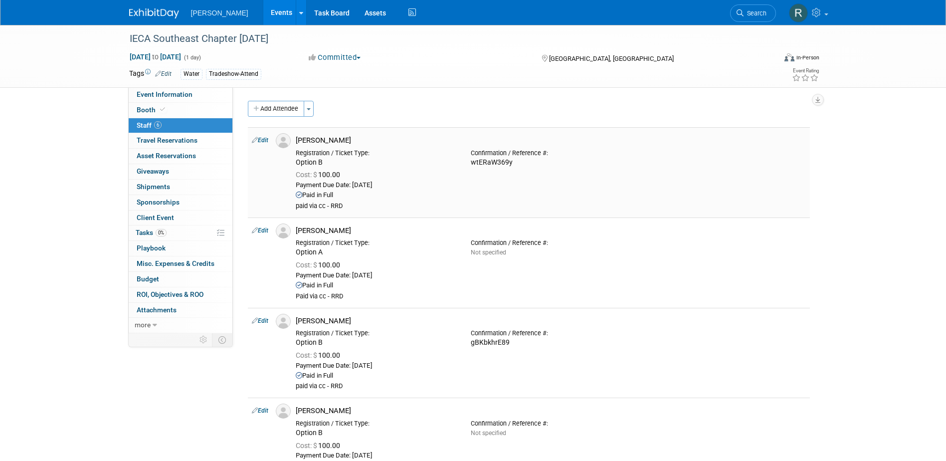
click at [262, 141] on link "Edit" at bounding box center [260, 140] width 16 height 7
select select "68f5de79-13f0-4aad-90bd-4fc5a8c6a126"
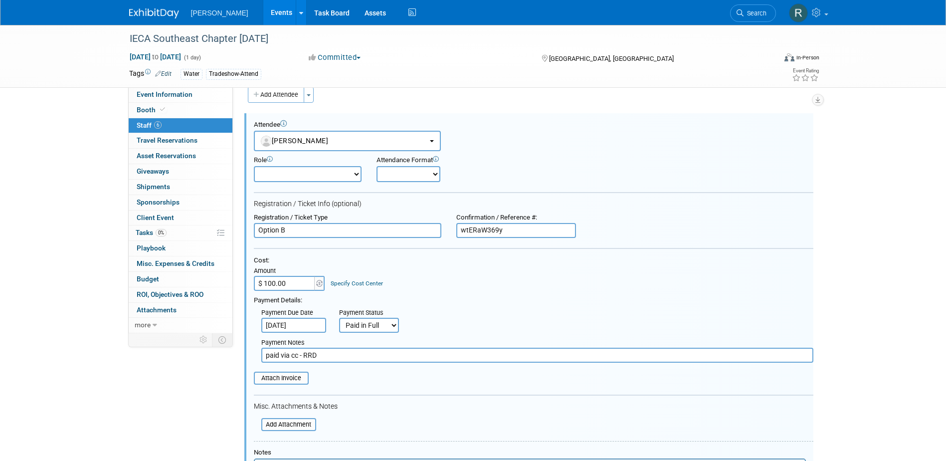
click at [344, 284] on link "Specify Cost Center" at bounding box center [357, 283] width 52 height 7
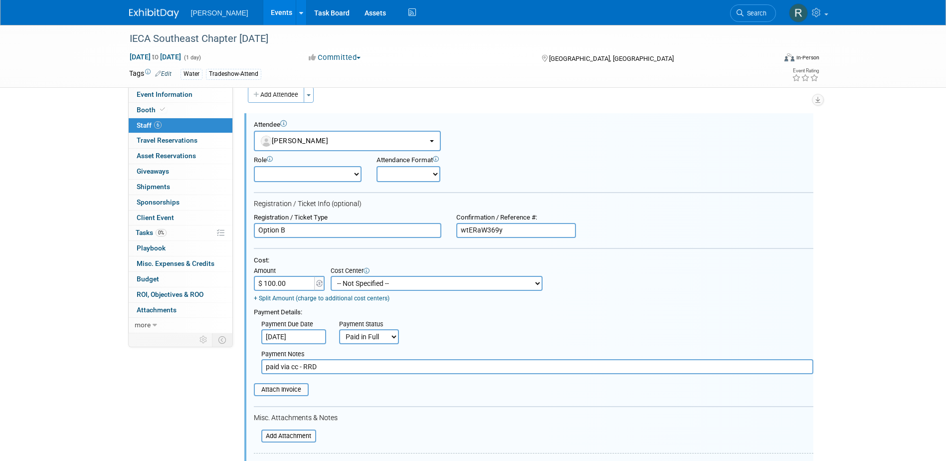
click at [382, 282] on select "-- Not Specified -- Advisory Services - Expenses_1001.502 Aerial Acquisition - …" at bounding box center [437, 283] width 212 height 15
select select "18966237"
click at [331, 276] on select "-- Not Specified -- Advisory Services - Expenses_1001.502 Aerial Acquisition - …" at bounding box center [437, 283] width 212 height 15
click at [287, 389] on input "file" at bounding box center [248, 389] width 119 height 11
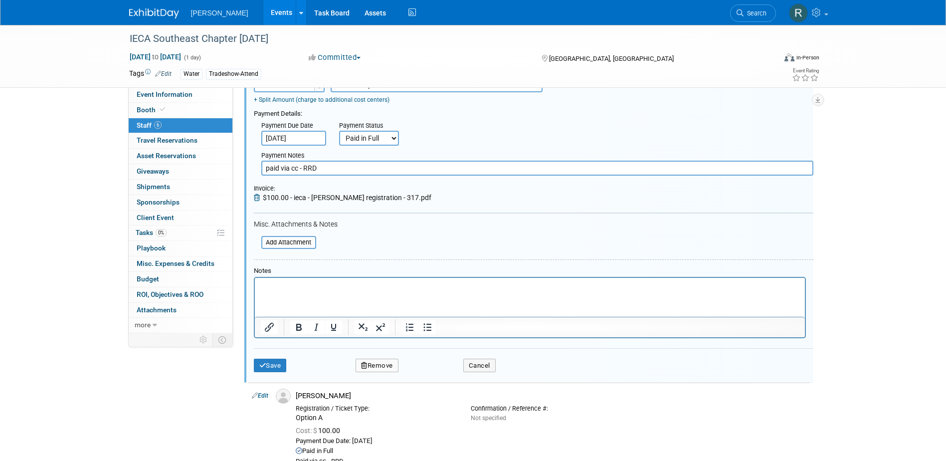
scroll to position [213, 0]
click at [275, 363] on button "Save" at bounding box center [270, 365] width 33 height 14
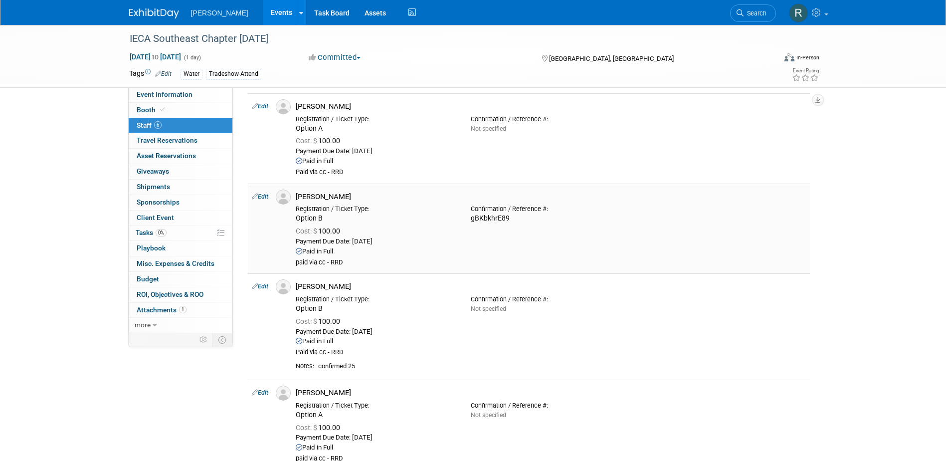
scroll to position [142, 0]
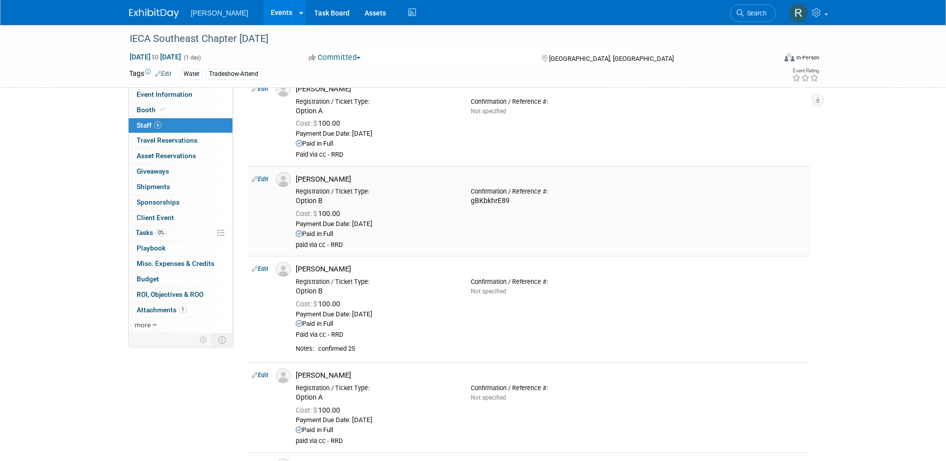
click at [264, 180] on link "Edit" at bounding box center [260, 179] width 16 height 7
select select "a17b04f6-ab97-4384-b11a-de59dbac870c"
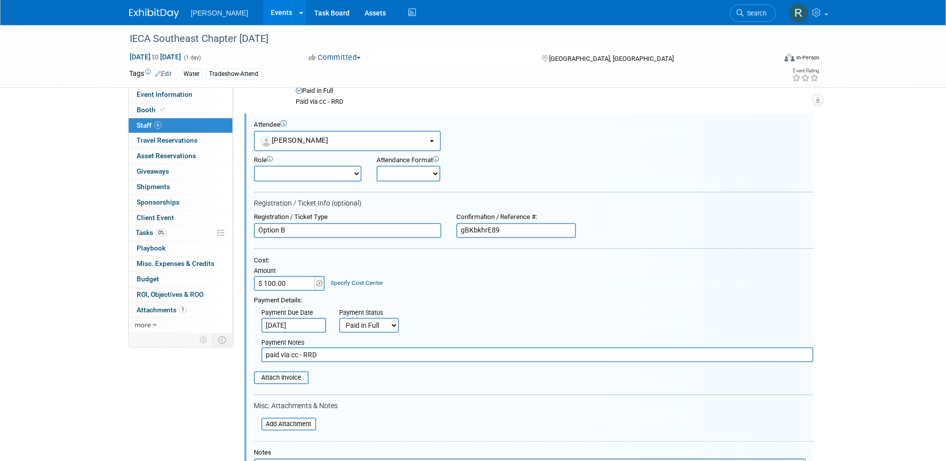
scroll to position [0, 0]
click at [355, 282] on link "Specify Cost Center" at bounding box center [357, 282] width 52 height 7
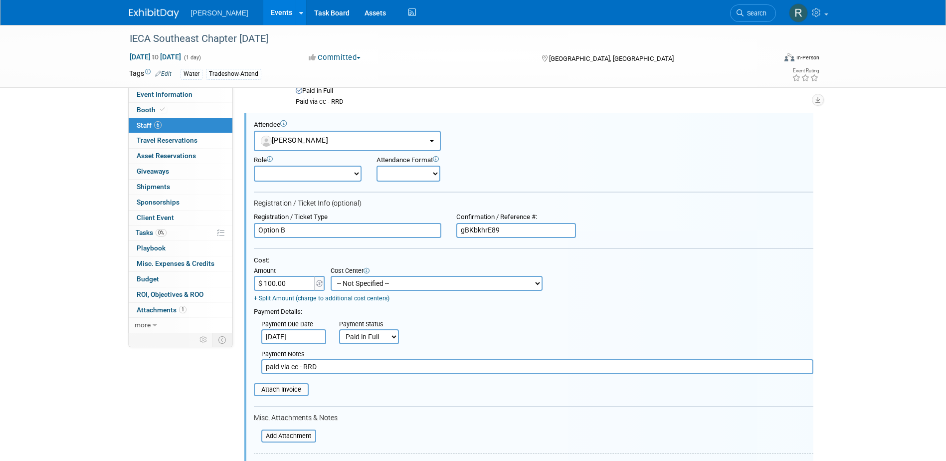
click at [368, 280] on select "-- Not Specified -- Advisory Services - Expenses_1001.502 Aerial Acquisition - …" at bounding box center [437, 283] width 212 height 15
select select "18966237"
click at [331, 276] on select "-- Not Specified -- Advisory Services - Expenses_1001.502 Aerial Acquisition - …" at bounding box center [437, 283] width 212 height 15
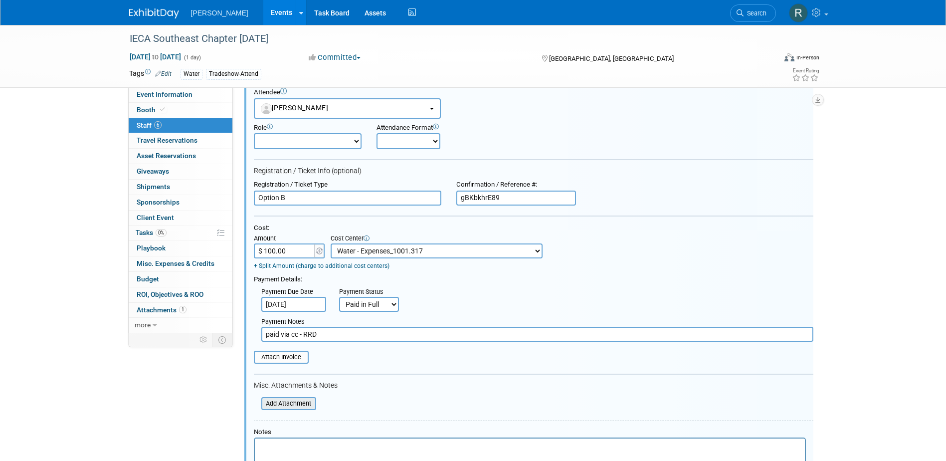
scroll to position [244, 0]
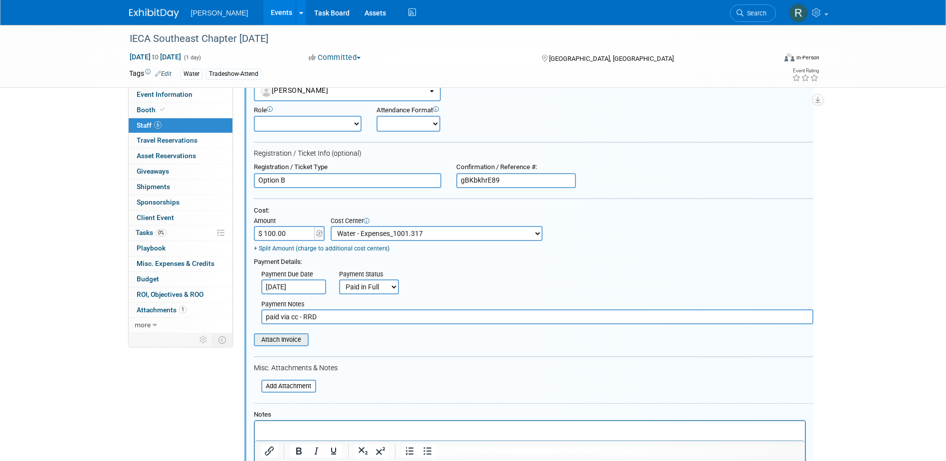
click at [290, 343] on input "file" at bounding box center [248, 339] width 119 height 11
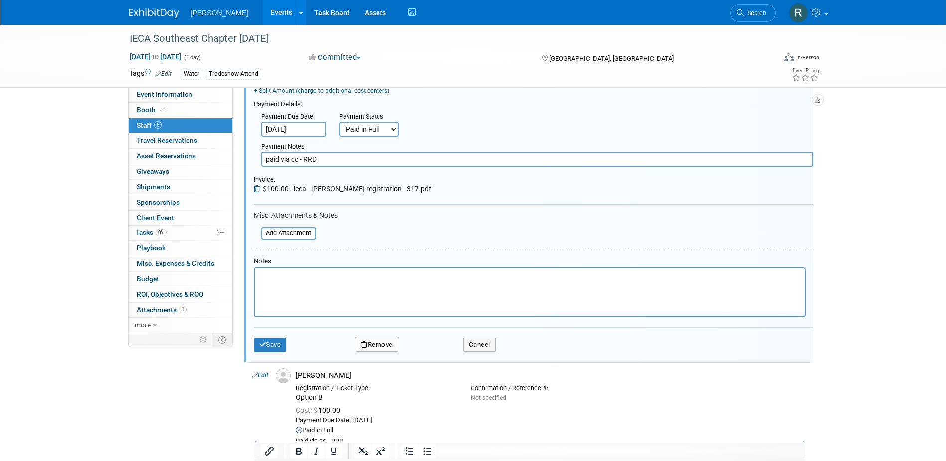
scroll to position [594, 0]
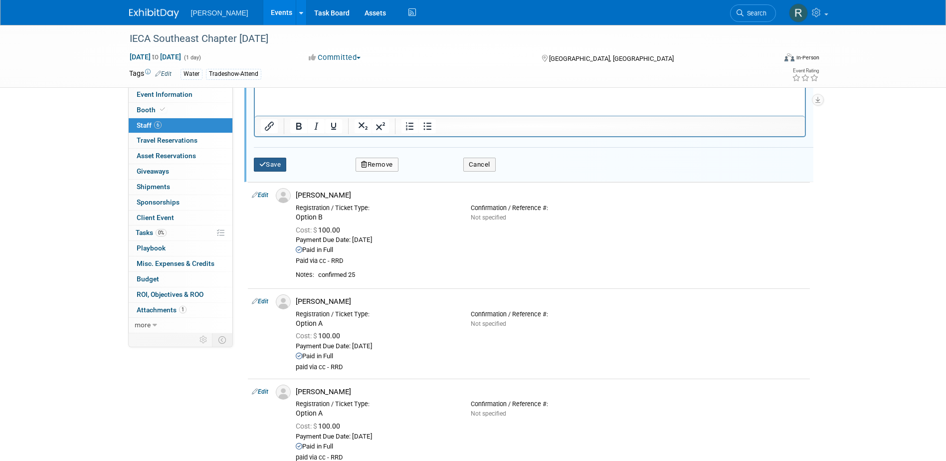
click at [266, 160] on button "Save" at bounding box center [270, 165] width 33 height 14
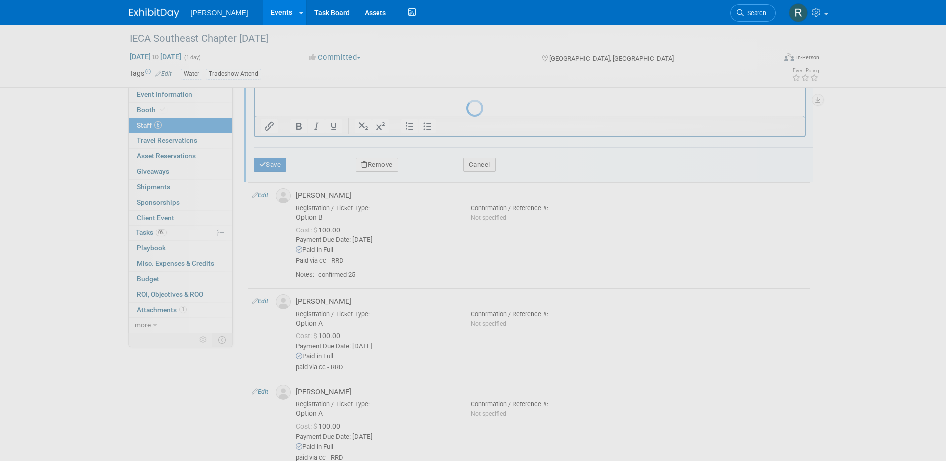
scroll to position [341, 0]
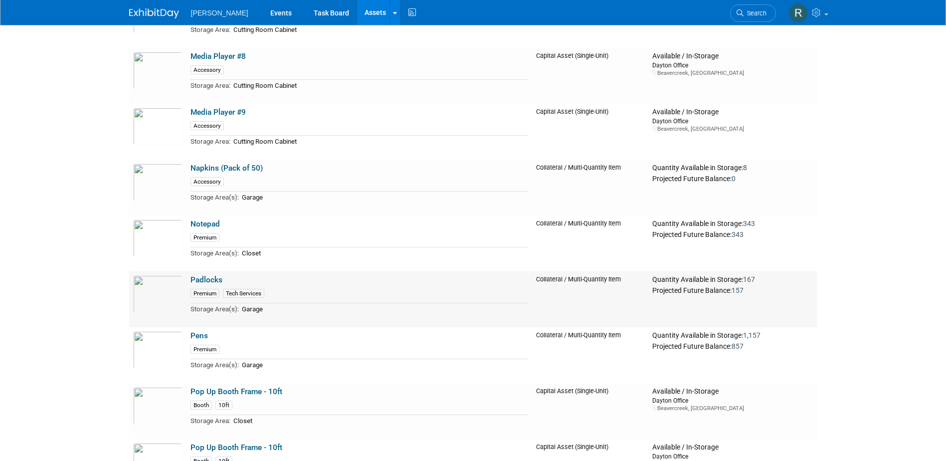
scroll to position [12869, 0]
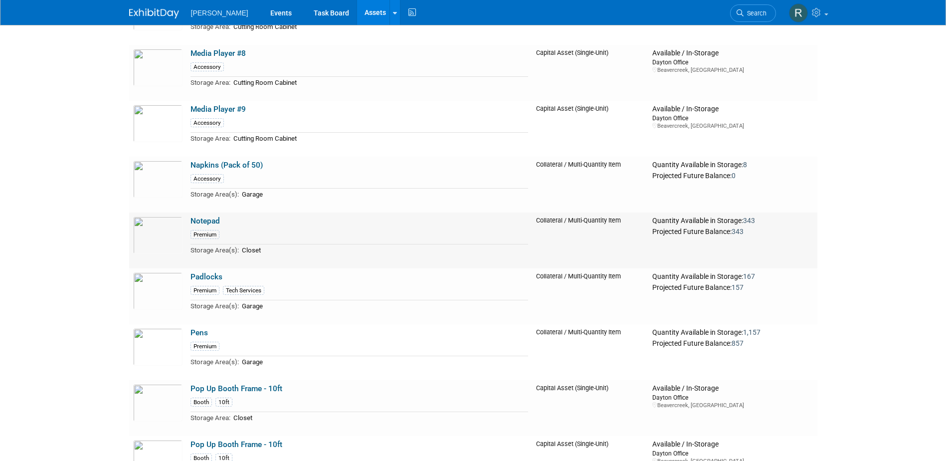
click at [209, 225] on link "Notepad" at bounding box center [205, 220] width 29 height 9
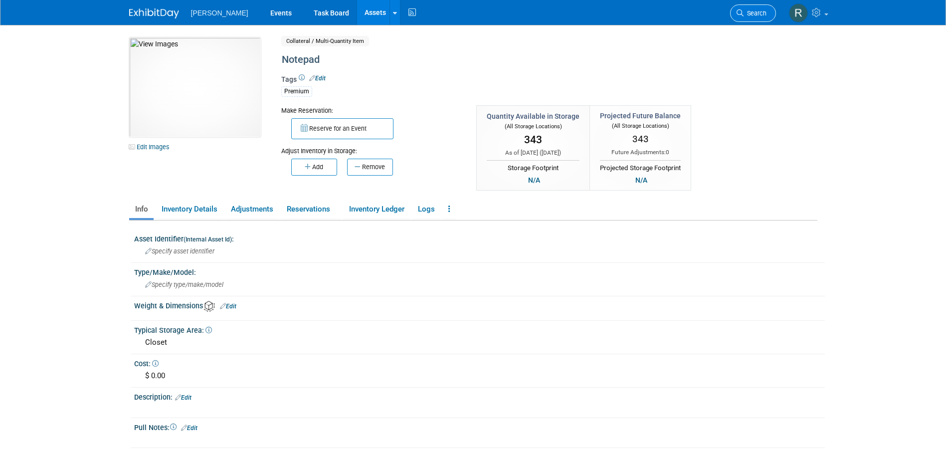
click at [751, 11] on span "Search" at bounding box center [755, 12] width 23 height 7
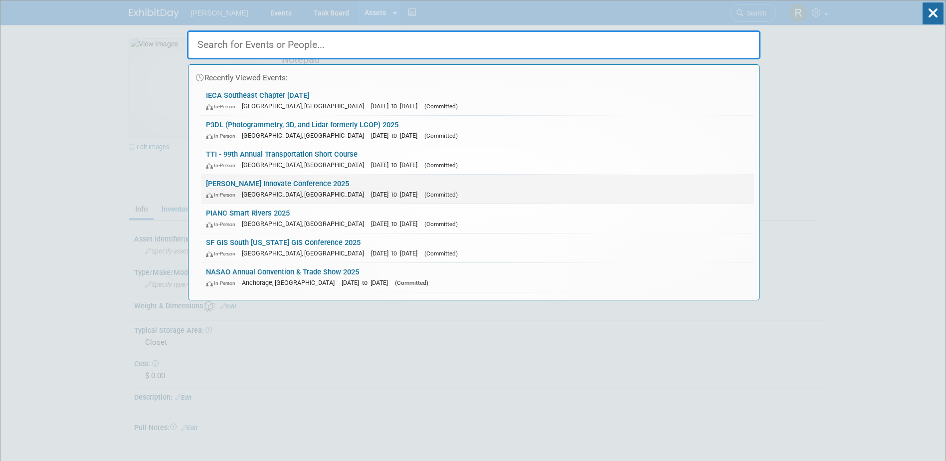
click at [273, 186] on link "[PERSON_NAME] Innovate Conference 2025 In-Person [GEOGRAPHIC_DATA], [GEOGRAPHIC…" at bounding box center [477, 189] width 553 height 29
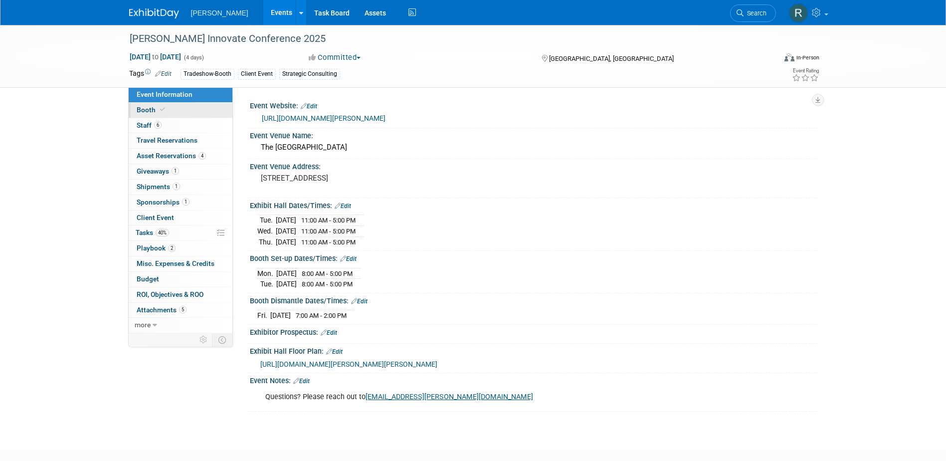
click at [161, 115] on link "Booth" at bounding box center [181, 110] width 104 height 15
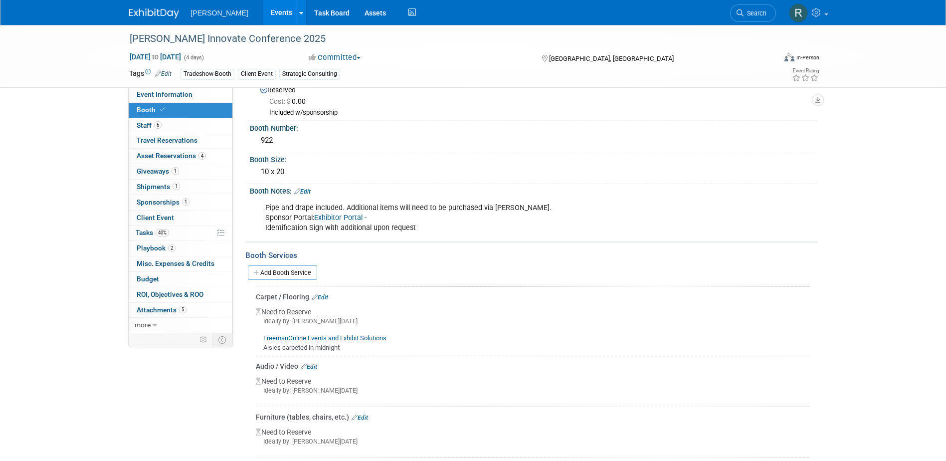
scroll to position [100, 0]
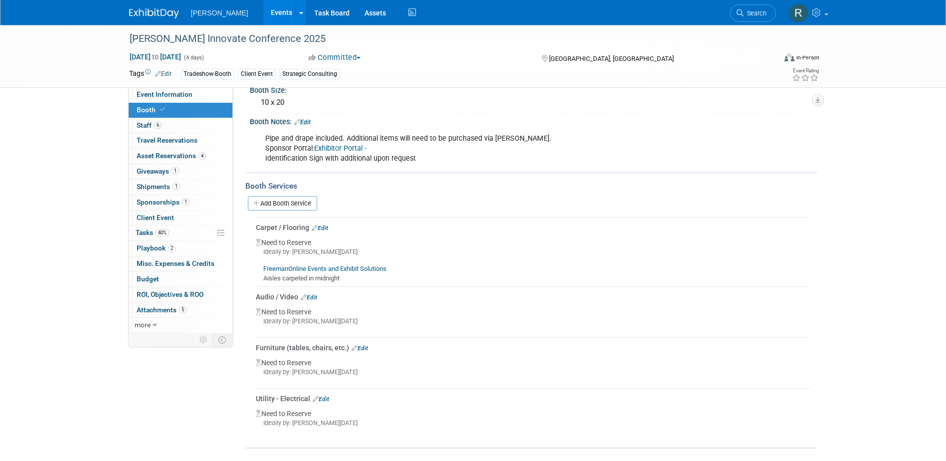
click at [318, 269] on link "FreemanOnline Events and Exhibit Solutions" at bounding box center [324, 268] width 123 height 7
drag, startPoint x: 151, startPoint y: 231, endPoint x: 157, endPoint y: 227, distance: 6.9
click at [151, 231] on span "Tasks 40%" at bounding box center [152, 232] width 33 height 8
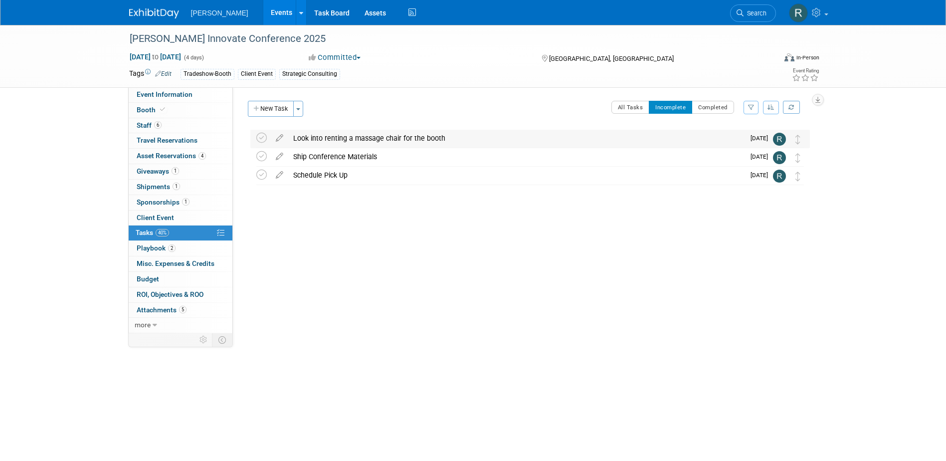
click at [336, 134] on div "Look into renting a massage chair for the booth" at bounding box center [516, 138] width 456 height 17
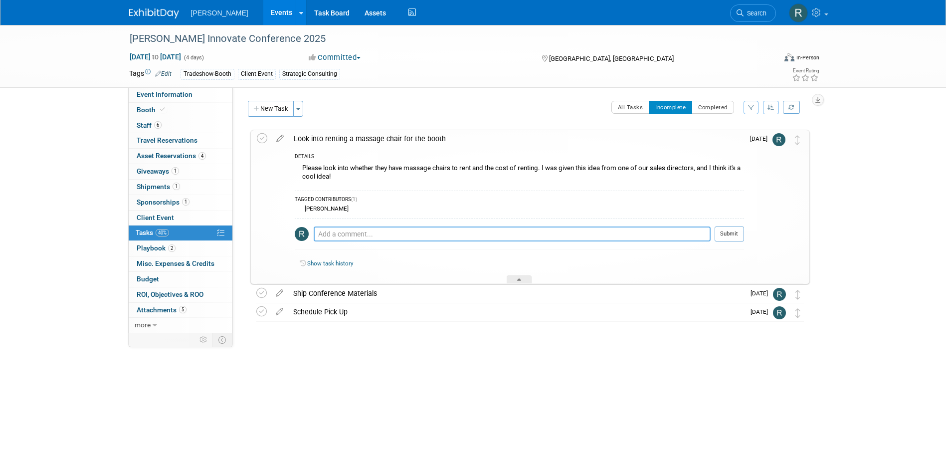
click at [338, 232] on textarea at bounding box center [512, 233] width 397 height 15
type textarea "L"
type textarea "E"
click at [261, 138] on icon at bounding box center [262, 138] width 10 height 10
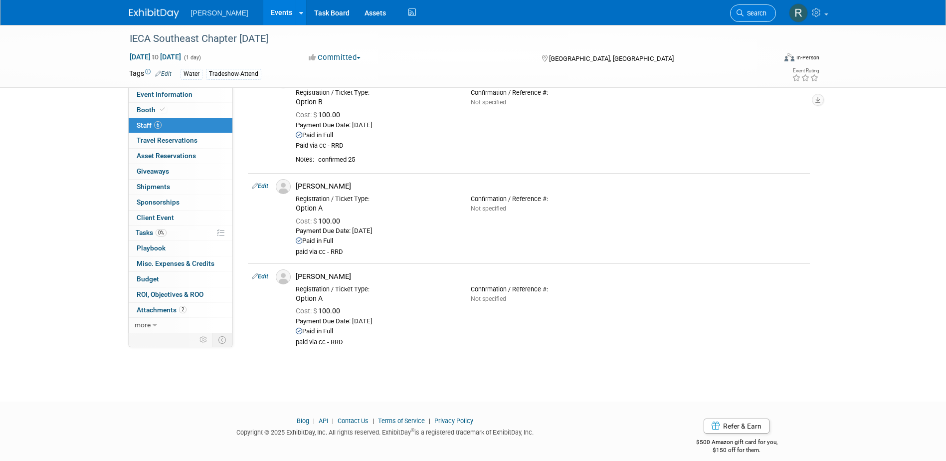
click at [739, 11] on icon at bounding box center [740, 12] width 7 height 7
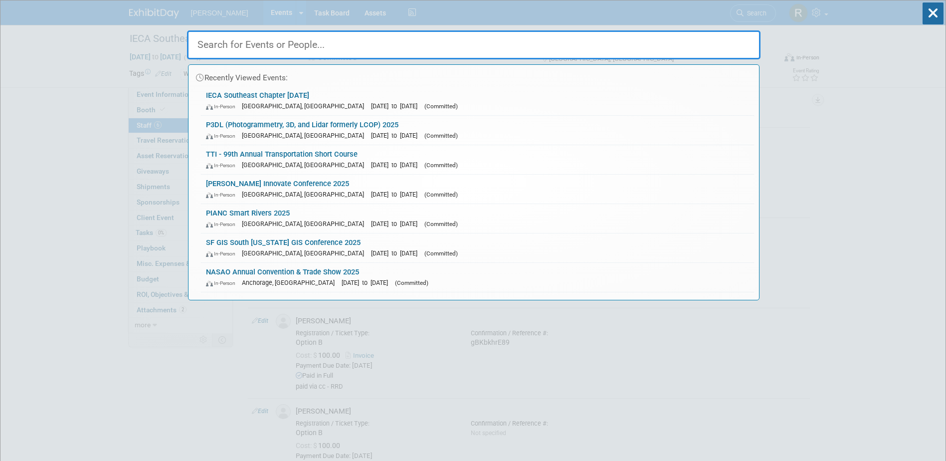
click at [274, 51] on input "text" at bounding box center [474, 44] width 574 height 29
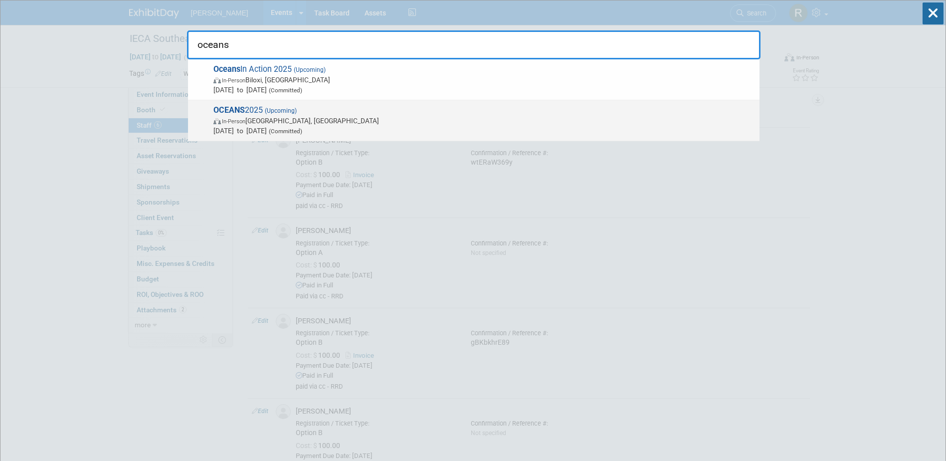
type input "oceans"
click at [281, 107] on span "(Upcoming)" at bounding box center [280, 110] width 34 height 7
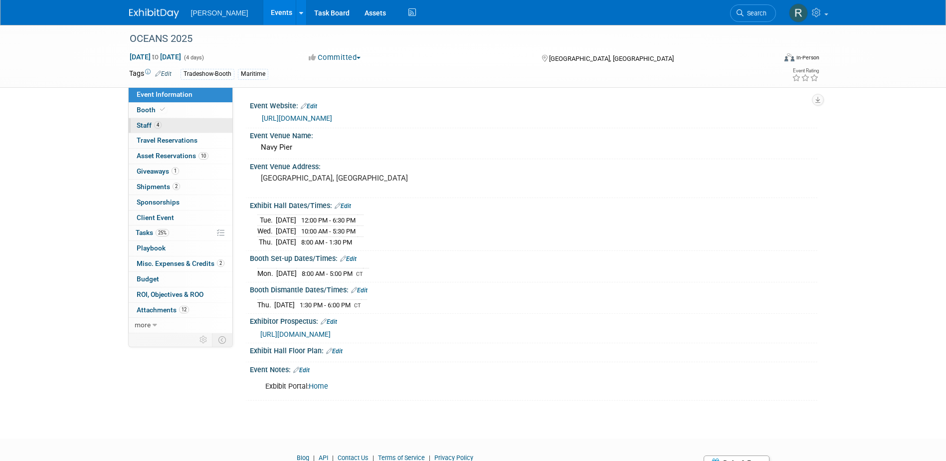
click at [175, 121] on link "4 Staff 4" at bounding box center [181, 125] width 104 height 15
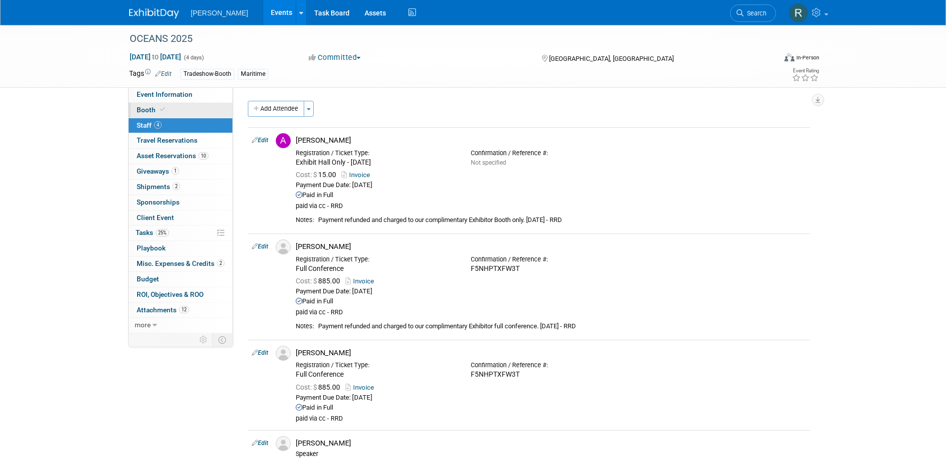
click at [207, 109] on link "Booth" at bounding box center [181, 110] width 104 height 15
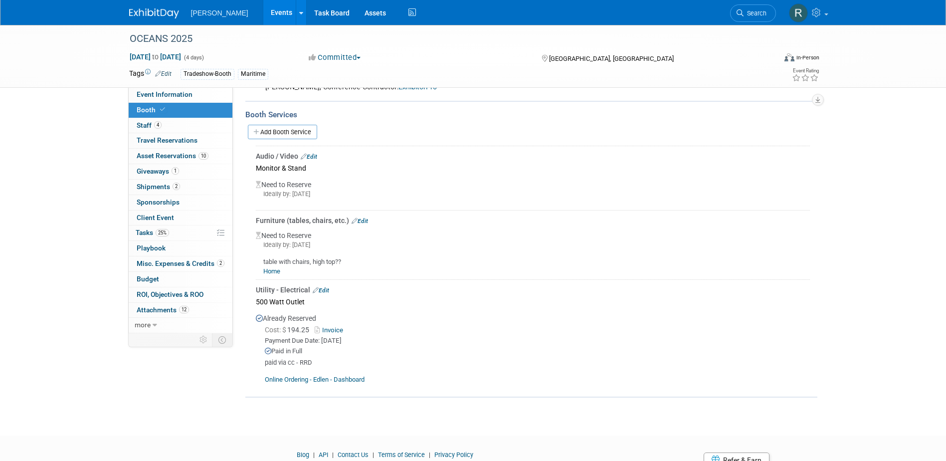
scroll to position [349, 0]
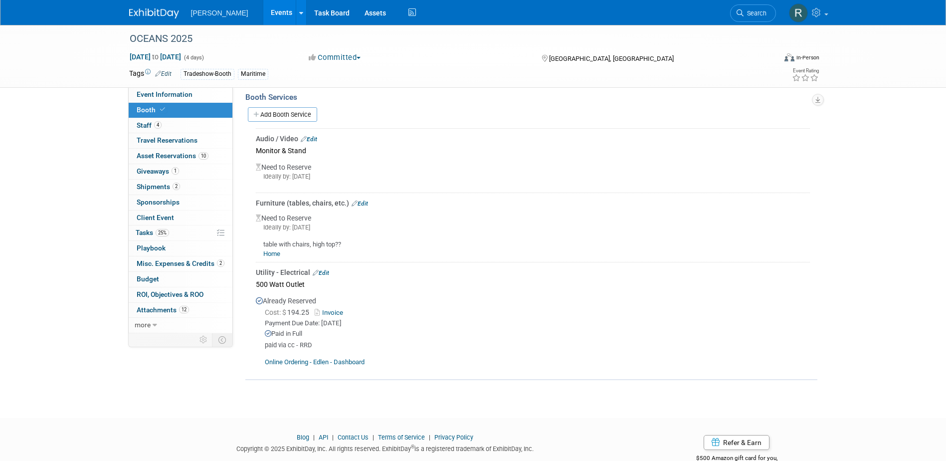
click at [316, 139] on link "Edit" at bounding box center [309, 139] width 16 height 7
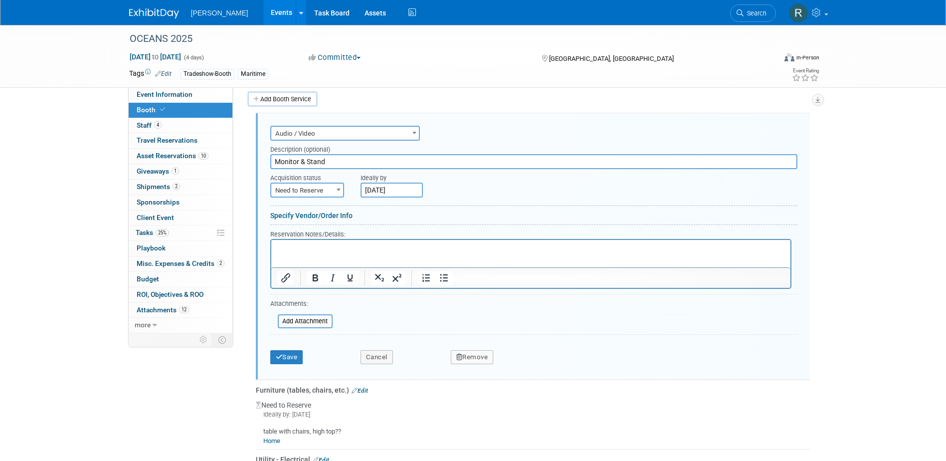
scroll to position [0, 0]
click at [273, 162] on input "Monitor & Stand" at bounding box center [533, 161] width 527 height 15
type input "55" Monitor & Stand"
click at [312, 250] on p "Rich Text Area. Press ALT-0 for help." at bounding box center [531, 248] width 508 height 9
click at [291, 358] on button "Save" at bounding box center [286, 357] width 33 height 14
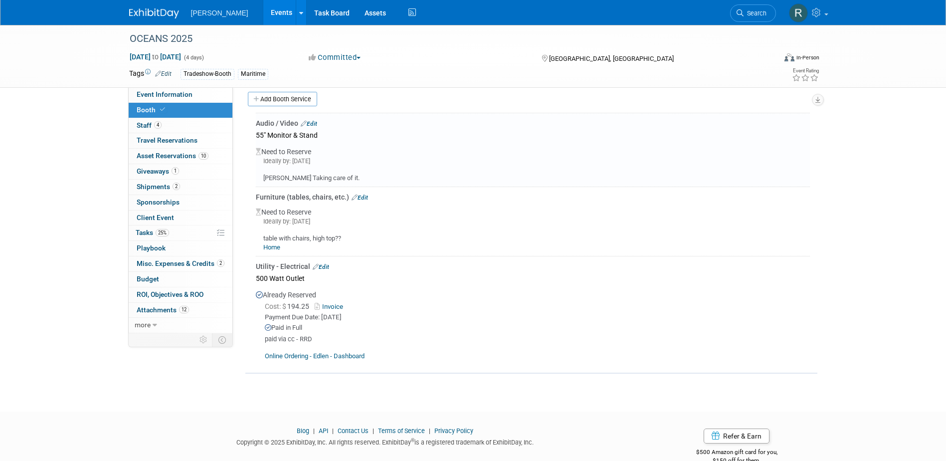
click at [363, 197] on link "Edit" at bounding box center [360, 197] width 16 height 7
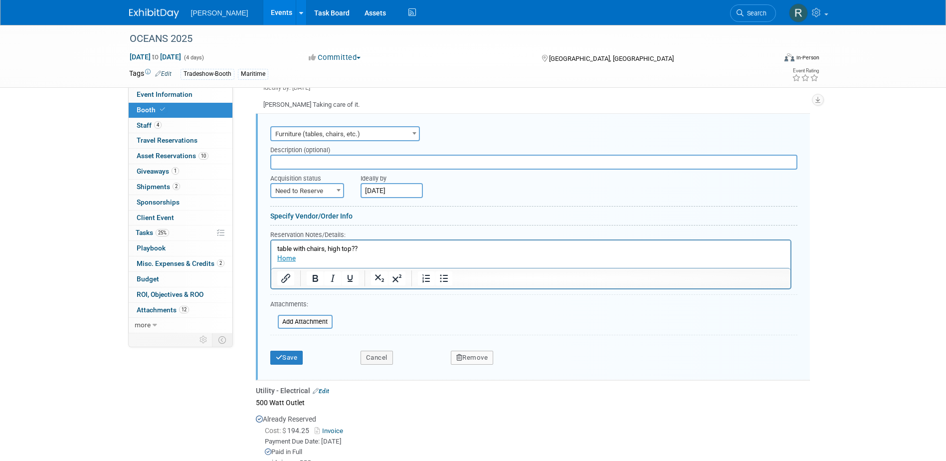
click at [274, 249] on html "table with chairs, high top?? Home" at bounding box center [530, 251] width 519 height 22
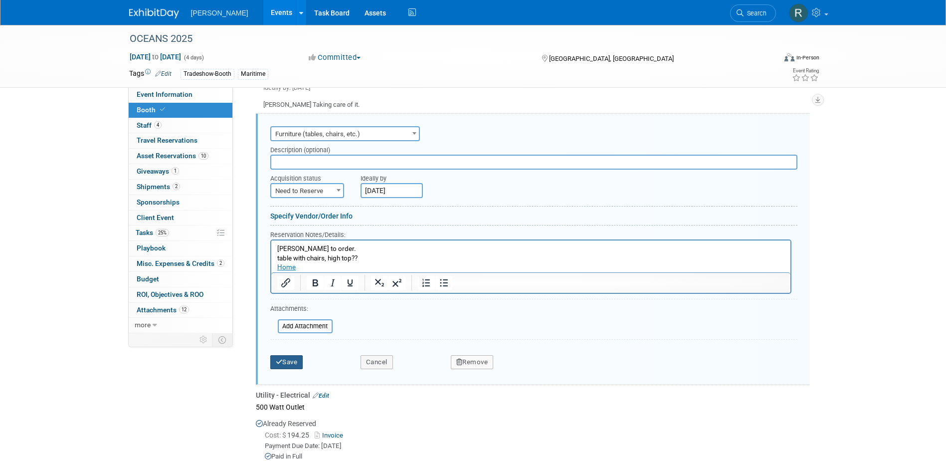
click at [290, 355] on button "Save" at bounding box center [286, 362] width 33 height 14
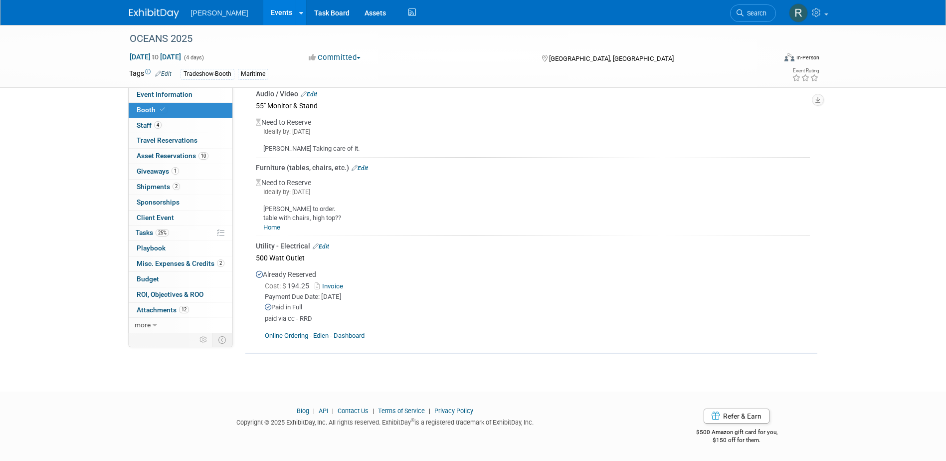
scroll to position [344, 0]
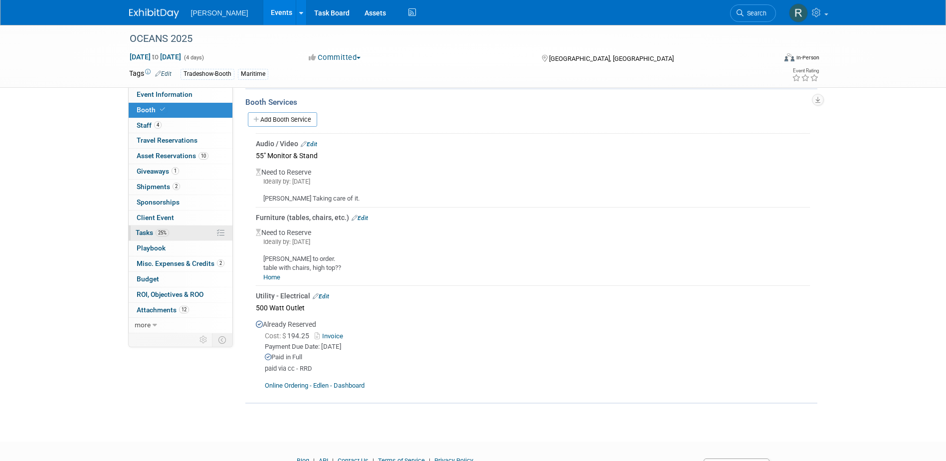
click at [147, 229] on span "Tasks 25%" at bounding box center [152, 232] width 33 height 8
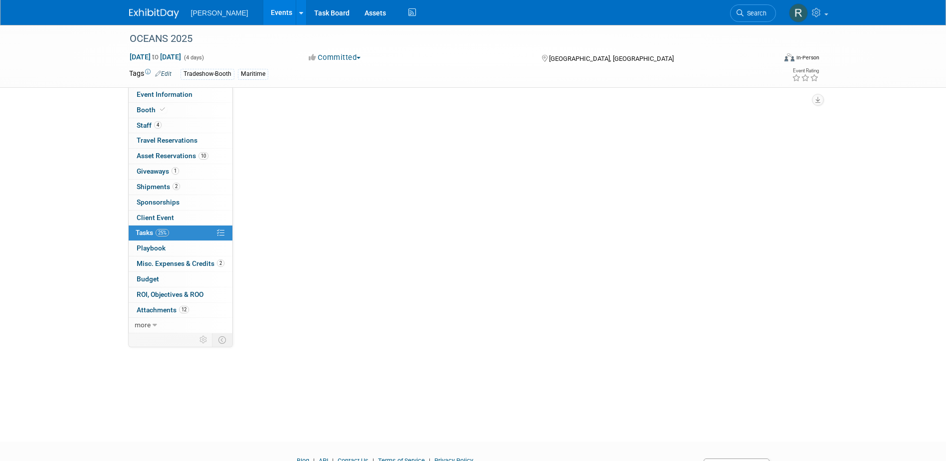
scroll to position [0, 0]
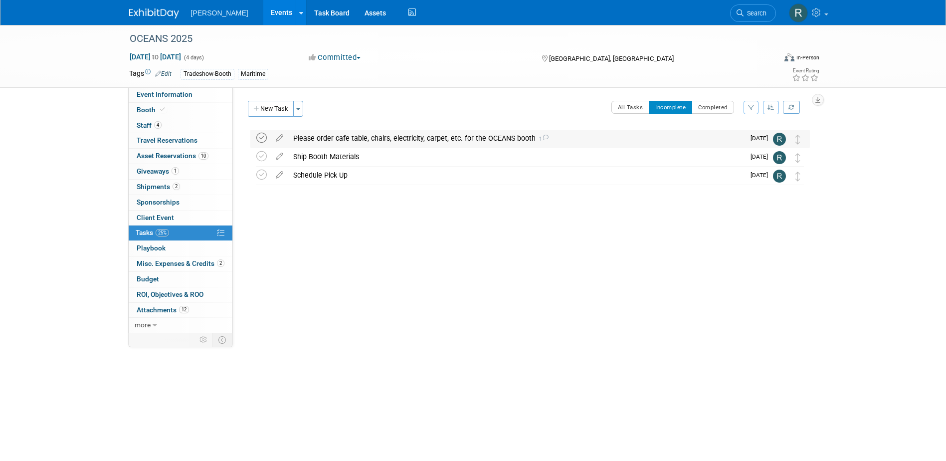
click at [262, 138] on icon at bounding box center [261, 138] width 10 height 10
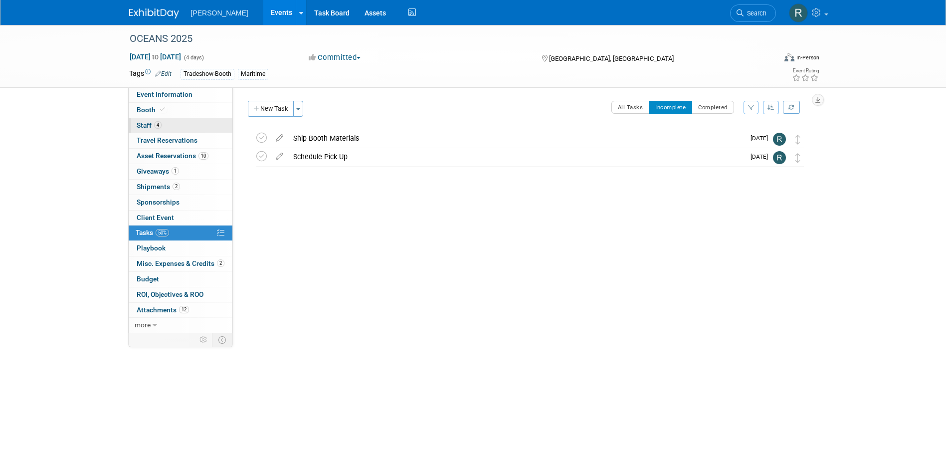
click at [166, 125] on link "4 Staff 4" at bounding box center [181, 125] width 104 height 15
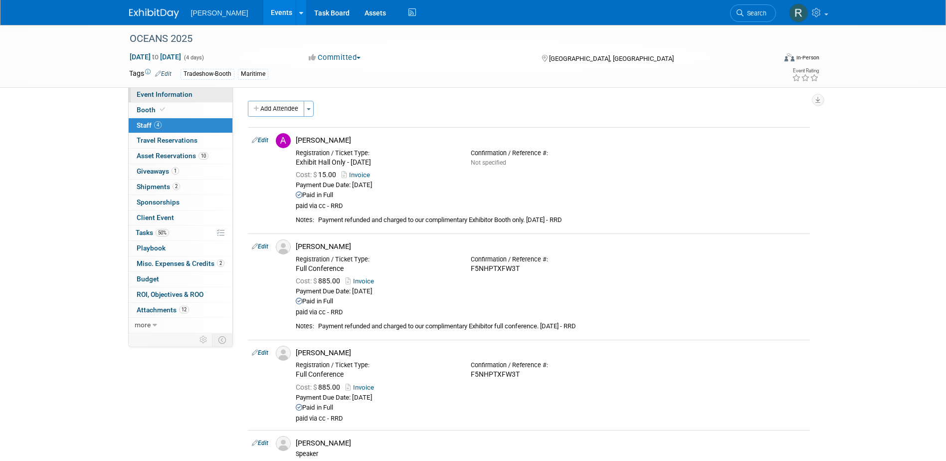
click at [161, 95] on span "Event Information" at bounding box center [165, 94] width 56 height 8
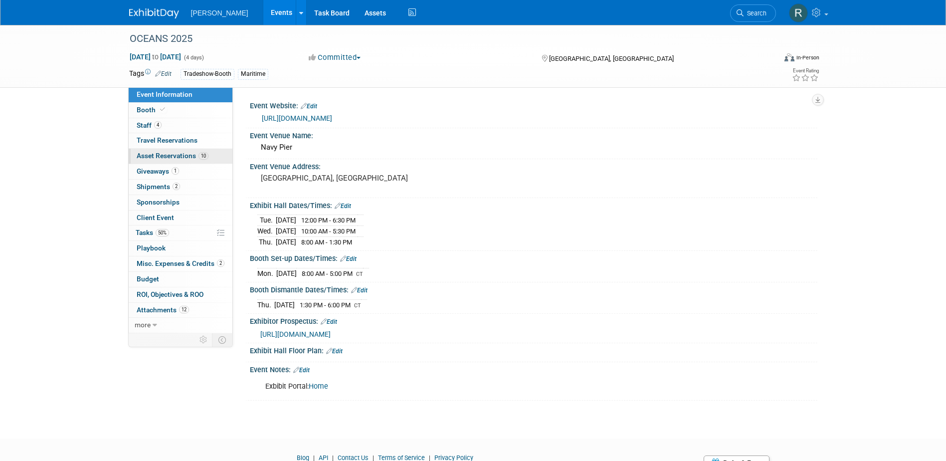
click at [157, 155] on span "Asset Reservations 10" at bounding box center [173, 156] width 72 height 8
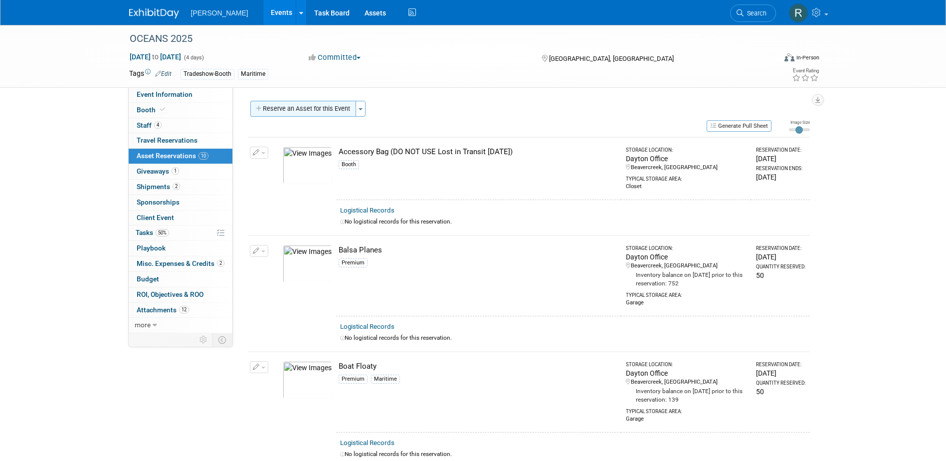
click at [325, 109] on button "Reserve an Asset for this Event" at bounding box center [303, 109] width 106 height 16
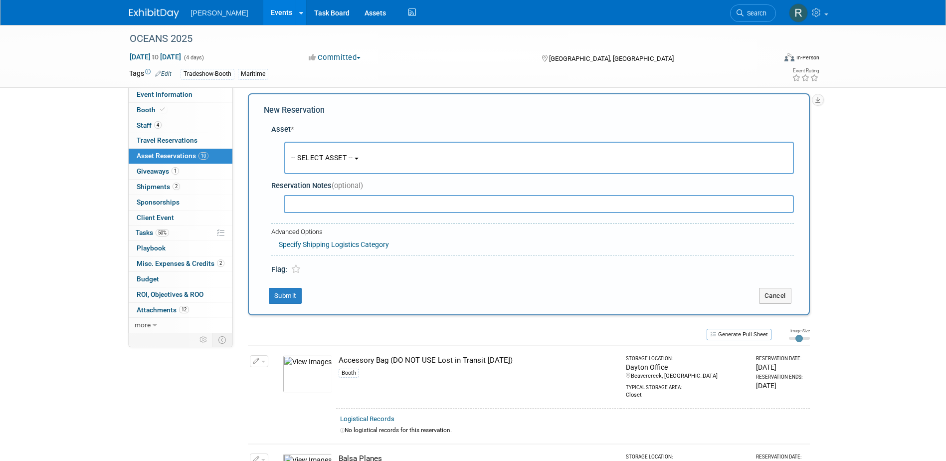
scroll to position [9, 0]
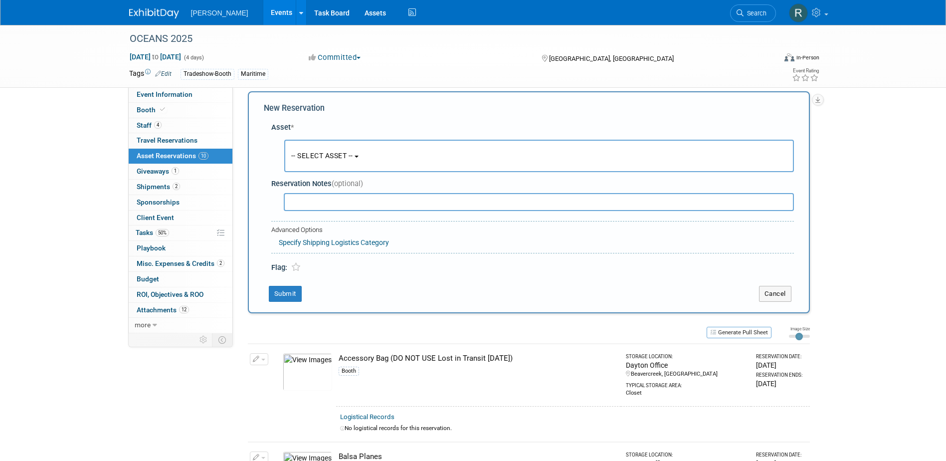
click at [319, 153] on span "-- SELECT ASSET --" at bounding box center [322, 156] width 62 height 8
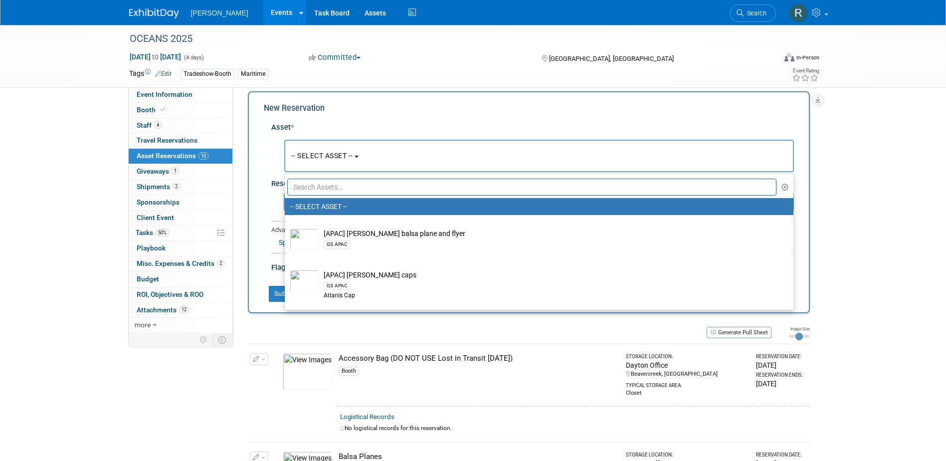
click at [321, 188] on input "text" at bounding box center [532, 187] width 490 height 17
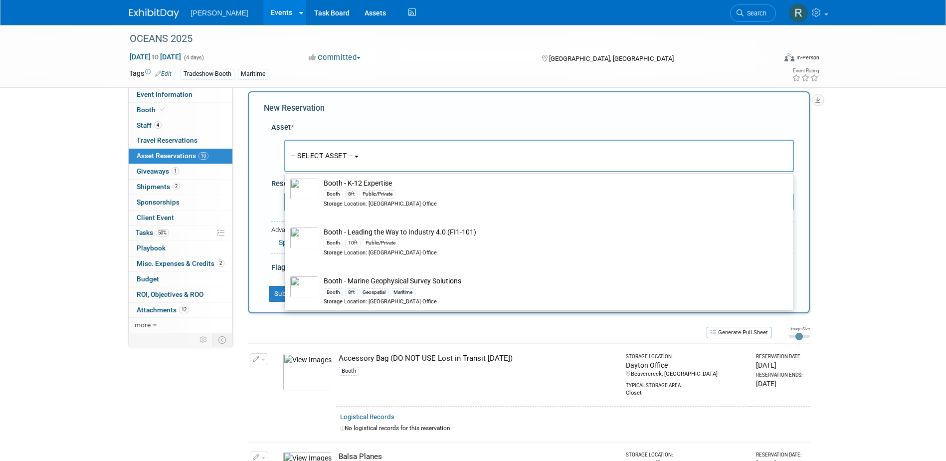
scroll to position [1097, 0]
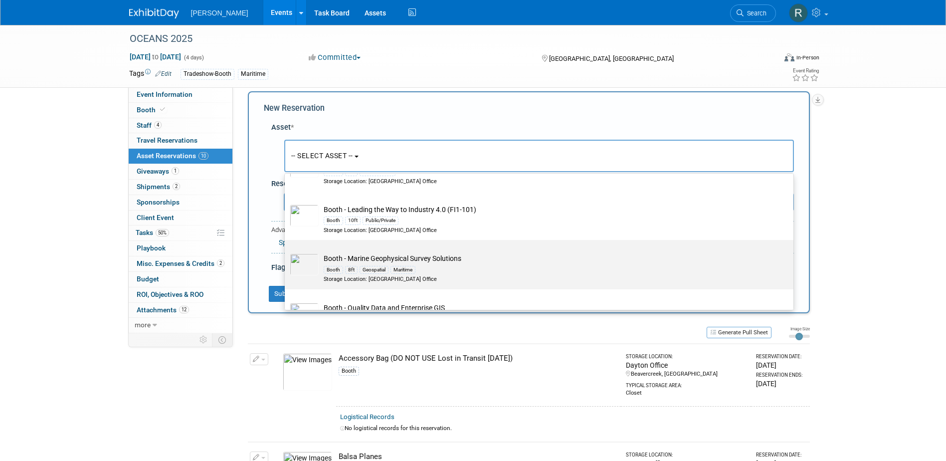
type input "Booth"
click at [353, 271] on div "8ft" at bounding box center [351, 270] width 12 height 8
click at [286, 252] on input "Booth - Marine Geophysical Survey Solutions Booth 8ft Geospatial Maritime Stora…" at bounding box center [283, 248] width 6 height 6
select select "10729078"
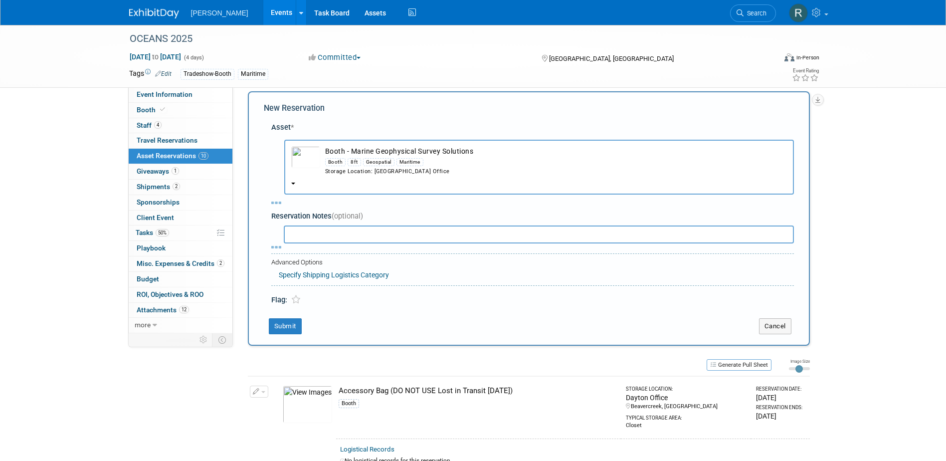
select select "8"
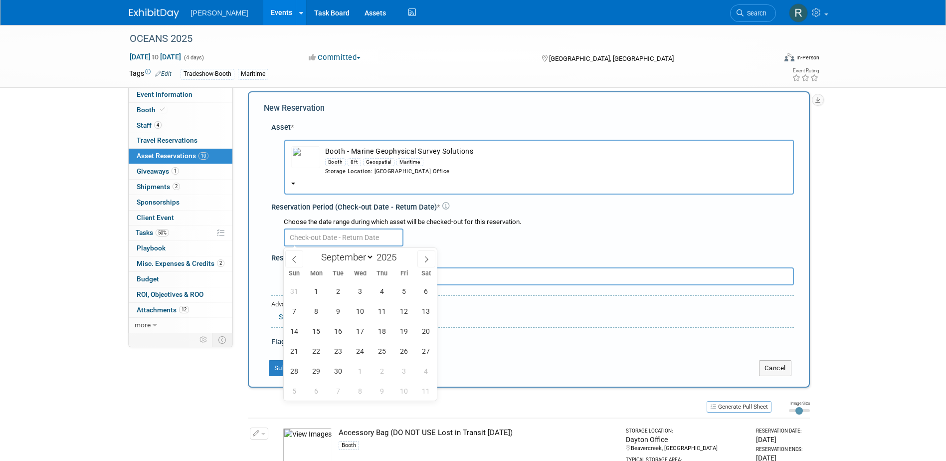
click at [361, 237] on input "text" at bounding box center [344, 237] width 120 height 18
click at [314, 351] on span "22" at bounding box center [316, 350] width 19 height 19
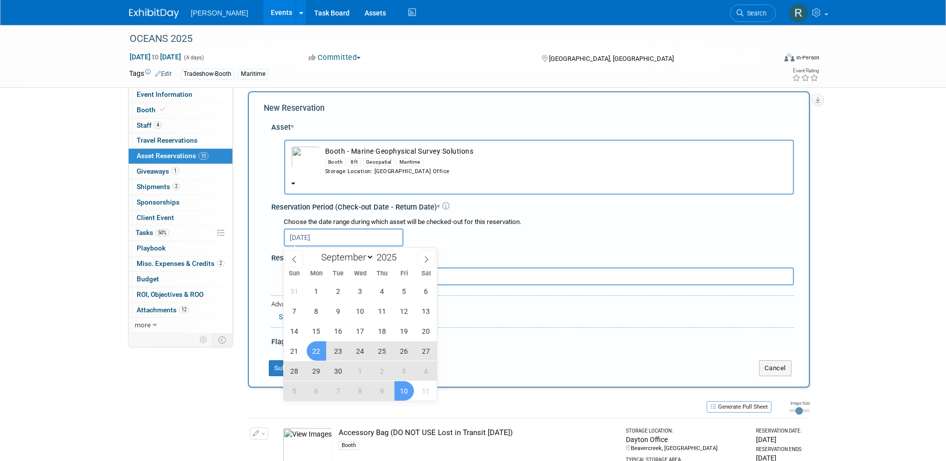
click at [406, 391] on span "10" at bounding box center [404, 390] width 19 height 19
type input "Sep 22, 2025 to Oct 10, 2025"
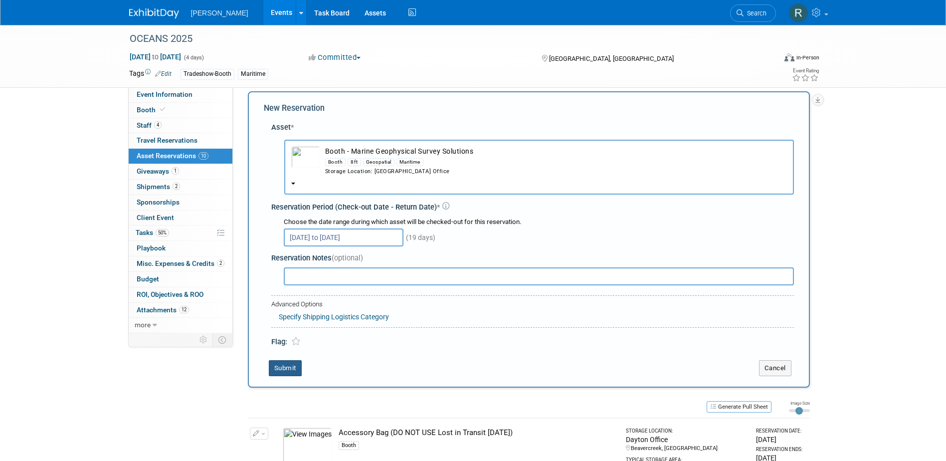
click at [286, 366] on button "Submit" at bounding box center [285, 368] width 33 height 16
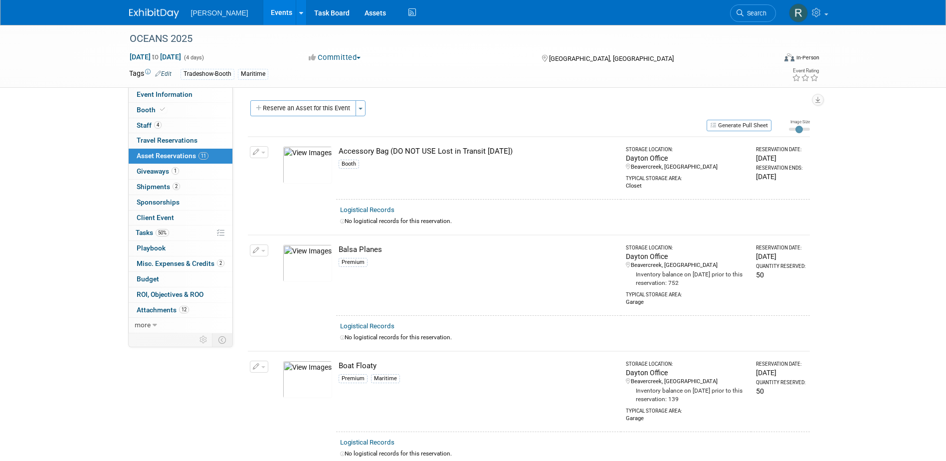
scroll to position [0, 0]
click at [329, 110] on button "Reserve an Asset for this Event" at bounding box center [303, 109] width 106 height 16
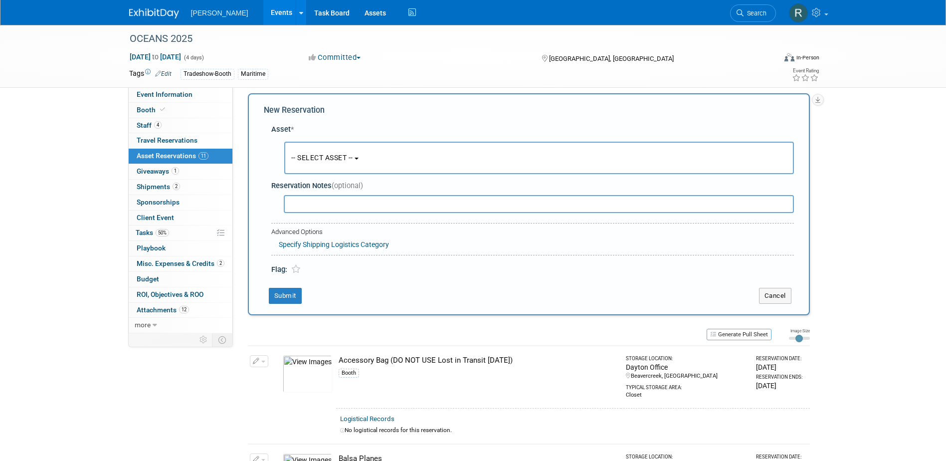
scroll to position [9, 0]
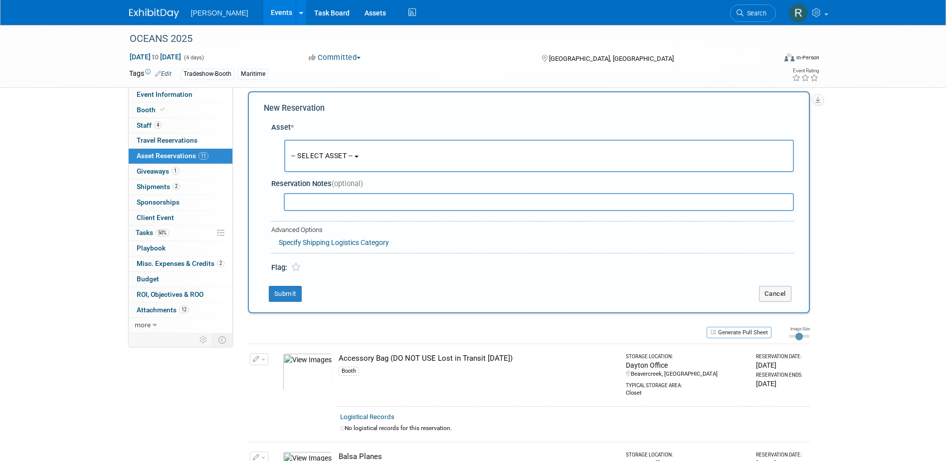
click at [318, 154] on span "-- SELECT ASSET --" at bounding box center [322, 156] width 62 height 8
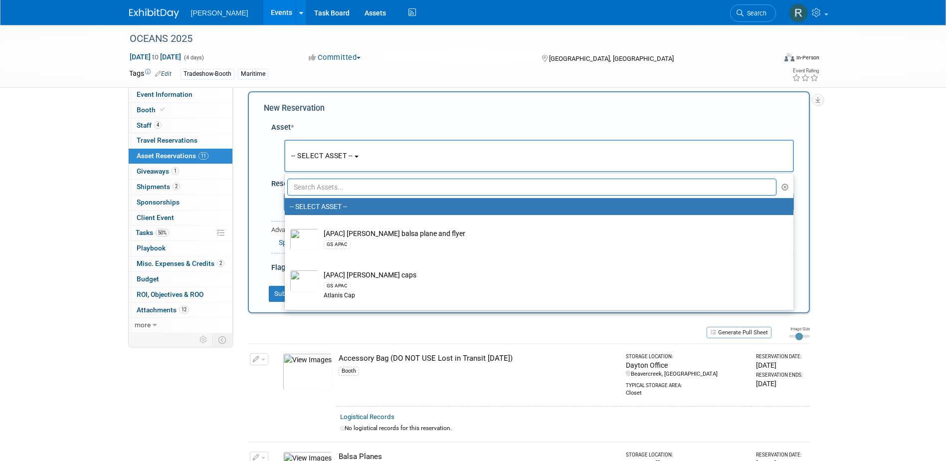
click at [333, 191] on input "text" at bounding box center [532, 187] width 490 height 17
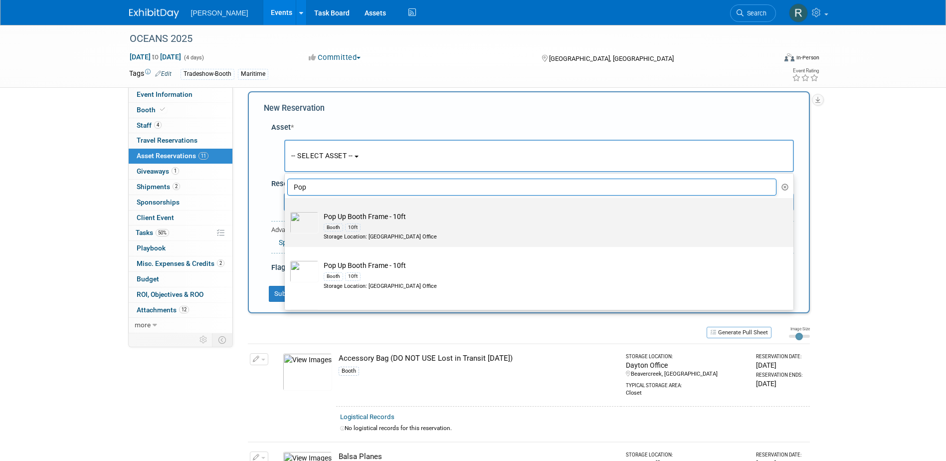
type input "Pop"
click at [340, 215] on td "Pop Up Booth Frame - 10ft Booth 10ft Storage Location: Dayton Office" at bounding box center [546, 225] width 455 height 29
click at [286, 210] on input "Pop Up Booth Frame - 10ft Booth 10ft Storage Location: Dayton Office" at bounding box center [283, 207] width 6 height 6
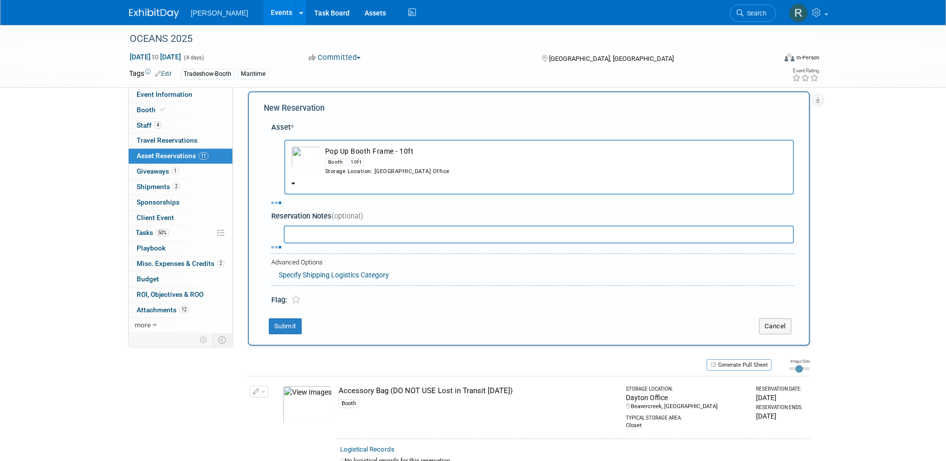
select select "10726145"
select select "8"
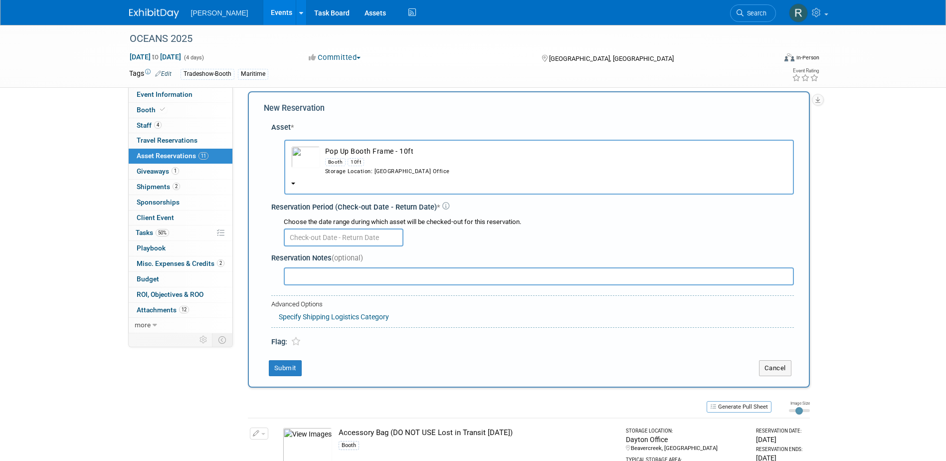
click at [335, 240] on input "text" at bounding box center [344, 237] width 120 height 18
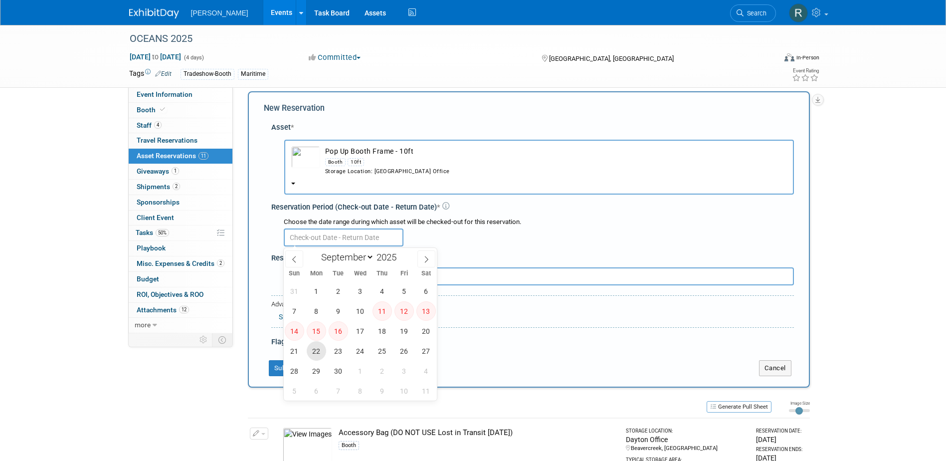
click at [312, 351] on span "22" at bounding box center [316, 350] width 19 height 19
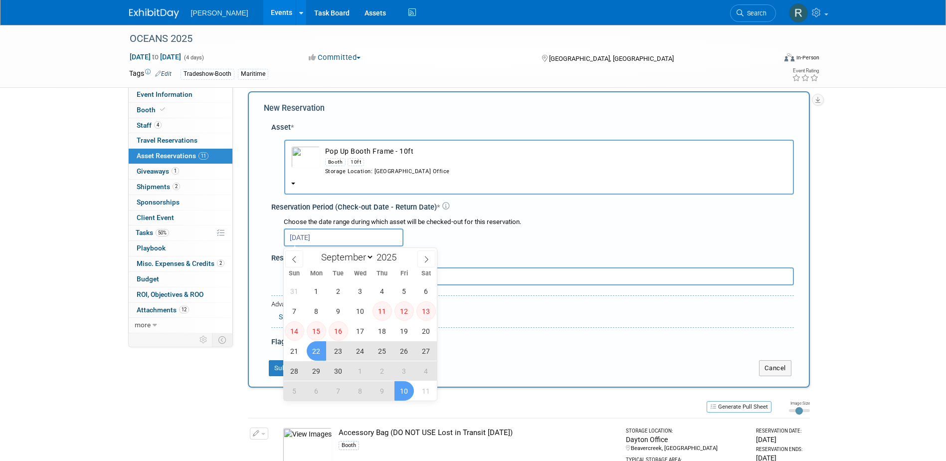
click at [405, 392] on span "10" at bounding box center [404, 390] width 19 height 19
type input "Sep 22, 2025 to Oct 10, 2025"
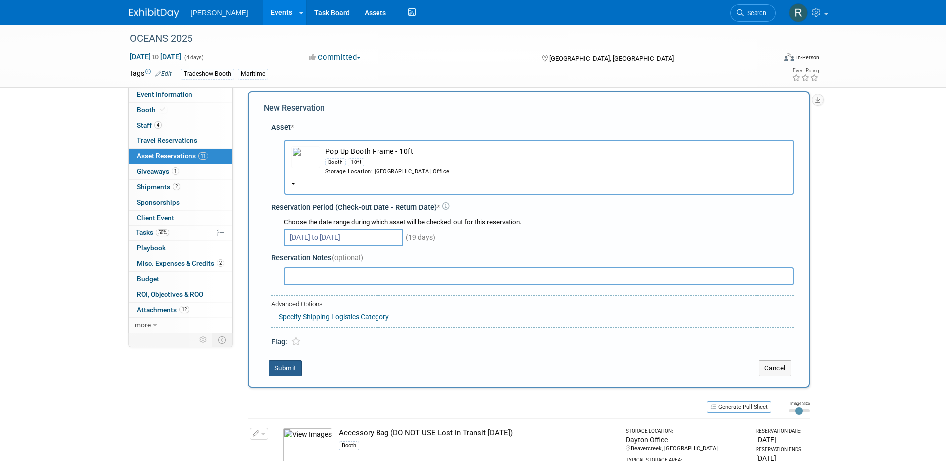
click at [286, 367] on button "Submit" at bounding box center [285, 368] width 33 height 16
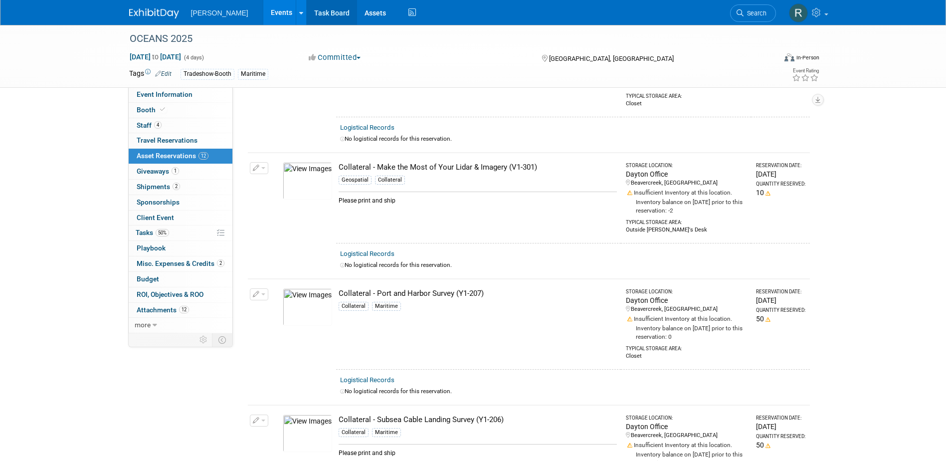
scroll to position [502, 0]
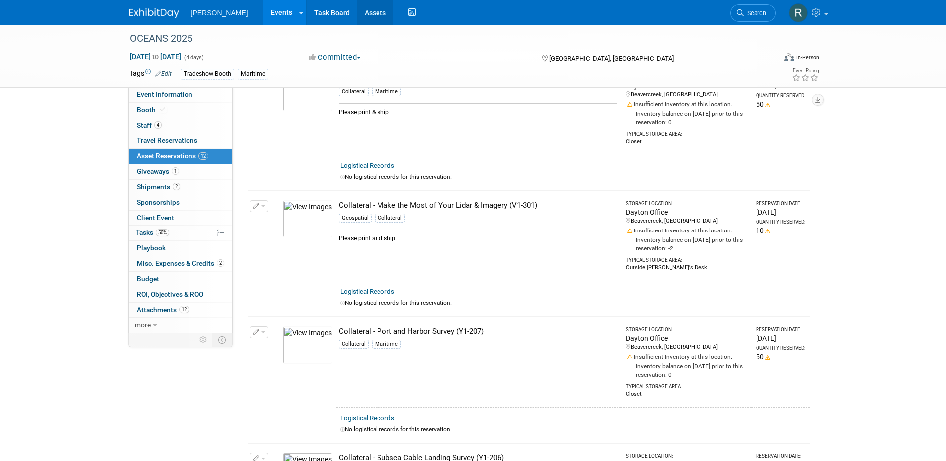
click at [357, 13] on link "Assets" at bounding box center [375, 12] width 36 height 25
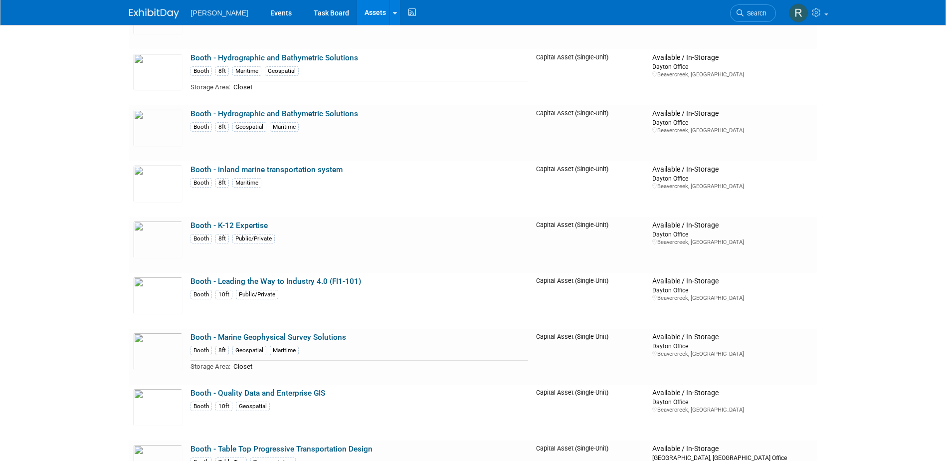
scroll to position [3940, 0]
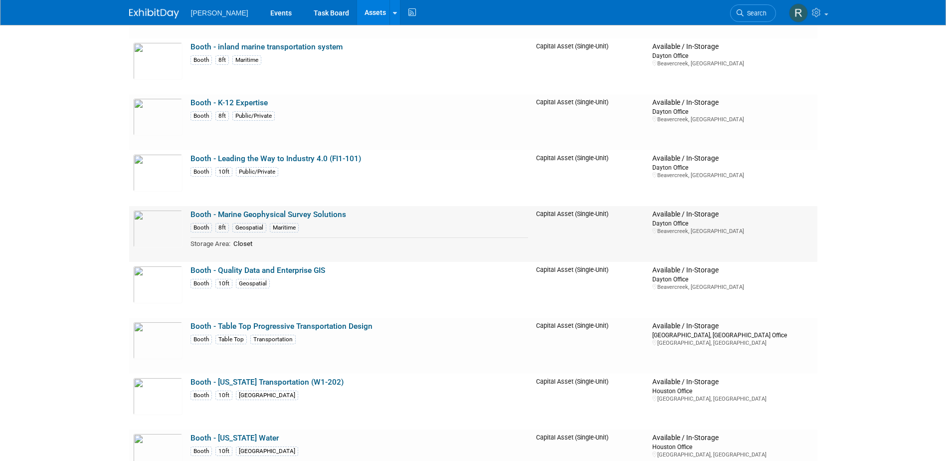
click at [242, 214] on link "Booth - Marine Geophysical Survey Solutions" at bounding box center [269, 214] width 156 height 9
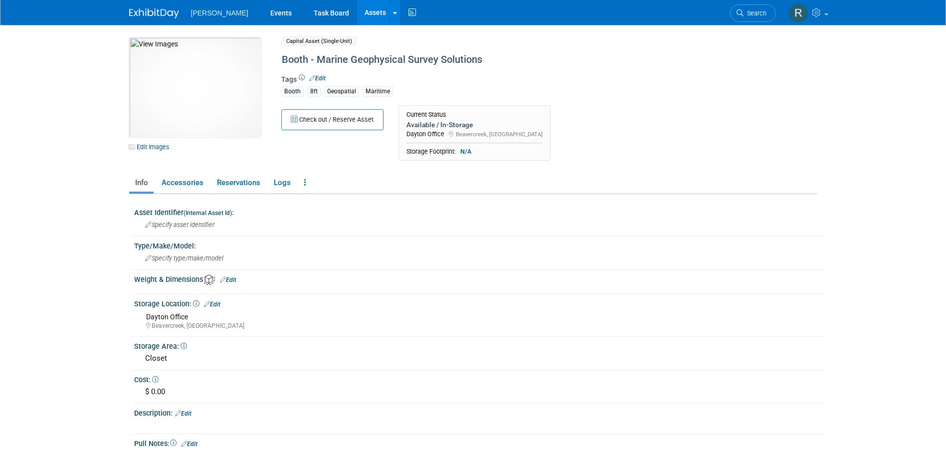
click at [322, 78] on link "Edit" at bounding box center [317, 78] width 16 height 7
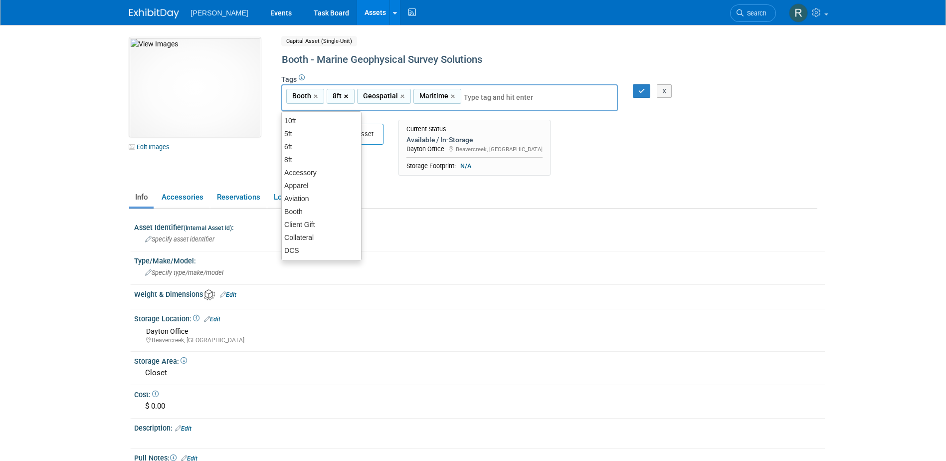
click at [345, 95] on link "×" at bounding box center [347, 96] width 6 height 11
click at [303, 120] on div "10ft" at bounding box center [321, 121] width 80 height 14
type input "Booth, Geospatial, Maritime, 10ft"
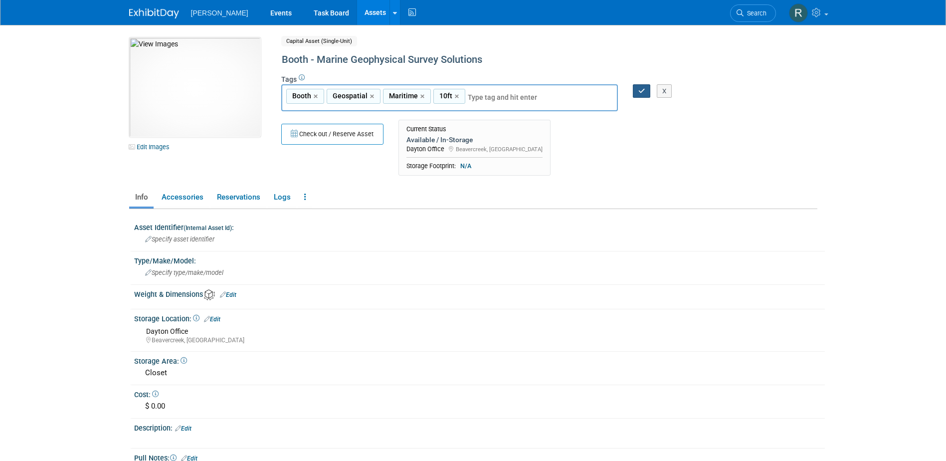
click at [638, 86] on button "button" at bounding box center [642, 91] width 18 height 14
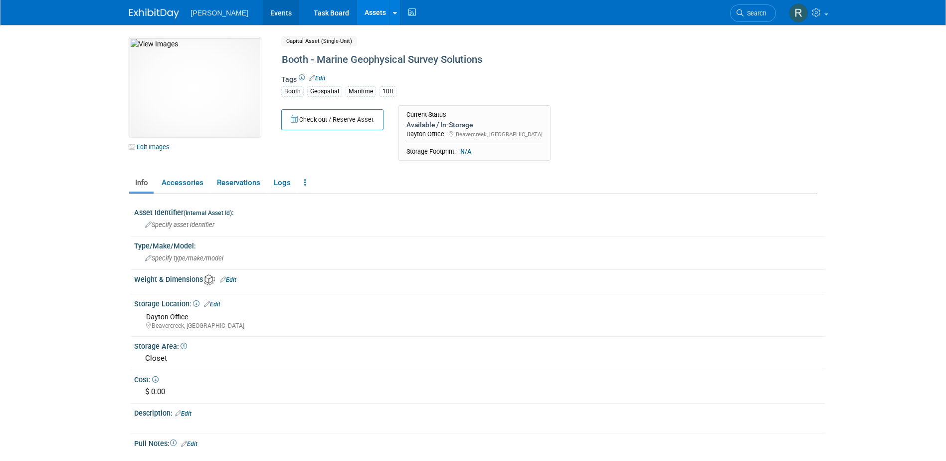
click at [263, 14] on link "Events" at bounding box center [281, 12] width 36 height 25
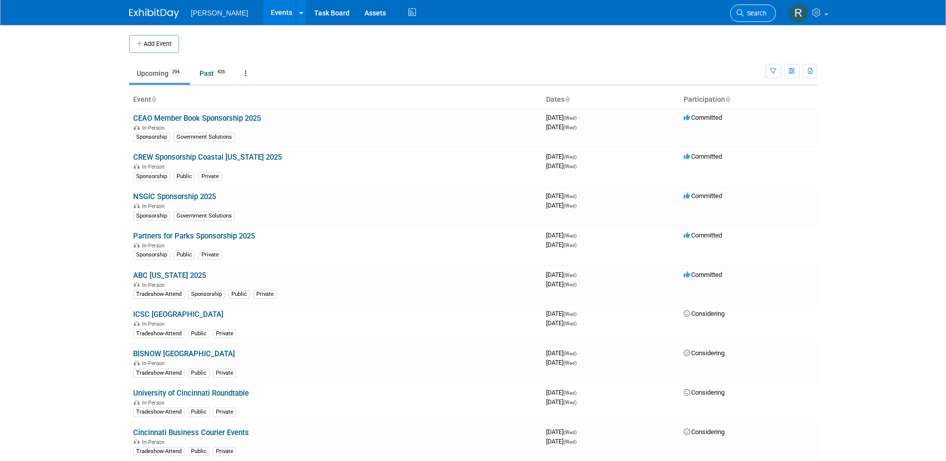
click at [743, 11] on icon at bounding box center [740, 12] width 7 height 7
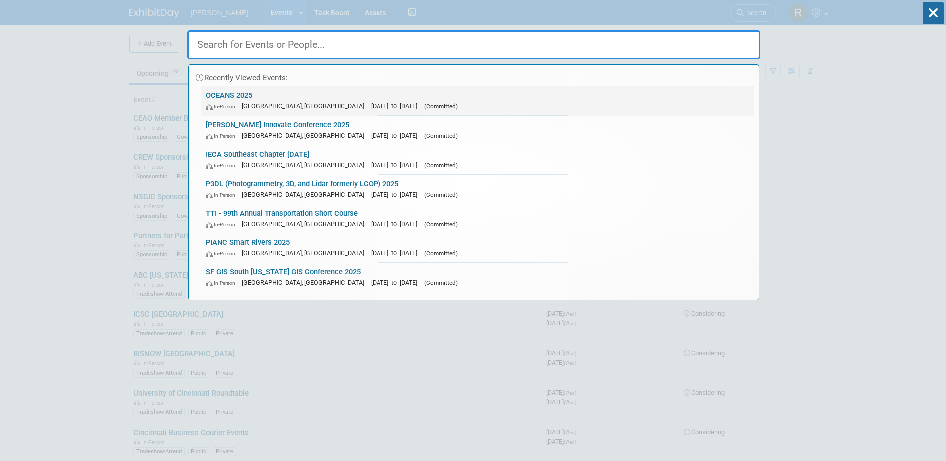
click at [371, 104] on span "[DATE] to [DATE]" at bounding box center [396, 105] width 51 height 7
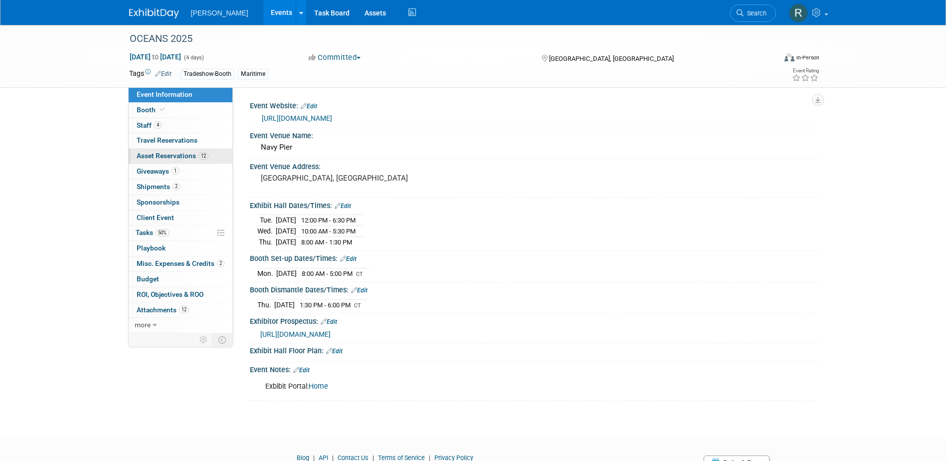
click at [174, 155] on span "Asset Reservations 12" at bounding box center [173, 156] width 72 height 8
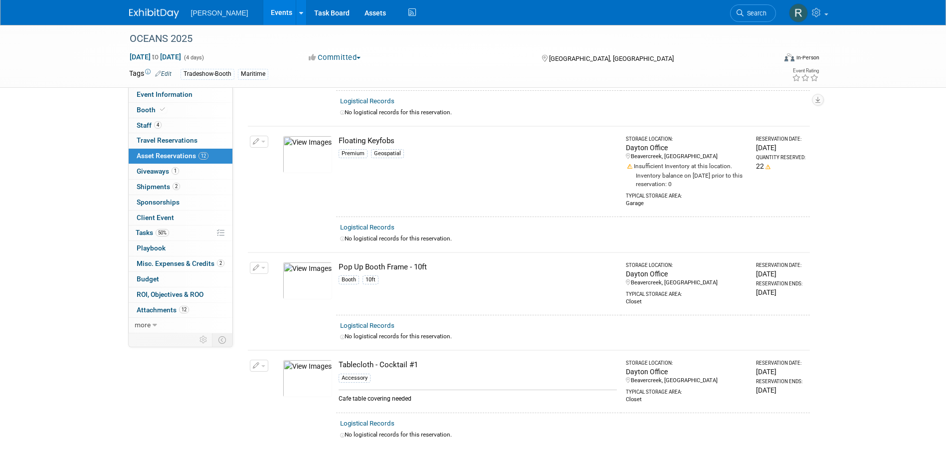
scroll to position [1097, 0]
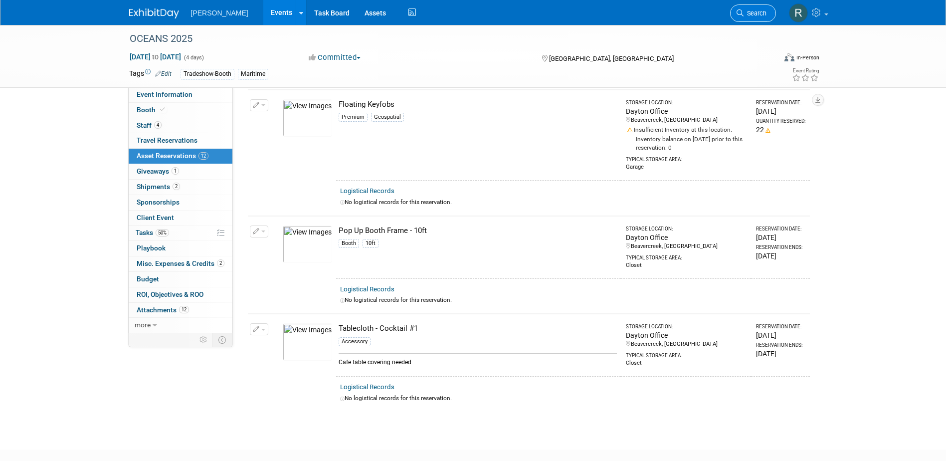
click at [757, 13] on span "Search" at bounding box center [755, 12] width 23 height 7
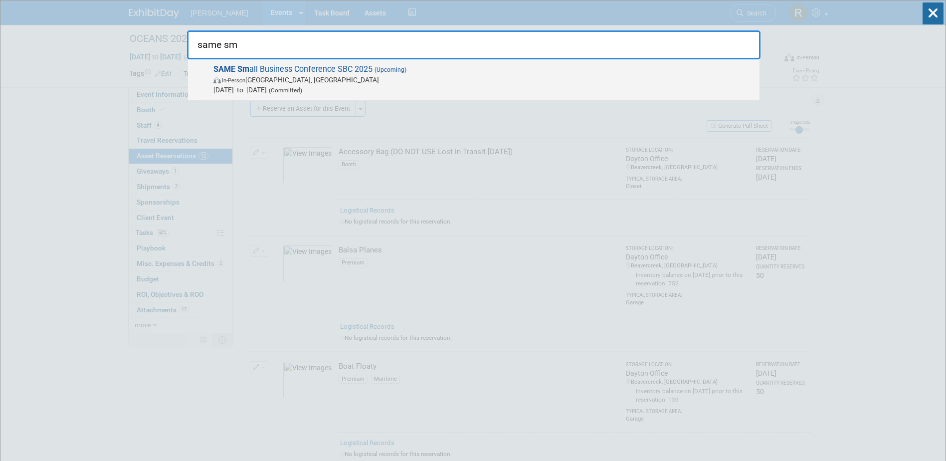
type input "same sm"
click at [572, 72] on span "SAME Sm all Business Conference SBC 2025 (Upcoming) In-Person [GEOGRAPHIC_DATA]…" at bounding box center [482, 79] width 544 height 30
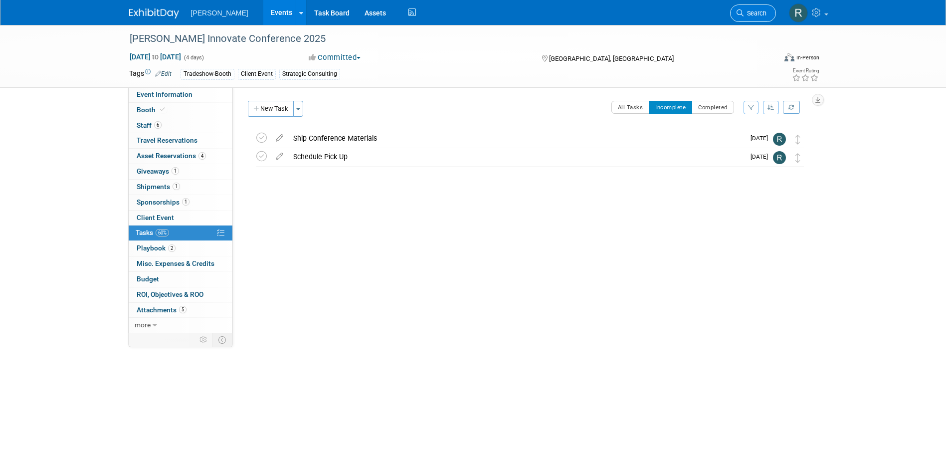
click at [749, 15] on span "Search" at bounding box center [755, 12] width 23 height 7
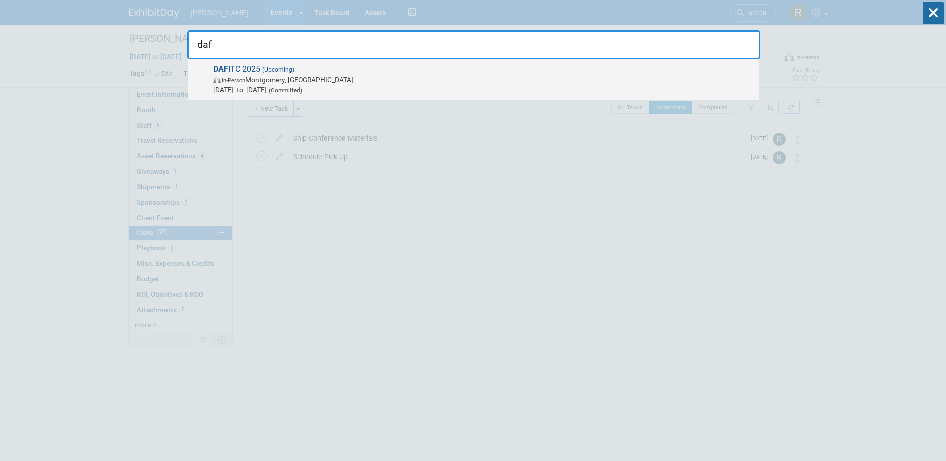
type input "daf"
click at [251, 71] on span "DAF ITC 2025 (Upcoming) In-Person Montgomery, AL Aug 25, 2025 to Aug 27, 2025 (…" at bounding box center [482, 79] width 544 height 30
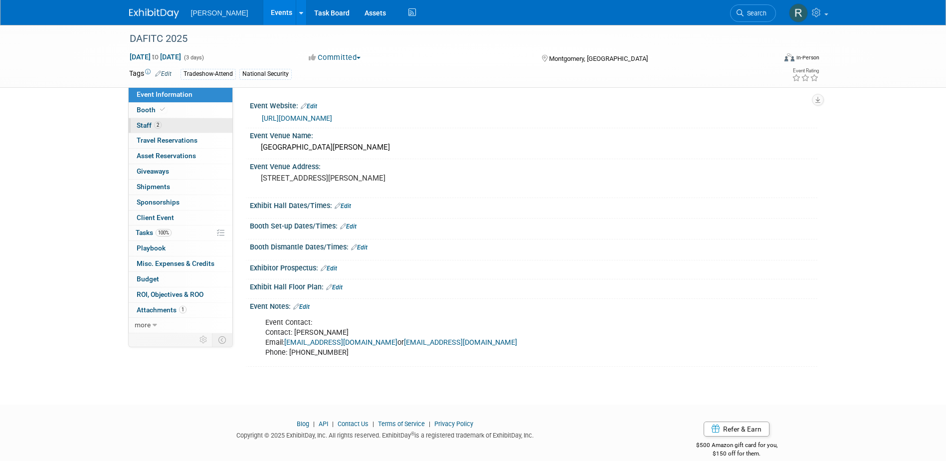
click at [163, 122] on link "2 Staff 2" at bounding box center [181, 125] width 104 height 15
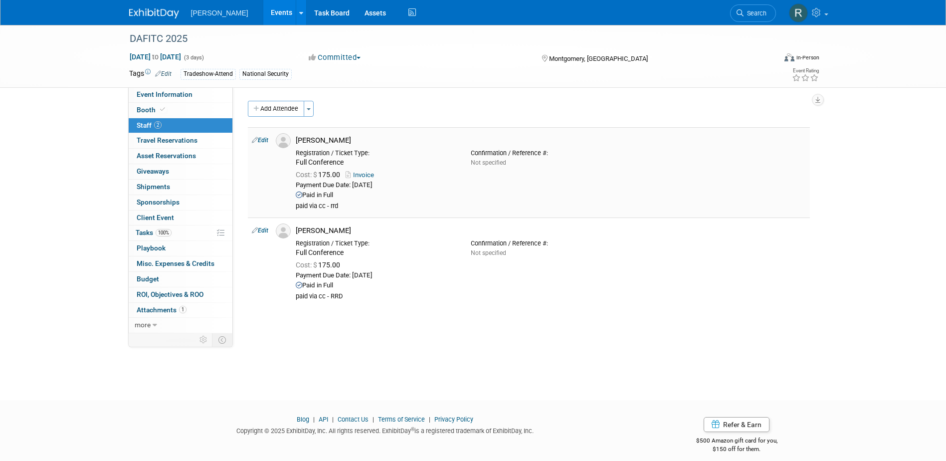
click at [262, 138] on link "Edit" at bounding box center [260, 140] width 16 height 7
select select "fd1d46b2-7367-4621-bd87-306603e76bbd"
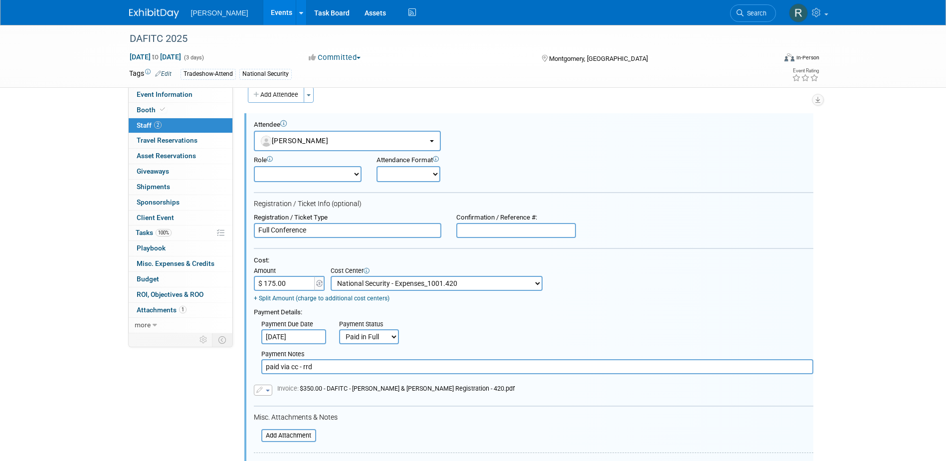
click at [493, 225] on input "text" at bounding box center [516, 230] width 120 height 15
paste input "54435517"
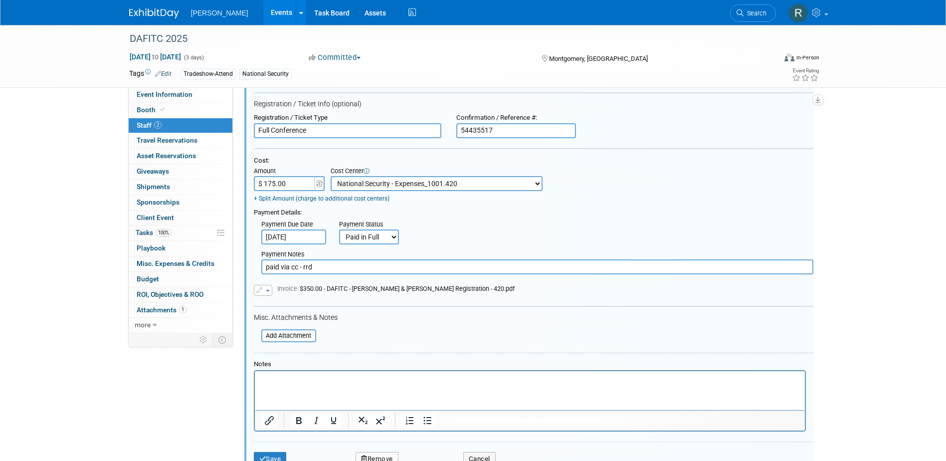
scroll to position [164, 0]
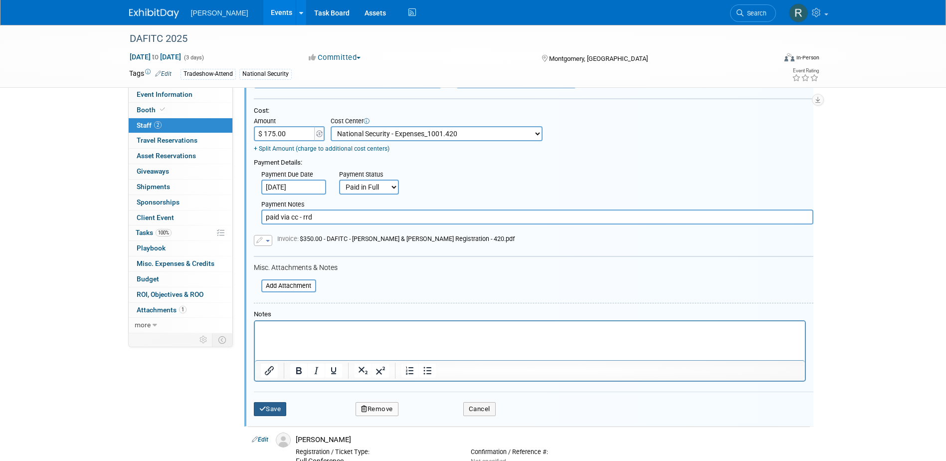
type input "54435517"
click at [271, 407] on button "Save" at bounding box center [270, 409] width 33 height 14
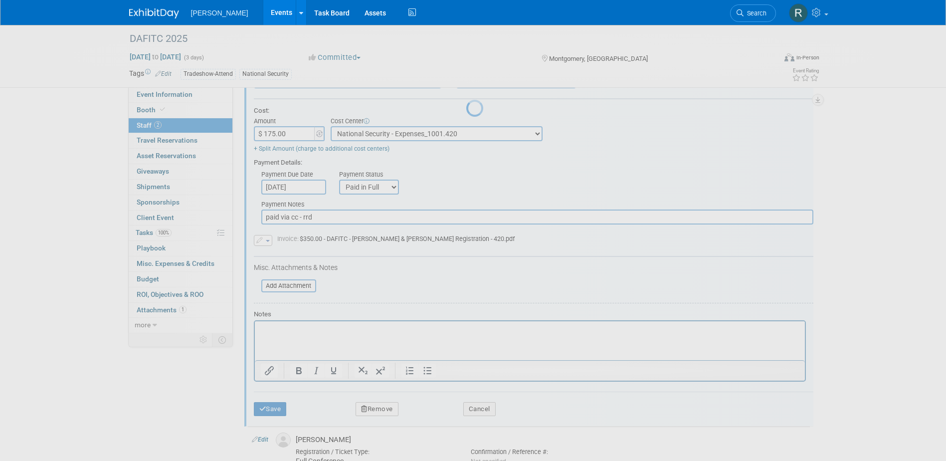
scroll to position [9, 0]
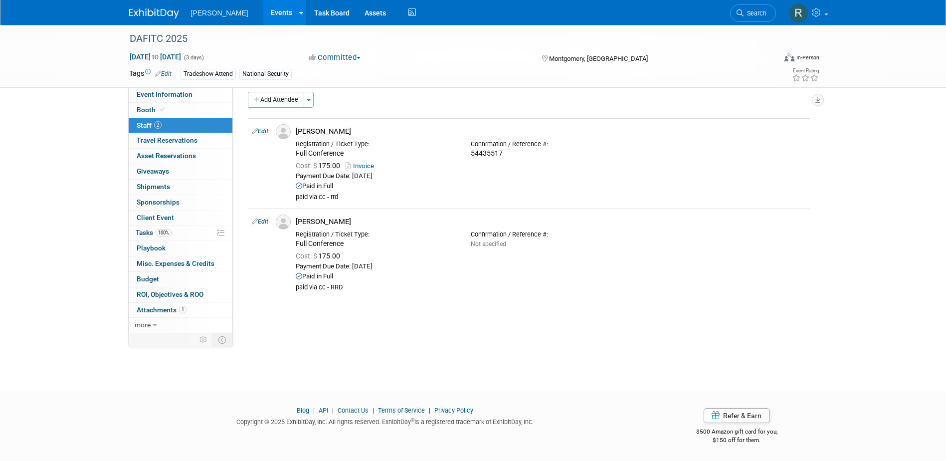
drag, startPoint x: 265, startPoint y: 220, endPoint x: 411, endPoint y: 229, distance: 145.9
click at [265, 220] on link "Edit" at bounding box center [260, 221] width 16 height 7
select select "ea09631d-bf83-4dd4-a77f-a7a1ed05acaf"
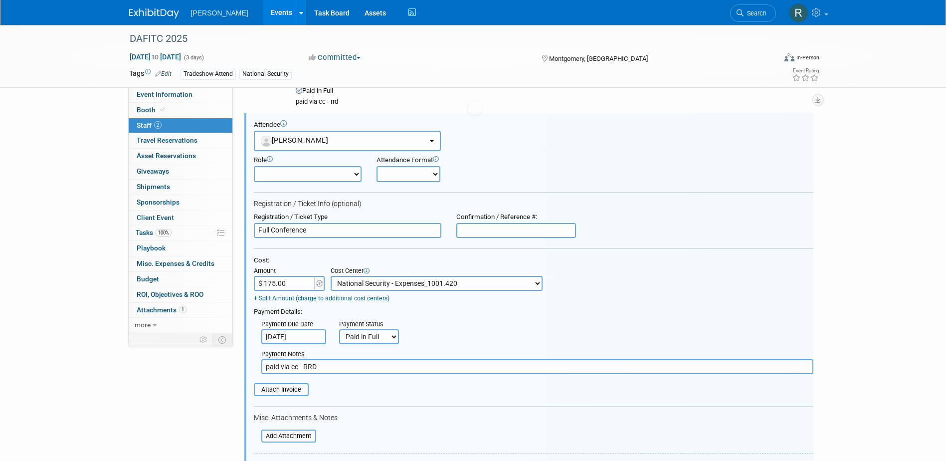
scroll to position [0, 0]
click at [492, 230] on input "text" at bounding box center [516, 230] width 120 height 15
paste input "54435570"
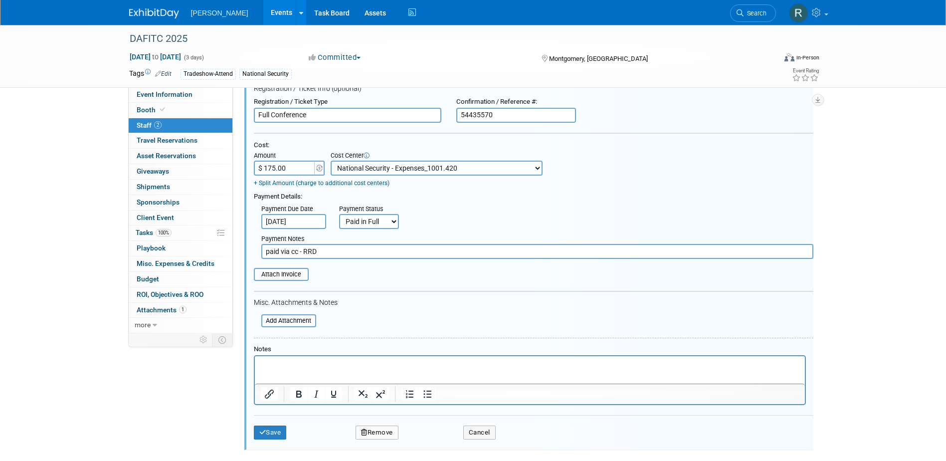
scroll to position [254, 0]
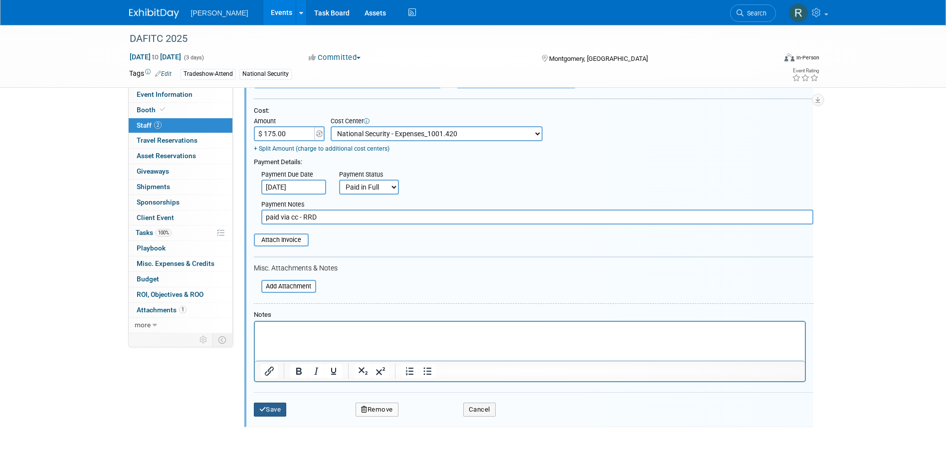
type input "54435570"
click at [274, 407] on button "Save" at bounding box center [270, 410] width 33 height 14
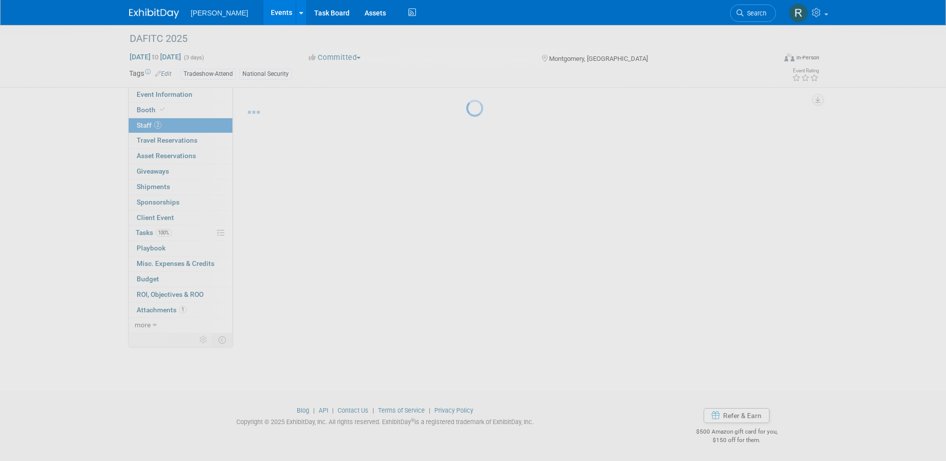
scroll to position [9, 0]
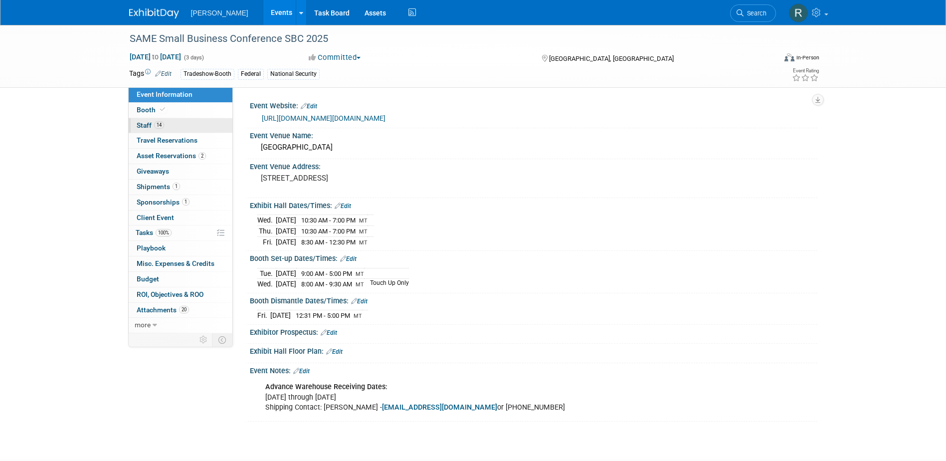
click at [147, 125] on span "Staff 14" at bounding box center [150, 125] width 27 height 8
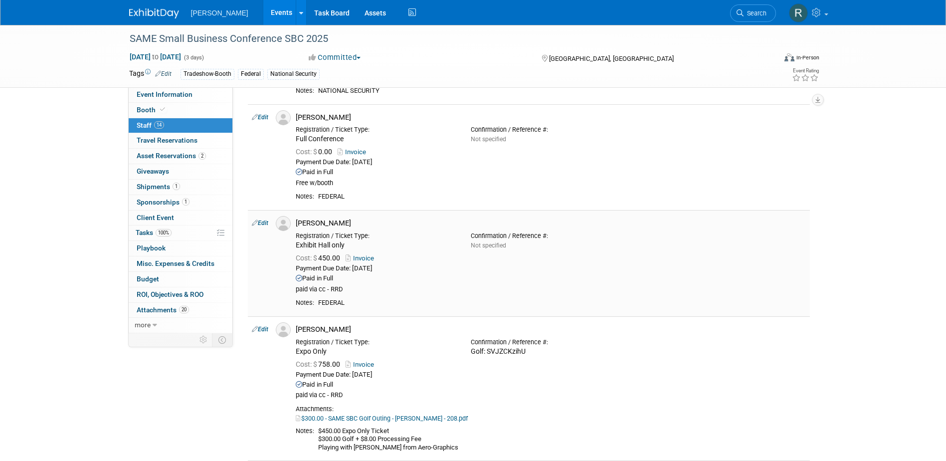
scroll to position [399, 0]
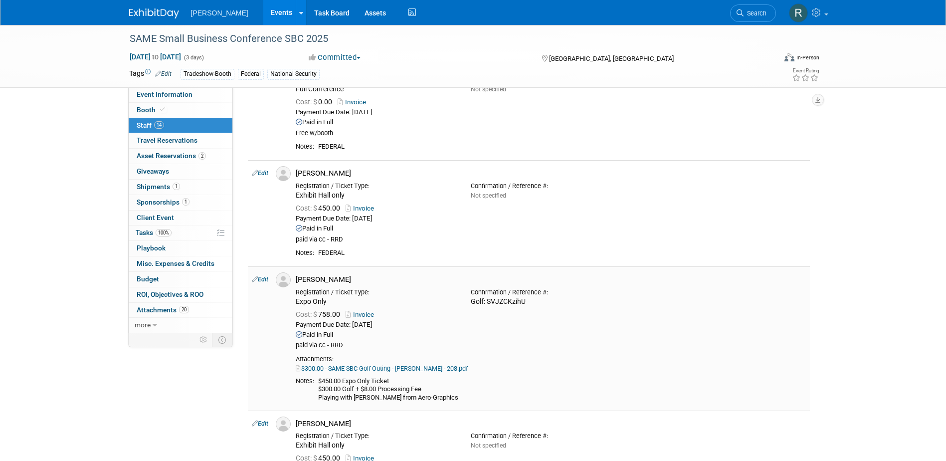
click at [265, 279] on link "Edit" at bounding box center [260, 279] width 16 height 7
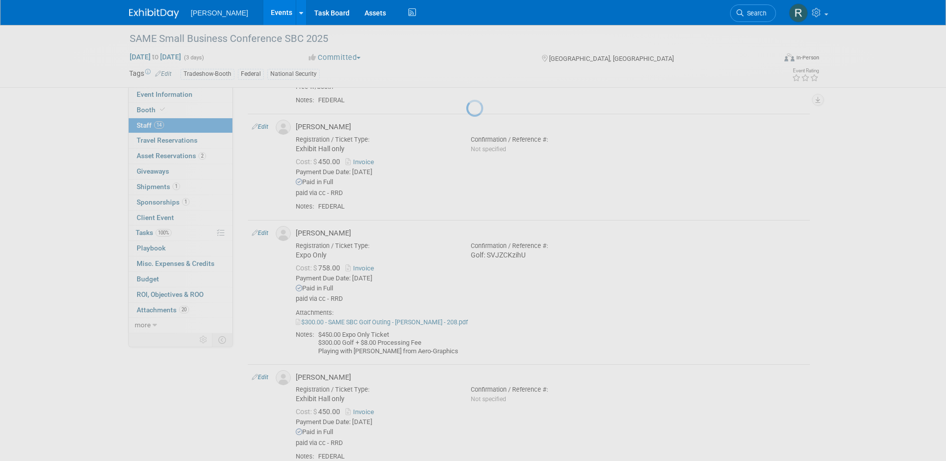
select select "9fc6403d-df55-4290-aec3-7e3af43037e7"
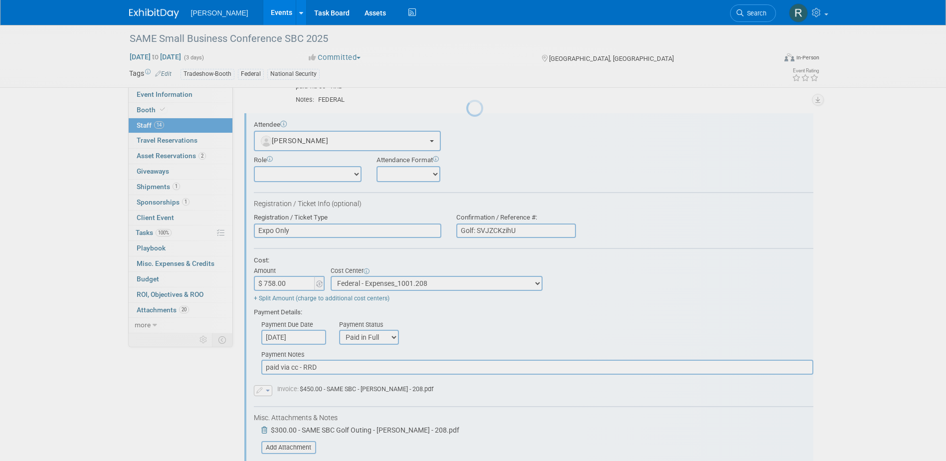
scroll to position [0, 0]
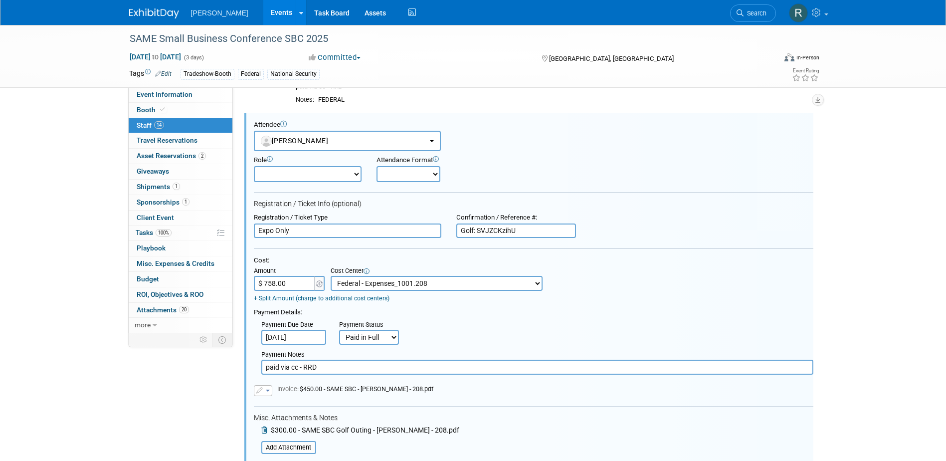
click at [440, 282] on select "-- Not Specified -- Advisory Services - Expenses_1001.502 Aerial Acquisition - …" at bounding box center [437, 283] width 212 height 15
select select "18966242"
click at [331, 276] on select "-- Not Specified -- Advisory Services - Expenses_1001.502 Aerial Acquisition - …" at bounding box center [437, 283] width 212 height 15
click at [860, 399] on div "SAME Small Business Conference SBC 2025 [DATE] to [DATE] (3 days) [DATE] to [DA…" at bounding box center [473, 428] width 946 height 1911
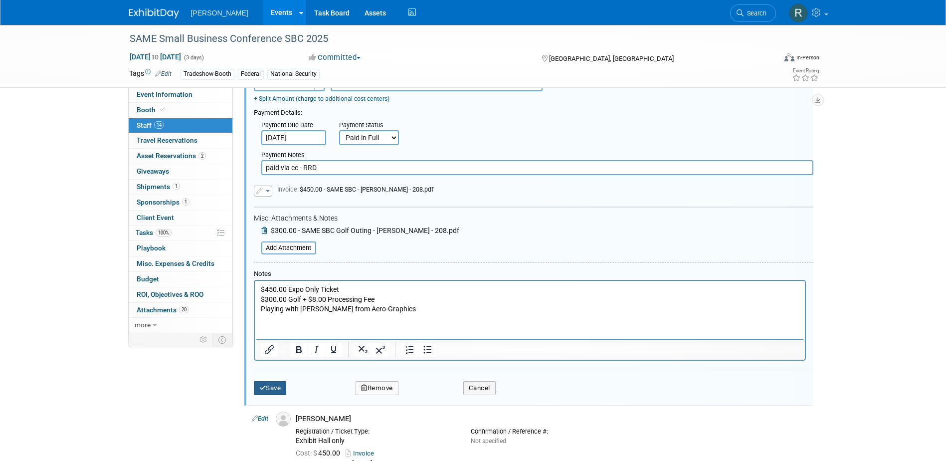
click at [265, 388] on icon "submit" at bounding box center [262, 388] width 7 height 6
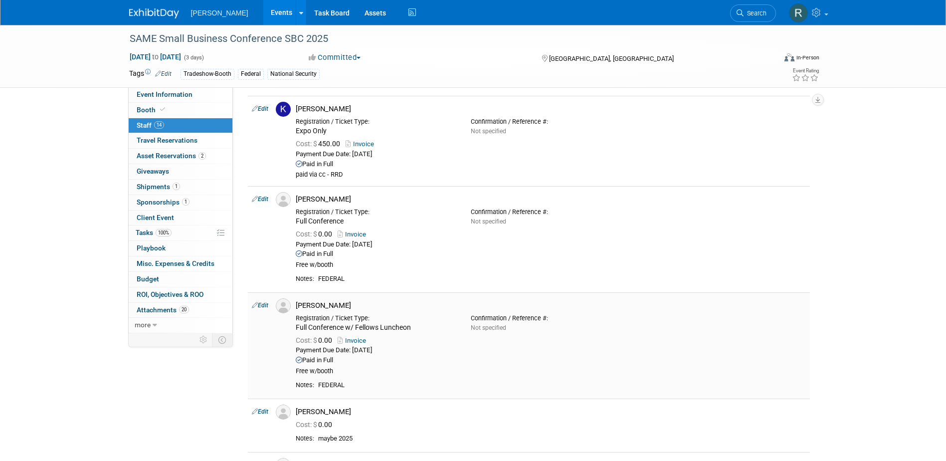
scroll to position [802, 0]
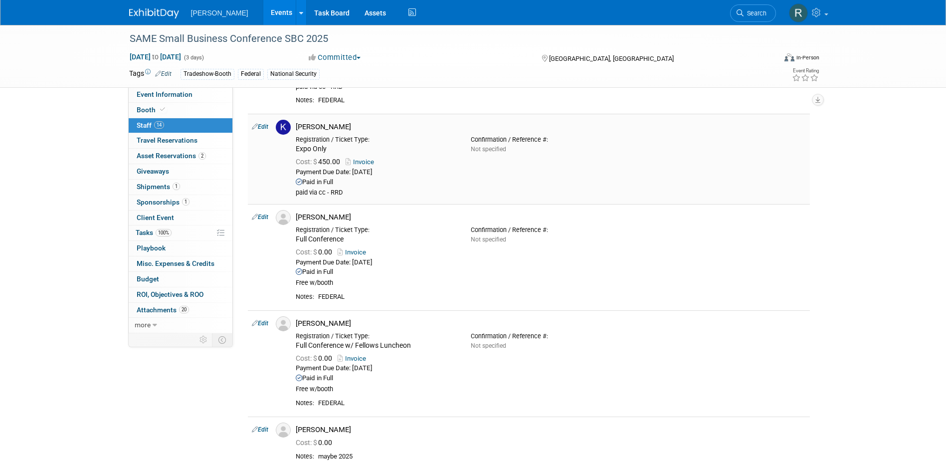
click at [263, 128] on link "Edit" at bounding box center [260, 126] width 16 height 7
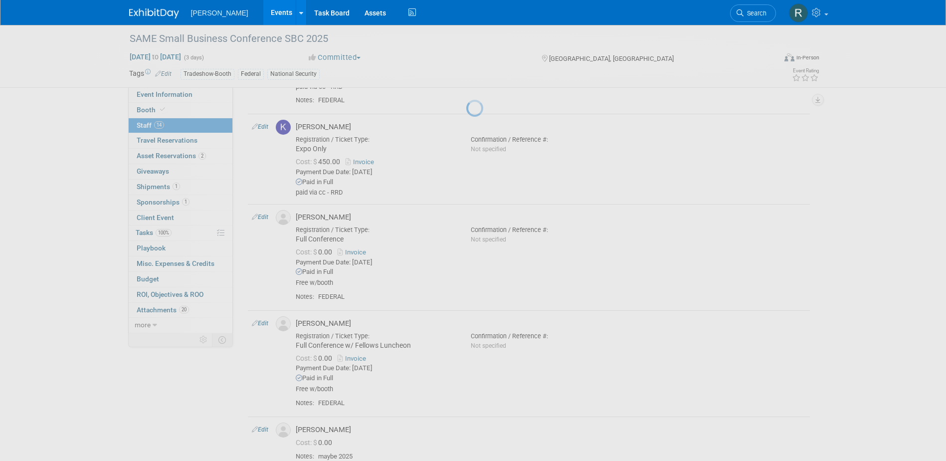
select select "e68e936d-8cf8-4ccd-b6f9-a341565438ad"
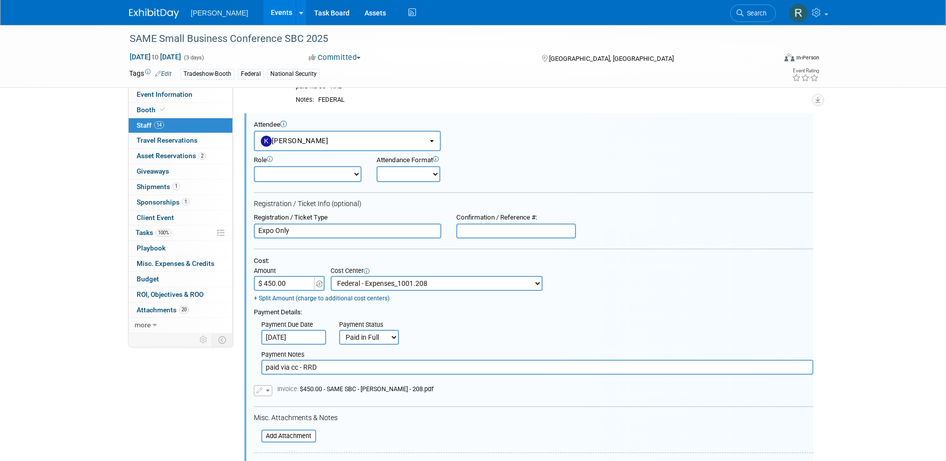
scroll to position [0, 0]
click at [435, 285] on select "-- Not Specified -- Advisory Services - Expenses_1001.502 Aerial Acquisition - …" at bounding box center [437, 283] width 212 height 15
select select "18966242"
click at [331, 276] on select "-- Not Specified -- Advisory Services - Expenses_1001.502 Aerial Acquisition - …" at bounding box center [437, 283] width 212 height 15
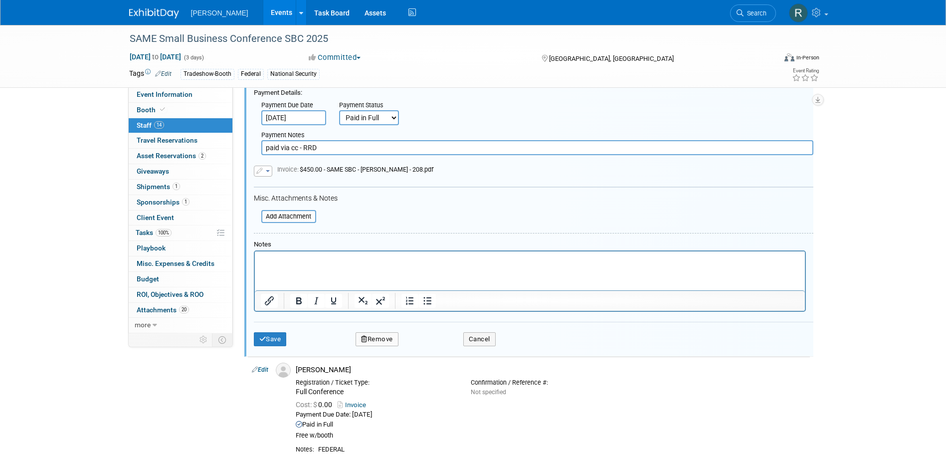
scroll to position [1051, 0]
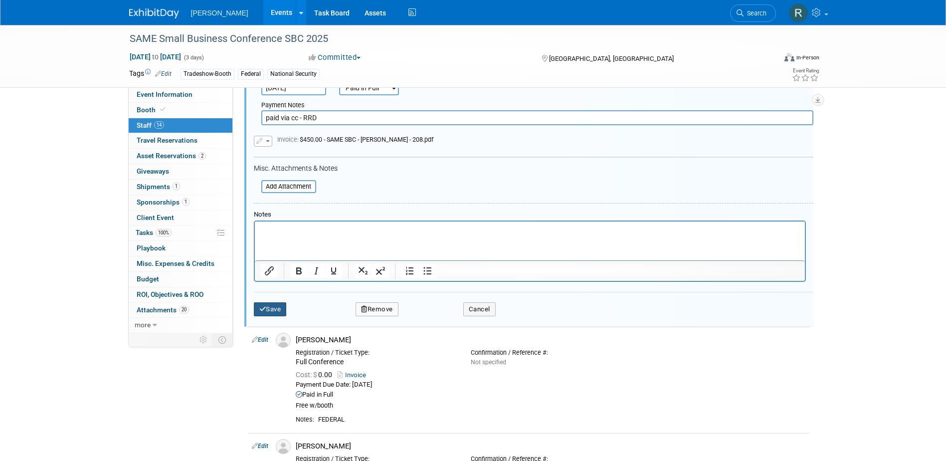
click at [262, 311] on icon "submit" at bounding box center [262, 309] width 7 height 6
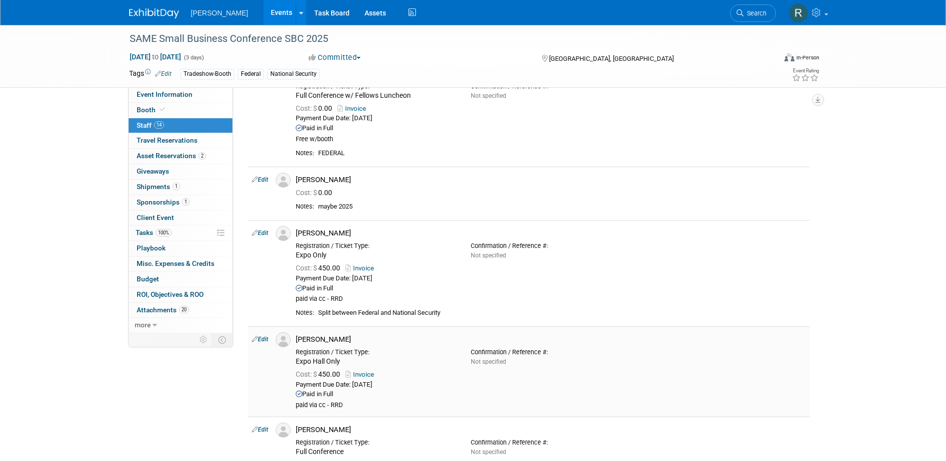
click at [262, 337] on link "Edit" at bounding box center [260, 339] width 16 height 7
select select "364a9bb5-7cf6-4509-addb-b42ef792fb9c"
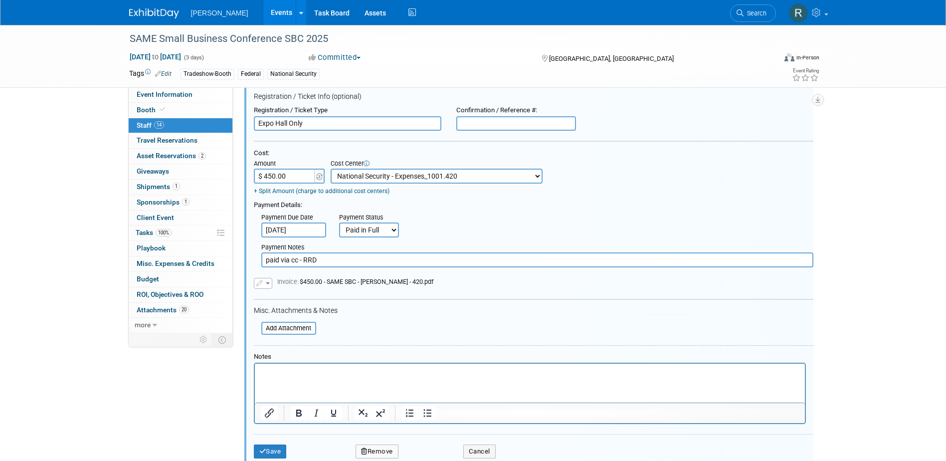
scroll to position [1463, 0]
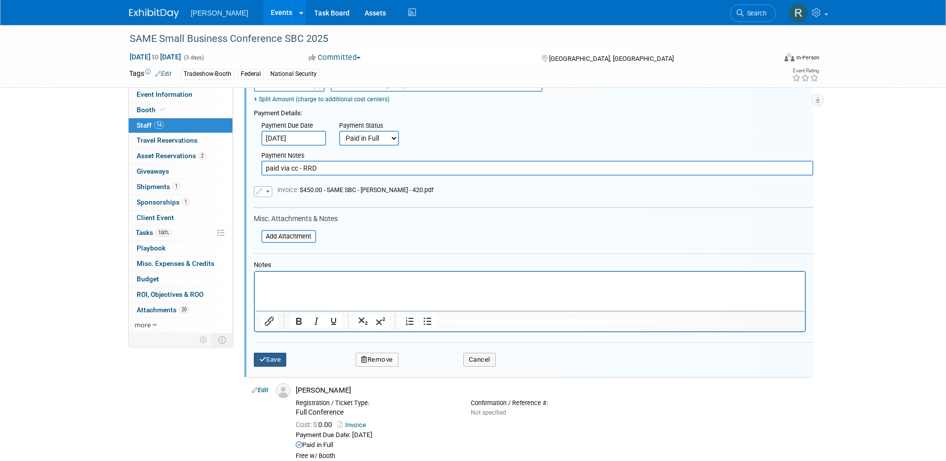
click at [274, 359] on button "Save" at bounding box center [270, 360] width 33 height 14
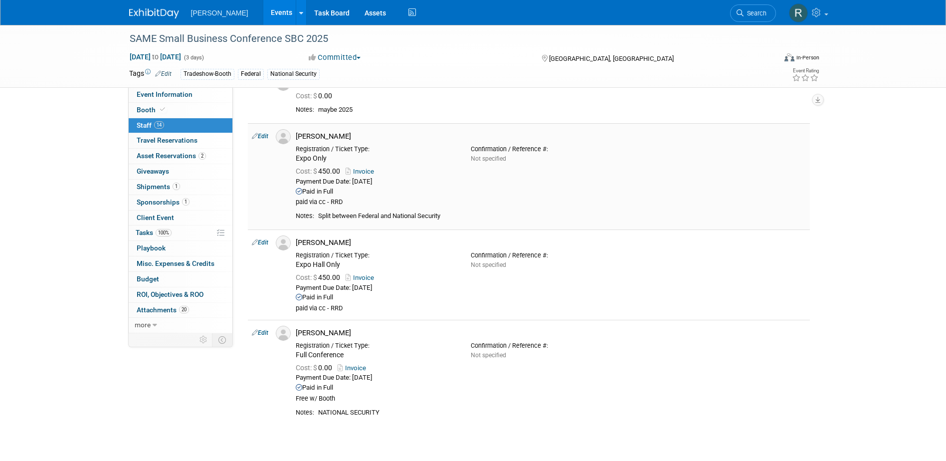
scroll to position [1131, 0]
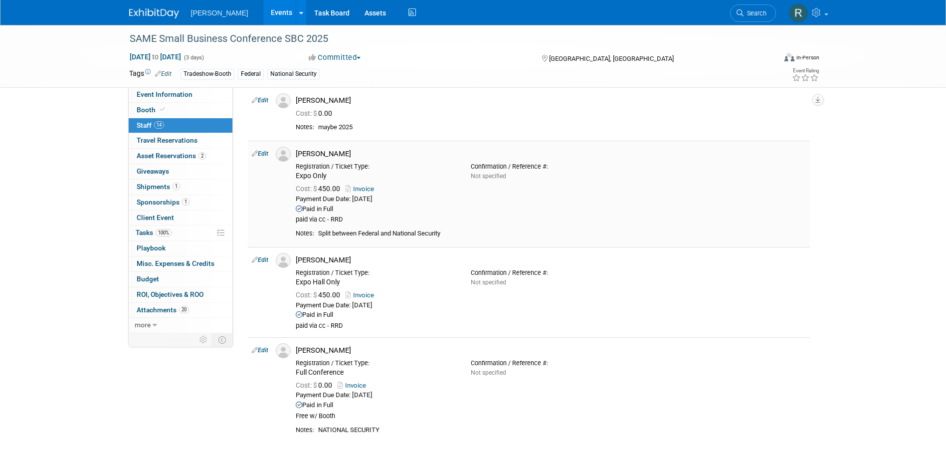
click at [265, 155] on link "Edit" at bounding box center [260, 153] width 16 height 7
select select "896a91c5-d70b-4df8-9d8e-a8f013a735d4"
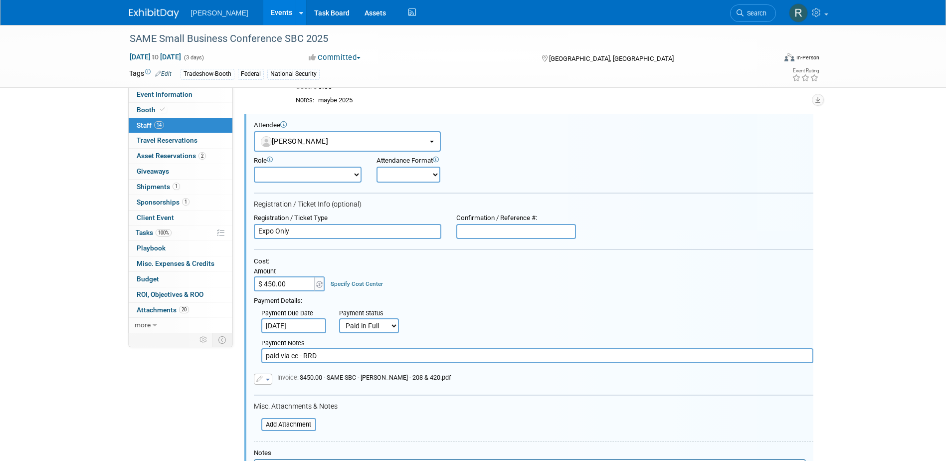
scroll to position [0, 0]
click at [363, 285] on link "Specify Cost Center" at bounding box center [357, 283] width 52 height 7
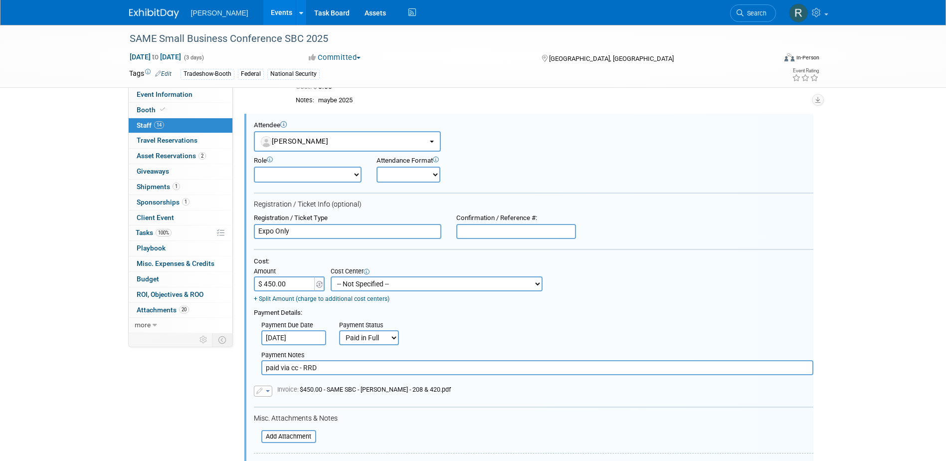
click at [409, 288] on select "-- Not Specified -- Advisory Services - Expenses_1001.502 Aerial Acquisition - …" at bounding box center [437, 283] width 212 height 15
click at [331, 276] on select "-- Not Specified -- Advisory Services - Expenses_1001.502 Aerial Acquisition - …" at bounding box center [437, 283] width 212 height 15
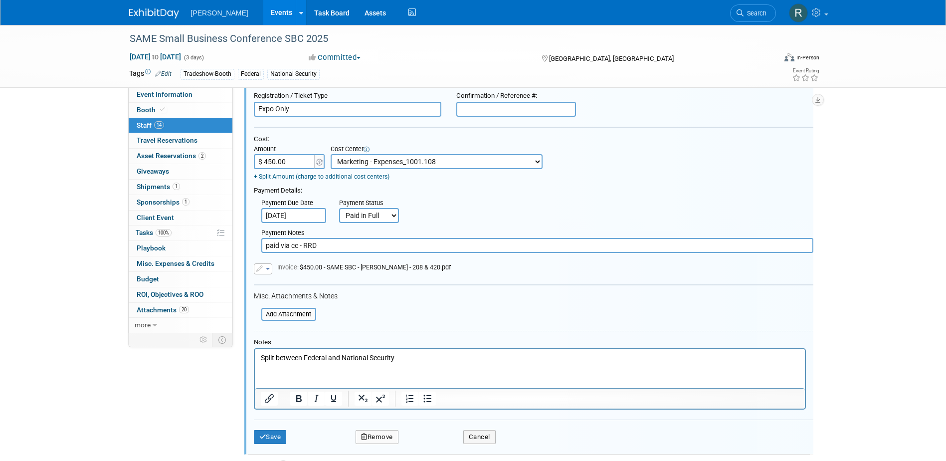
scroll to position [1257, 0]
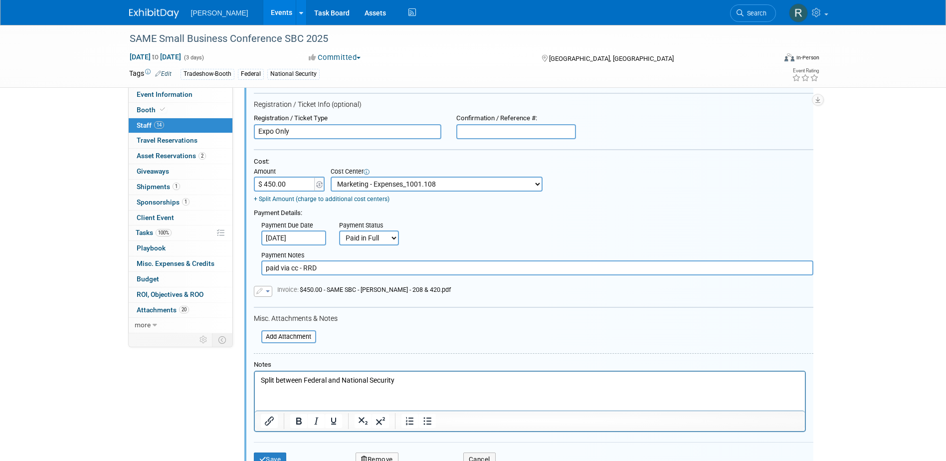
drag, startPoint x: 441, startPoint y: 191, endPoint x: 443, endPoint y: 184, distance: 7.9
click at [441, 191] on select "-- Not Specified -- Advisory Services - Expenses_1001.502 Aerial Acquisition - …" at bounding box center [437, 184] width 212 height 15
click at [463, 183] on select "-- Not Specified -- Advisory Services - Expenses_1001.502 Aerial Acquisition - …" at bounding box center [437, 184] width 212 height 15
drag, startPoint x: 462, startPoint y: 182, endPoint x: 462, endPoint y: 189, distance: 6.5
click at [462, 182] on select "-- Not Specified -- Advisory Services - Expenses_1001.502 Aerial Acquisition - …" at bounding box center [437, 184] width 212 height 15
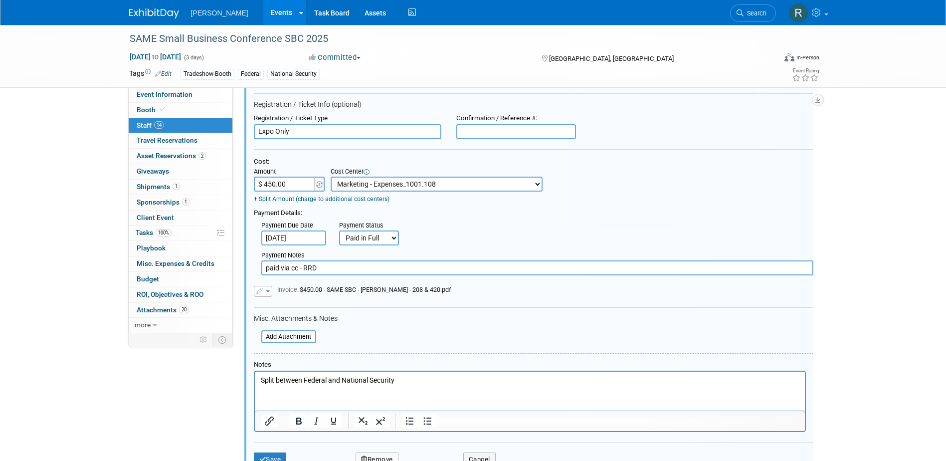
select select "0"
click at [331, 177] on select "-- Not Specified -- Advisory Services - Expenses_1001.502 Aerial Acquisition - …" at bounding box center [437, 184] width 212 height 15
drag, startPoint x: 404, startPoint y: 378, endPoint x: 238, endPoint y: 378, distance: 166.1
click at [254, 378] on html "Split between Federal and National Security" at bounding box center [529, 379] width 550 height 14
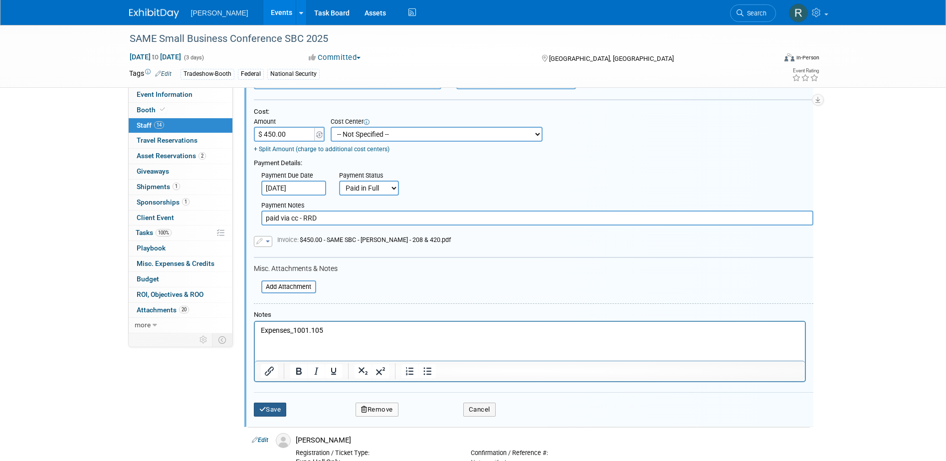
click at [265, 405] on button "Save" at bounding box center [270, 410] width 33 height 14
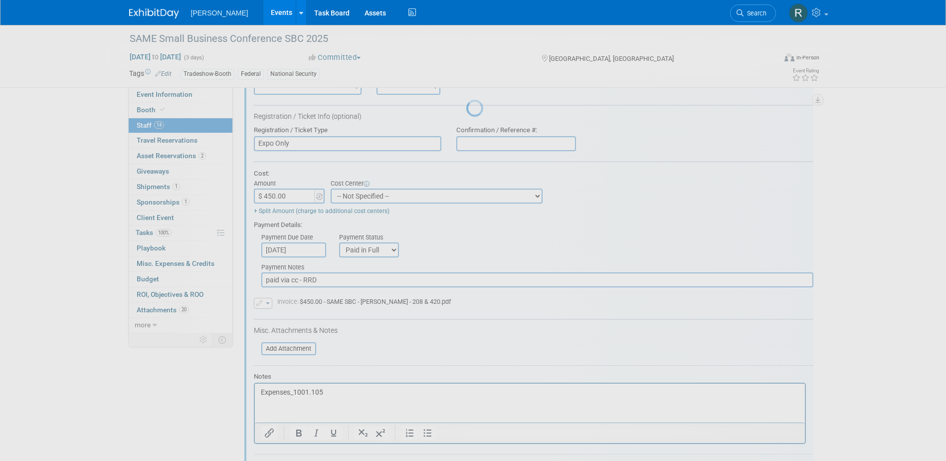
scroll to position [1231, 0]
